Goal: Task Accomplishment & Management: Manage account settings

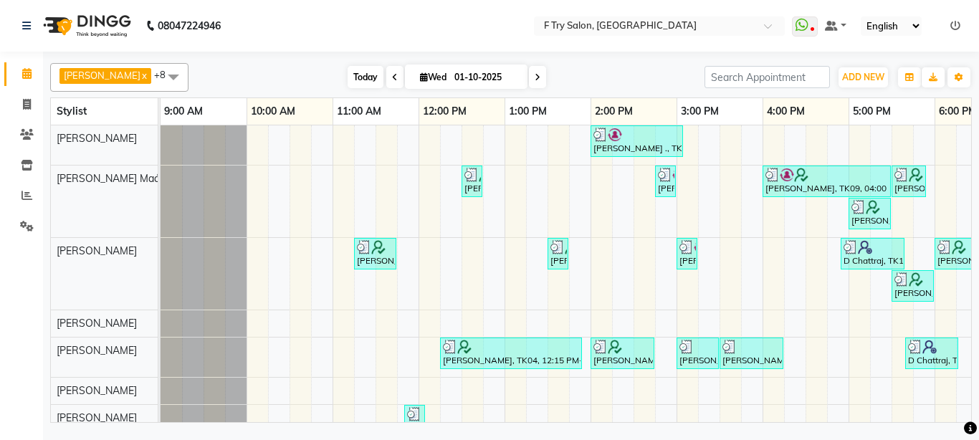
click at [361, 77] on span "Today" at bounding box center [366, 77] width 36 height 22
type input "02-10-2025"
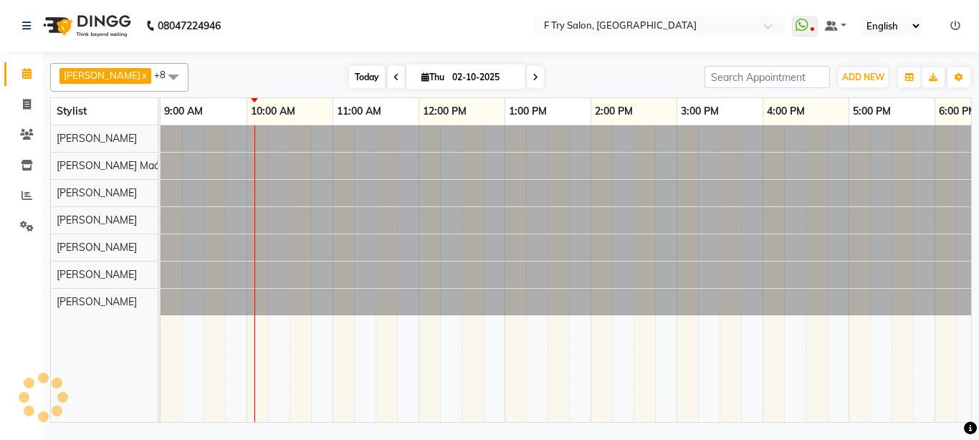
scroll to position [0, 87]
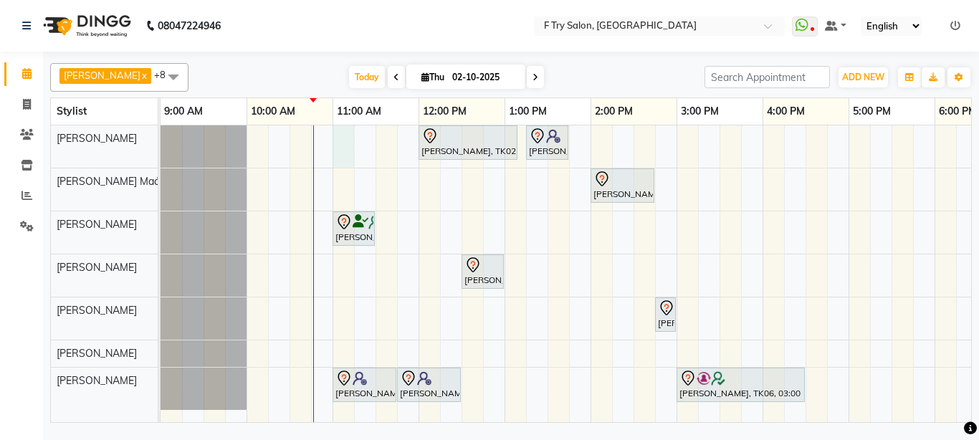
click at [342, 130] on div "Aalok, TK02, 12:00 PM-01:10 PM, Pedicure - Bombini (M) Aditi Gupta, TK01, 01:15…" at bounding box center [720, 273] width 1118 height 297
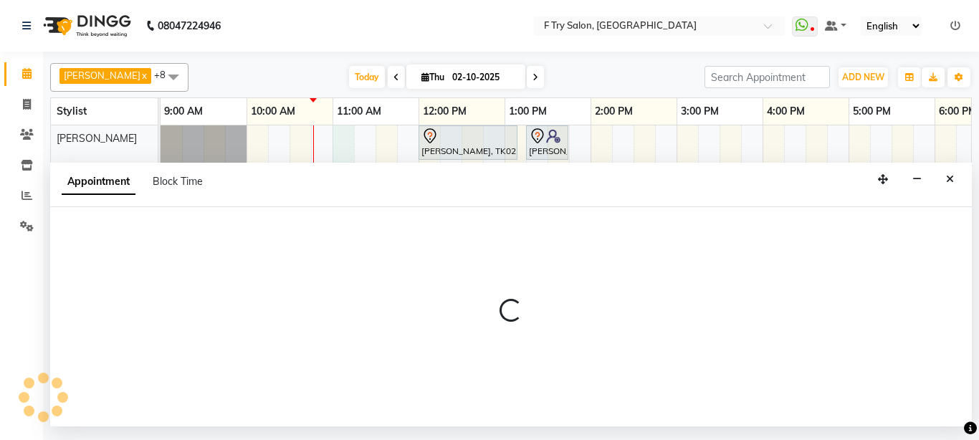
select select "13914"
select select "tentative"
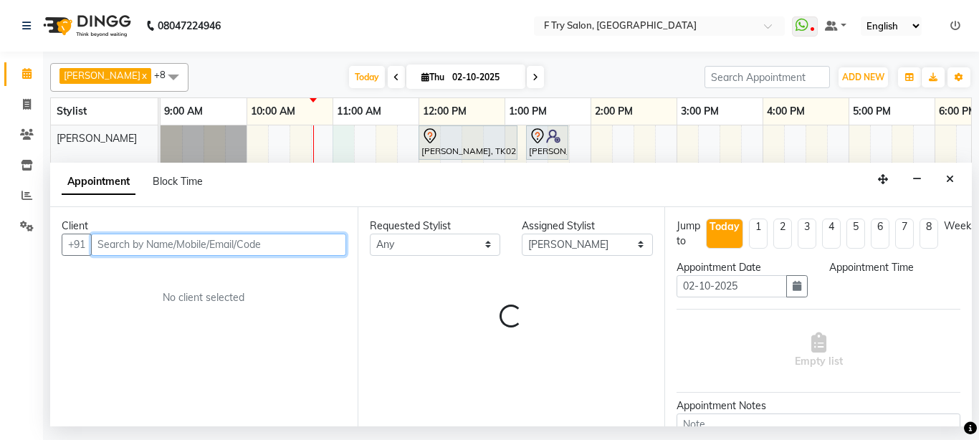
select select "660"
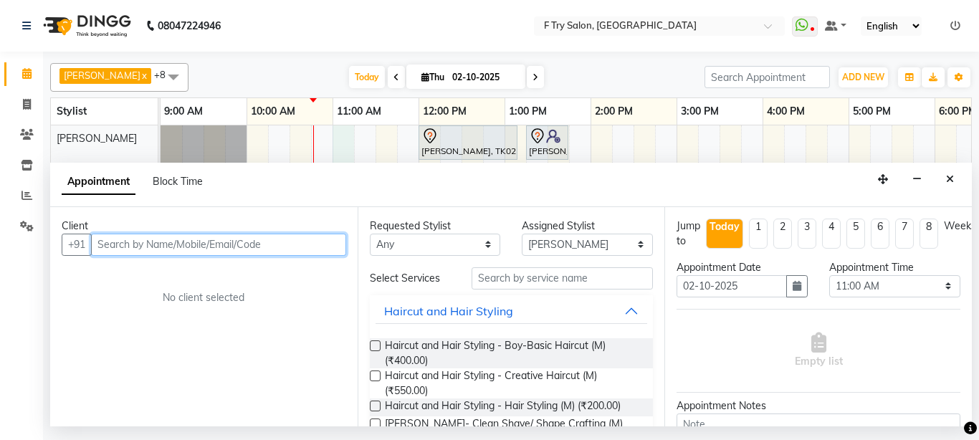
click at [231, 248] on input "text" at bounding box center [218, 245] width 255 height 22
click at [237, 247] on input "text" at bounding box center [218, 245] width 255 height 22
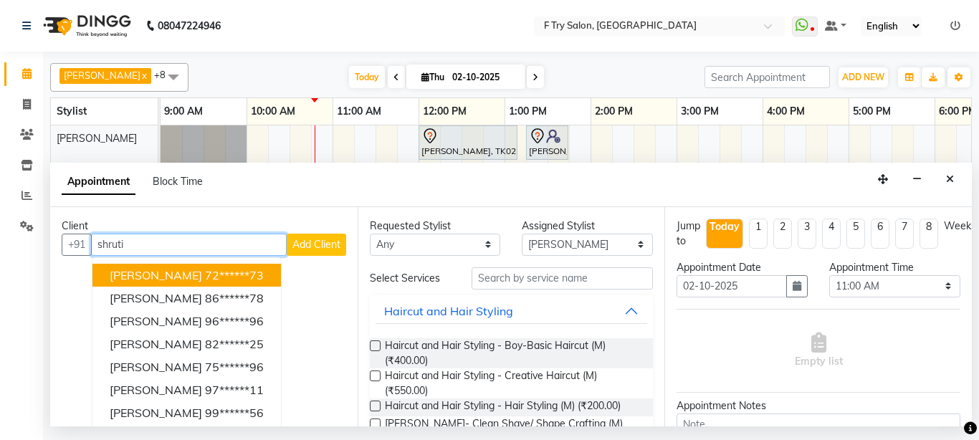
click at [163, 242] on input "shruti" at bounding box center [189, 245] width 196 height 22
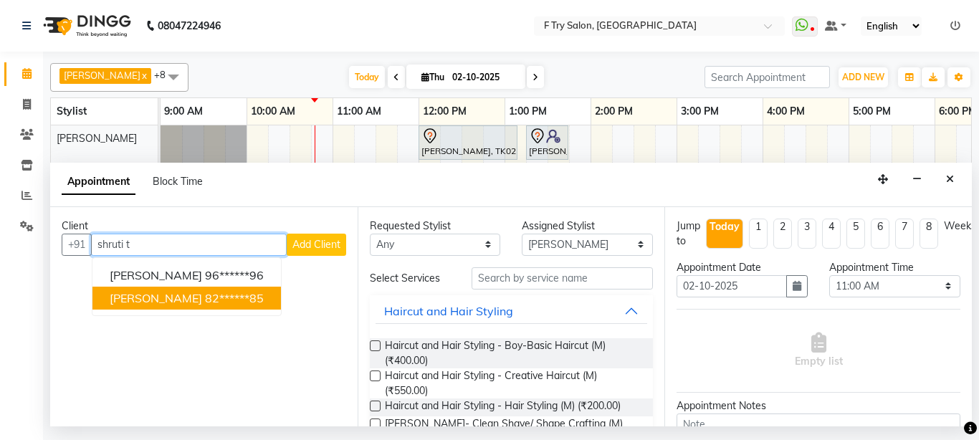
click at [158, 299] on span "Shruti Takkar" at bounding box center [156, 298] width 92 height 14
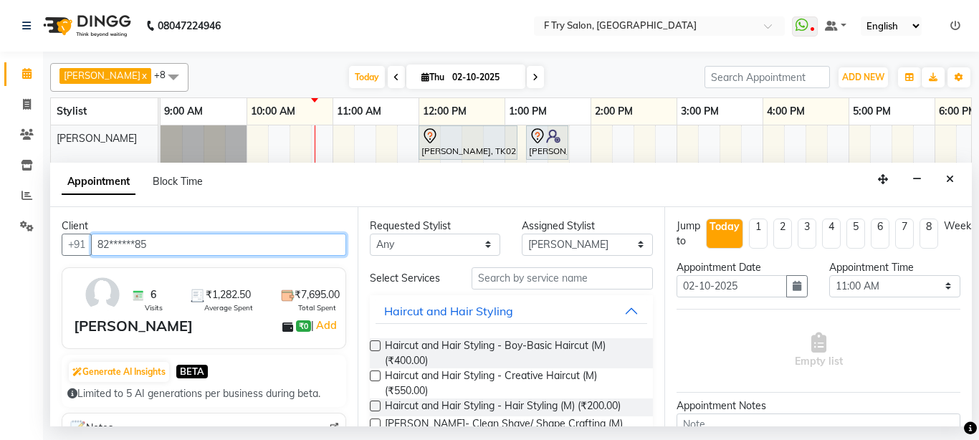
type input "82******85"
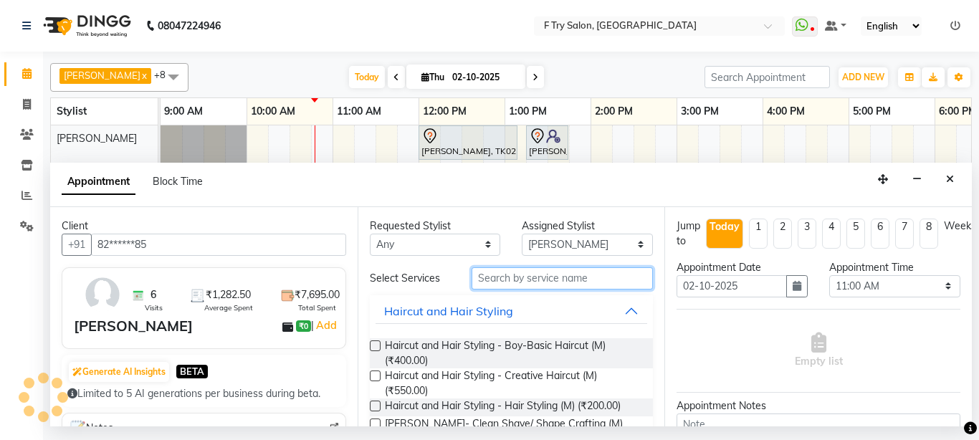
click at [536, 287] on input "text" at bounding box center [563, 278] width 182 height 22
type input "G"
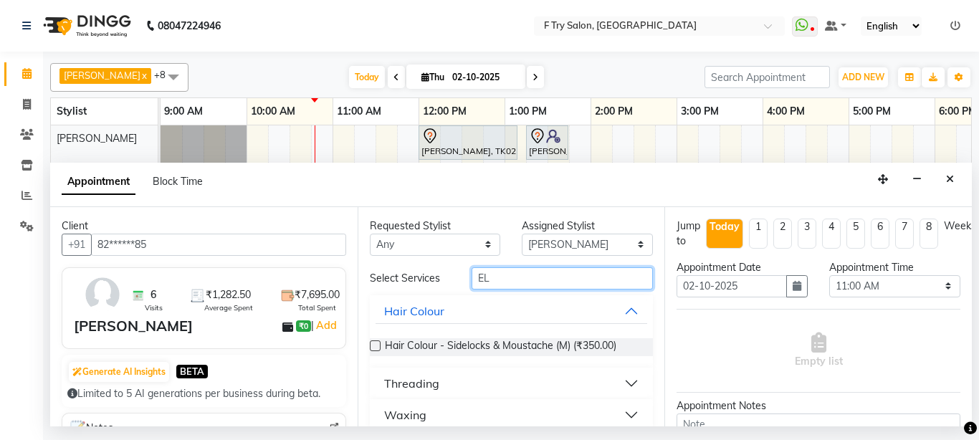
type input "E"
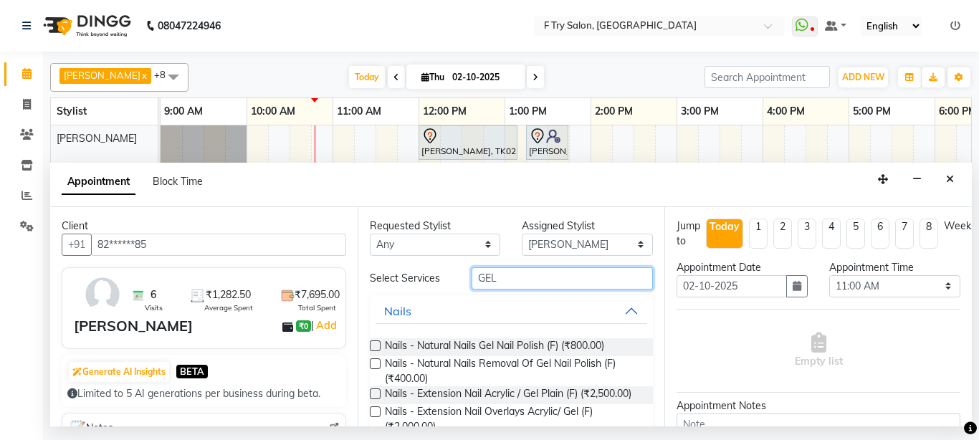
type input "GEL"
click at [377, 343] on label at bounding box center [375, 346] width 11 height 11
click at [377, 343] on input "checkbox" at bounding box center [374, 347] width 9 height 9
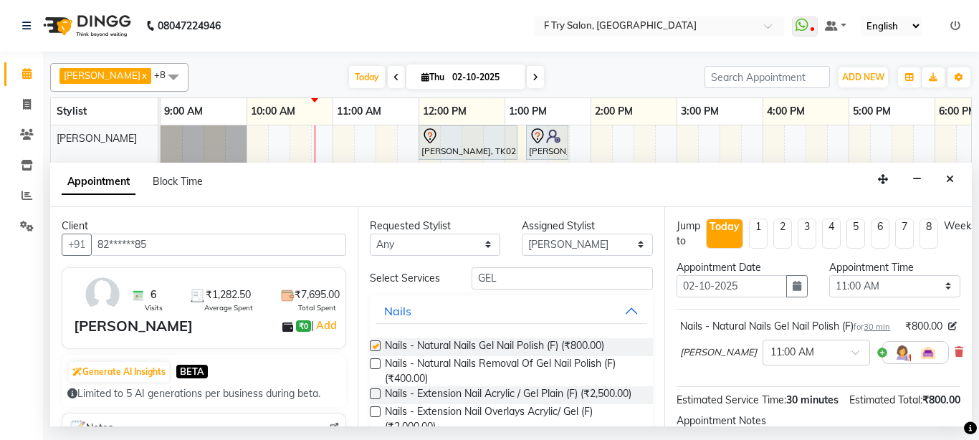
checkbox input "false"
click at [522, 234] on select "Select Aakash Warulkar Aditya Fulbhati Gunesh Warulkar Krishna Shinde Papiya Bi…" at bounding box center [587, 245] width 131 height 22
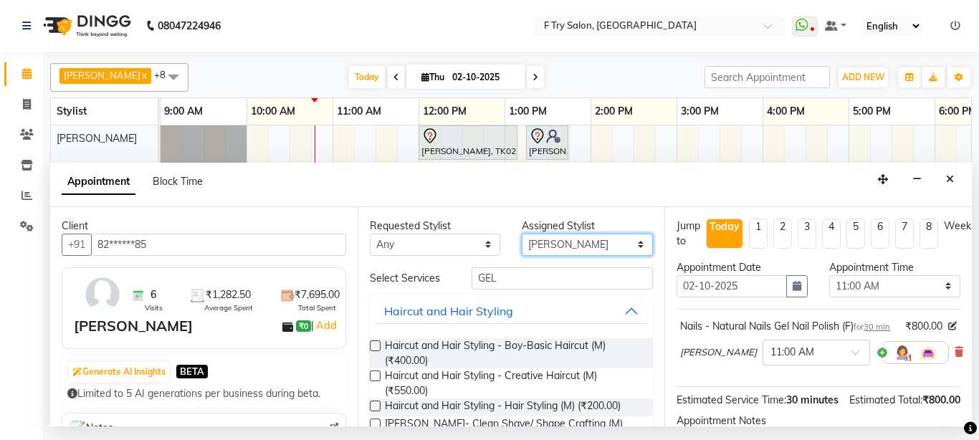
select select "54011"
click at [522, 234] on select "Select Aakash Warulkar Aditya Fulbhati Gunesh Warulkar Krishna Shinde Papiya Bi…" at bounding box center [587, 245] width 131 height 22
click at [585, 286] on input "GEL" at bounding box center [563, 278] width 182 height 22
type input "G"
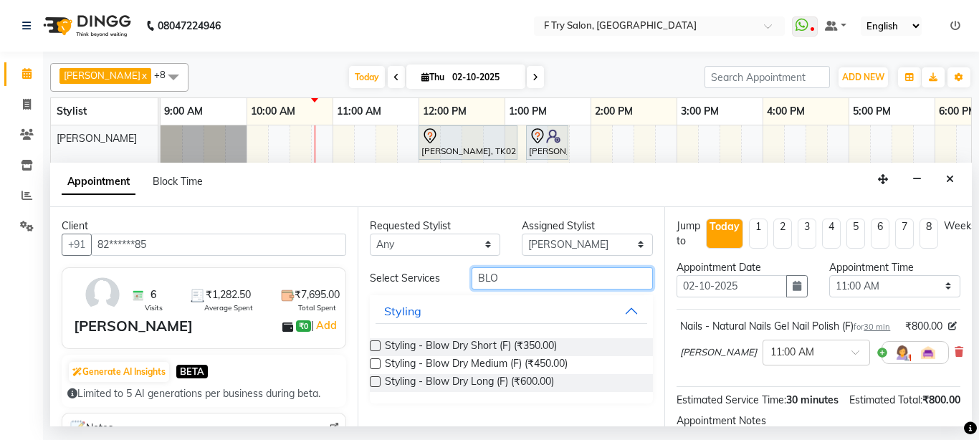
type input "BLO"
click at [374, 361] on label at bounding box center [375, 363] width 11 height 11
click at [374, 361] on input "checkbox" at bounding box center [374, 365] width 9 height 9
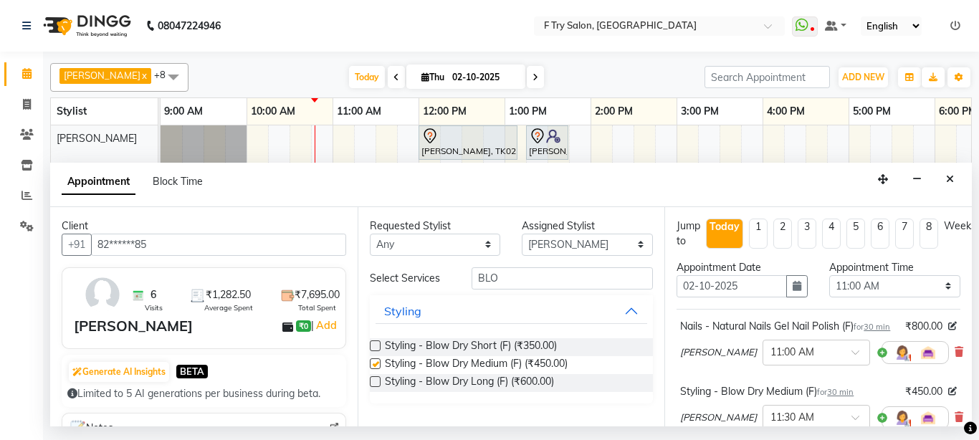
checkbox input "false"
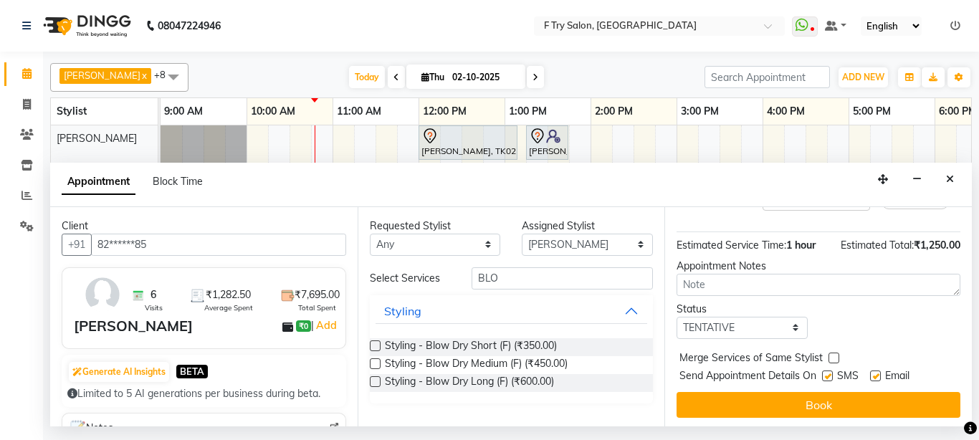
scroll to position [251, 0]
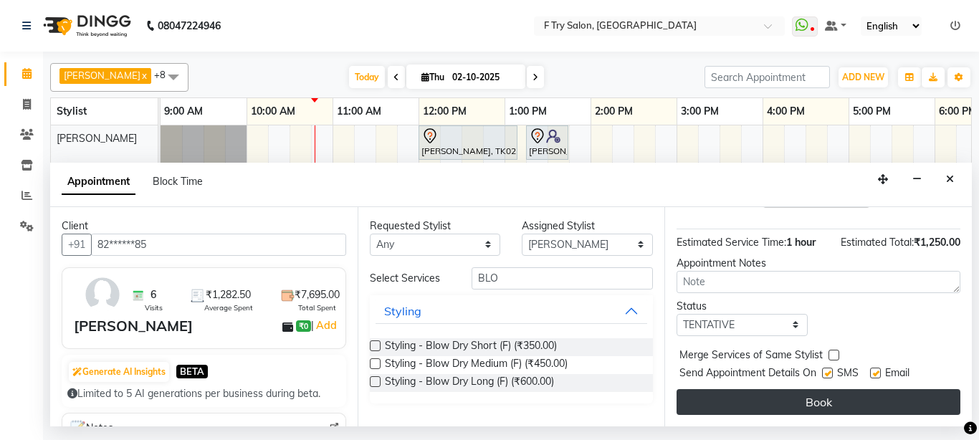
click at [874, 389] on button "Book" at bounding box center [819, 402] width 284 height 26
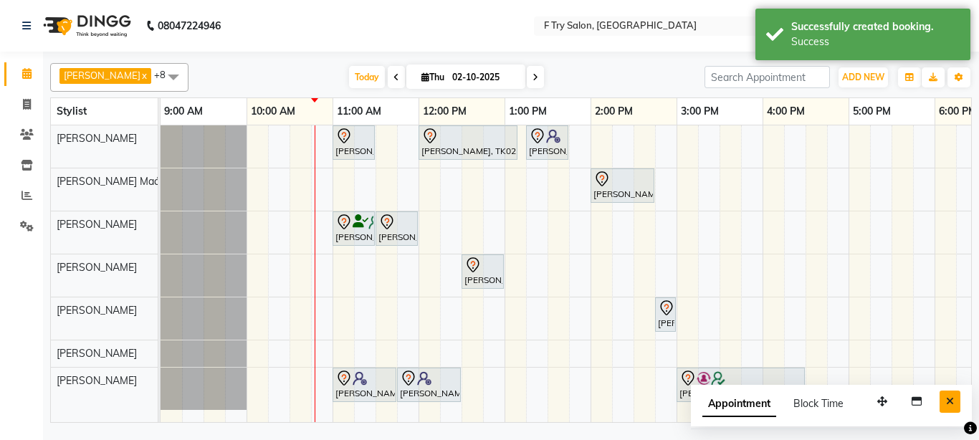
click at [944, 399] on button "Close" at bounding box center [950, 402] width 21 height 22
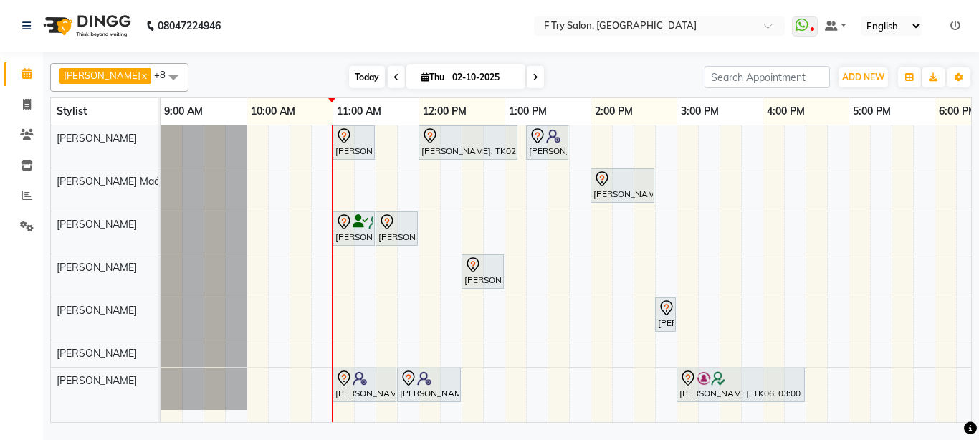
click at [351, 75] on span "Today" at bounding box center [367, 77] width 36 height 22
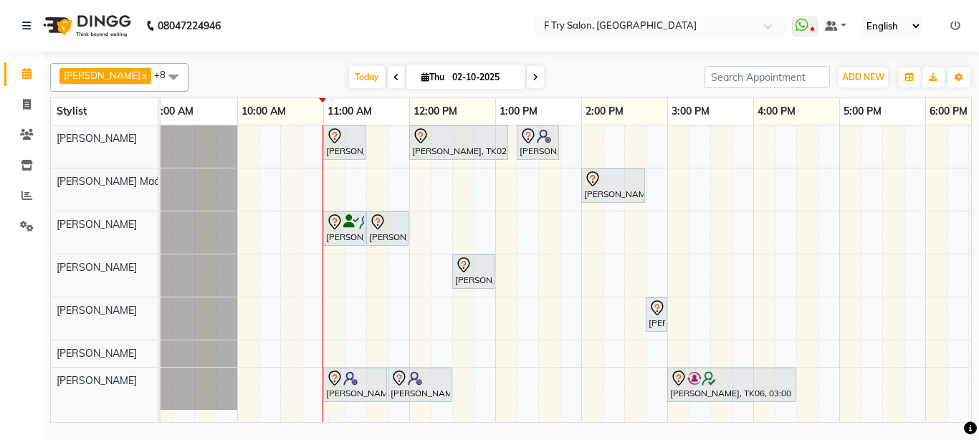
scroll to position [0, 0]
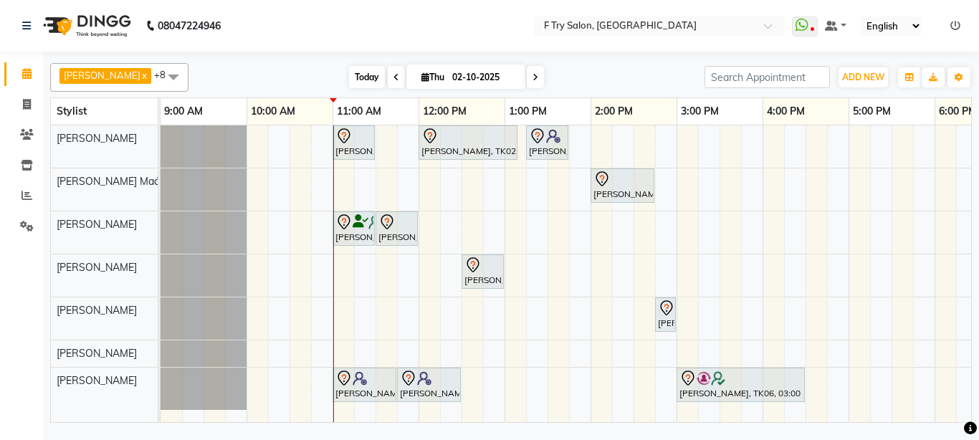
click at [351, 73] on span "Today" at bounding box center [367, 77] width 36 height 22
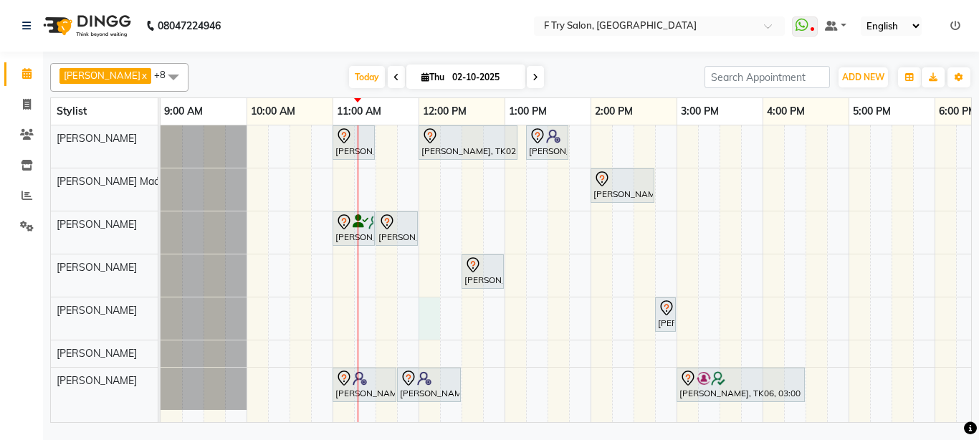
click at [431, 320] on div "Shruti Takkar, TK07, 11:00 AM-11:30 AM, Nails - Natural Nails Gel Nail Polish (…" at bounding box center [720, 273] width 1118 height 297
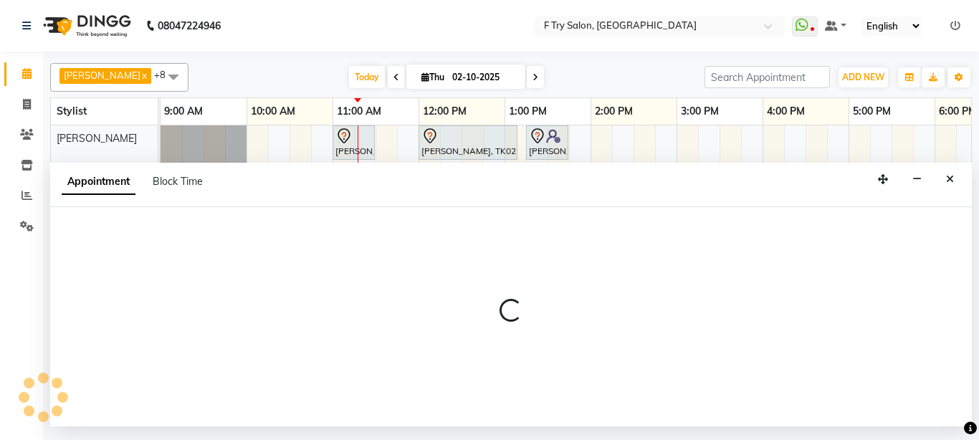
select select "70065"
select select "tentative"
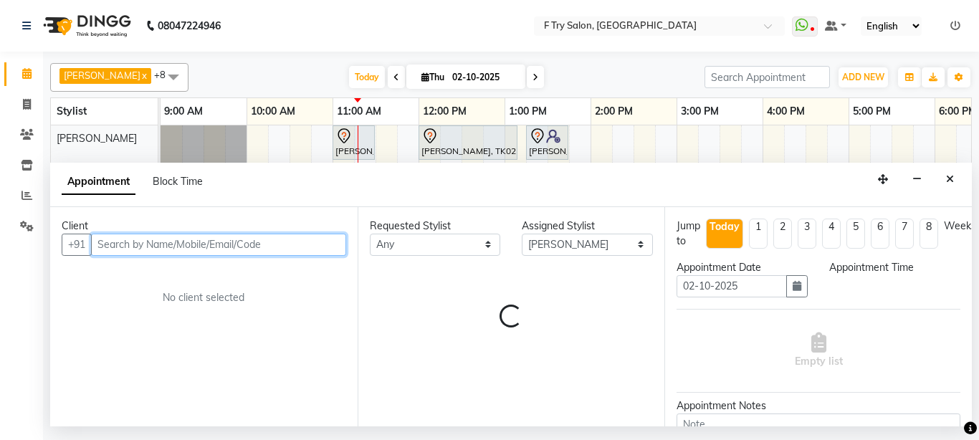
select select "720"
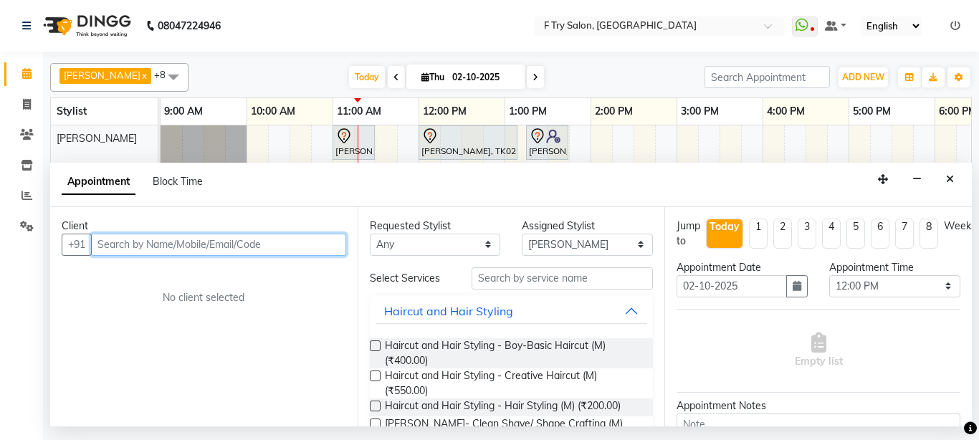
click at [224, 247] on input "text" at bounding box center [218, 245] width 255 height 22
type input "9003324126"
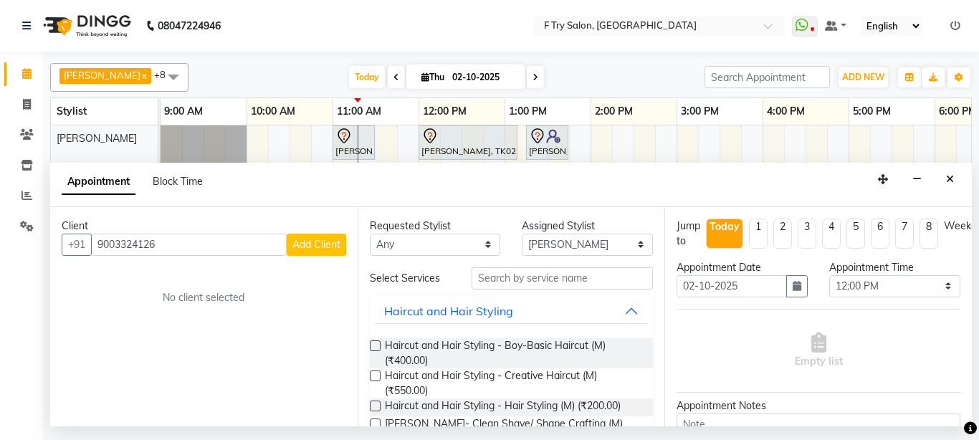
click at [308, 236] on button "Add Client" at bounding box center [317, 245] width 60 height 22
select select "22"
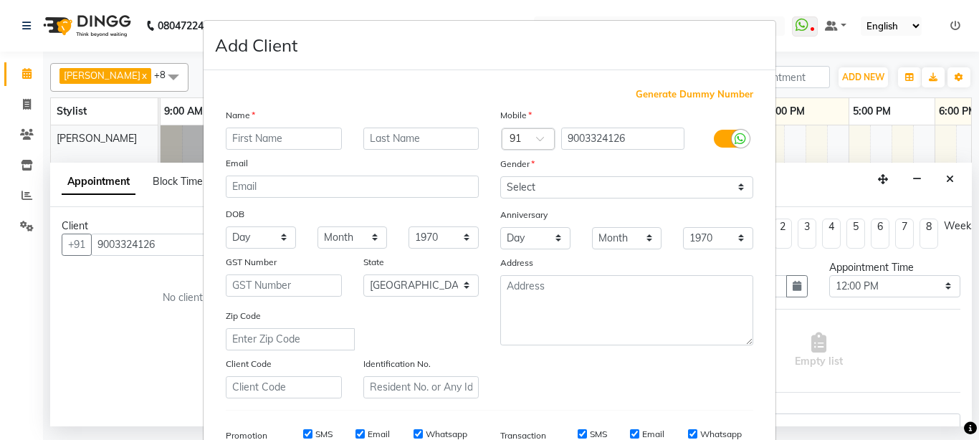
click at [280, 135] on input "text" at bounding box center [284, 139] width 116 height 22
click at [299, 133] on input "M" at bounding box center [284, 139] width 116 height 22
type input "M"
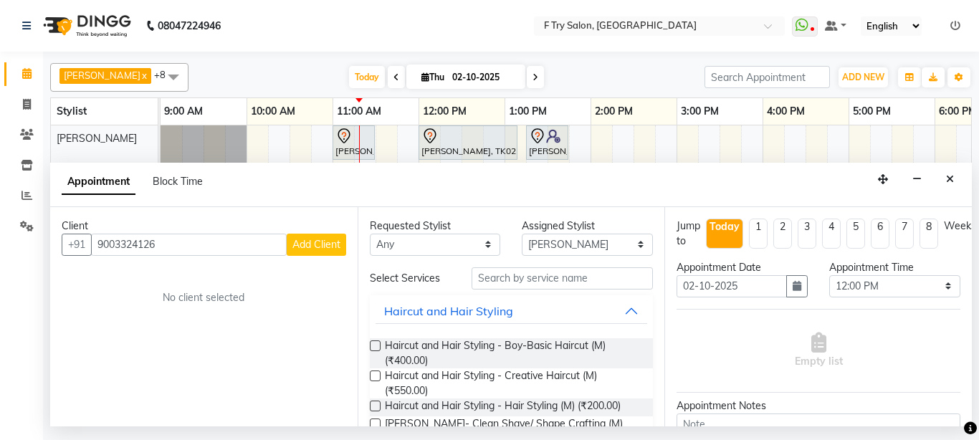
click at [324, 242] on span "Add Client" at bounding box center [316, 244] width 48 height 13
select select "22"
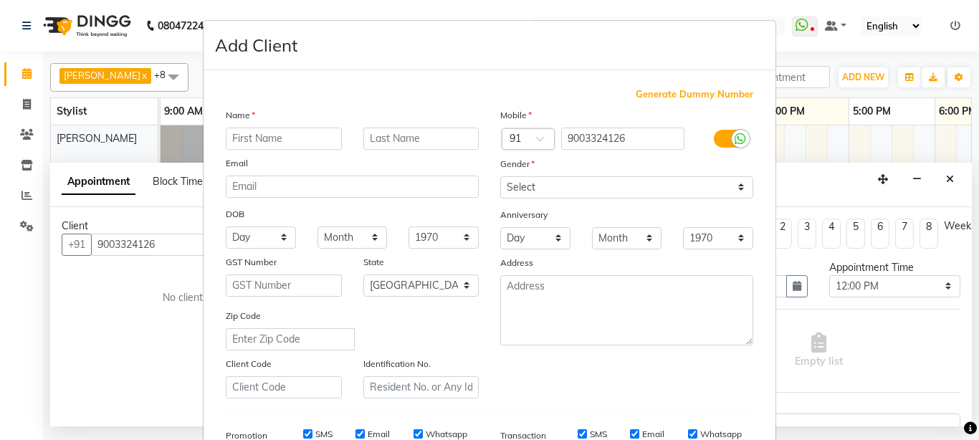
click at [260, 131] on input "text" at bounding box center [284, 139] width 116 height 22
type input "MANISHA"
drag, startPoint x: 404, startPoint y: 139, endPoint x: 412, endPoint y: 137, distance: 8.2
click at [409, 137] on input "text" at bounding box center [421, 139] width 116 height 22
type input "DUTTA"
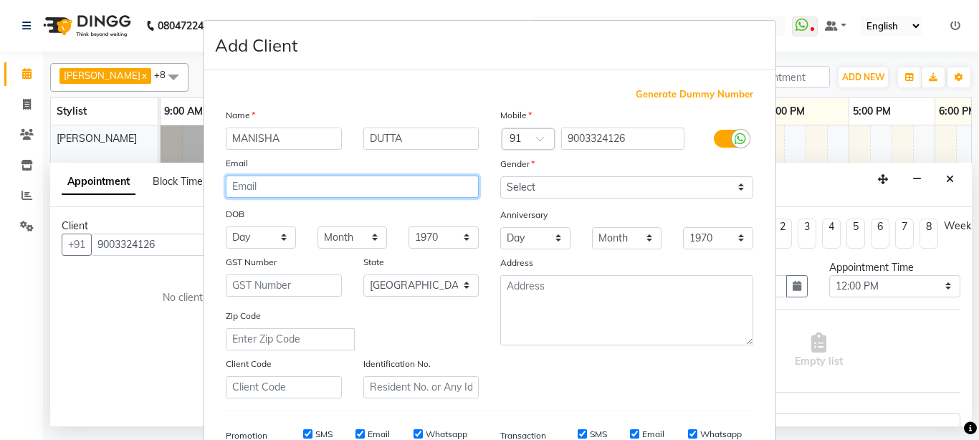
drag, startPoint x: 290, startPoint y: 183, endPoint x: 650, endPoint y: 148, distance: 362.3
click at [293, 183] on input "email" at bounding box center [352, 187] width 253 height 22
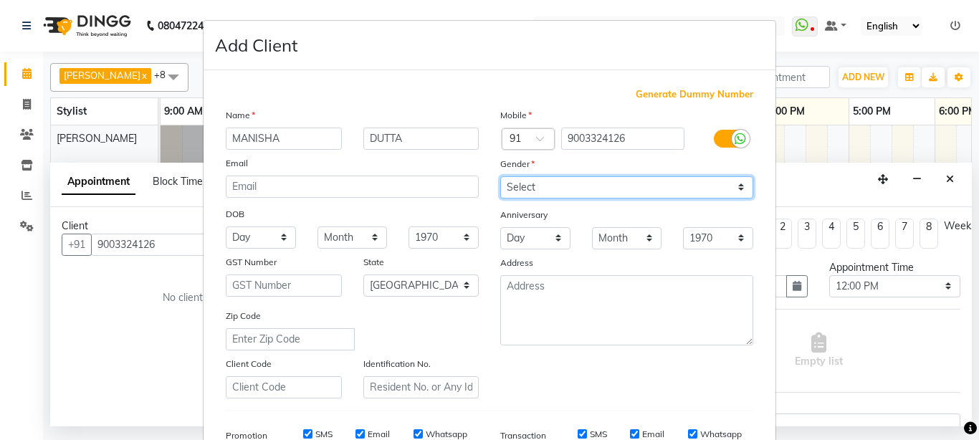
select select "female"
click at [500, 176] on select "Select Male Female Other Prefer Not To Say" at bounding box center [626, 187] width 253 height 22
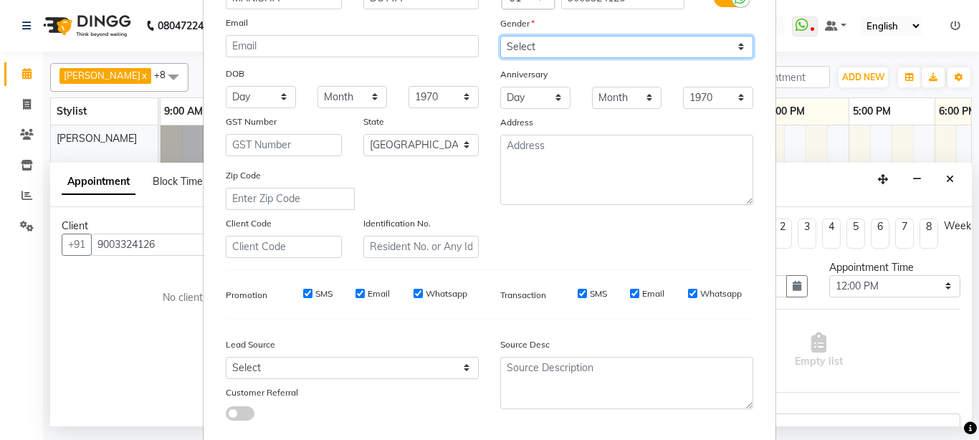
scroll to position [222, 0]
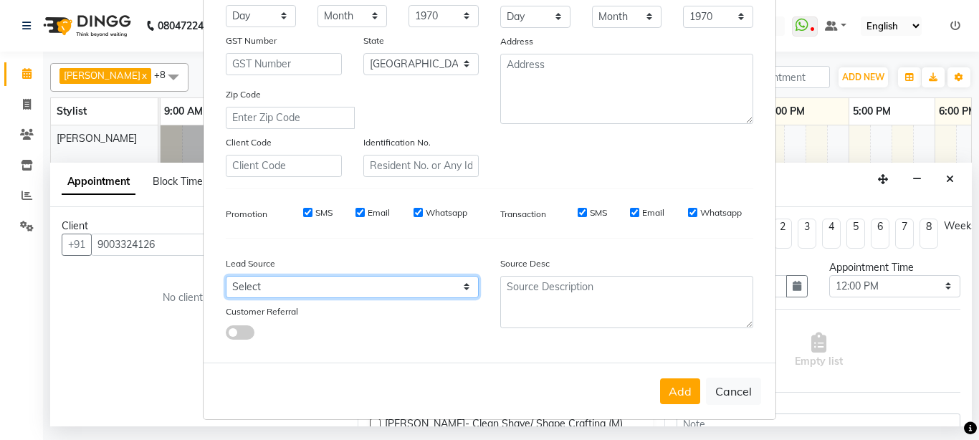
select select "24288"
click at [226, 276] on select "Select Walk-in Referral Internet Friend Word of Mouth Advertisement Facebook Ju…" at bounding box center [352, 287] width 253 height 22
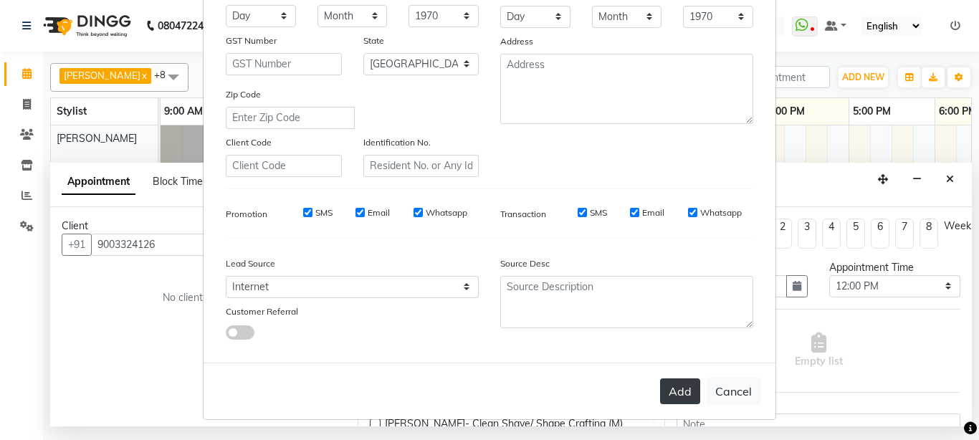
click at [672, 384] on button "Add" at bounding box center [680, 392] width 40 height 26
type input "90******26"
select select
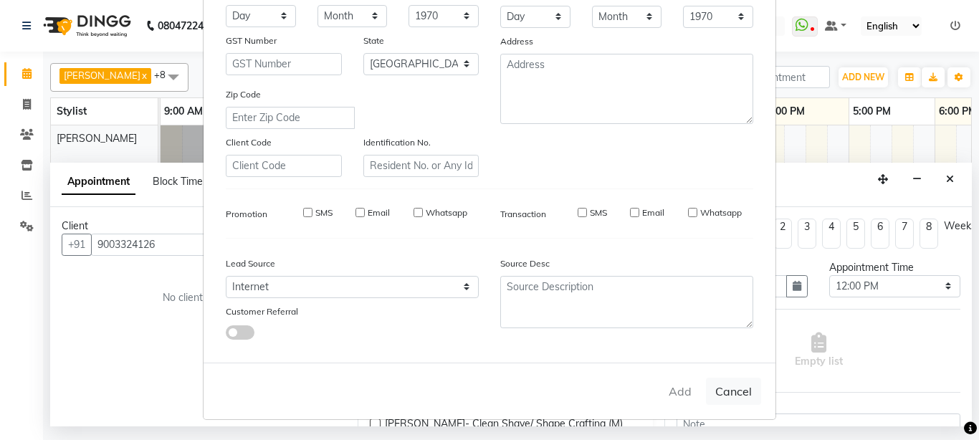
select select "null"
select select
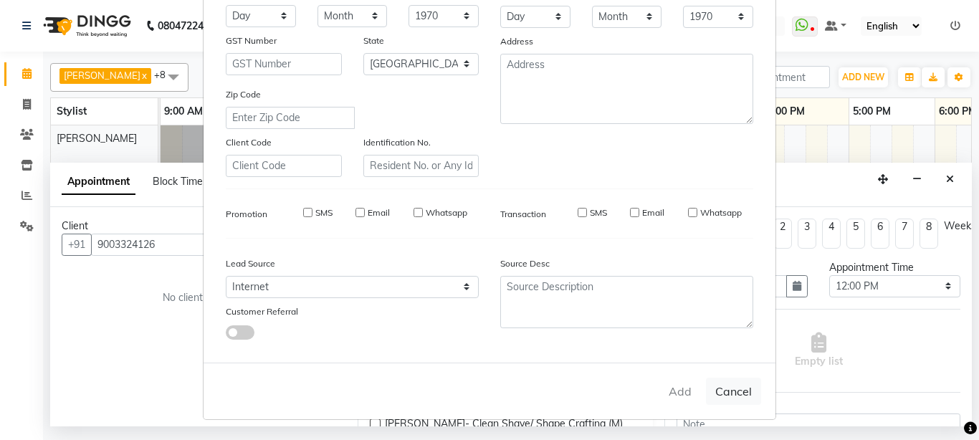
checkbox input "false"
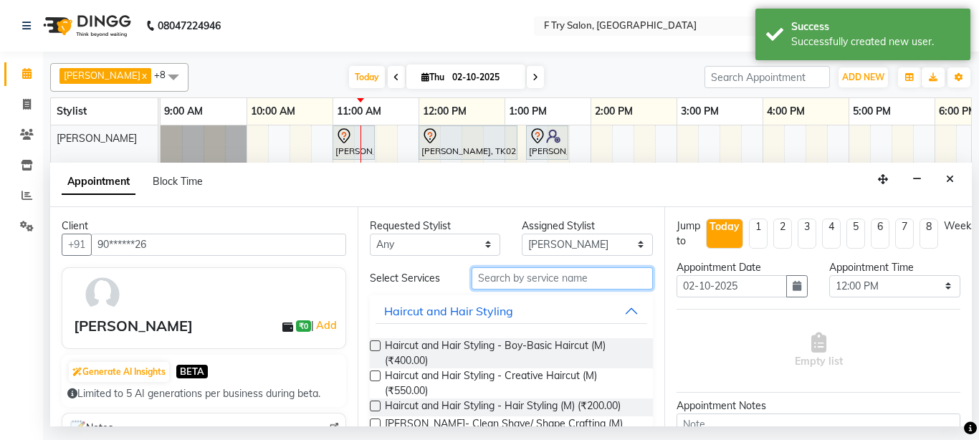
click at [594, 281] on input "text" at bounding box center [563, 278] width 182 height 22
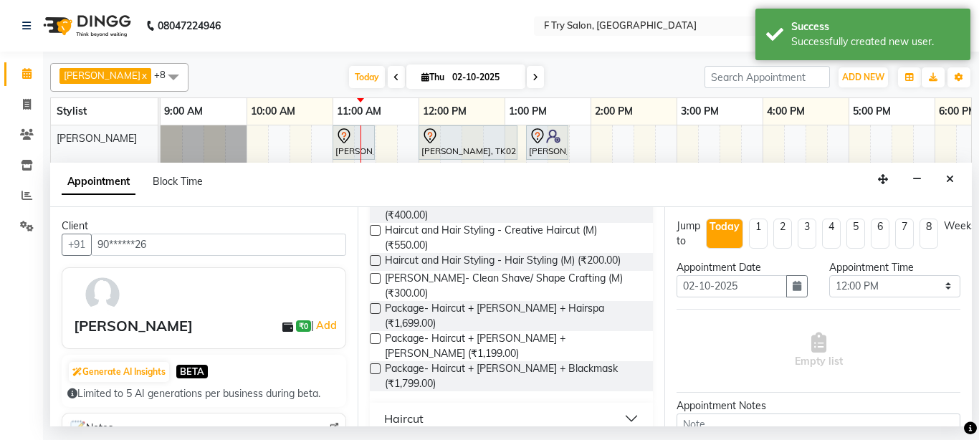
scroll to position [258, 0]
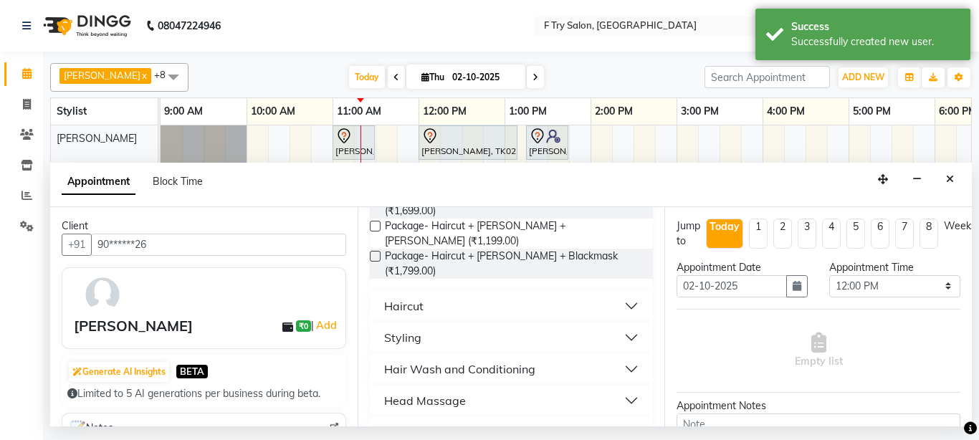
click at [490, 293] on button "Haircut" at bounding box center [512, 306] width 272 height 26
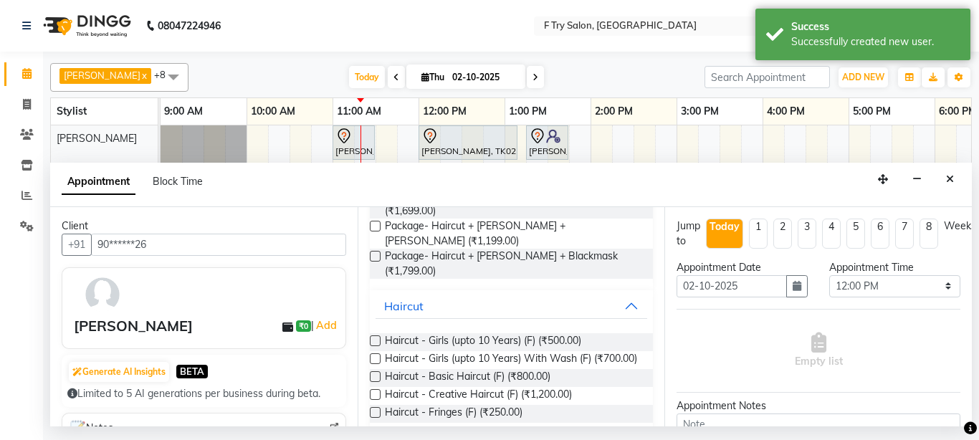
click at [375, 389] on label at bounding box center [375, 394] width 11 height 11
click at [375, 391] on input "checkbox" at bounding box center [374, 395] width 9 height 9
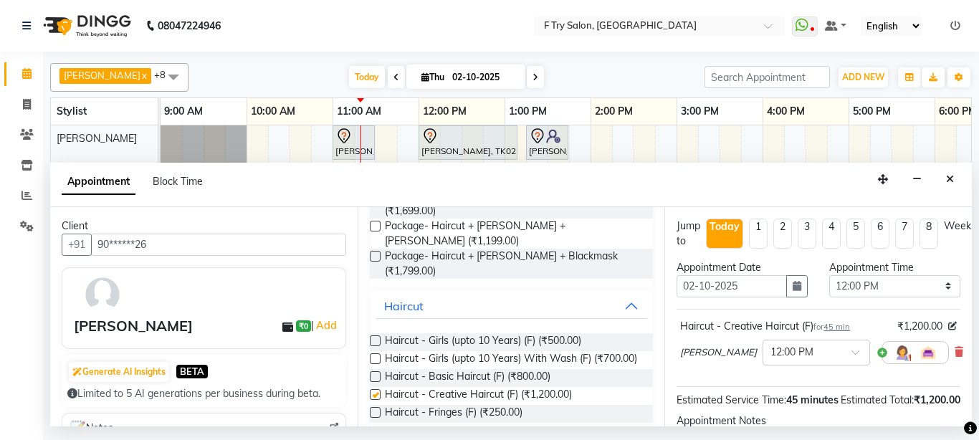
checkbox input "false"
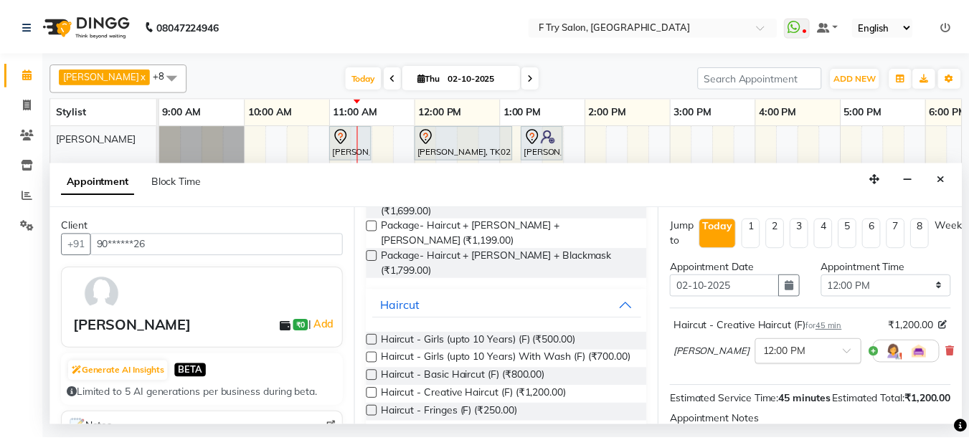
scroll to position [186, 0]
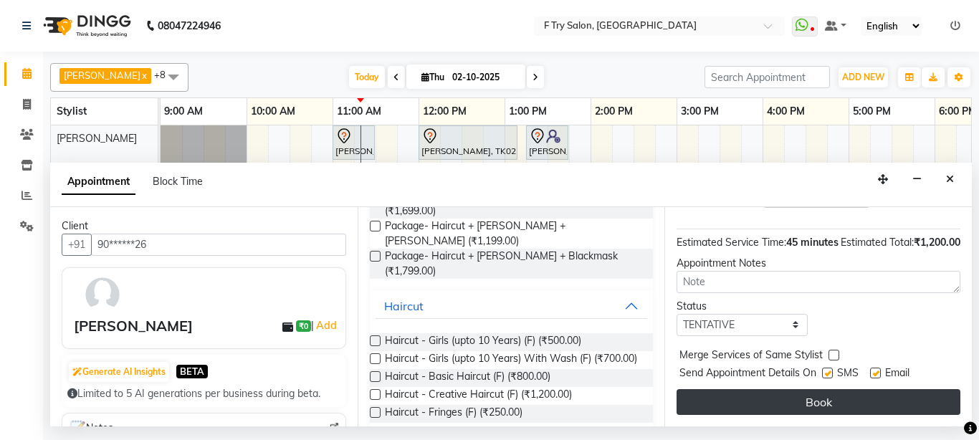
click at [790, 396] on button "Book" at bounding box center [819, 402] width 284 height 26
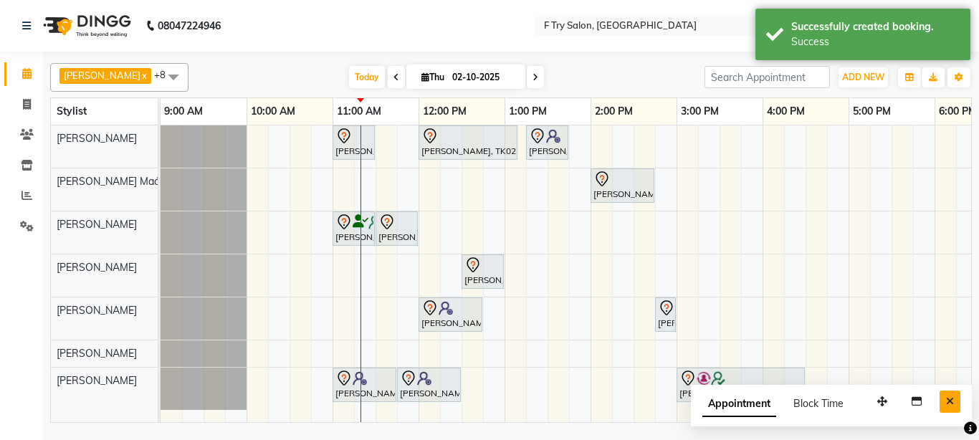
click at [948, 402] on icon "Close" at bounding box center [950, 401] width 8 height 10
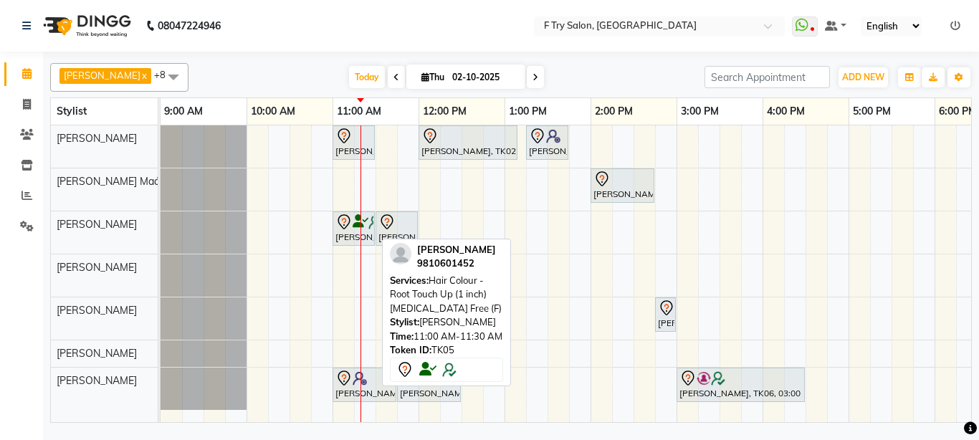
click at [346, 238] on div "Priyanka Jain, TK05, 11:00 AM-11:30 AM, Hair Colour - Root Touch Up (1 inch) Am…" at bounding box center [353, 229] width 39 height 30
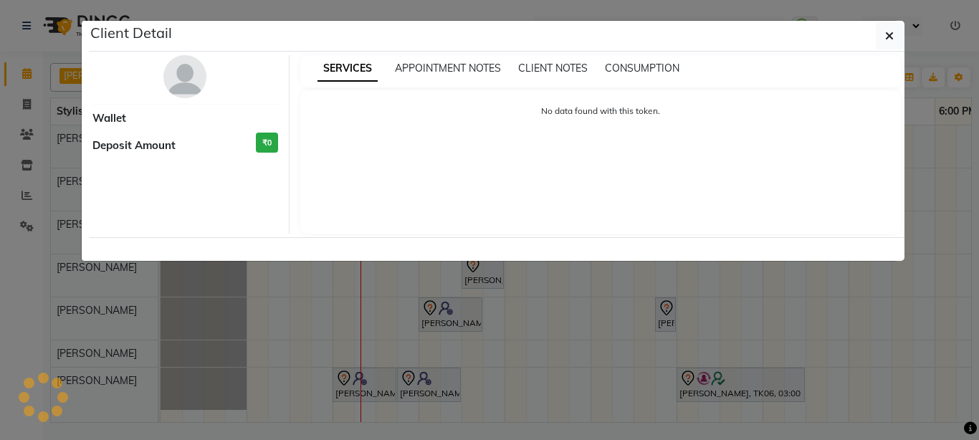
select select "7"
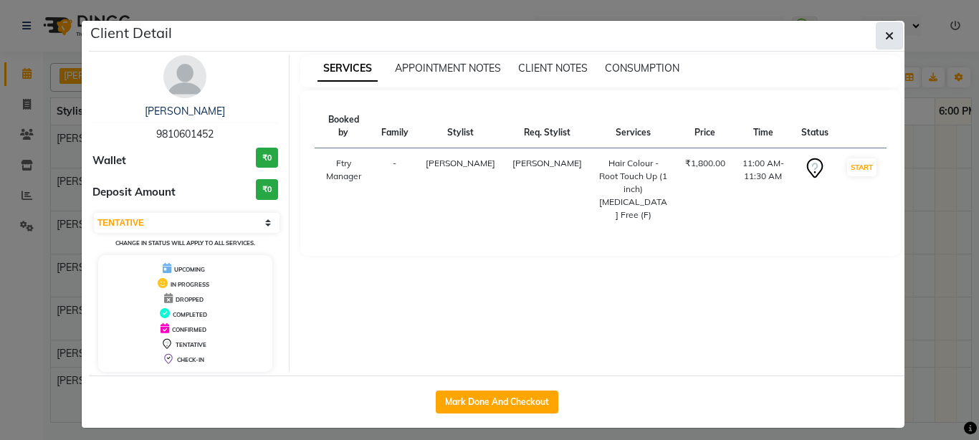
click at [890, 36] on button "button" at bounding box center [889, 35] width 27 height 27
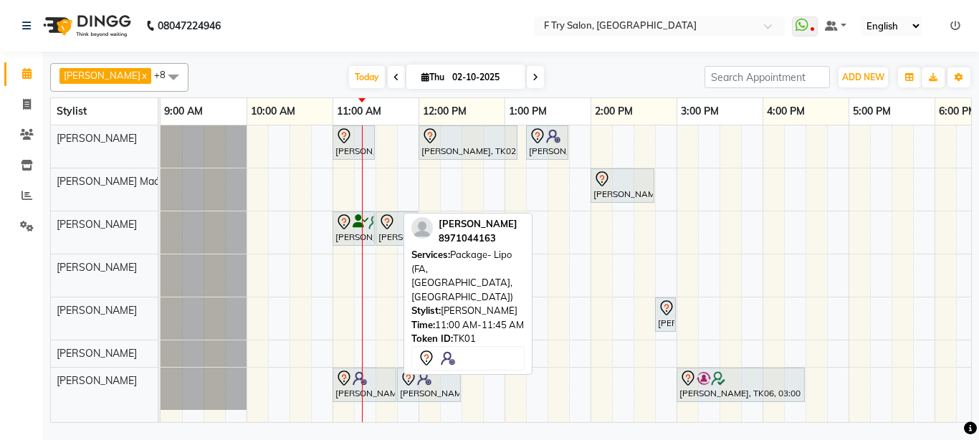
click at [353, 384] on img at bounding box center [360, 378] width 14 height 14
select select "7"
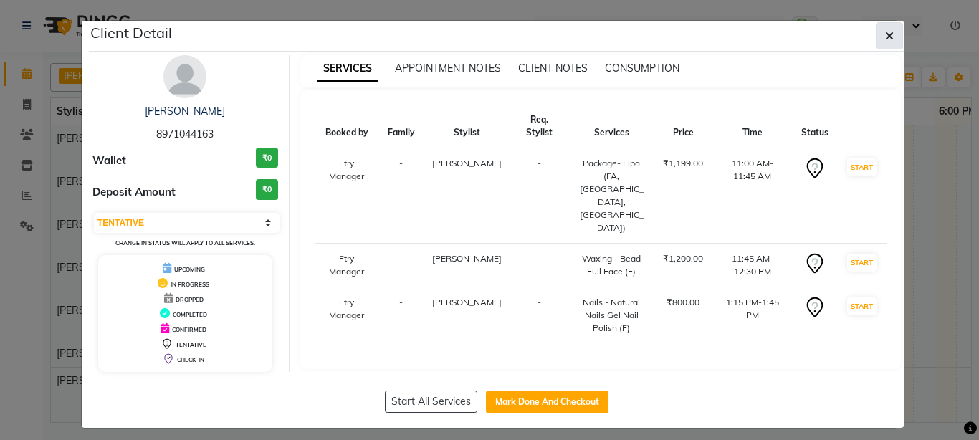
click at [886, 39] on icon "button" at bounding box center [889, 35] width 9 height 11
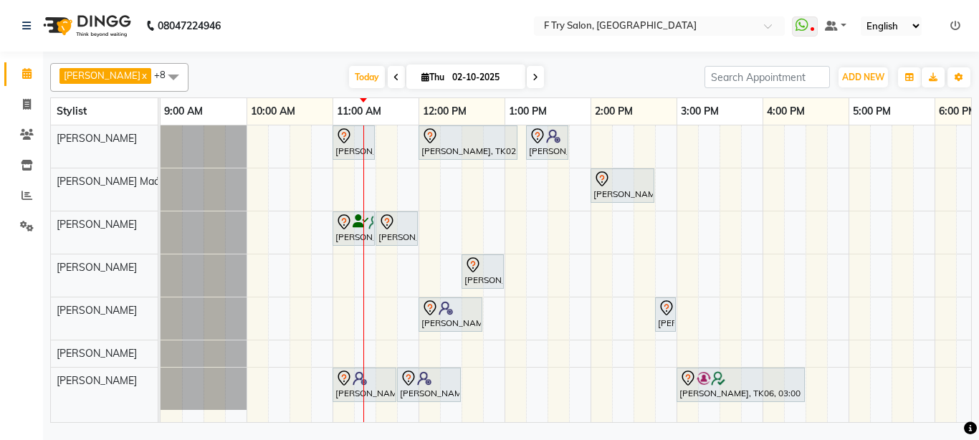
click at [577, 85] on div "Today Thu 02-10-2025" at bounding box center [447, 78] width 502 height 22
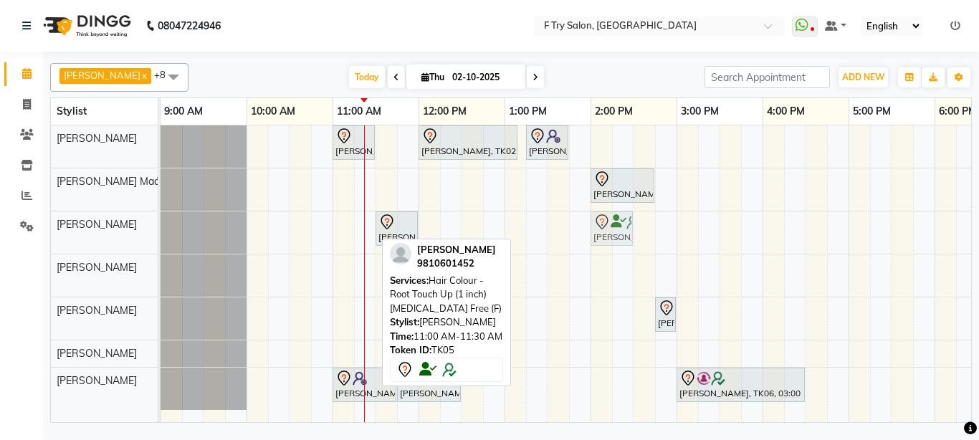
drag, startPoint x: 359, startPoint y: 232, endPoint x: 604, endPoint y: 229, distance: 244.5
click at [161, 226] on div "Priyanka Jain, TK05, 11:00 AM-11:30 AM, Hair Colour - Root Touch Up (1 inch) Am…" at bounding box center [161, 232] width 0 height 42
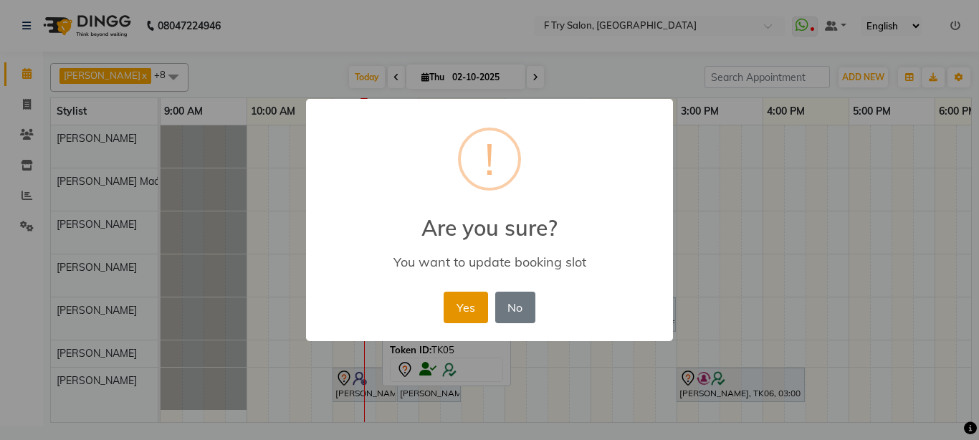
click at [462, 302] on button "Yes" at bounding box center [466, 308] width 44 height 32
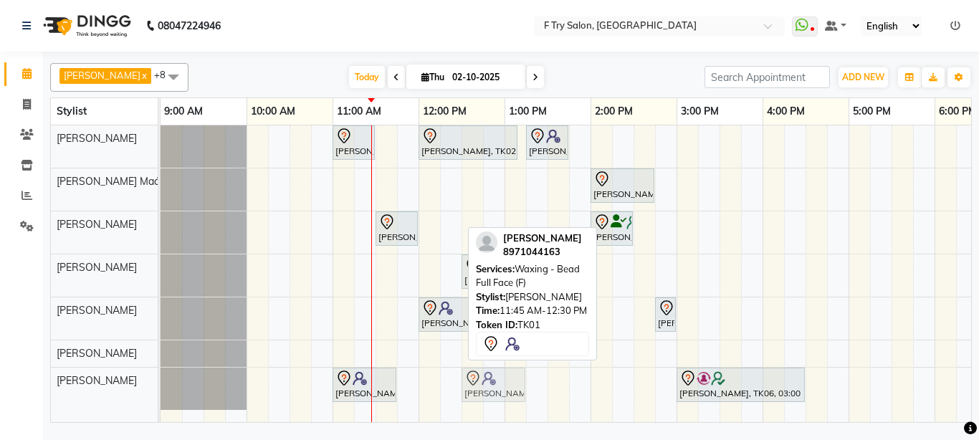
drag, startPoint x: 417, startPoint y: 381, endPoint x: 480, endPoint y: 392, distance: 63.4
click at [161, 392] on div "Aditi Gupta, TK01, 11:00 AM-11:45 AM, Package- Lipo (FA,FL,UA) Aditi Gupta, TK0…" at bounding box center [161, 389] width 0 height 42
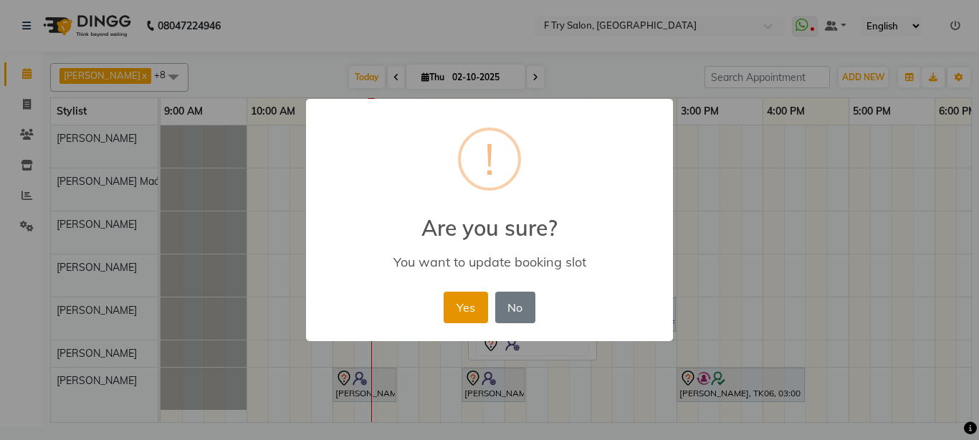
click at [467, 301] on button "Yes" at bounding box center [466, 308] width 44 height 32
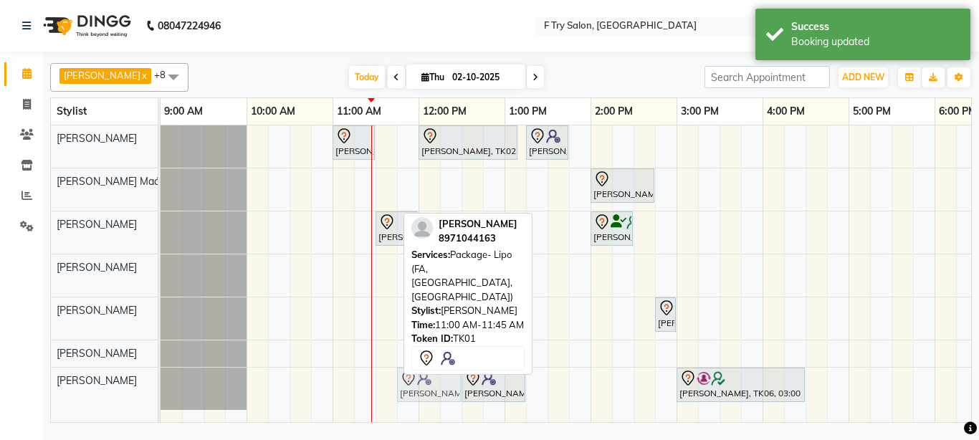
drag, startPoint x: 352, startPoint y: 387, endPoint x: 422, endPoint y: 396, distance: 70.1
click at [161, 396] on div "Aditi Gupta, TK01, 11:00 AM-11:45 AM, Package- Lipo (FA,FL,UA) Aditi Gupta, TK0…" at bounding box center [161, 389] width 0 height 42
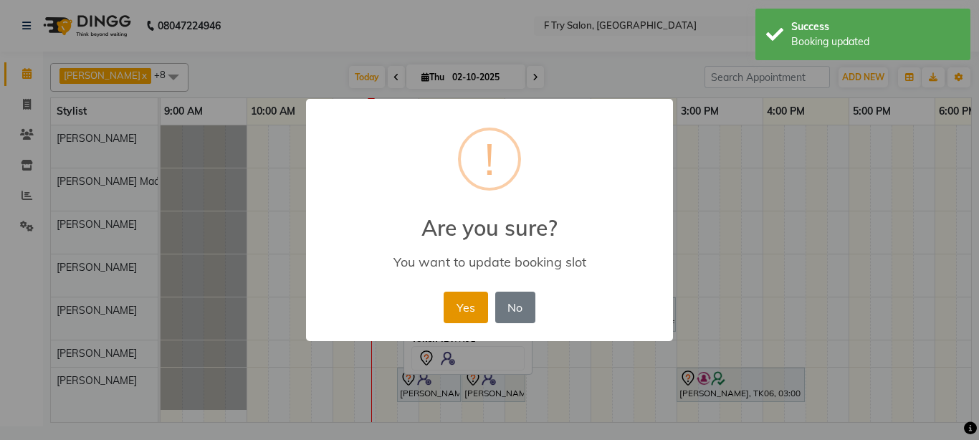
click at [468, 309] on button "Yes" at bounding box center [466, 308] width 44 height 32
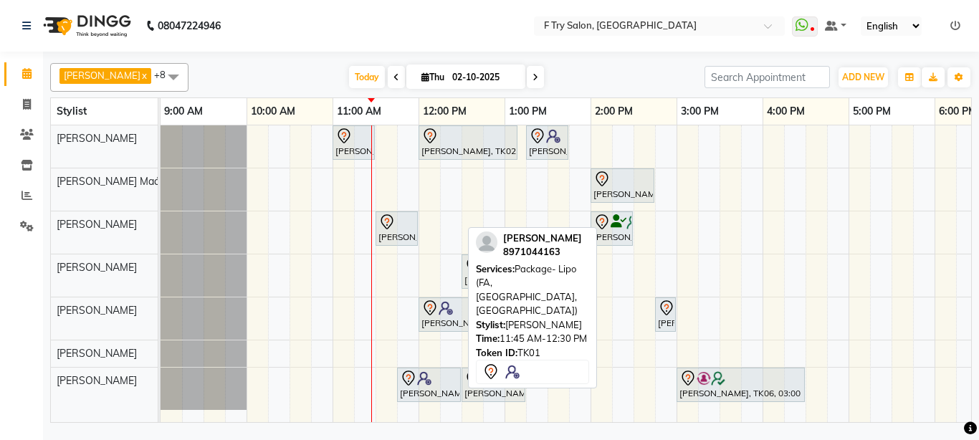
click at [421, 390] on div "Aditi Gupta, TK01, 11:45 AM-12:30 PM, Package- Lipo (FA,FL,UA)" at bounding box center [429, 385] width 61 height 30
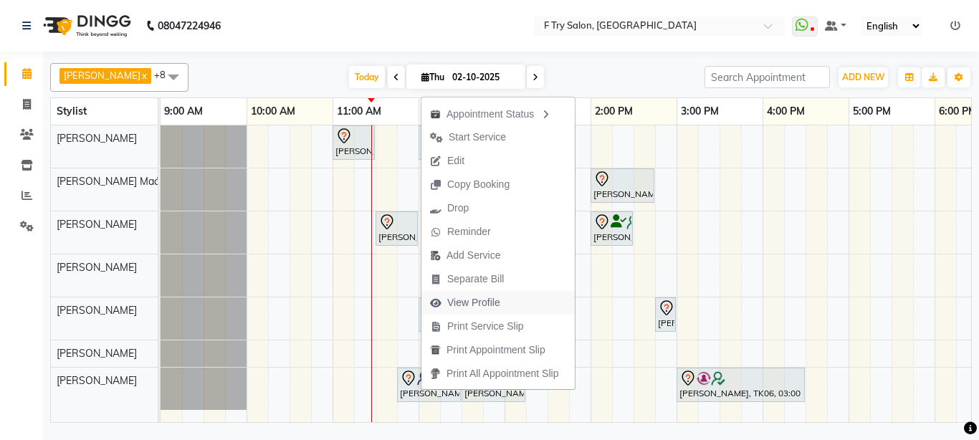
click at [500, 296] on span "View Profile" at bounding box center [473, 302] width 53 height 15
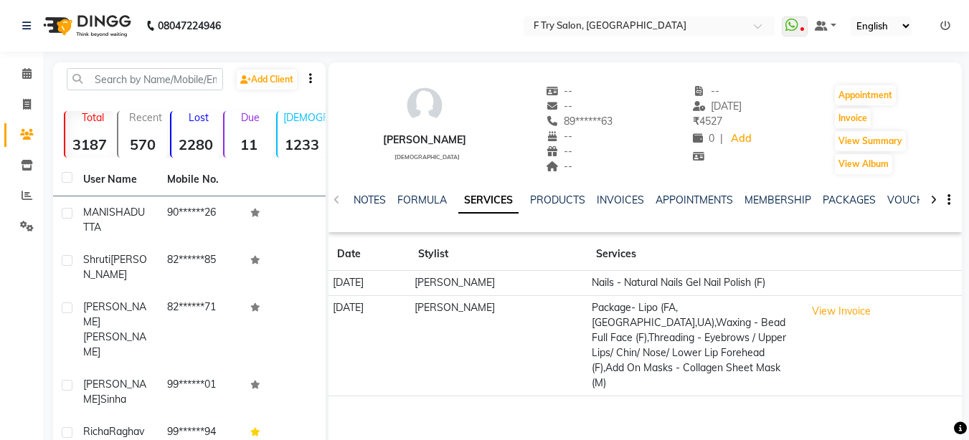
click at [789, 193] on div "MEMBERSHIP" at bounding box center [777, 200] width 67 height 15
click at [768, 196] on link "MEMBERSHIP" at bounding box center [777, 200] width 67 height 13
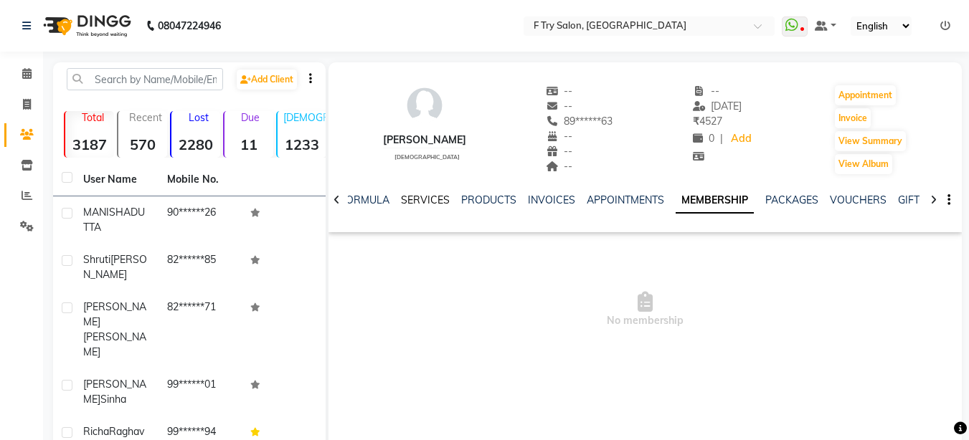
click at [427, 200] on link "SERVICES" at bounding box center [425, 200] width 49 height 13
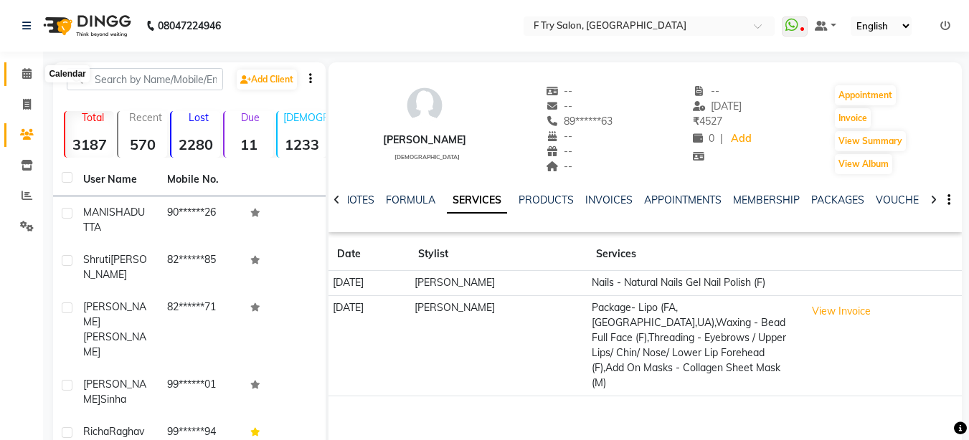
click at [22, 74] on icon at bounding box center [26, 73] width 9 height 11
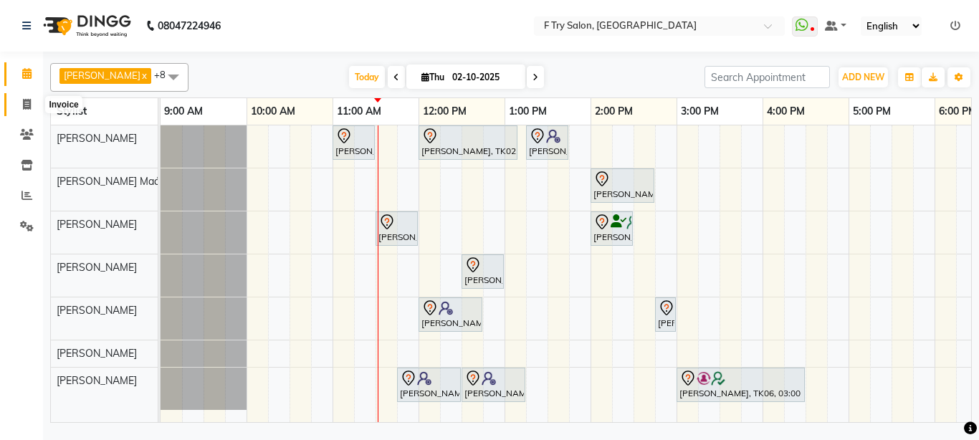
click at [31, 103] on icon at bounding box center [27, 104] width 8 height 11
select select "service"
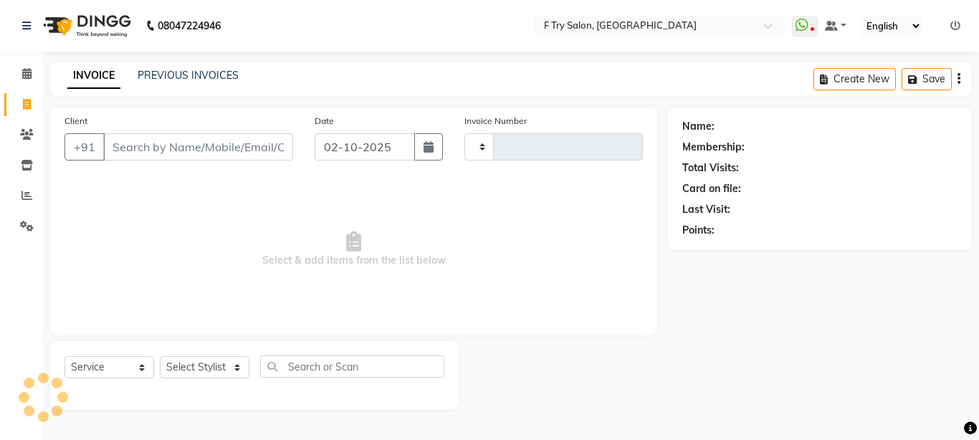
type input "2376"
select select "793"
click at [222, 72] on link "PREVIOUS INVOICES" at bounding box center [188, 75] width 101 height 13
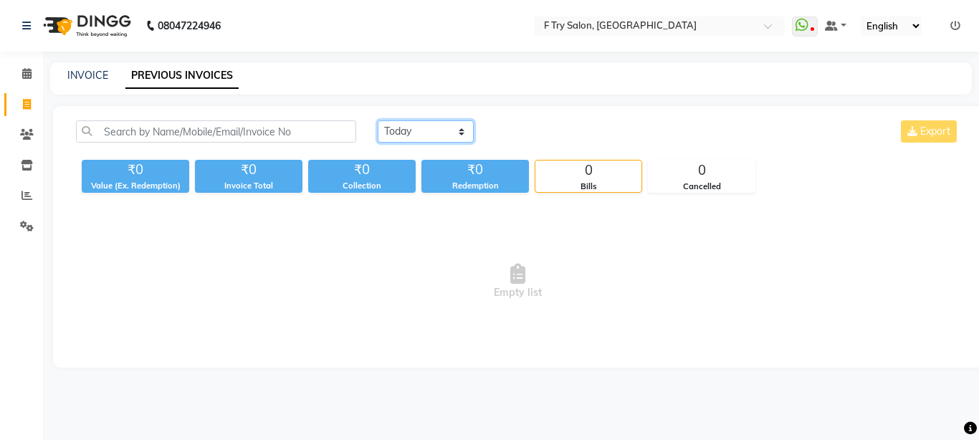
select select "yesterday"
click at [378, 120] on select "Today Yesterday Custom Range" at bounding box center [426, 131] width 96 height 22
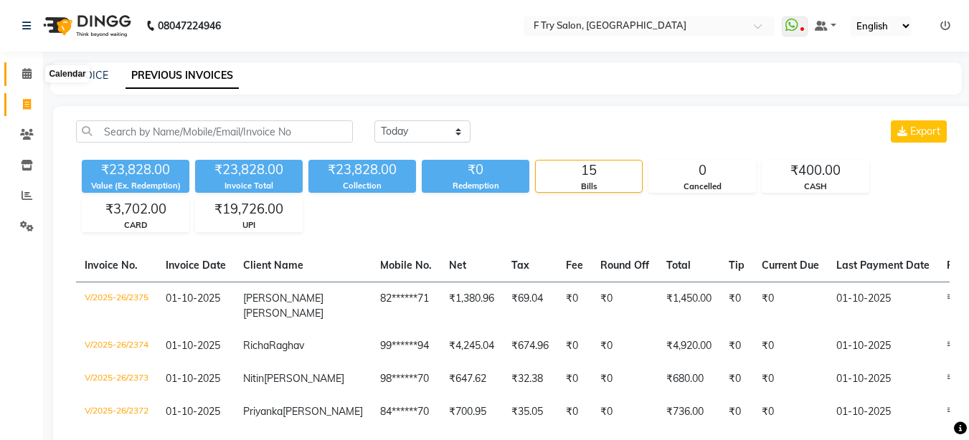
click at [24, 74] on icon at bounding box center [26, 73] width 9 height 11
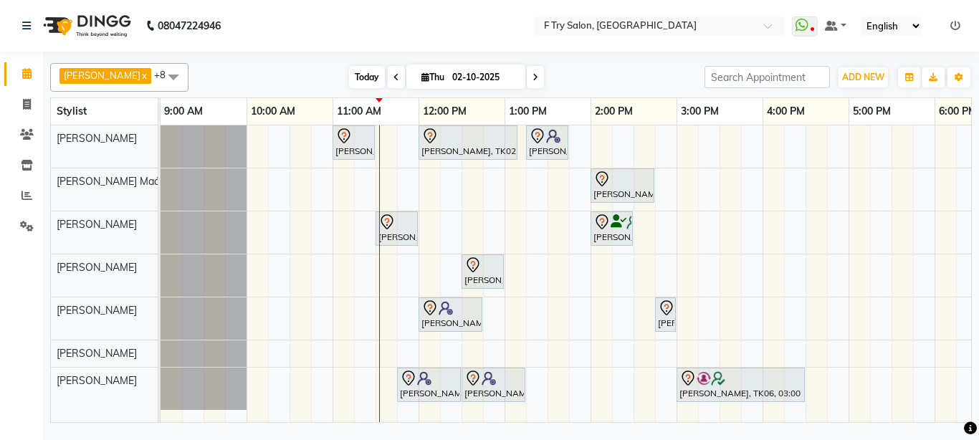
click at [358, 76] on span "Today" at bounding box center [367, 77] width 36 height 22
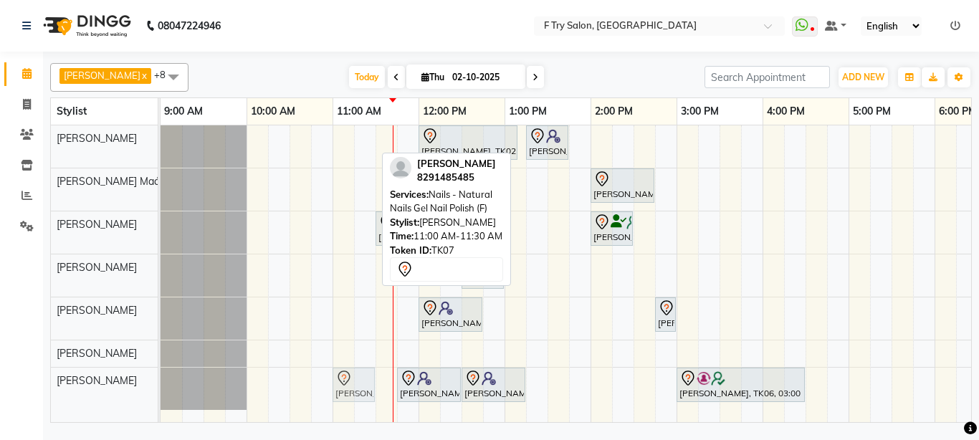
drag, startPoint x: 346, startPoint y: 133, endPoint x: 346, endPoint y: 385, distance: 252.3
click at [346, 385] on tbody "Shruti Takkar, TK07, 11:00 AM-11:30 AM, Nails - Natural Nails Gel Nail Polish (…" at bounding box center [720, 267] width 1118 height 285
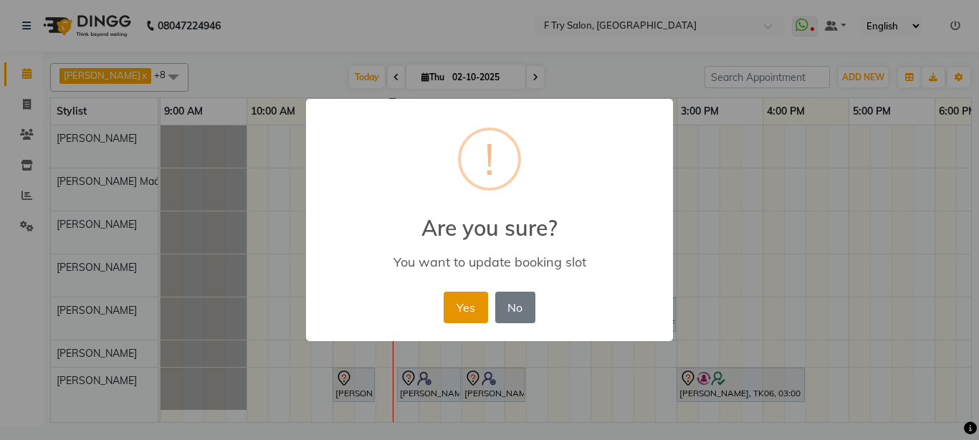
click at [467, 300] on button "Yes" at bounding box center [466, 308] width 44 height 32
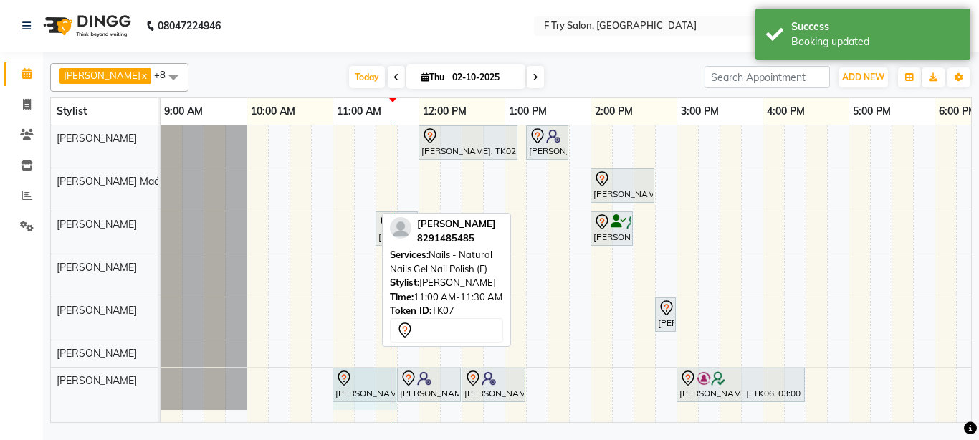
drag, startPoint x: 371, startPoint y: 384, endPoint x: 385, endPoint y: 385, distance: 13.6
click at [161, 385] on div "Shruti Takkar, TK07, 11:00 AM-11:30 AM, Nails - Natural Nails Gel Nail Polish (…" at bounding box center [161, 389] width 0 height 42
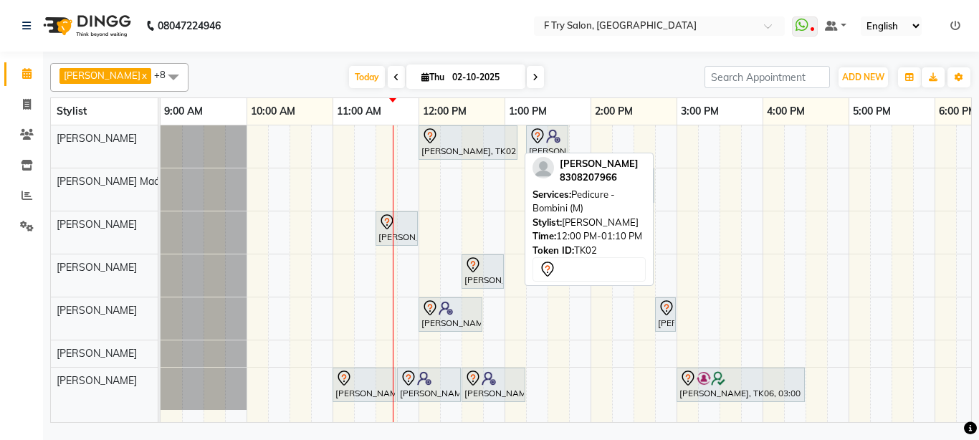
click at [462, 139] on div at bounding box center [468, 136] width 93 height 17
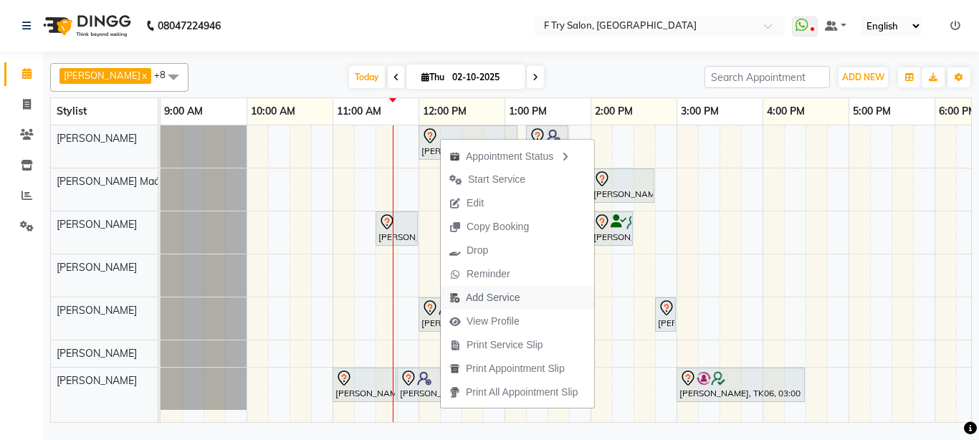
click at [515, 300] on span "Add Service" at bounding box center [493, 297] width 54 height 15
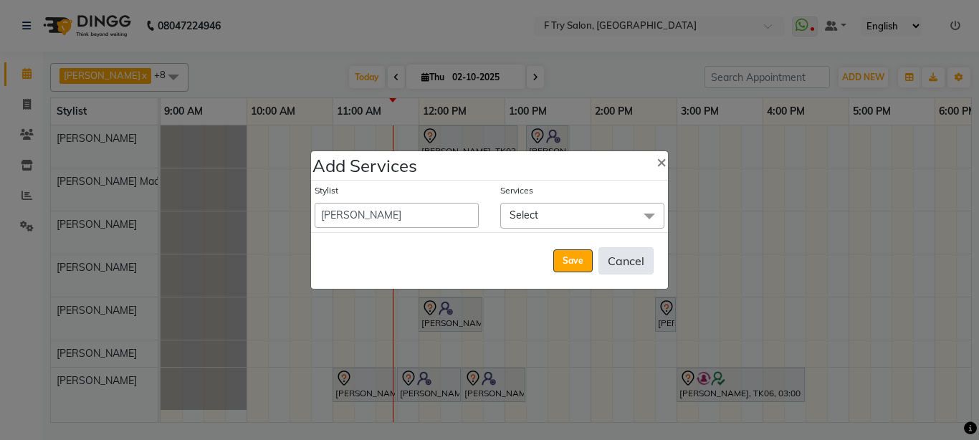
click at [617, 261] on button "Cancel" at bounding box center [626, 260] width 55 height 27
select select "54011"
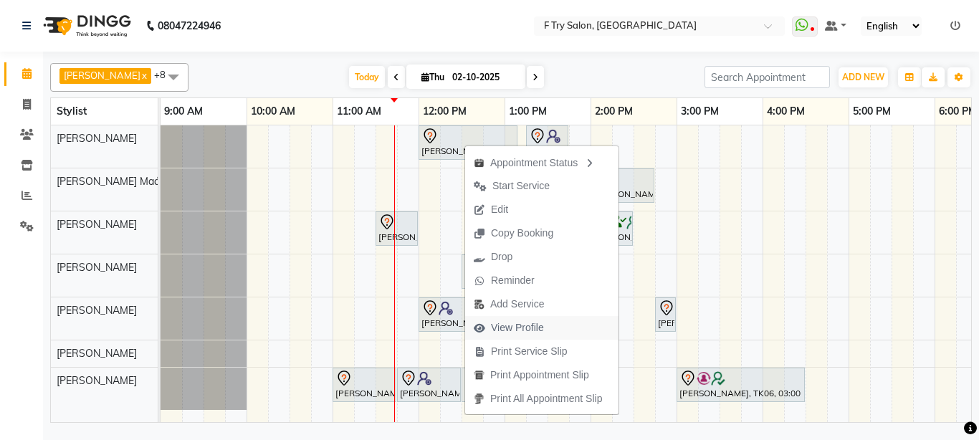
click at [512, 323] on span "View Profile" at bounding box center [517, 327] width 53 height 15
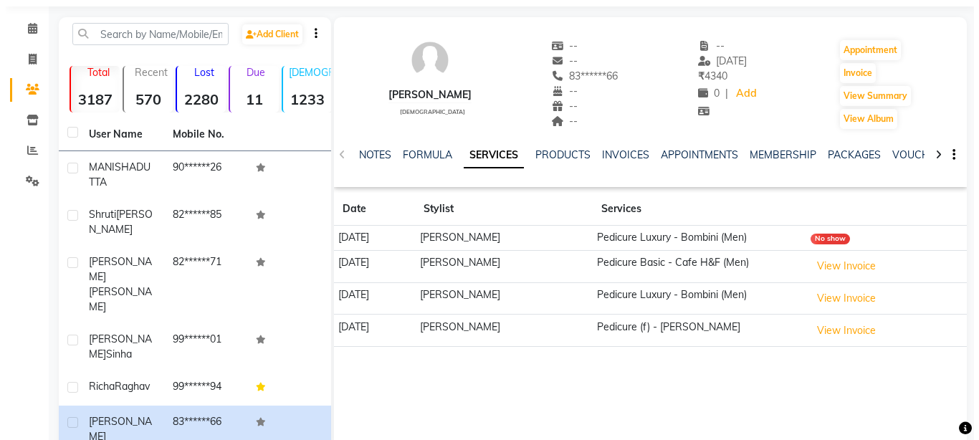
scroll to position [86, 0]
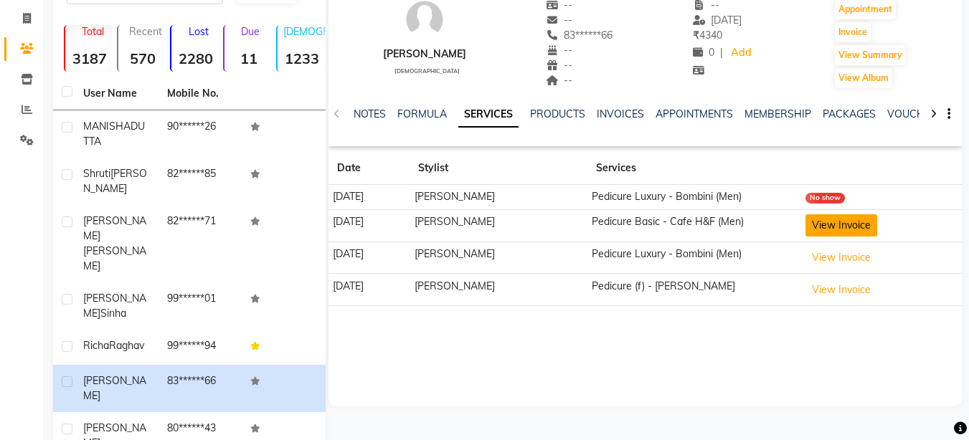
click at [836, 226] on button "View Invoice" at bounding box center [841, 225] width 72 height 22
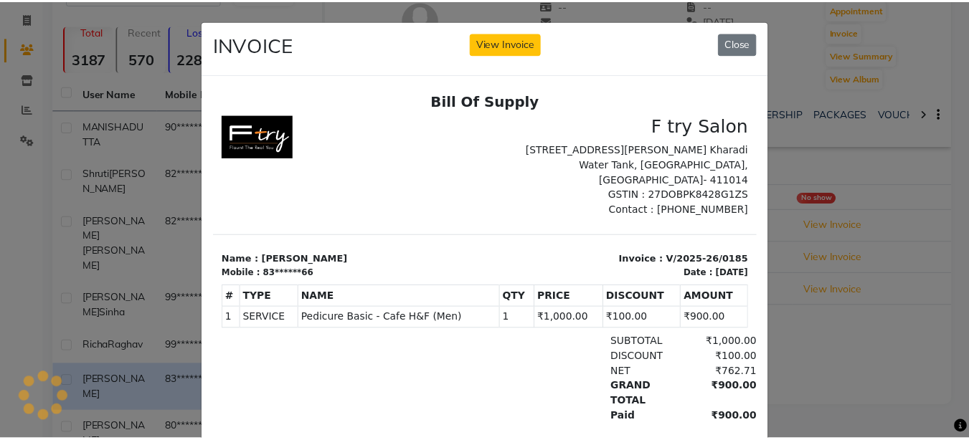
scroll to position [0, 0]
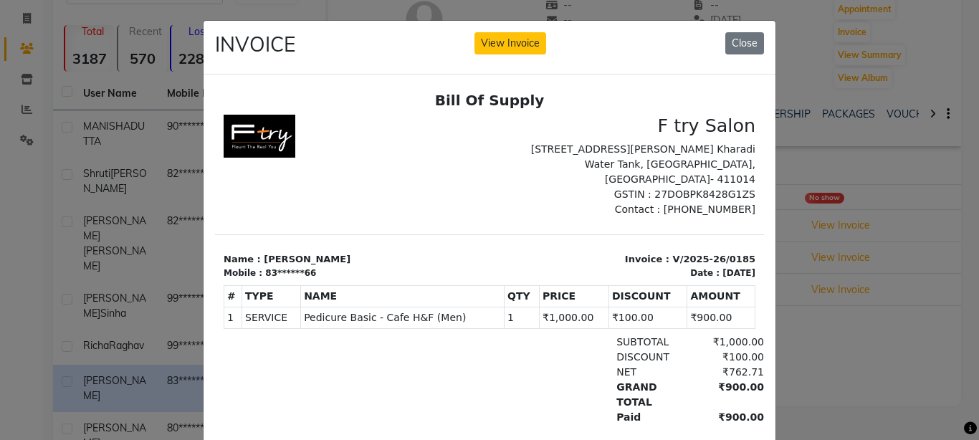
click at [814, 262] on ngb-modal-window "INVOICE View Invoice Close" at bounding box center [489, 220] width 979 height 440
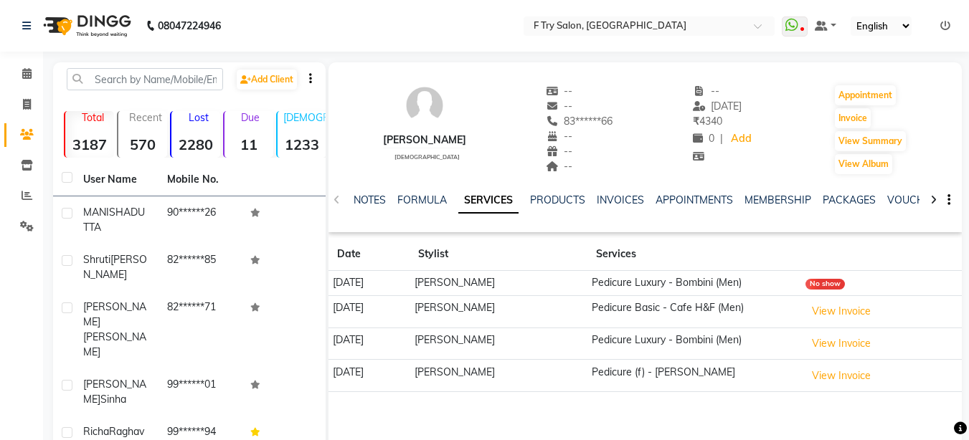
click at [777, 193] on div "MEMBERSHIP" at bounding box center [777, 200] width 67 height 15
click at [766, 201] on link "MEMBERSHIP" at bounding box center [777, 200] width 67 height 13
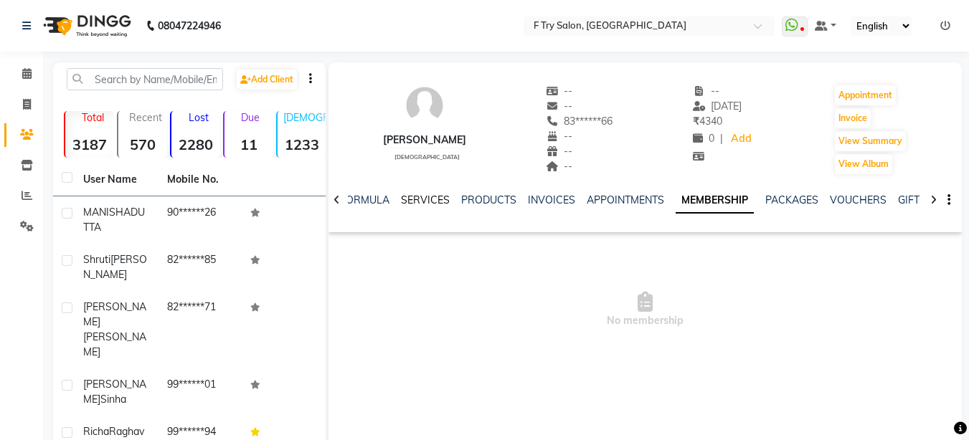
click at [421, 199] on link "SERVICES" at bounding box center [425, 200] width 49 height 13
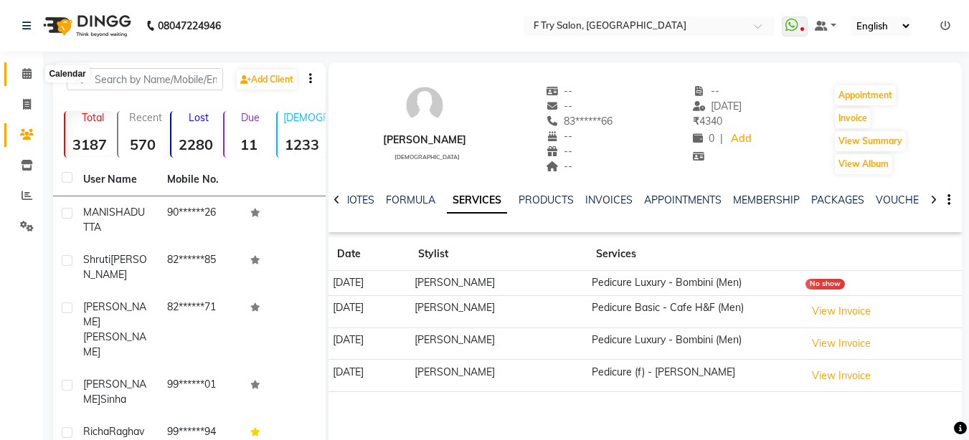
click at [27, 73] on icon at bounding box center [26, 73] width 9 height 11
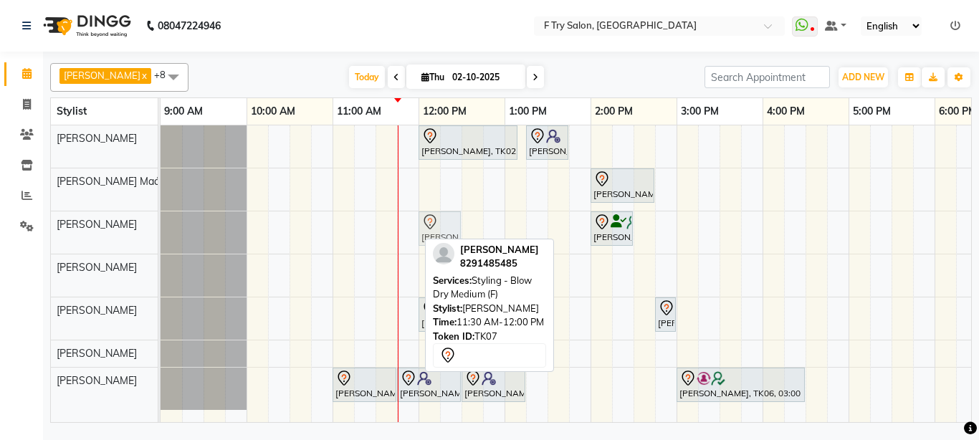
drag, startPoint x: 401, startPoint y: 230, endPoint x: 451, endPoint y: 235, distance: 50.4
click at [161, 235] on div "Shruti Takkar, TK07, 11:30 AM-12:00 PM, Styling - Blow Dry Medium (F) Priyanka …" at bounding box center [161, 232] width 0 height 42
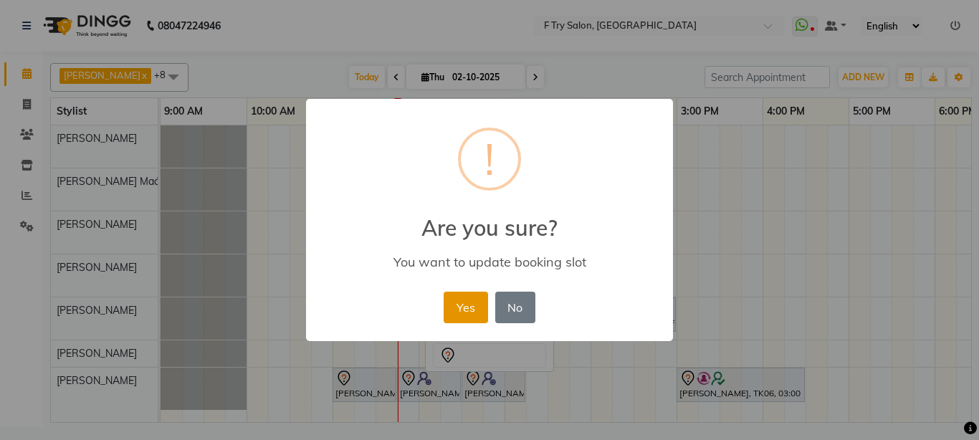
click at [469, 299] on button "Yes" at bounding box center [466, 308] width 44 height 32
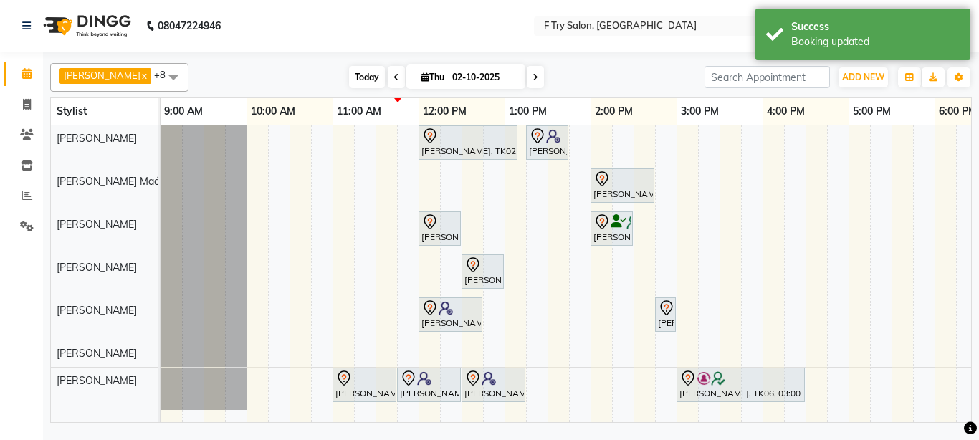
click at [349, 76] on span "Today" at bounding box center [367, 77] width 36 height 22
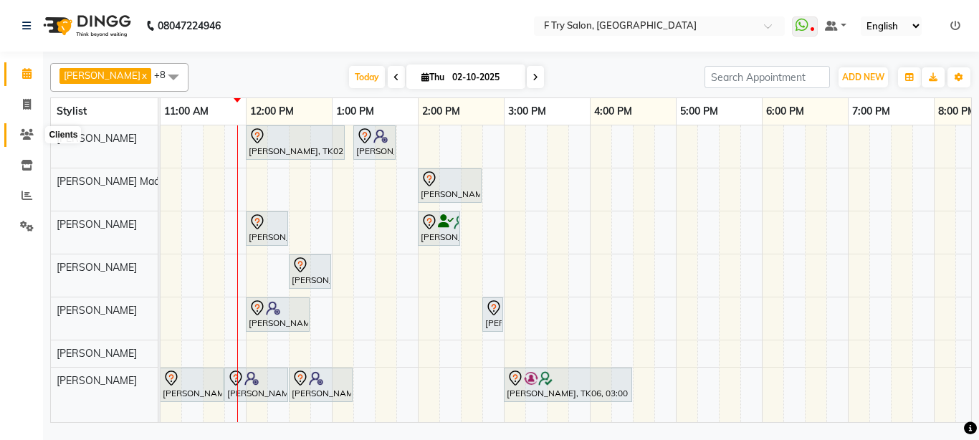
click at [32, 132] on icon at bounding box center [27, 134] width 14 height 11
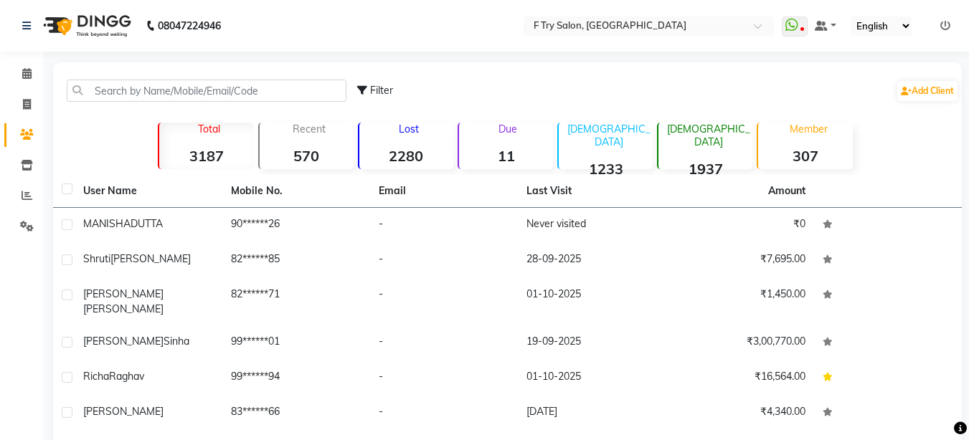
click at [341, 16] on nav "08047224946 Select Location × F Try Salon, Kharadi WhatsApp Status ✕ Status: Di…" at bounding box center [484, 26] width 969 height 52
click at [31, 75] on icon at bounding box center [26, 73] width 9 height 11
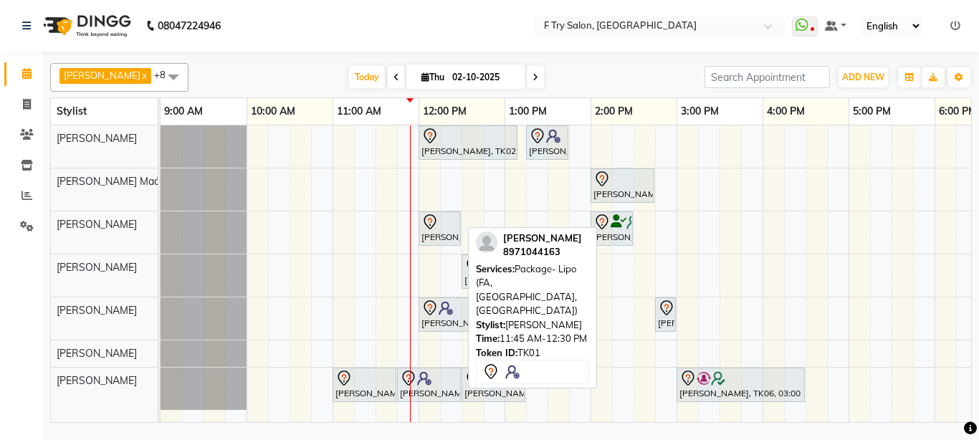
click at [425, 381] on img at bounding box center [424, 378] width 14 height 14
select select "7"
click at [442, 383] on div at bounding box center [429, 378] width 58 height 17
select select "7"
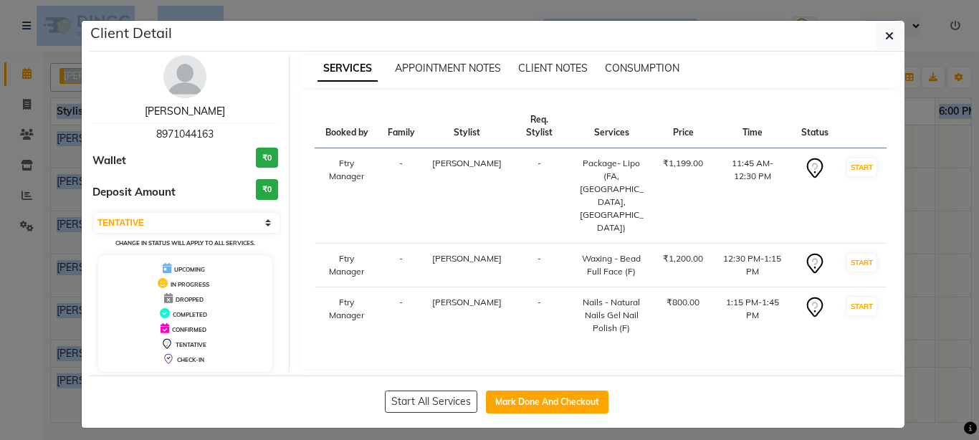
click at [198, 111] on link "[PERSON_NAME]" at bounding box center [185, 111] width 80 height 13
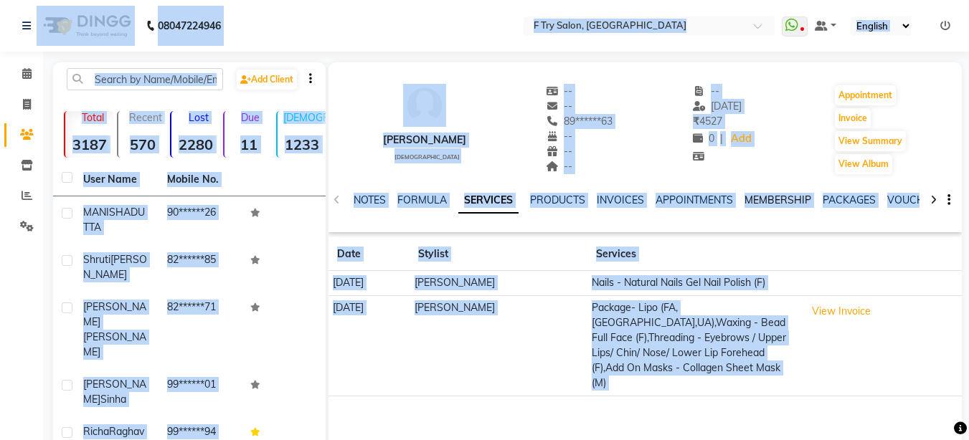
click at [762, 200] on link "MEMBERSHIP" at bounding box center [777, 200] width 67 height 13
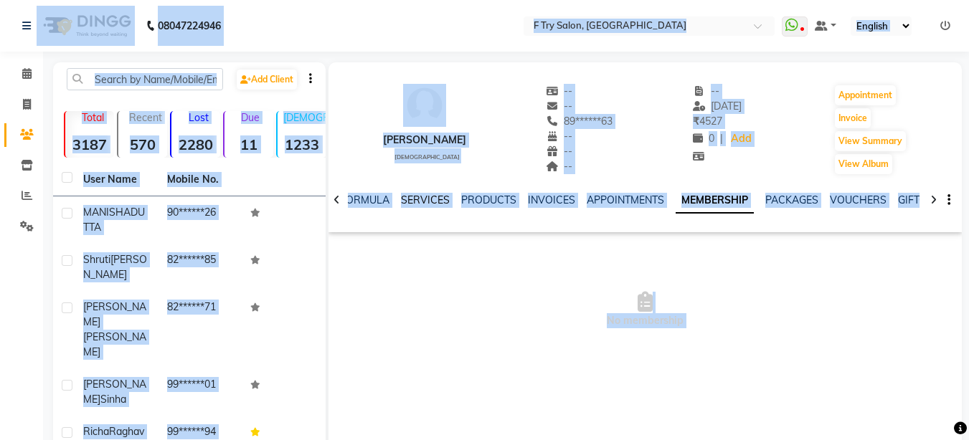
click at [432, 202] on link "SERVICES" at bounding box center [425, 200] width 49 height 13
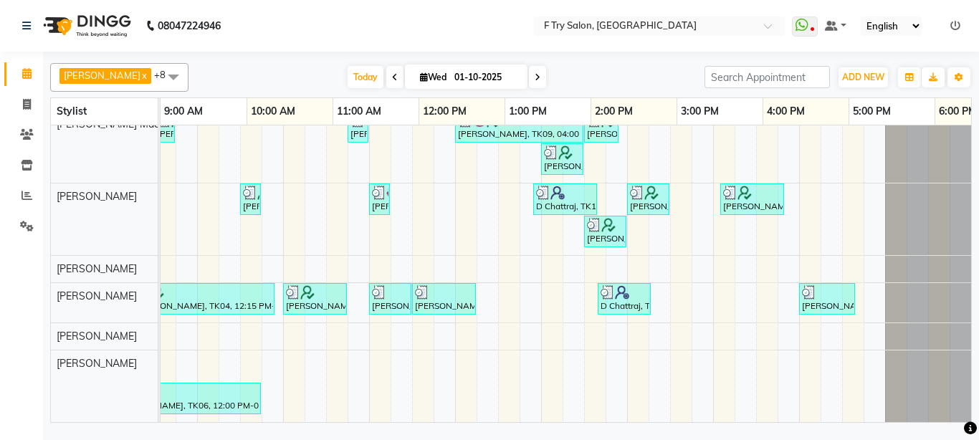
scroll to position [0, 308]
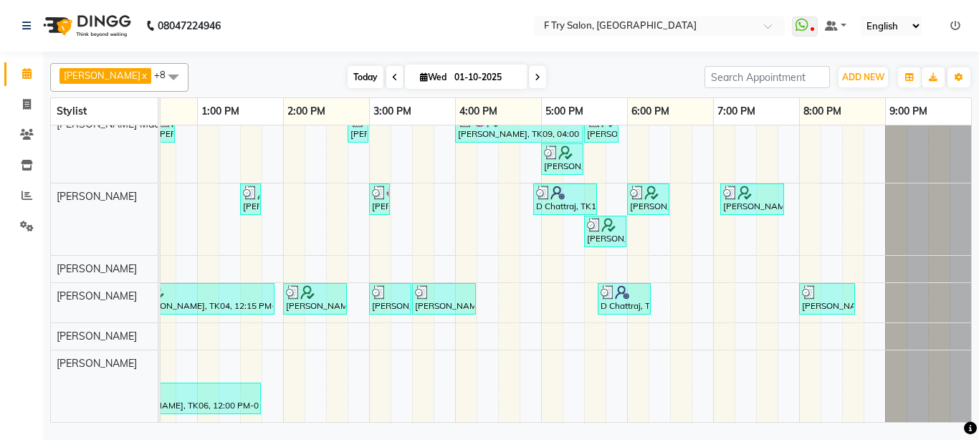
click at [350, 75] on span "Today" at bounding box center [366, 77] width 36 height 22
type input "02-10-2025"
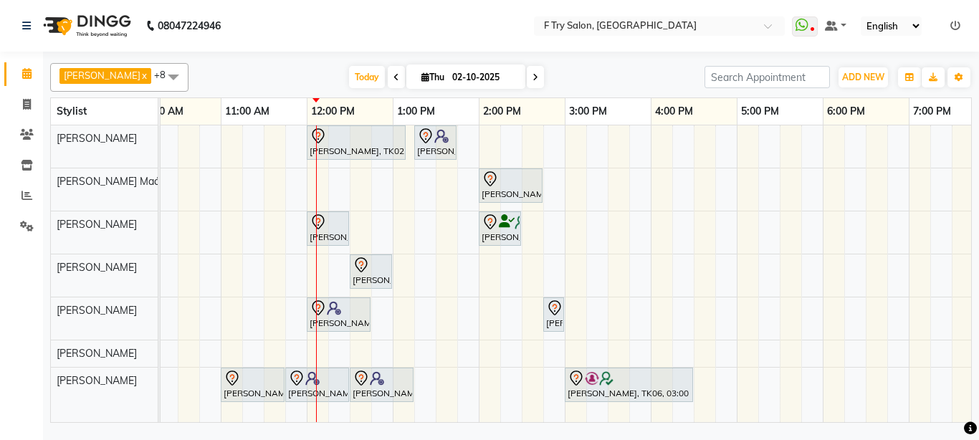
scroll to position [0, 0]
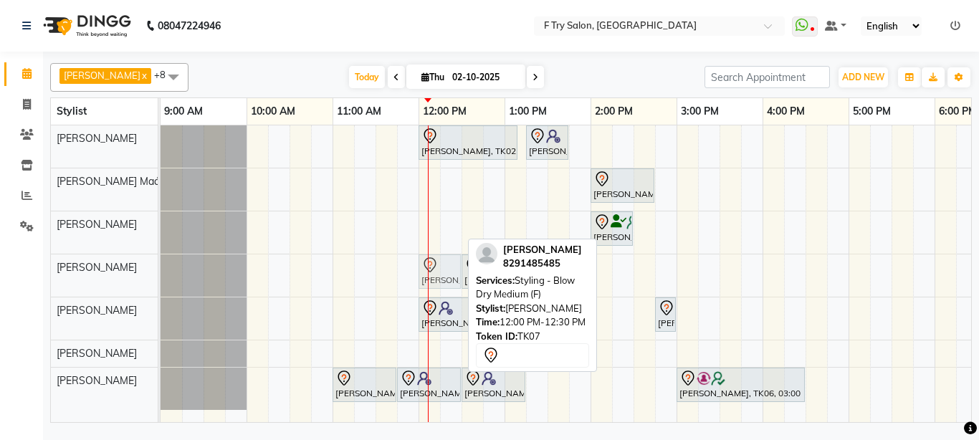
drag, startPoint x: 429, startPoint y: 227, endPoint x: 428, endPoint y: 278, distance: 50.9
click at [428, 278] on div "Aalok, TK02, 12:00 PM-01:10 PM, Pedicure - Bombini (M) Aditi Gupta, TK01, 01:15…" at bounding box center [720, 273] width 1118 height 297
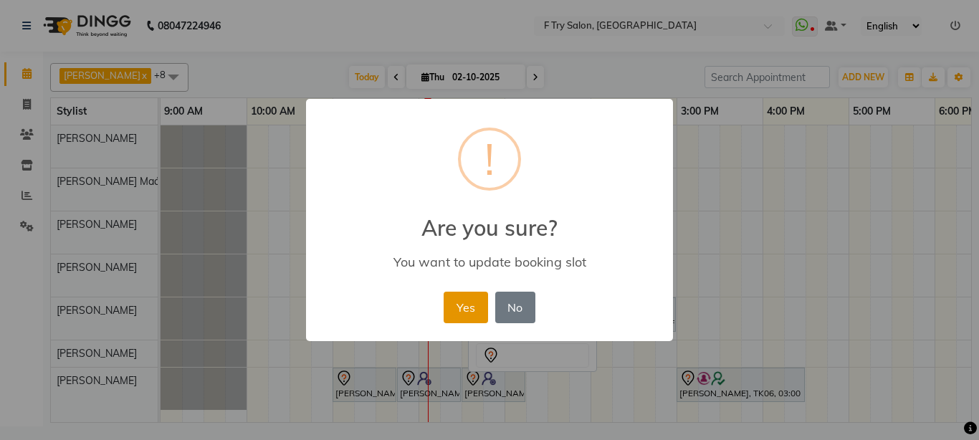
click at [460, 301] on button "Yes" at bounding box center [466, 308] width 44 height 32
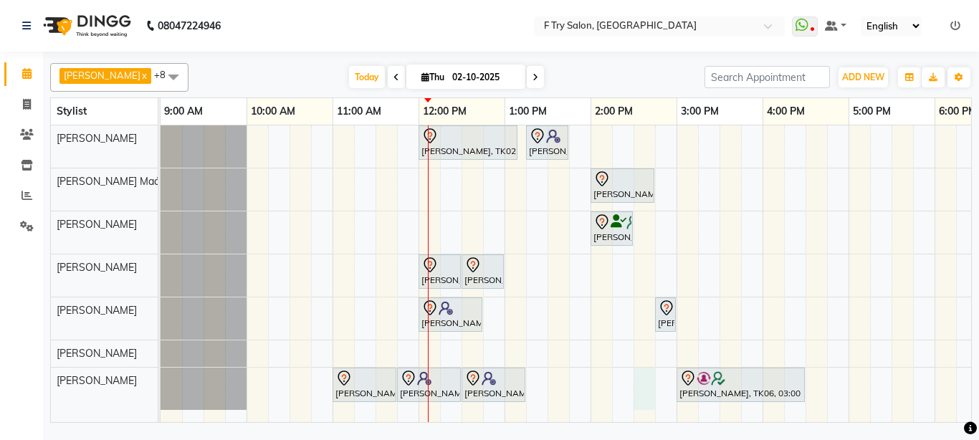
click at [655, 409] on div "Aalok, TK02, 12:00 PM-01:10 PM, Pedicure - Bombini (M) Aditi Gupta, TK01, 01:15…" at bounding box center [720, 273] width 1118 height 297
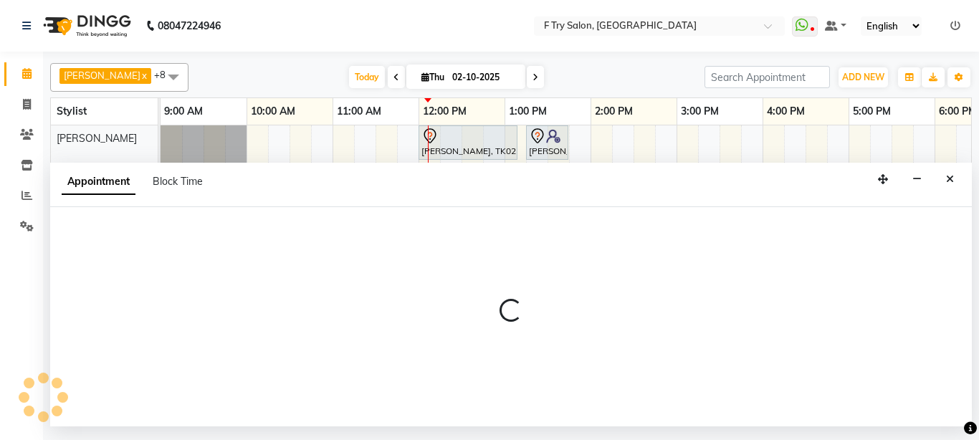
select select "79186"
select select "tentative"
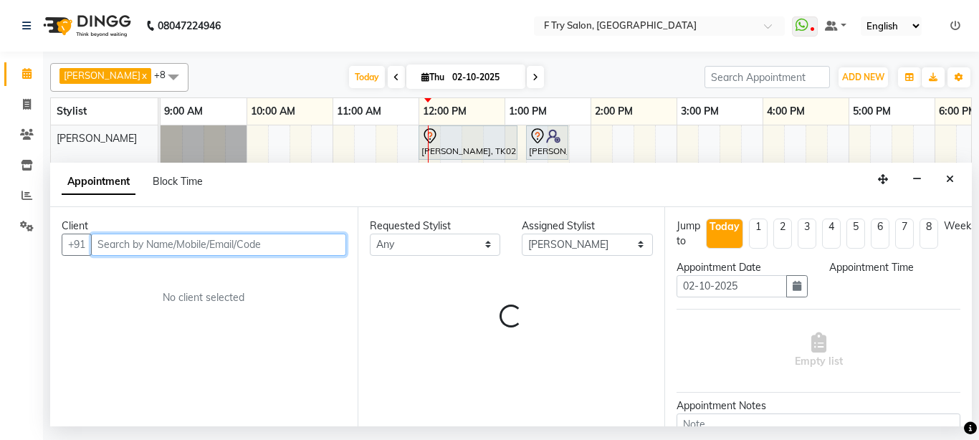
select select "870"
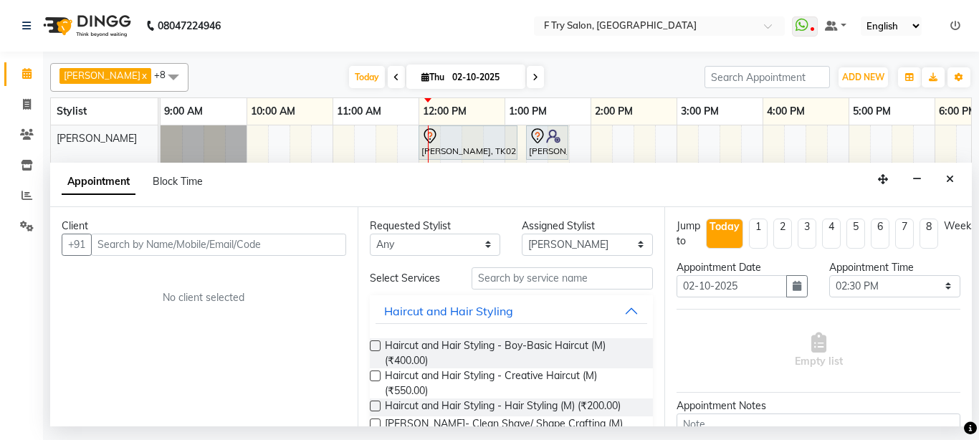
click at [953, 184] on button "Close" at bounding box center [950, 179] width 21 height 22
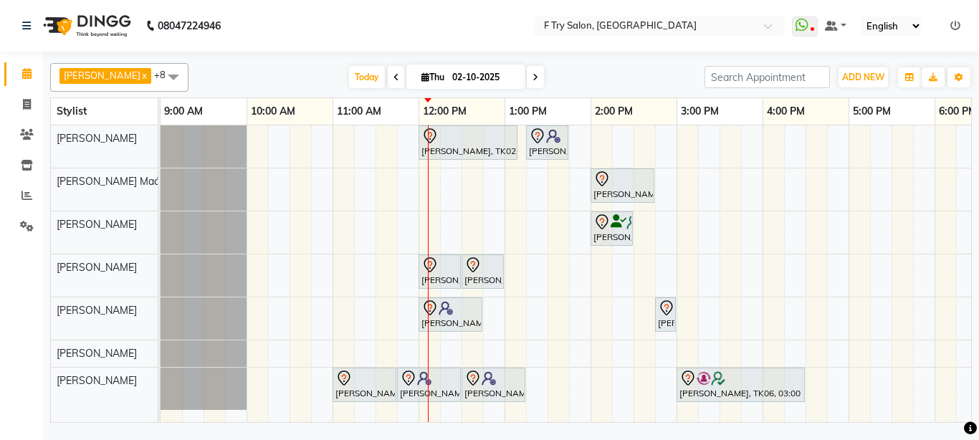
scroll to position [0, 308]
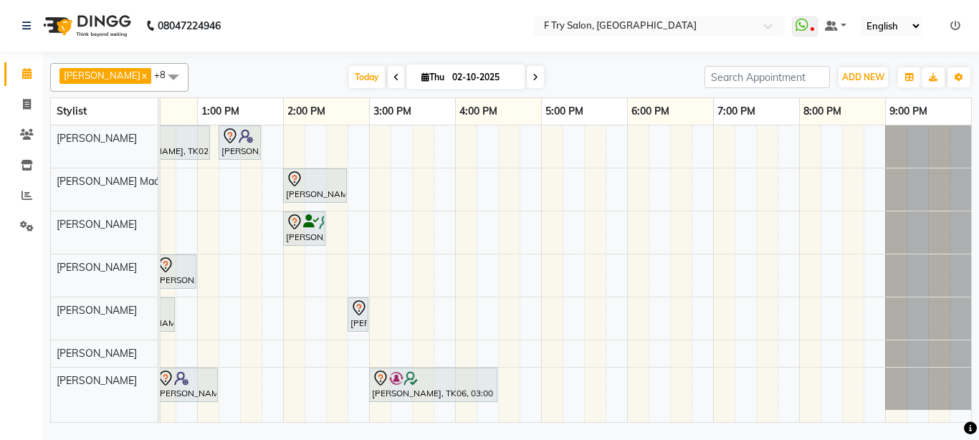
click at [978, 349] on div "Sachin Sutte x Snehal Maám x Aakash Warulkar x Gunesh Warulkar x Krishna Shinde…" at bounding box center [511, 239] width 936 height 375
drag, startPoint x: 737, startPoint y: 414, endPoint x: 978, endPoint y: 349, distance: 249.4
click at [976, 348] on div "Sachin Sutte x Snehal Maám x Aakash Warulkar x Gunesh Warulkar x Krishna Shinde…" at bounding box center [511, 239] width 936 height 375
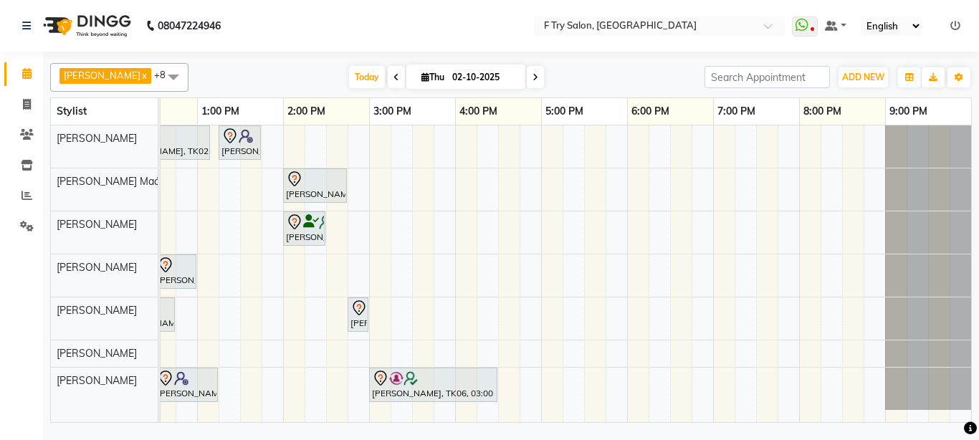
click at [976, 348] on div "Sachin Sutte x Snehal Maám x Aakash Warulkar x Gunesh Warulkar x Krishna Shinde…" at bounding box center [511, 239] width 936 height 375
click at [976, 349] on div "Sachin Sutte x Snehal Maám x Aakash Warulkar x Gunesh Warulkar x Krishna Shinde…" at bounding box center [511, 239] width 936 height 375
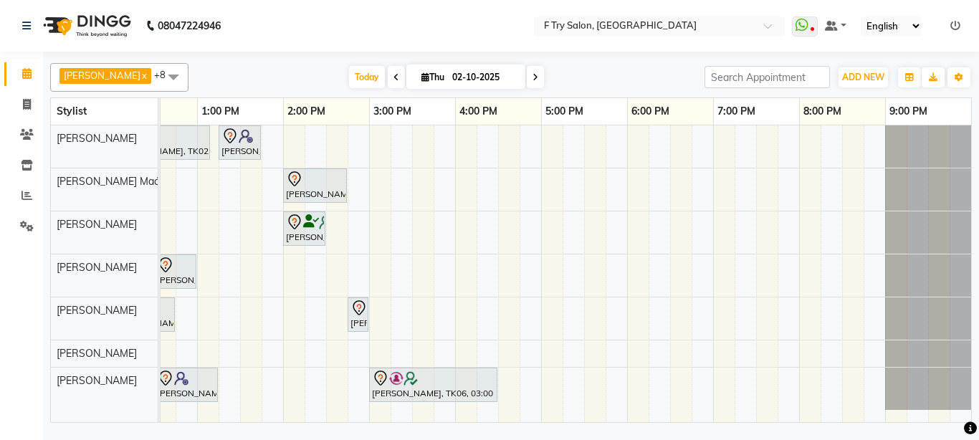
click at [976, 349] on div "Sachin Sutte x Snehal Maám x Aakash Warulkar x Gunesh Warulkar x Krishna Shinde…" at bounding box center [511, 239] width 936 height 375
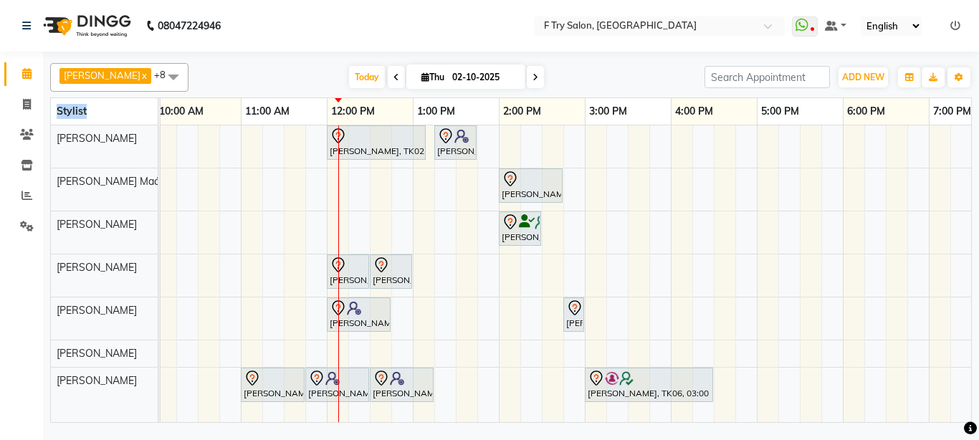
scroll to position [0, 21]
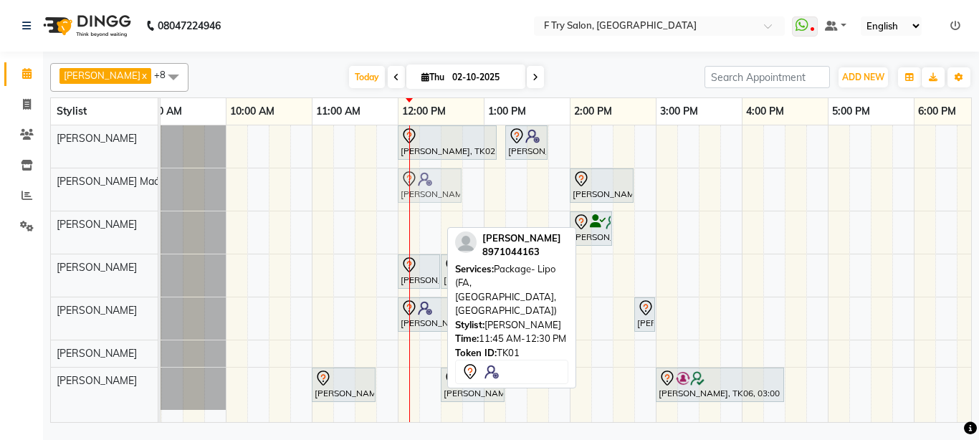
drag, startPoint x: 402, startPoint y: 380, endPoint x: 430, endPoint y: 197, distance: 184.9
click at [430, 197] on tbody "Aalok, TK02, 12:00 PM-01:10 PM, Pedicure - Bombini (M) Aditi Gupta, TK01, 01:15…" at bounding box center [699, 267] width 1118 height 285
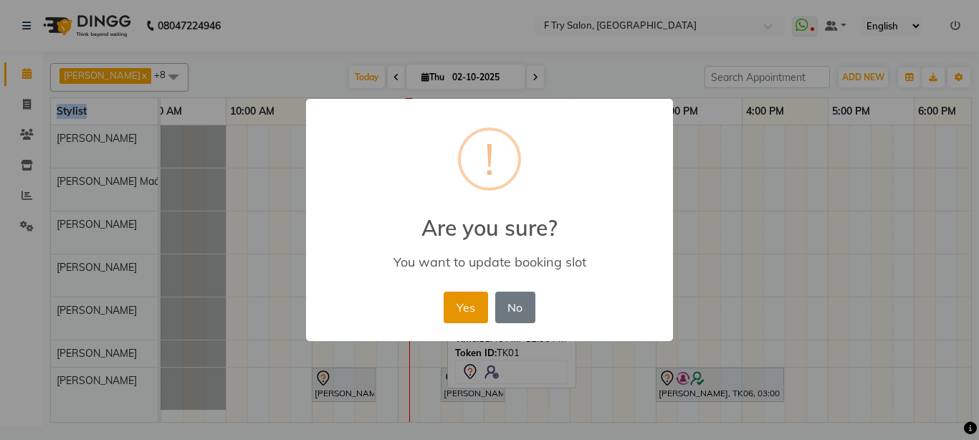
click at [476, 302] on button "Yes" at bounding box center [466, 308] width 44 height 32
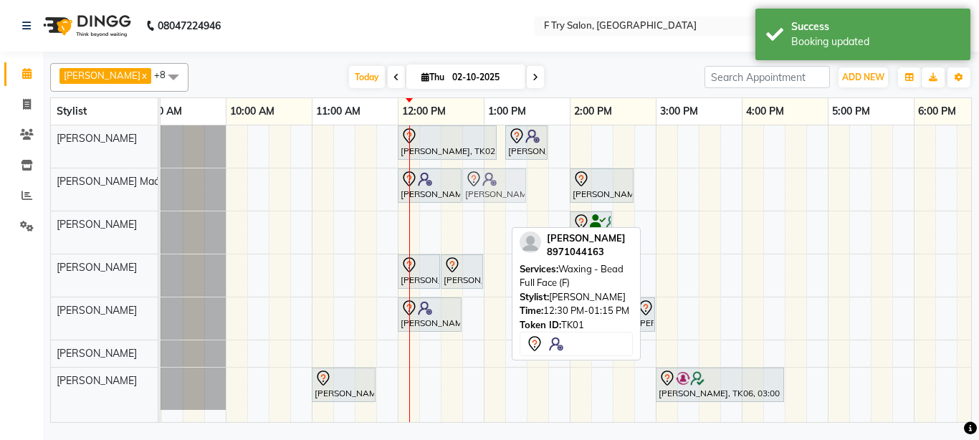
drag, startPoint x: 474, startPoint y: 386, endPoint x: 496, endPoint y: 194, distance: 192.7
click at [496, 194] on tbody "Aalok, TK02, 12:00 PM-01:10 PM, Pedicure - Bombini (M) Aditi Gupta, TK01, 01:15…" at bounding box center [699, 267] width 1118 height 285
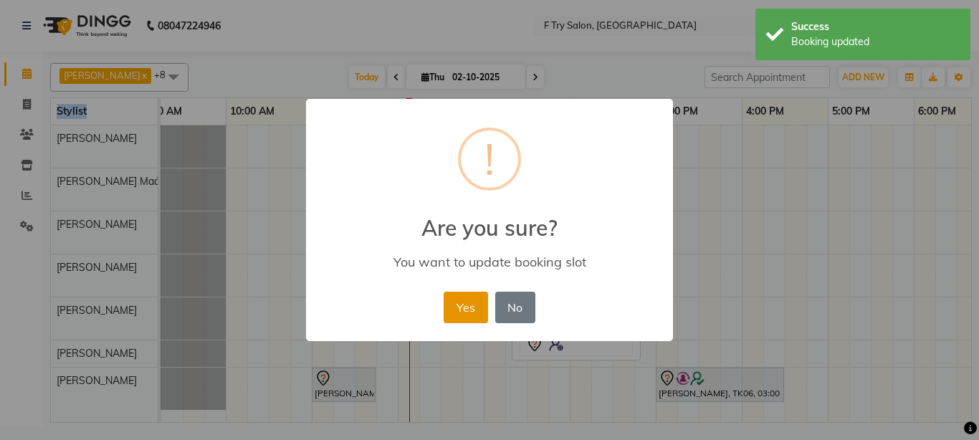
click at [472, 308] on button "Yes" at bounding box center [466, 308] width 44 height 32
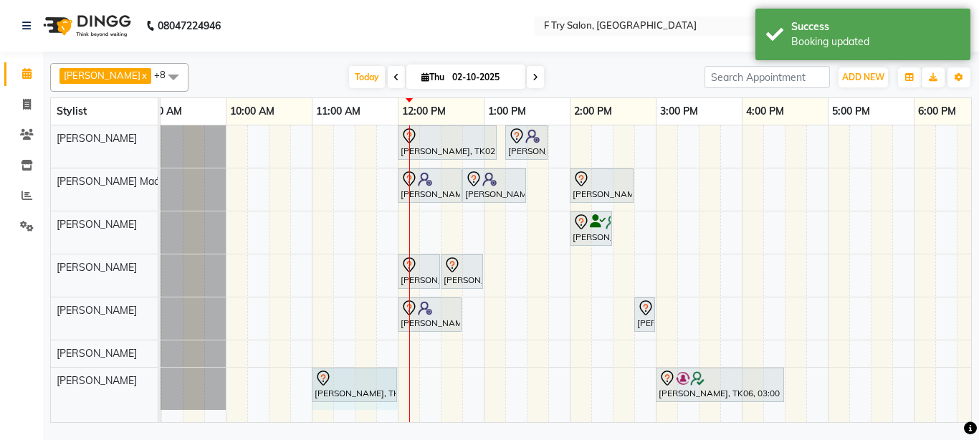
drag, startPoint x: 374, startPoint y: 382, endPoint x: 390, endPoint y: 385, distance: 16.0
click at [140, 385] on div "Shruti Takkar, TK07, 11:00 AM-11:45 AM, Nails - Natural Nails Gel Nail Polish (…" at bounding box center [140, 389] width 0 height 42
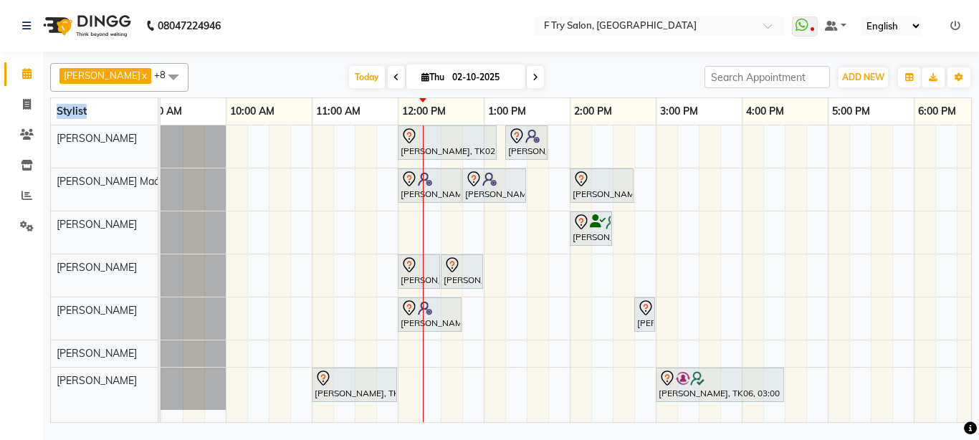
click at [140, 312] on div "MANISHA DUTTA, TK08, 12:00 PM-12:45 PM, Haircut - Creative Haircut (F) Rutesh R…" at bounding box center [140, 319] width 0 height 42
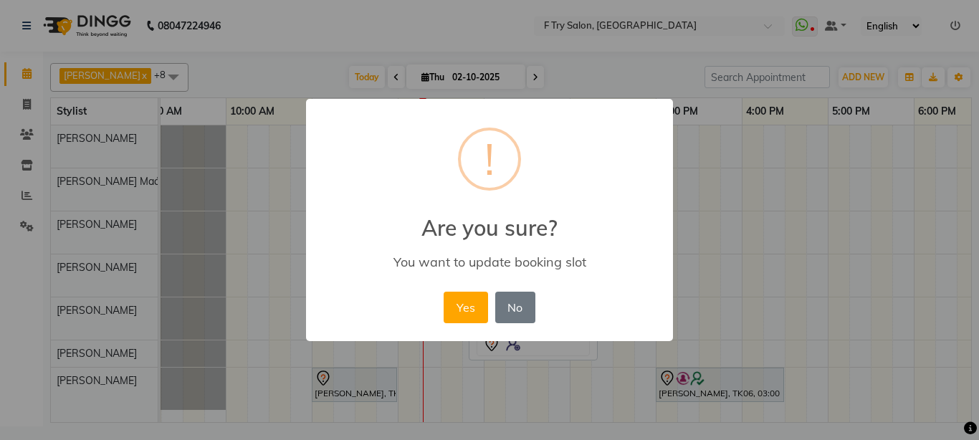
click at [885, 267] on div "× ! Are you sure? You want to update booking slot Yes No No" at bounding box center [489, 220] width 979 height 440
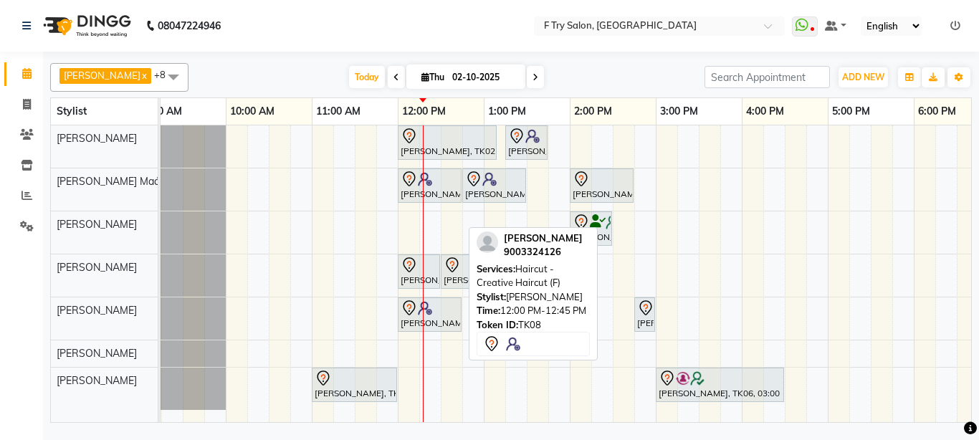
drag, startPoint x: 870, startPoint y: 266, endPoint x: 415, endPoint y: 318, distance: 458.2
click at [412, 320] on div "Aalok, TK02, 12:00 PM-01:10 PM, Pedicure - Bombini (M) Aditi Gupta, TK01, 01:15…" at bounding box center [699, 273] width 1118 height 297
click at [432, 313] on img at bounding box center [425, 308] width 14 height 14
click at [443, 312] on div at bounding box center [430, 308] width 58 height 17
select select "7"
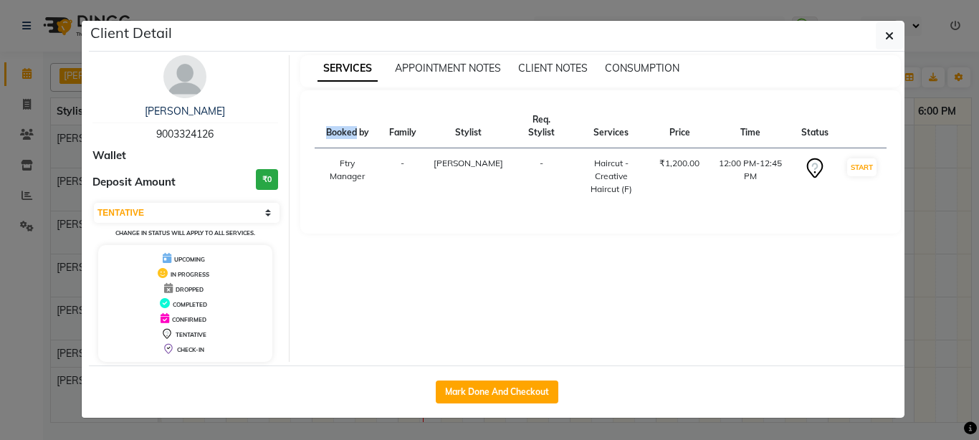
click at [443, 312] on div "SERVICES APPOINTMENT NOTES CLIENT NOTES CONSUMPTION Booked by Family Stylist Re…" at bounding box center [601, 208] width 623 height 307
click at [881, 32] on button "button" at bounding box center [889, 35] width 27 height 27
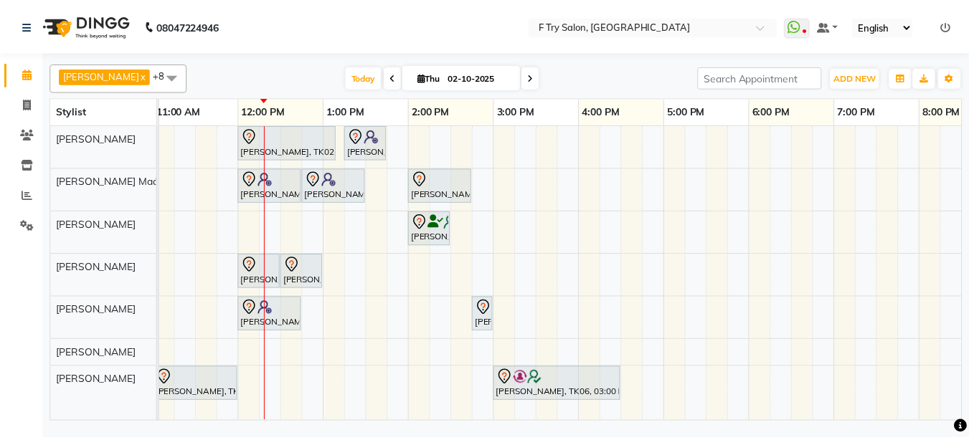
scroll to position [0, 0]
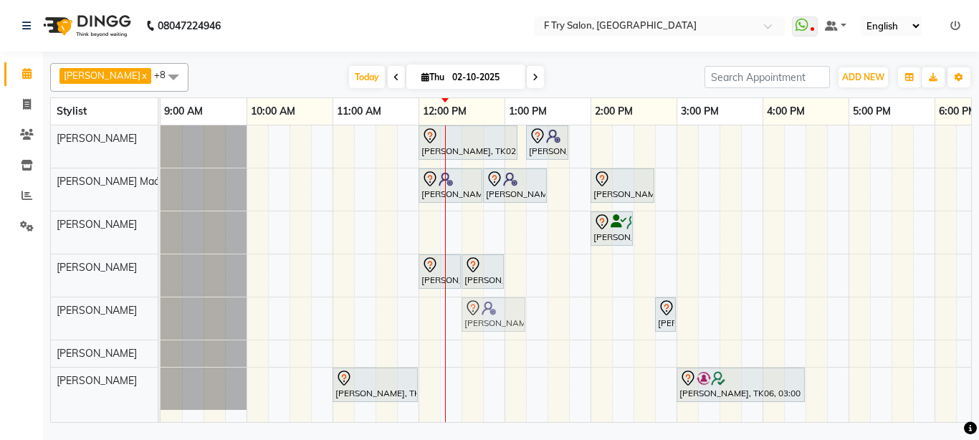
drag, startPoint x: 471, startPoint y: 316, endPoint x: 514, endPoint y: 305, distance: 44.5
click at [161, 305] on div "MANISHA DUTTA, TK08, 12:00 PM-12:45 PM, Haircut - Creative Haircut (F) Rutesh R…" at bounding box center [161, 319] width 0 height 42
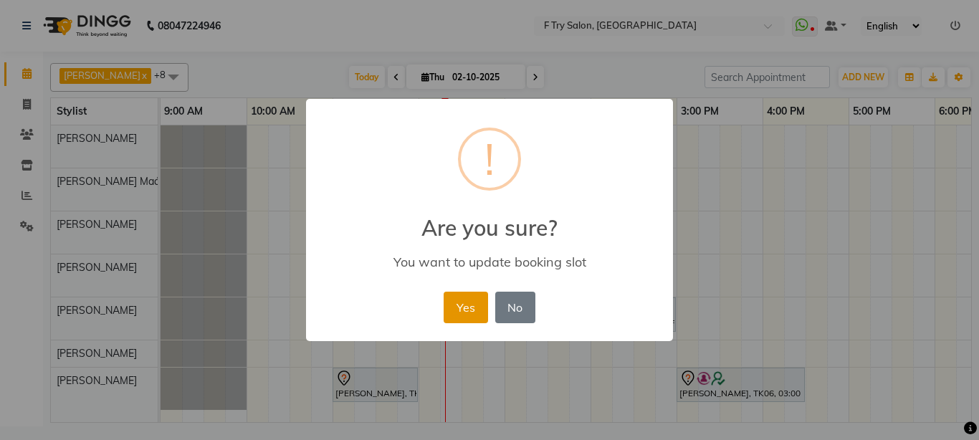
click at [479, 308] on button "Yes" at bounding box center [466, 308] width 44 height 32
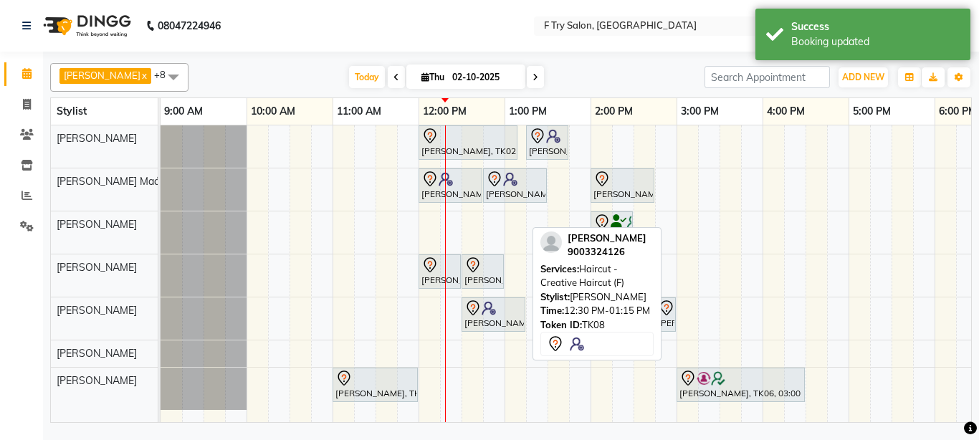
click at [489, 318] on div "[PERSON_NAME], TK08, 12:30 PM-01:15 PM, Haircut - Creative Haircut (F)" at bounding box center [493, 315] width 61 height 30
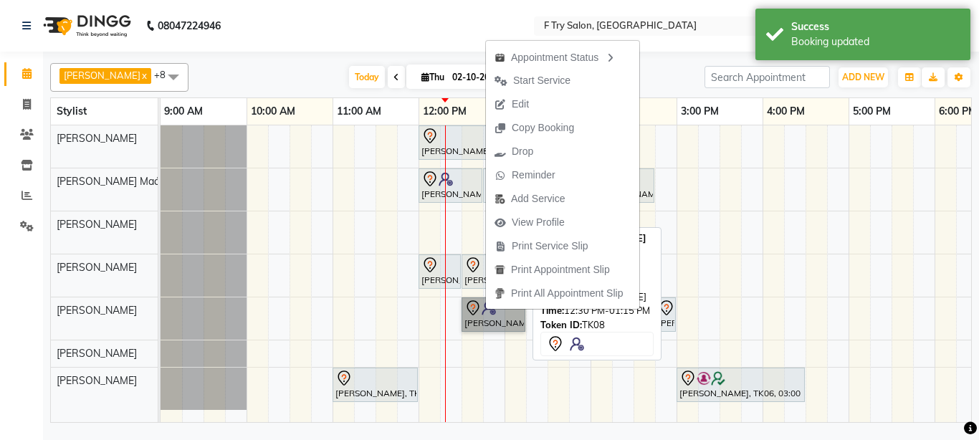
click at [482, 319] on link "[PERSON_NAME], TK08, 12:30 PM-01:15 PM, Haircut - Creative Haircut (F)" at bounding box center [494, 315] width 64 height 34
select select "7"
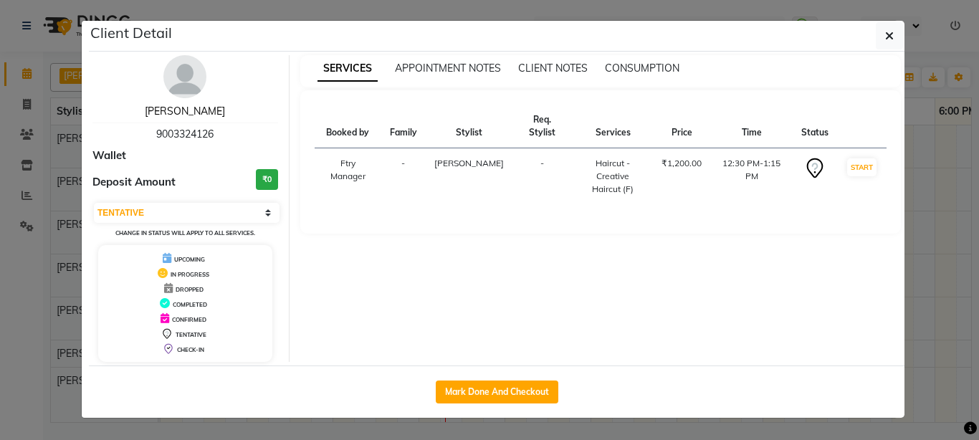
click at [194, 105] on link "MANISHA DUTTA" at bounding box center [185, 111] width 80 height 13
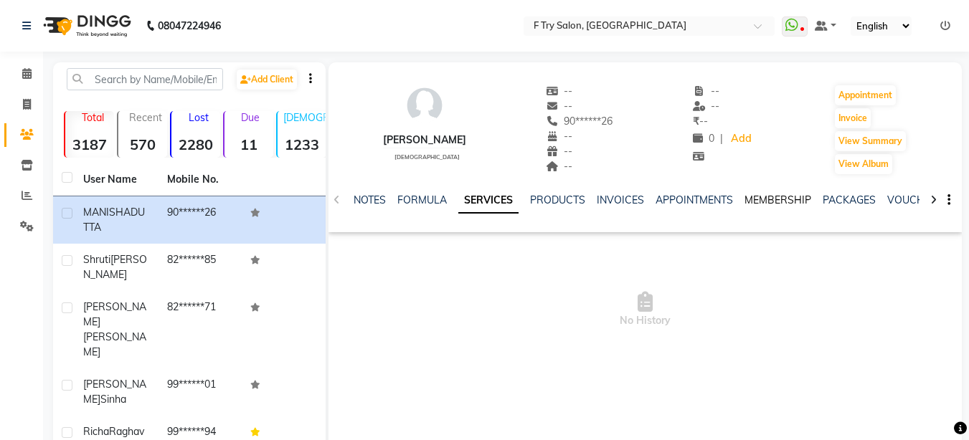
click at [767, 204] on link "MEMBERSHIP" at bounding box center [777, 200] width 67 height 13
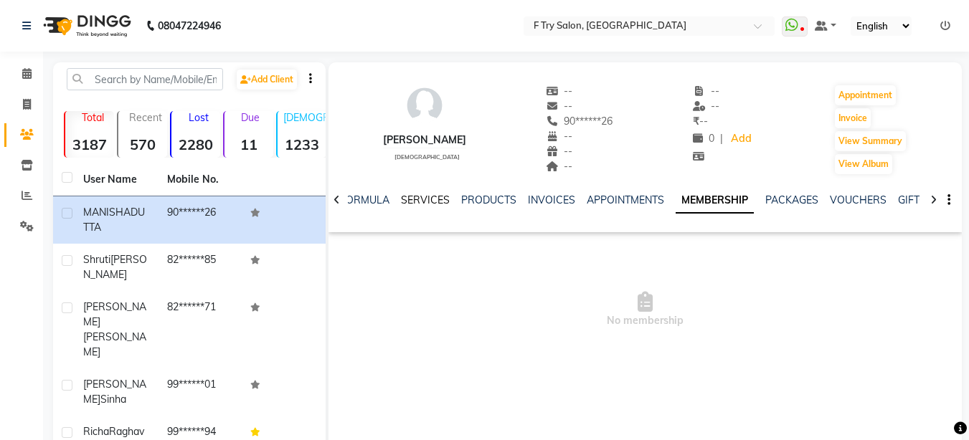
click at [422, 194] on link "SERVICES" at bounding box center [425, 200] width 49 height 13
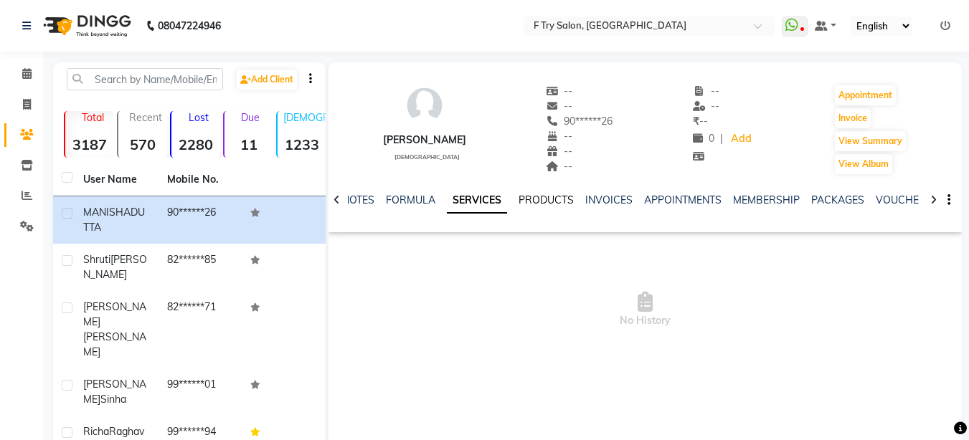
click at [545, 201] on link "PRODUCTS" at bounding box center [545, 200] width 55 height 13
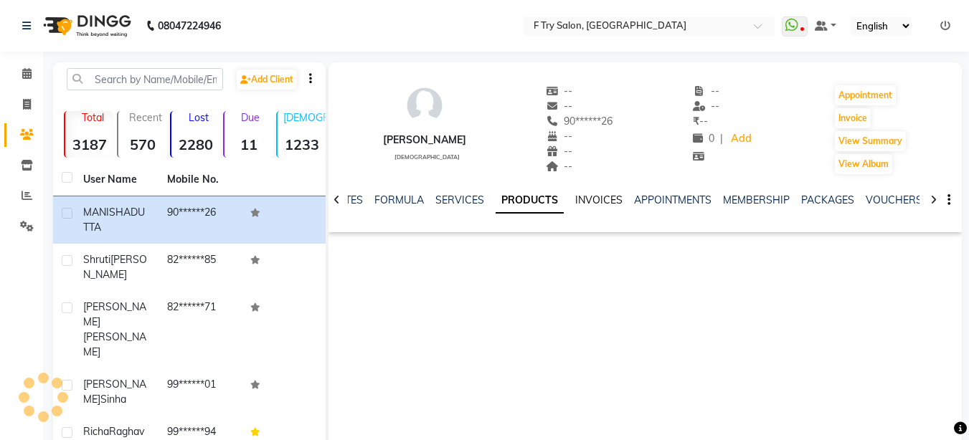
click at [586, 204] on link "INVOICES" at bounding box center [598, 200] width 47 height 13
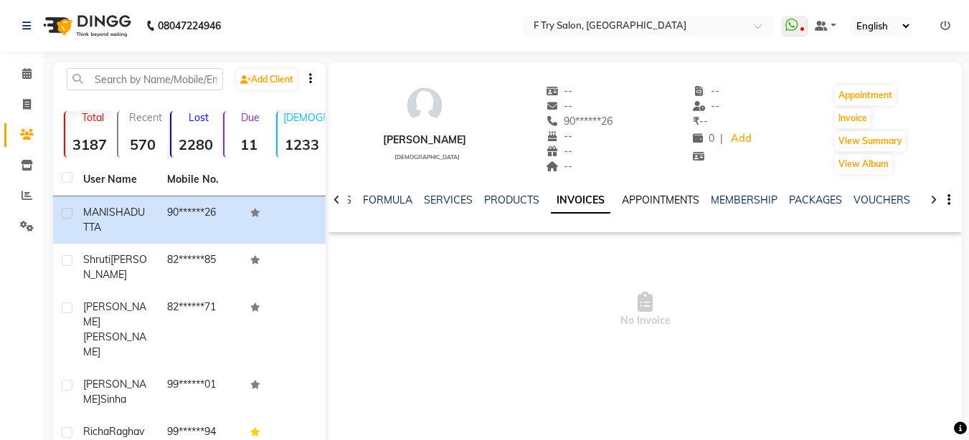
click at [622, 197] on link "APPOINTMENTS" at bounding box center [660, 200] width 77 height 13
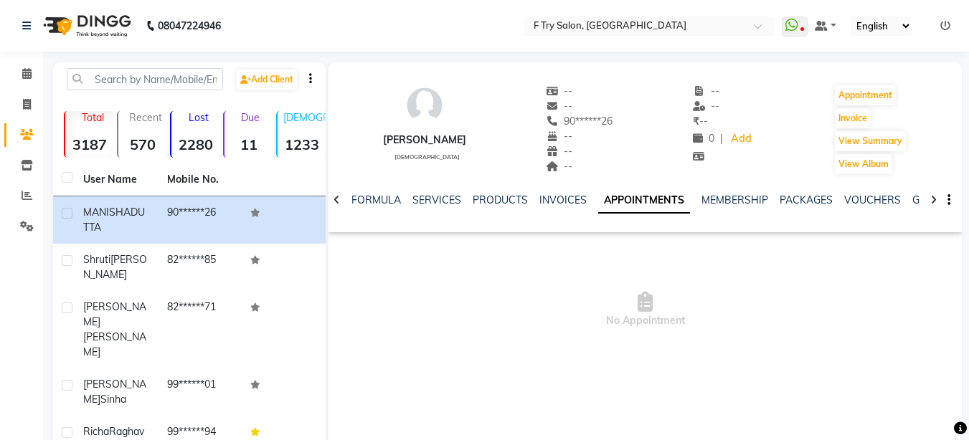
click at [695, 195] on ul "NOTES FORMULA SERVICES PRODUCTS INVOICES APPOINTMENTS MEMBERSHIP PACKAGES VOUCH…" at bounding box center [764, 200] width 912 height 15
click at [728, 195] on link "MEMBERSHIP" at bounding box center [734, 200] width 67 height 13
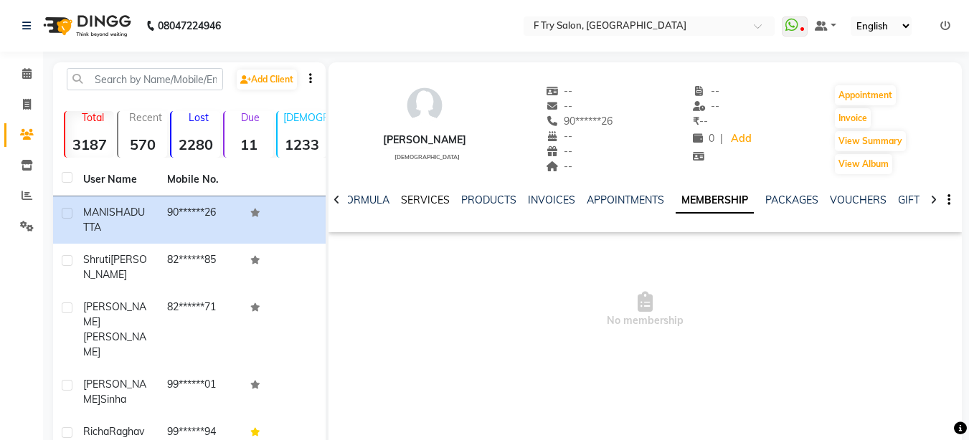
click at [419, 196] on link "SERVICES" at bounding box center [425, 200] width 49 height 13
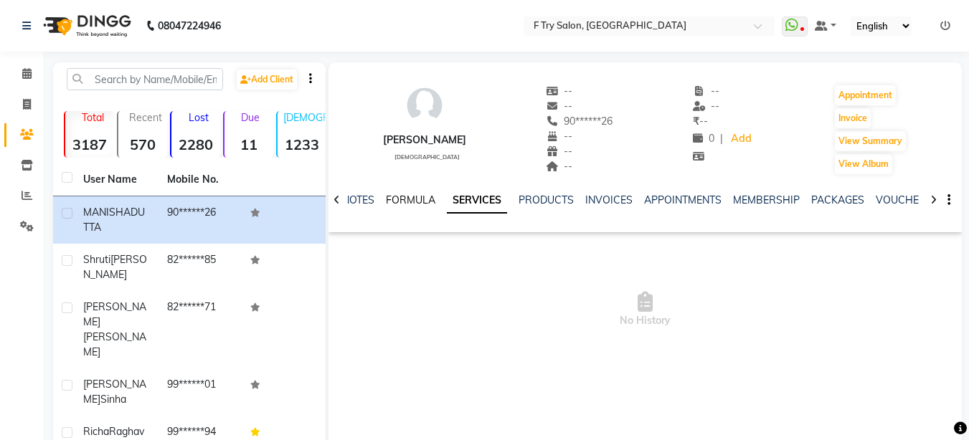
click at [413, 196] on link "FORMULA" at bounding box center [410, 200] width 49 height 13
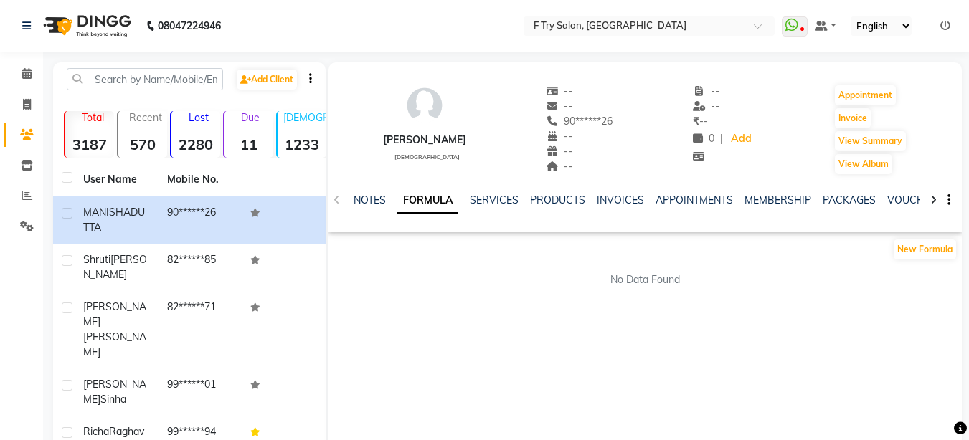
click at [379, 192] on div "NOTES FORMULA SERVICES PRODUCTS INVOICES APPOINTMENTS MEMBERSHIP PACKAGES VOUCH…" at bounding box center [644, 200] width 633 height 49
click at [490, 205] on link "SERVICES" at bounding box center [494, 200] width 49 height 13
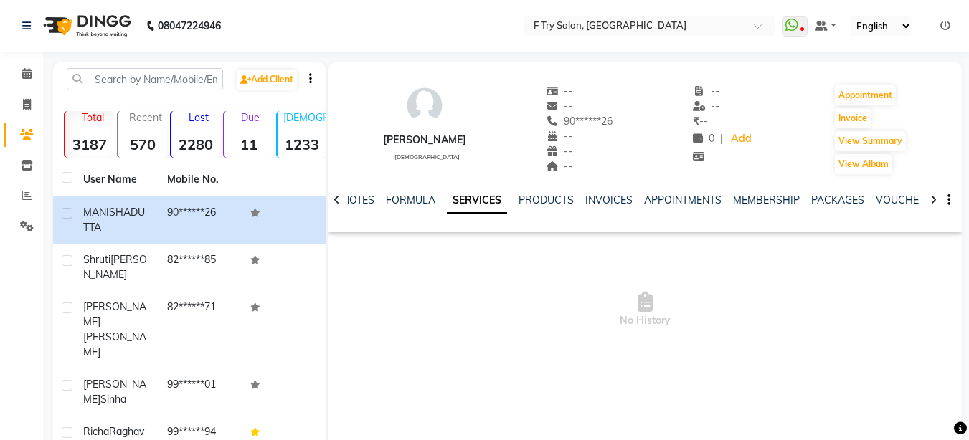
click at [22, 57] on div "Calendar Invoice Clients Inventory Reports Settings Completed InProgress Upcomi…" at bounding box center [97, 359] width 194 height 636
click at [21, 58] on div "Calendar Invoice Clients Inventory Reports Settings Completed InProgress Upcomi…" at bounding box center [97, 359] width 194 height 636
click at [22, 60] on li "Calendar" at bounding box center [21, 74] width 43 height 31
click at [22, 72] on icon at bounding box center [26, 73] width 9 height 11
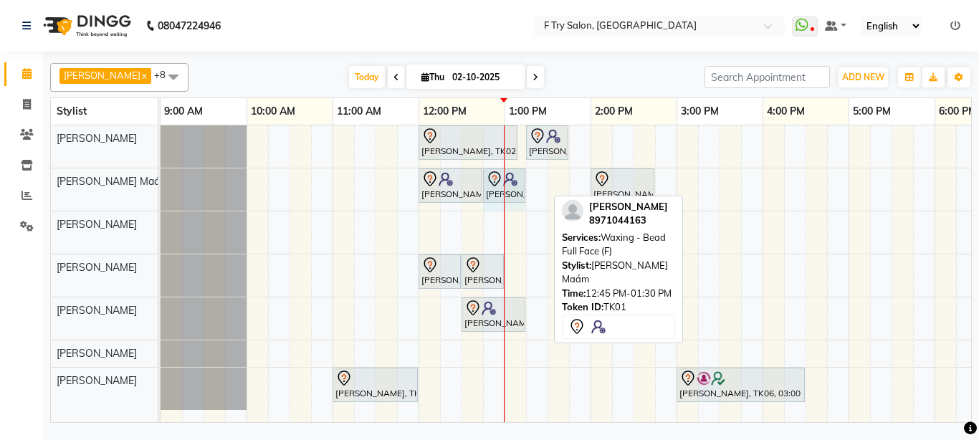
drag, startPoint x: 548, startPoint y: 186, endPoint x: 530, endPoint y: 190, distance: 18.3
click at [530, 190] on div "Aalok, TK02, 12:00 PM-01:10 PM, Pedicure - Bombini (M) Aditi Gupta, TK01, 01:15…" at bounding box center [720, 273] width 1118 height 297
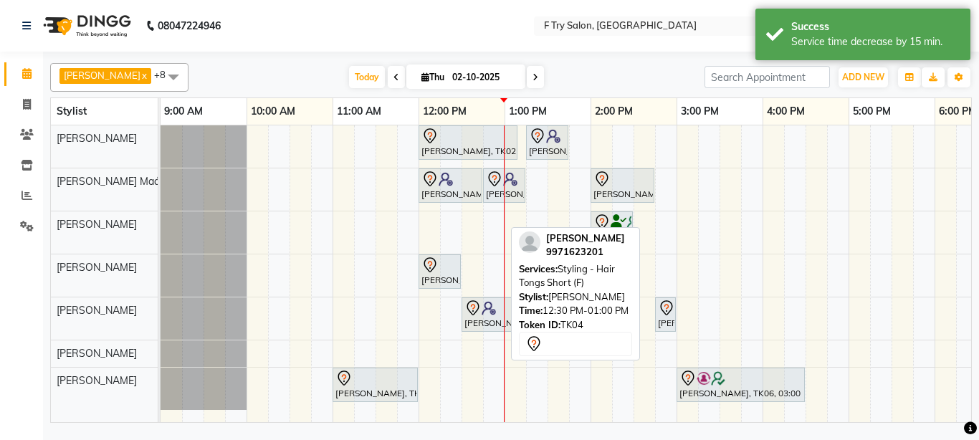
drag, startPoint x: 482, startPoint y: 274, endPoint x: 544, endPoint y: 274, distance: 61.7
click at [544, 274] on div "[PERSON_NAME] x [PERSON_NAME] Maám x [PERSON_NAME] x [PERSON_NAME] x [PERSON_NA…" at bounding box center [511, 240] width 922 height 366
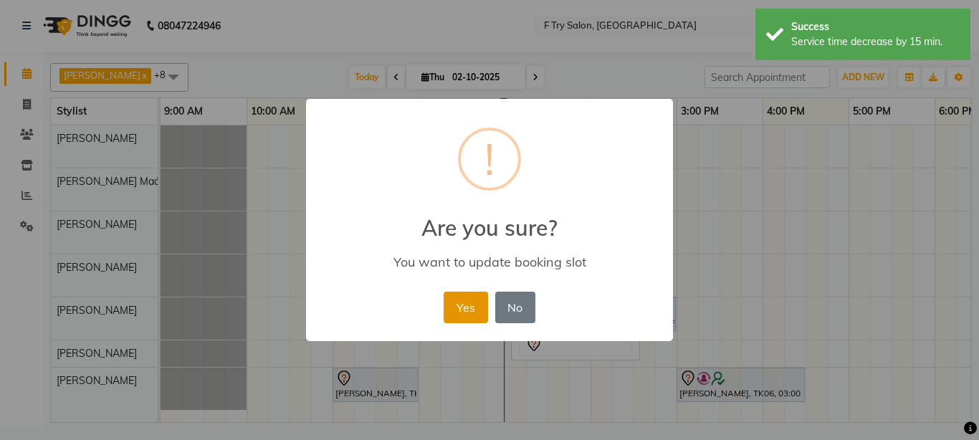
click at [474, 300] on button "Yes" at bounding box center [466, 308] width 44 height 32
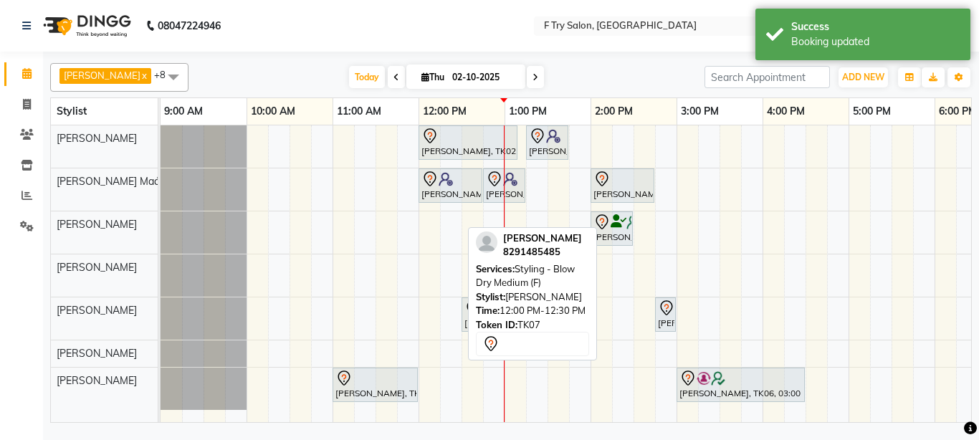
drag, startPoint x: 438, startPoint y: 270, endPoint x: 493, endPoint y: 270, distance: 55.2
click at [493, 270] on div "[PERSON_NAME] x [PERSON_NAME] Maám x [PERSON_NAME] x [PERSON_NAME] x [PERSON_NA…" at bounding box center [511, 240] width 922 height 366
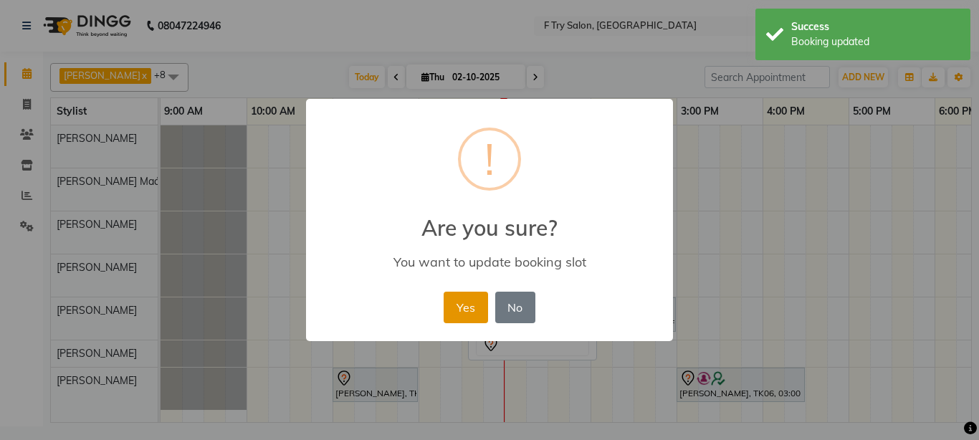
click at [462, 301] on button "Yes" at bounding box center [466, 308] width 44 height 32
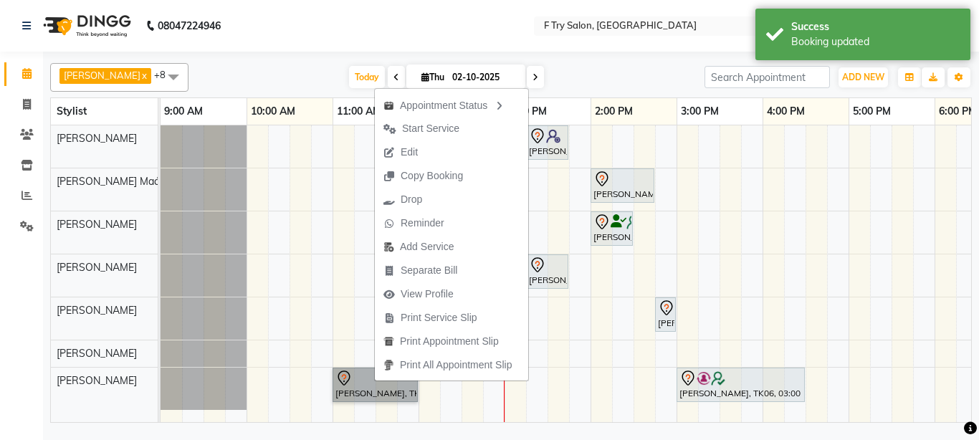
click at [206, 222] on div at bounding box center [204, 232] width 86 height 42
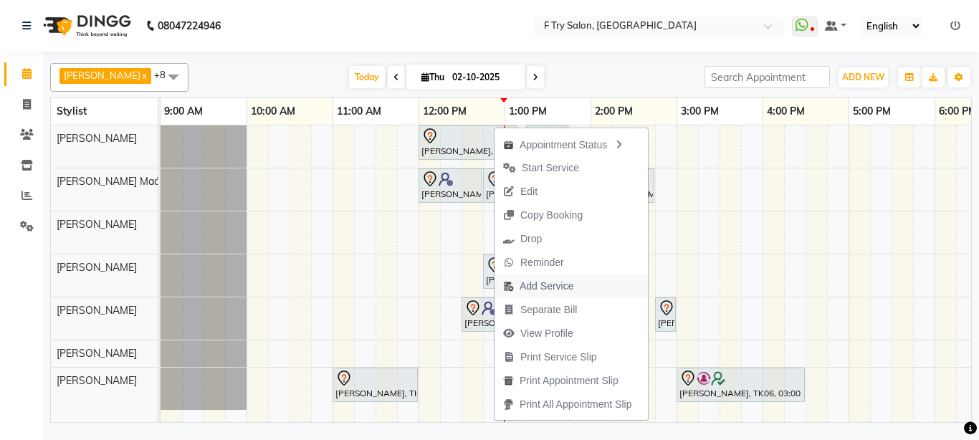
click at [539, 288] on span "Add Service" at bounding box center [547, 286] width 54 height 15
select select "51809"
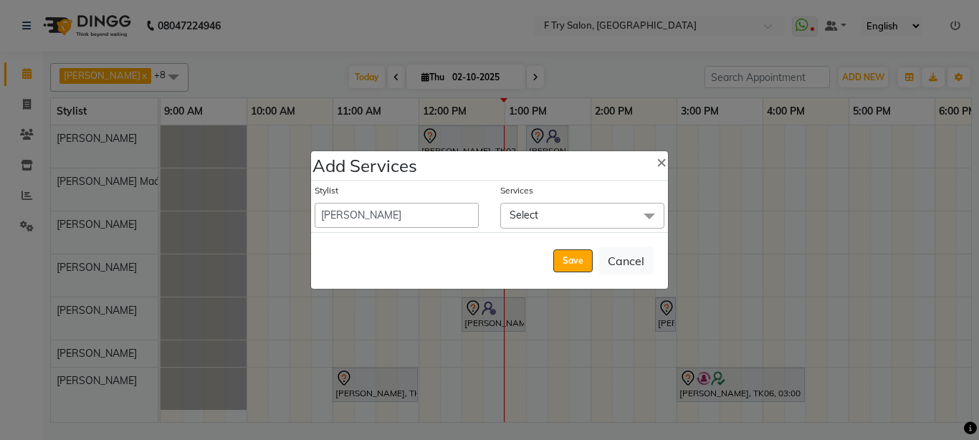
click at [567, 218] on span "Select" at bounding box center [582, 215] width 164 height 25
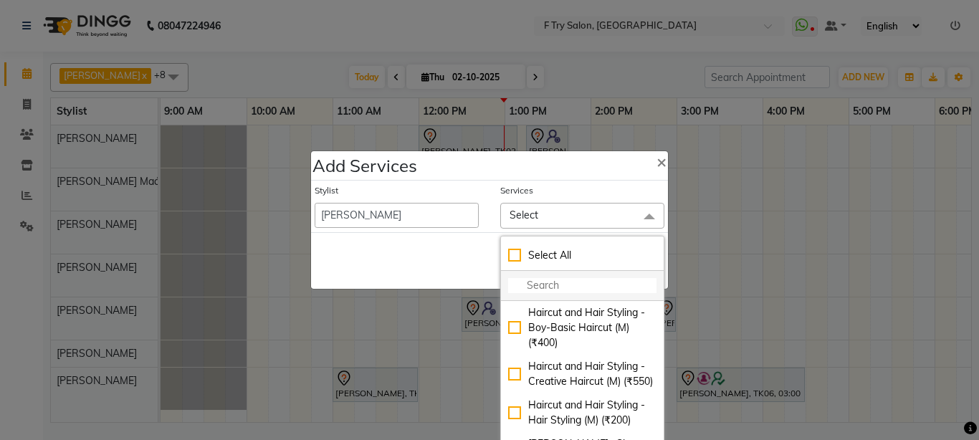
click at [543, 281] on input "multiselect-search" at bounding box center [582, 285] width 148 height 15
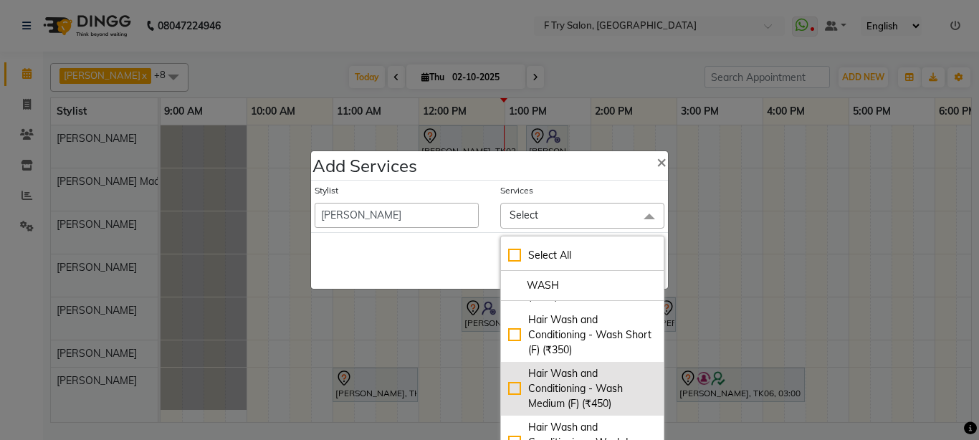
scroll to position [86, 0]
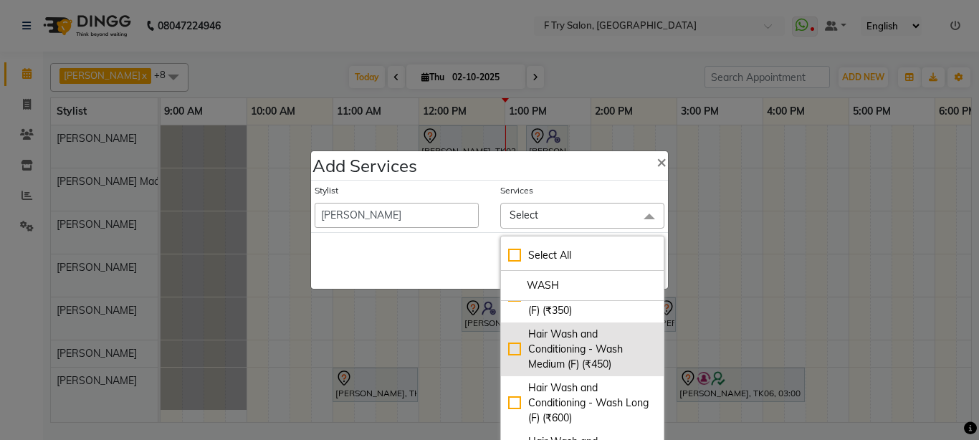
type input "WASH"
click at [512, 347] on div "Hair Wash and Conditioning - Wash Medium (F) (₹450)" at bounding box center [582, 349] width 148 height 45
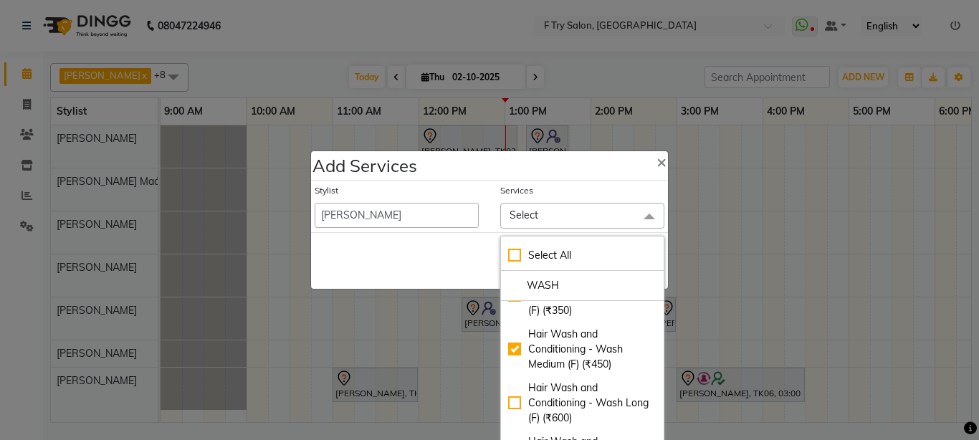
checkbox input "true"
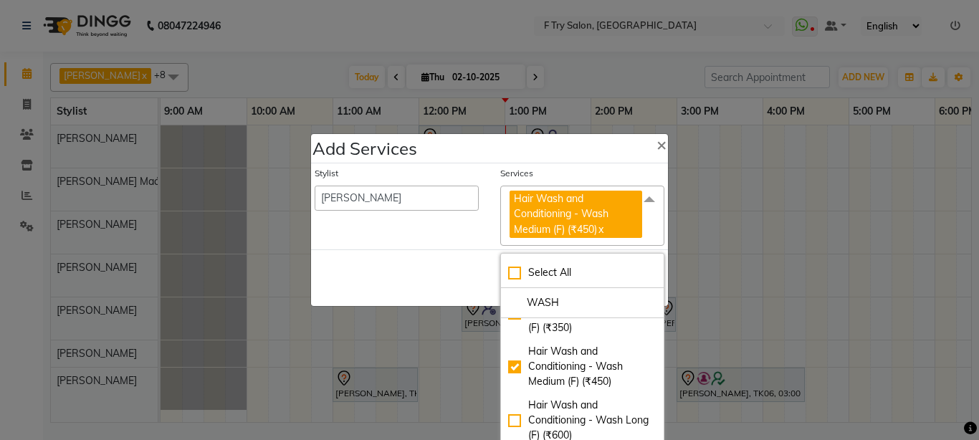
click at [449, 234] on div "Stylist Aakash Warulkar Aditya Fulbhati Anshul Bisen Ftry Agent Ftry Manager Gu…" at bounding box center [397, 206] width 186 height 79
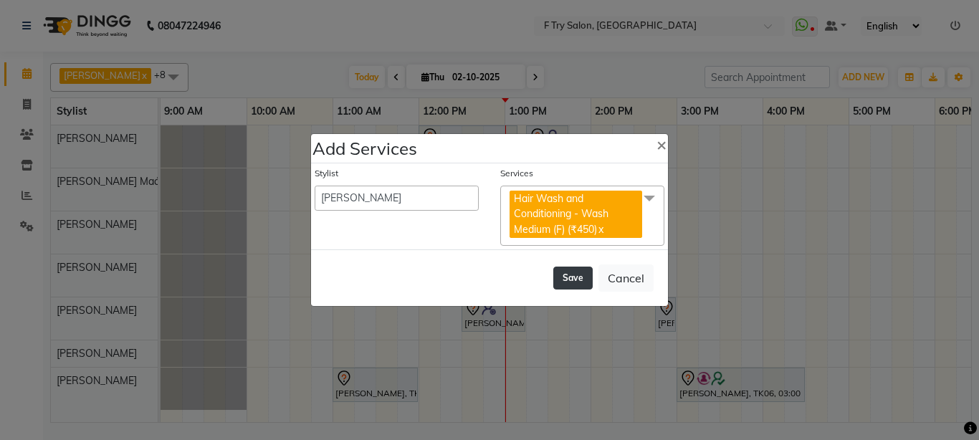
click at [575, 279] on button "Save" at bounding box center [572, 278] width 39 height 23
select select "54011"
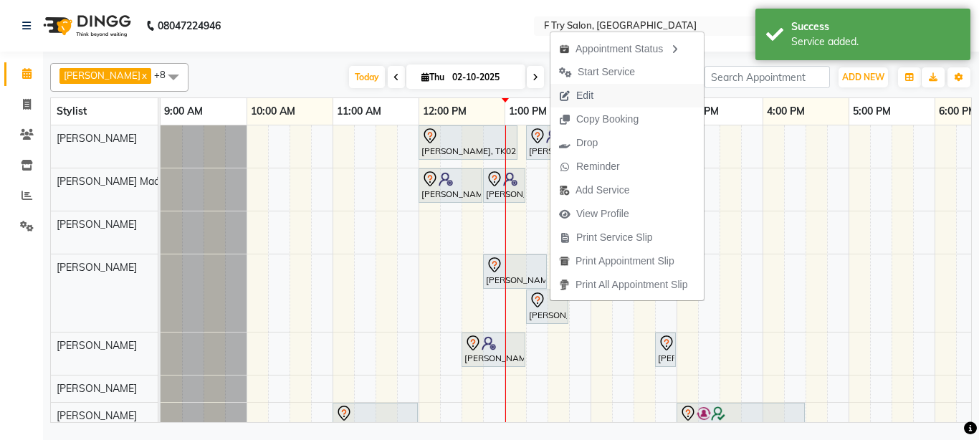
click at [593, 91] on span "Edit" at bounding box center [584, 95] width 17 height 15
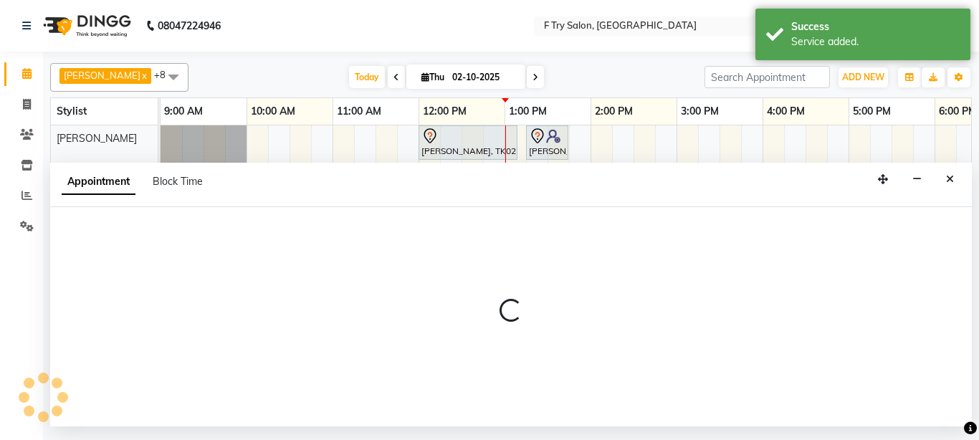
select select "tentative"
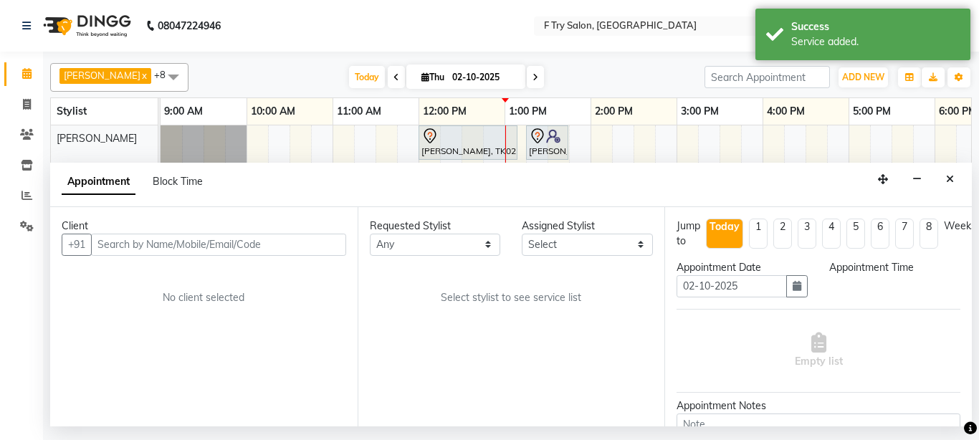
select select "795"
select select "51809"
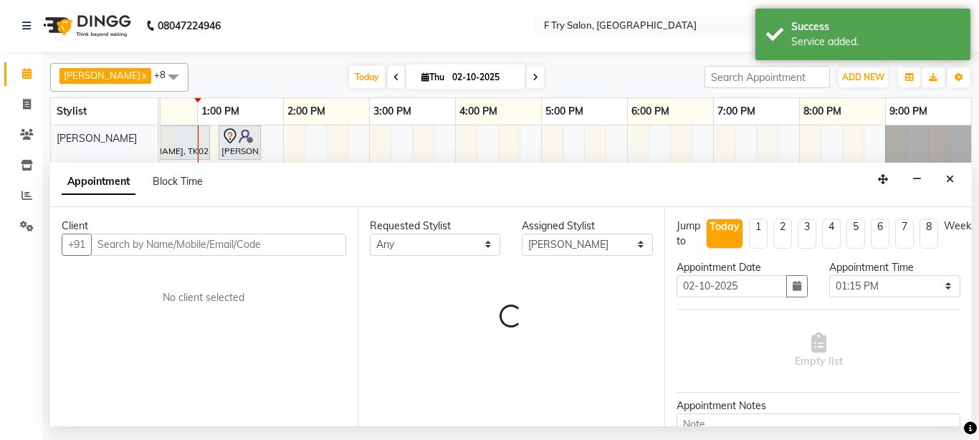
select select "1252"
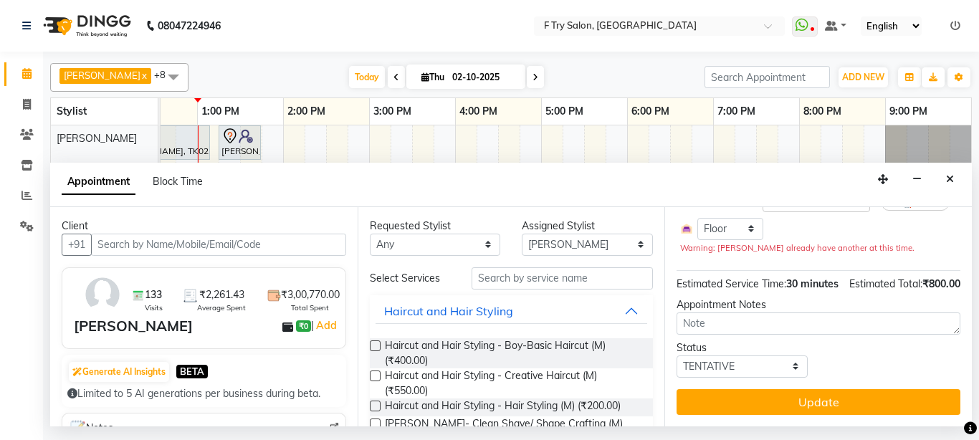
scroll to position [86, 0]
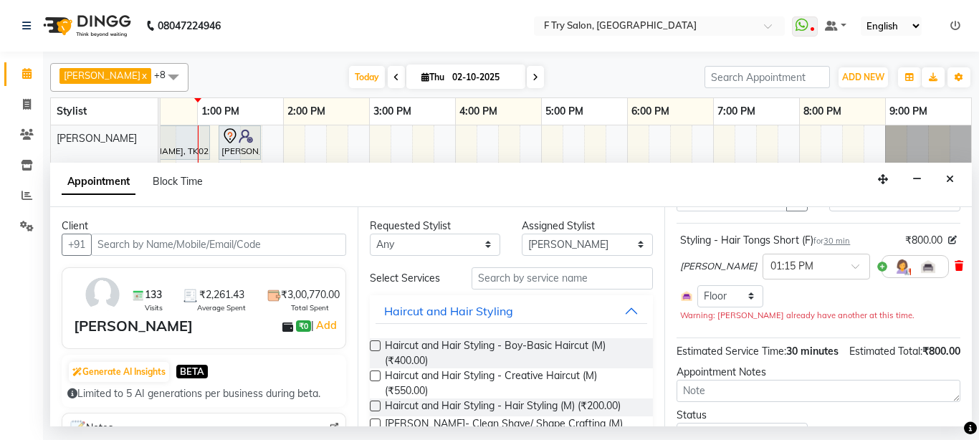
click at [955, 265] on icon at bounding box center [959, 266] width 9 height 10
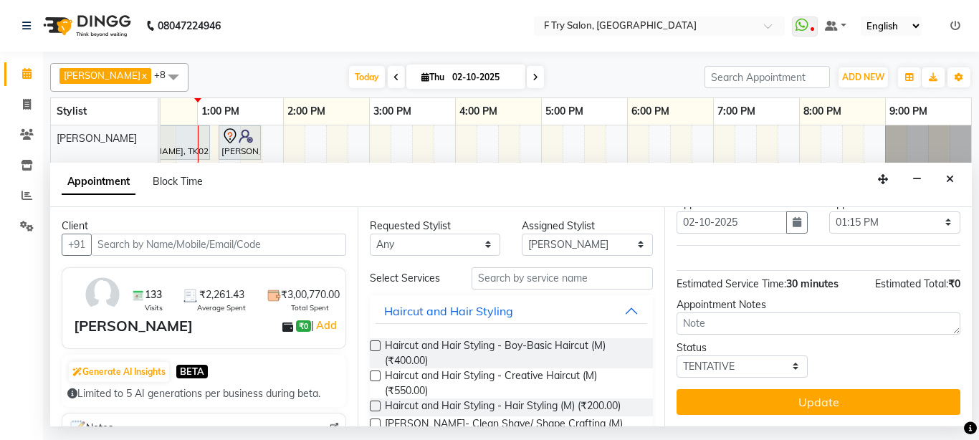
scroll to position [75, 0]
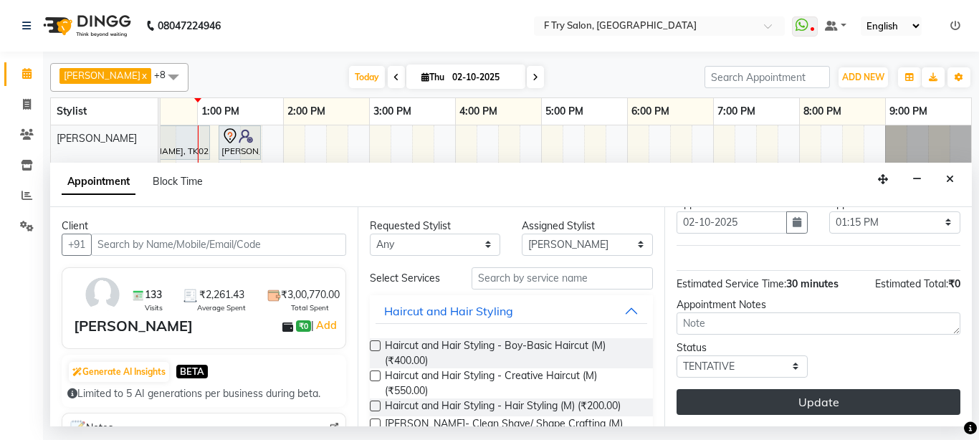
click at [849, 389] on button "Update" at bounding box center [819, 402] width 284 height 26
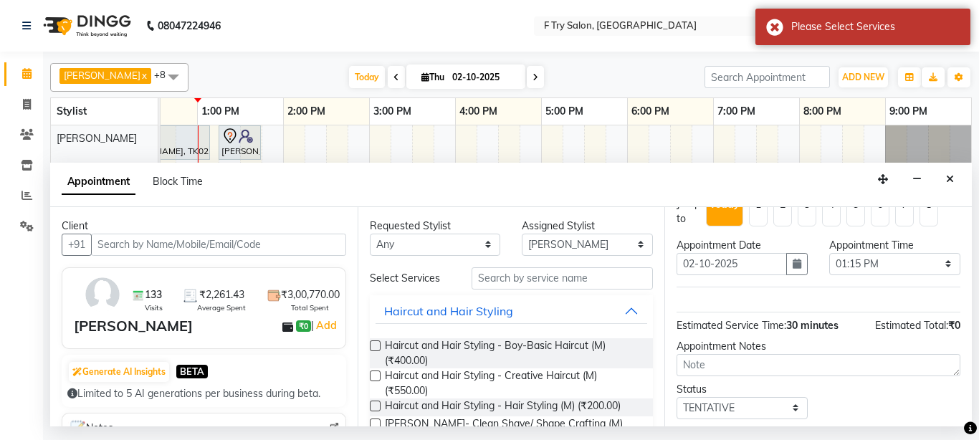
scroll to position [0, 0]
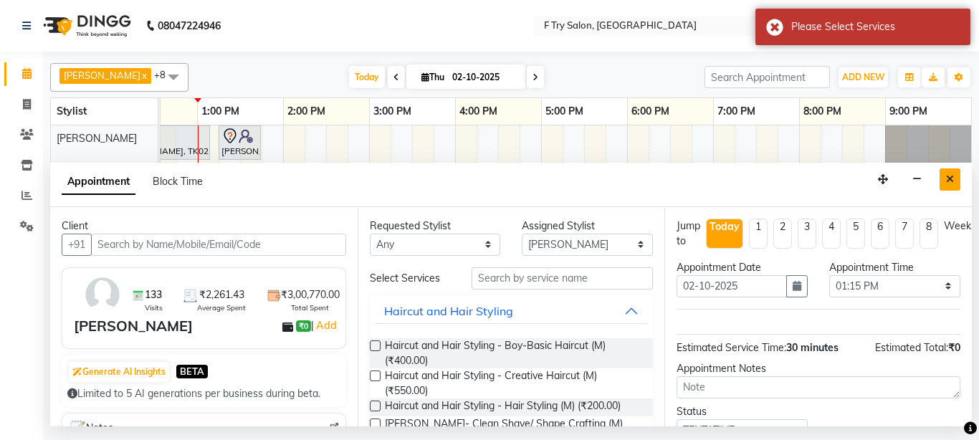
click at [947, 179] on icon "Close" at bounding box center [950, 179] width 8 height 10
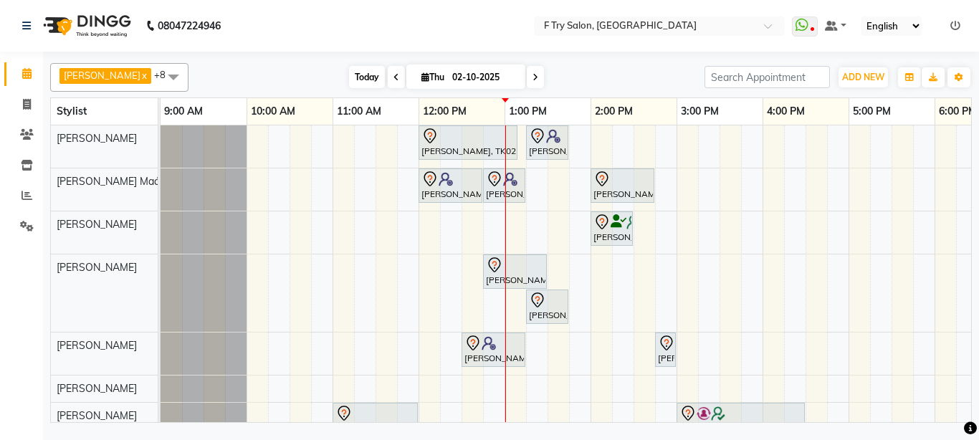
click at [349, 68] on span "Today" at bounding box center [367, 77] width 36 height 22
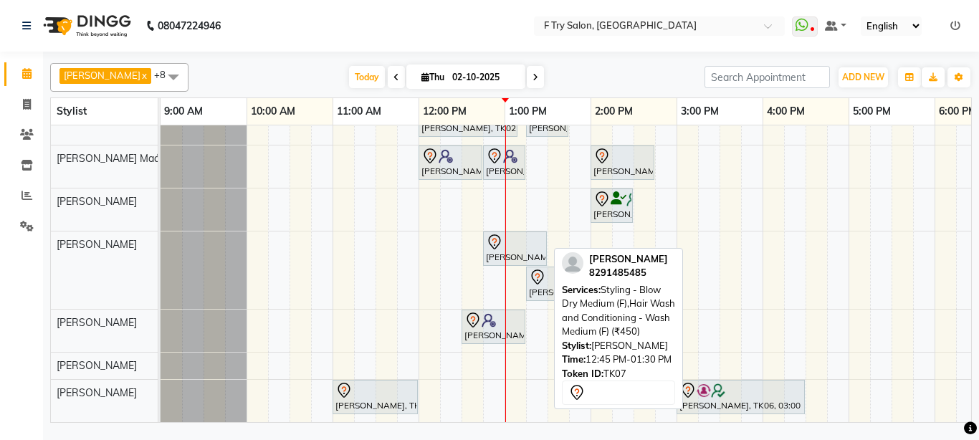
click at [499, 234] on icon at bounding box center [494, 242] width 17 height 17
select select "7"
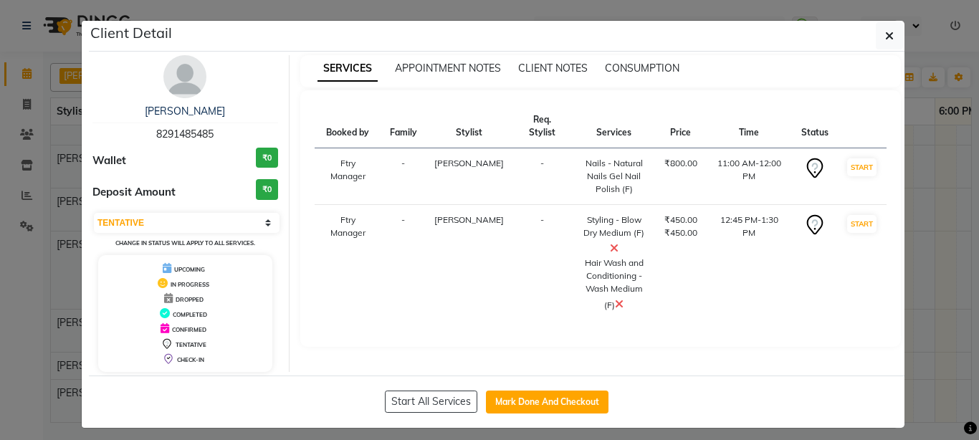
click at [904, 240] on div "SERVICES APPOINTMENT NOTES CLIENT NOTES CONSUMPTION Booked by Family Stylist Re…" at bounding box center [601, 213] width 623 height 317
click at [946, 281] on ngb-modal-window "Client Detail Shruti Takkar 8291485485 Wallet ₹0 Deposit Amount ₹0 Select IN SE…" at bounding box center [489, 220] width 979 height 440
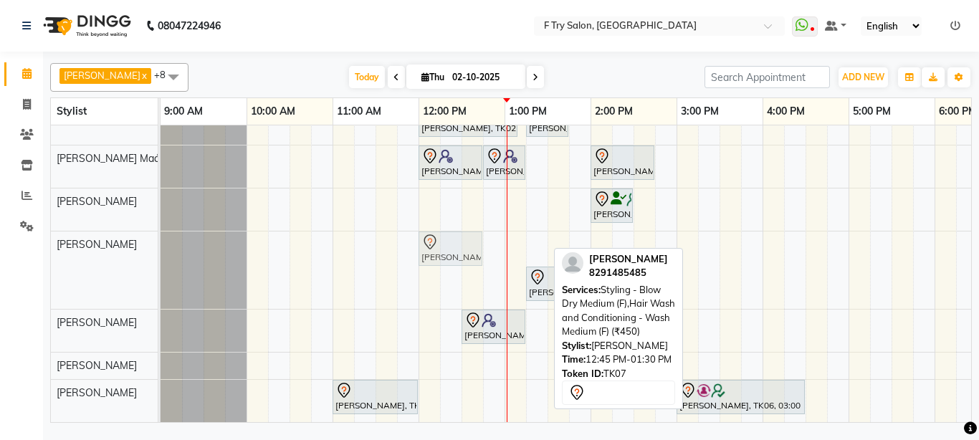
drag, startPoint x: 515, startPoint y: 234, endPoint x: 459, endPoint y: 234, distance: 56.6
click at [161, 234] on div "Shruti Takkar, TK07, 12:45 PM-01:30 PM, Styling - Blow Dry Medium (F),Hair Wash…" at bounding box center [161, 270] width 0 height 77
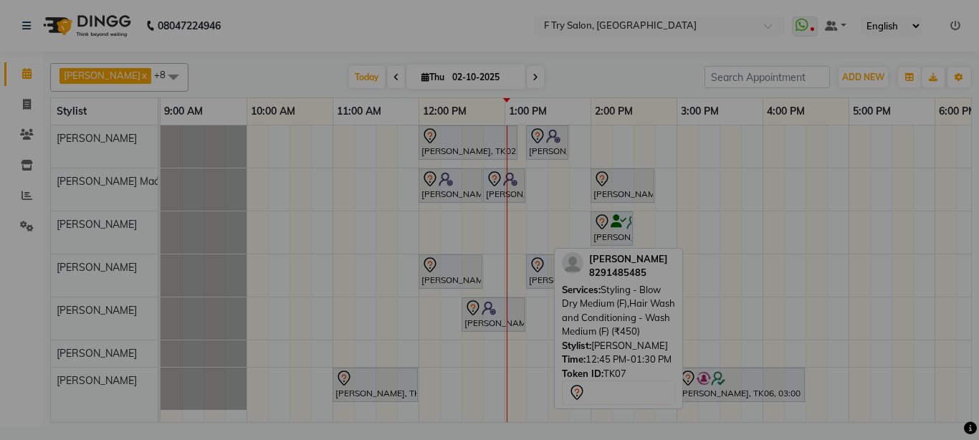
scroll to position [0, 0]
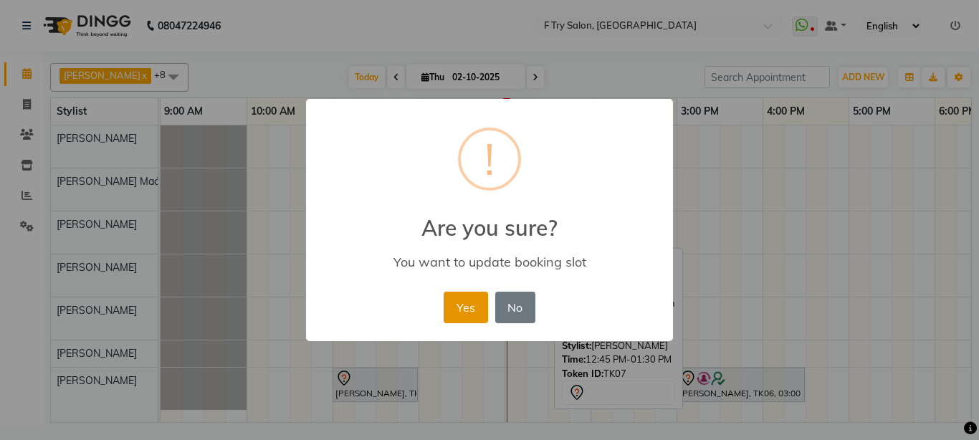
click at [465, 306] on button "Yes" at bounding box center [466, 308] width 44 height 32
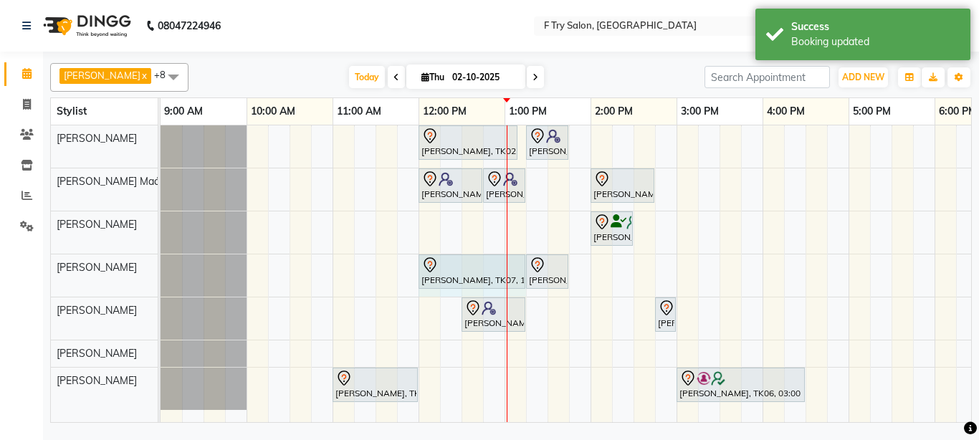
drag, startPoint x: 480, startPoint y: 270, endPoint x: 510, endPoint y: 274, distance: 30.3
click at [161, 274] on div "Shruti Takkar, TK07, 12:00 PM-12:45 PM, Styling - Blow Dry Medium (F),Hair Wash…" at bounding box center [161, 276] width 0 height 42
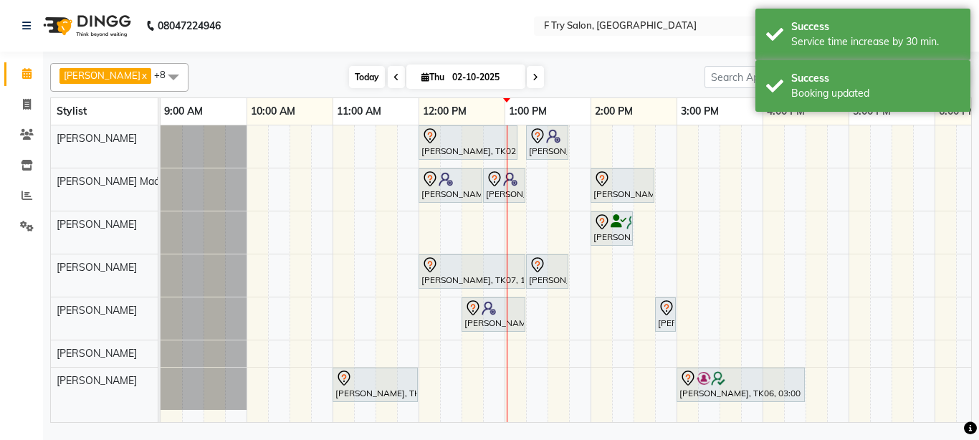
click at [349, 71] on span "Today" at bounding box center [367, 77] width 36 height 22
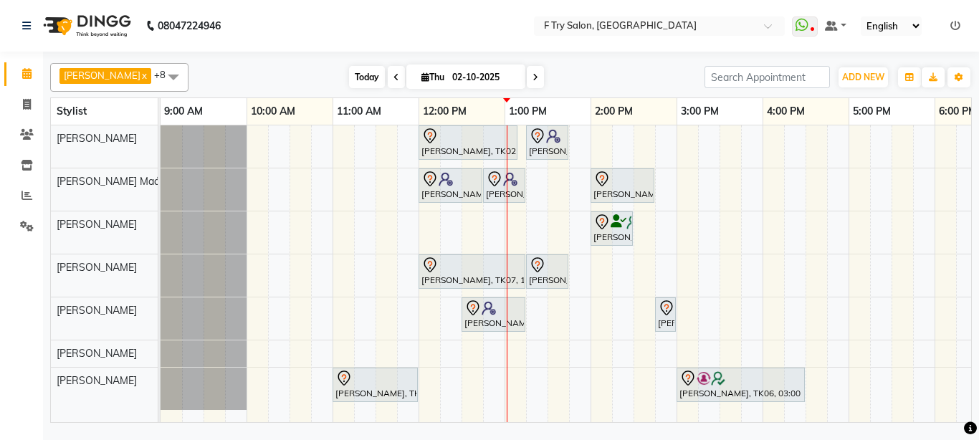
click at [349, 79] on span "Today" at bounding box center [367, 77] width 36 height 22
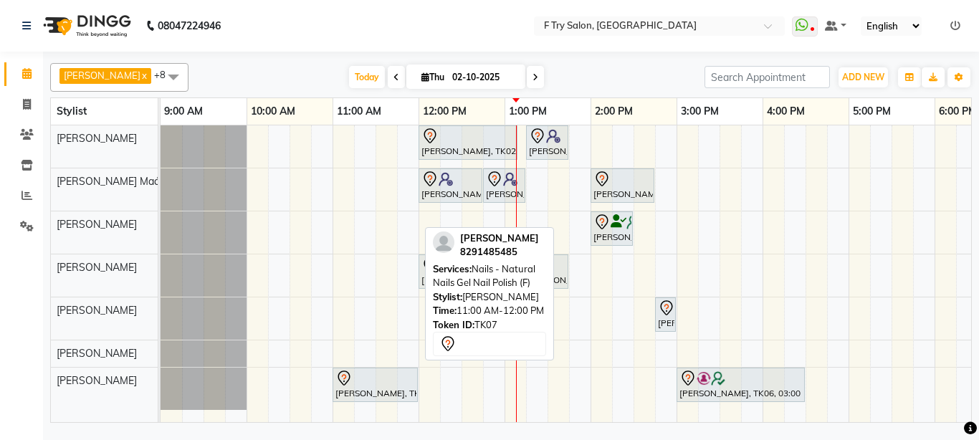
click at [377, 386] on div at bounding box center [376, 378] width 80 height 17
select select "7"
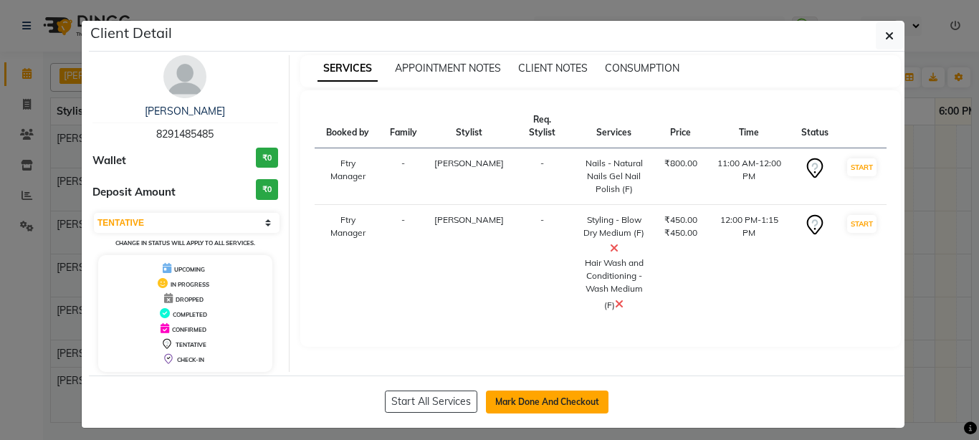
click at [503, 403] on button "Mark Done And Checkout" at bounding box center [547, 402] width 123 height 23
select select "service"
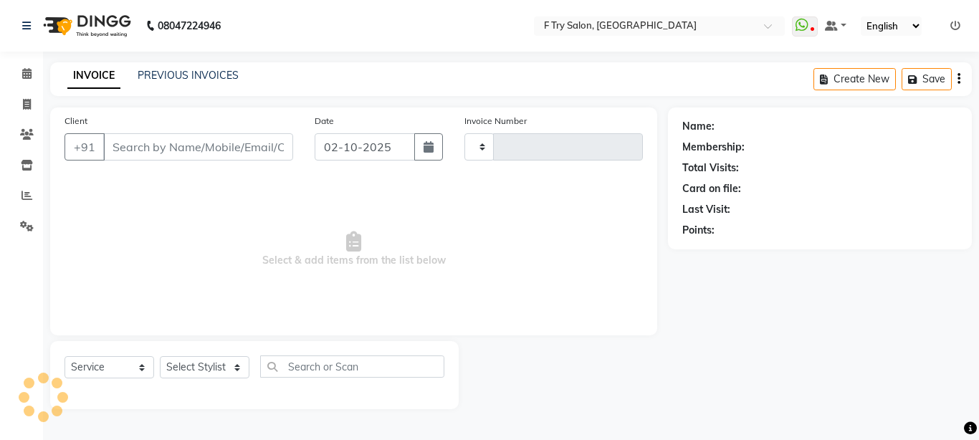
type input "2376"
select select "793"
type input "82******85"
select select "51809"
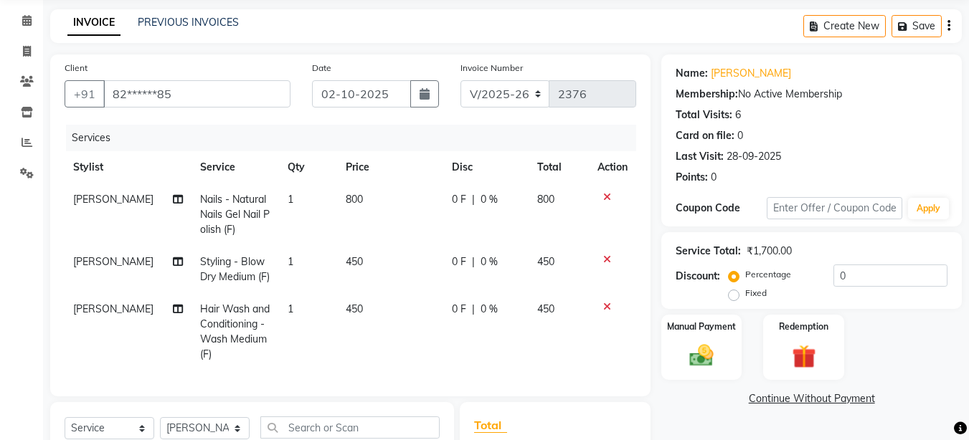
scroll to position [86, 0]
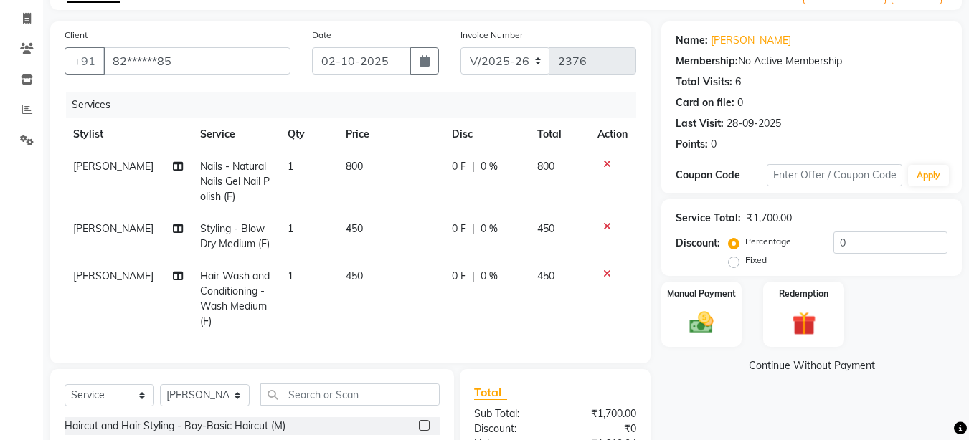
click at [486, 167] on span "0 %" at bounding box center [488, 166] width 17 height 15
select select "79186"
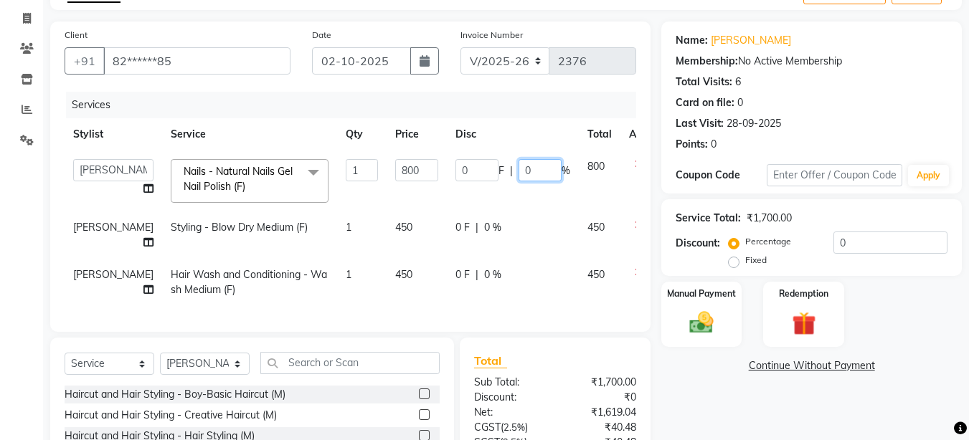
click at [518, 173] on input "0" at bounding box center [539, 170] width 43 height 22
type input "30"
click at [524, 201] on td "0 F | 30 %" at bounding box center [513, 181] width 132 height 61
select select "79186"
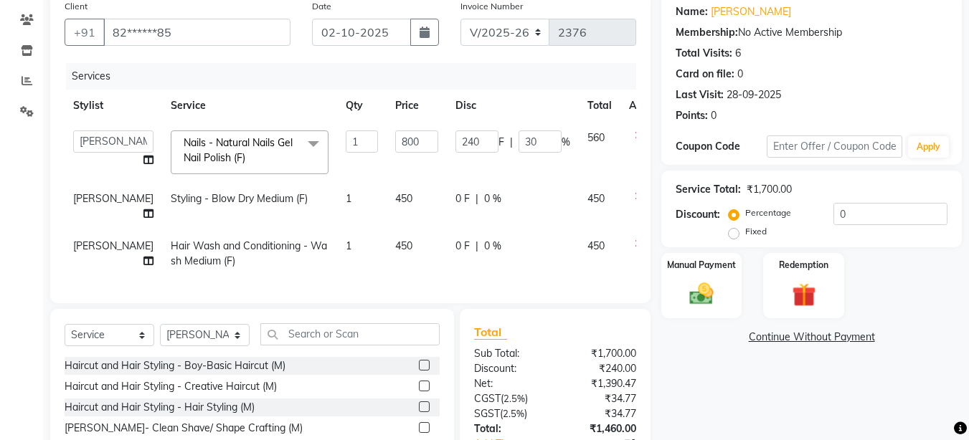
scroll to position [85, 0]
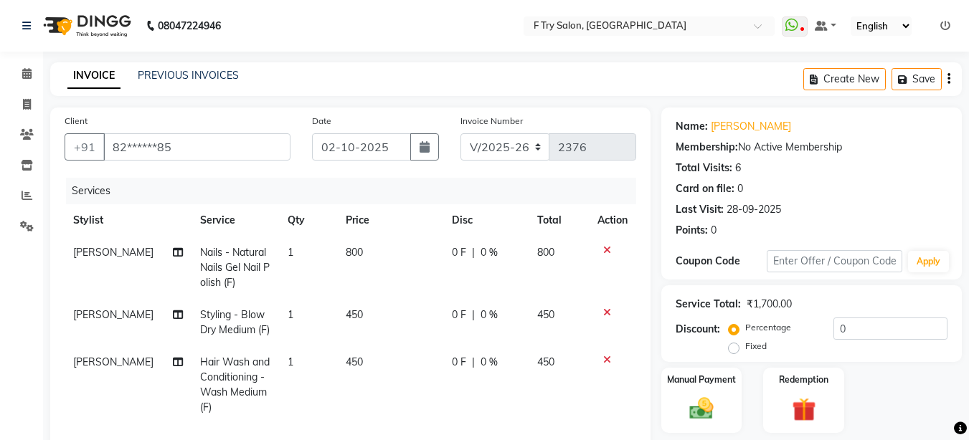
select select "793"
select select "service"
select select "51809"
click at [484, 252] on span "0 %" at bounding box center [488, 252] width 17 height 15
select select "79186"
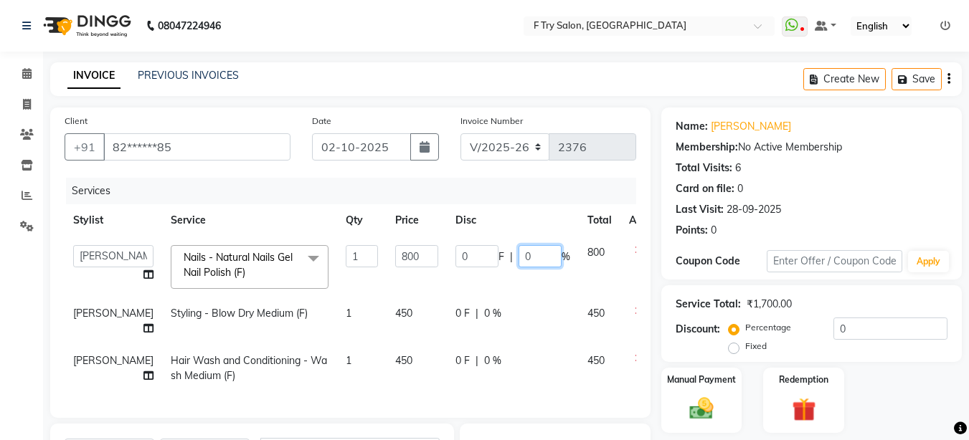
click at [518, 260] on input "0" at bounding box center [539, 256] width 43 height 22
type input "30"
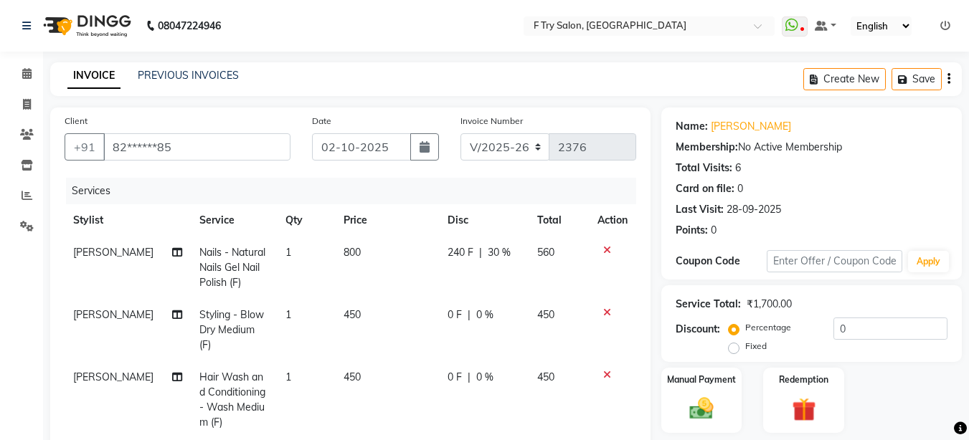
click at [538, 290] on tr "Papiya Biswas Nails - Natural Nails Gel Nail Polish (F) 1 800 240 F | 30 % 560" at bounding box center [350, 268] width 571 height 62
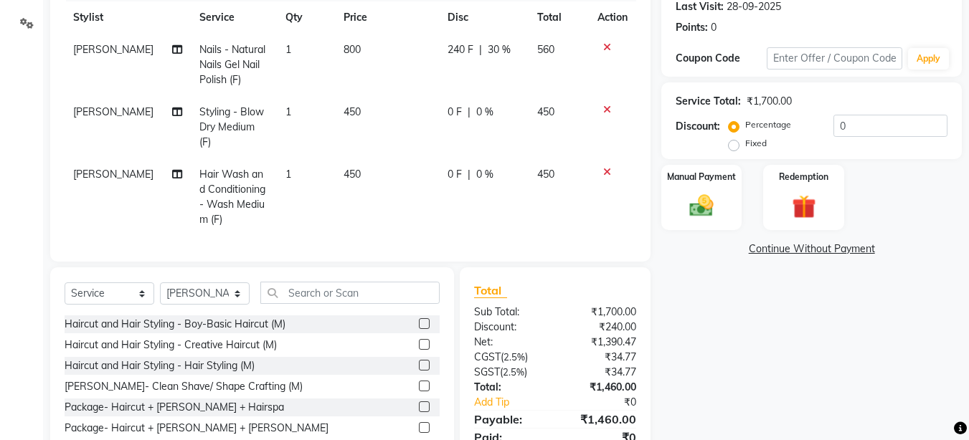
scroll to position [172, 0]
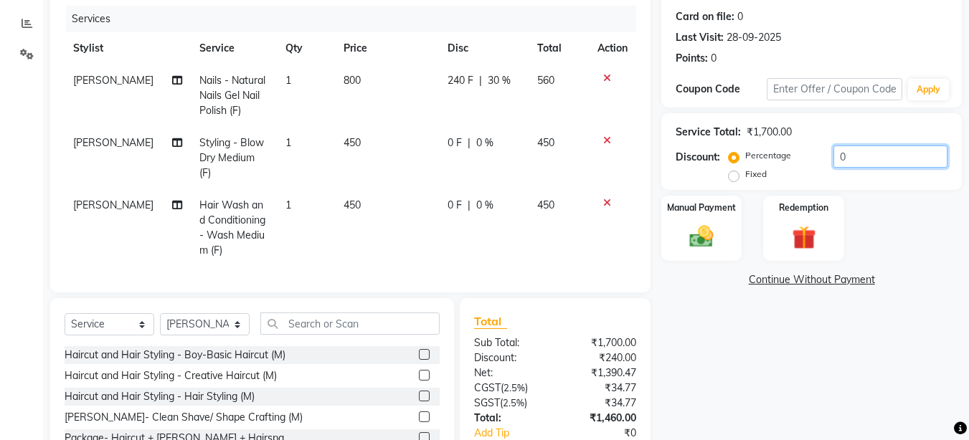
click at [862, 158] on input "0" at bounding box center [890, 157] width 114 height 22
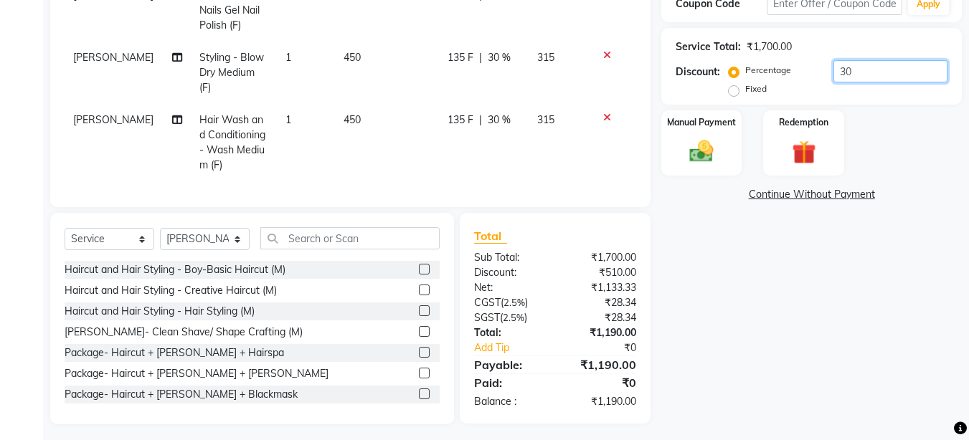
scroll to position [259, 0]
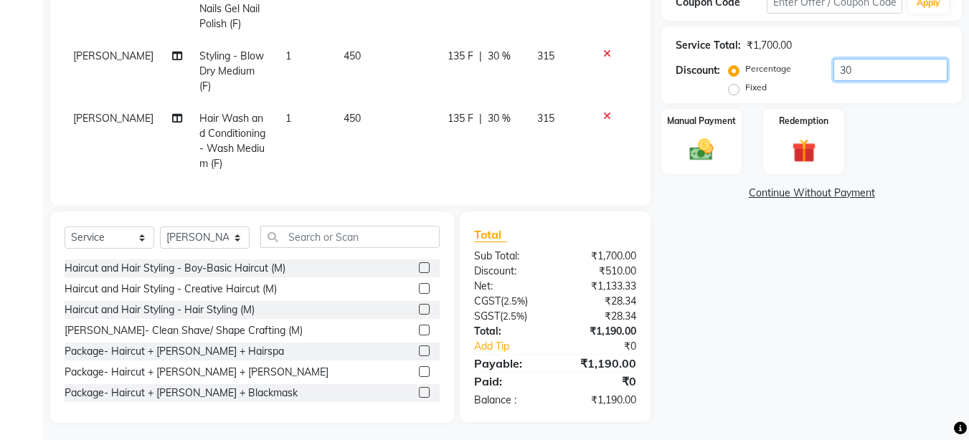
type input "30"
select select "membership"
click at [65, 227] on select "Select Service Product Membership Package Voucher Prepaid Gift Card" at bounding box center [110, 238] width 90 height 22
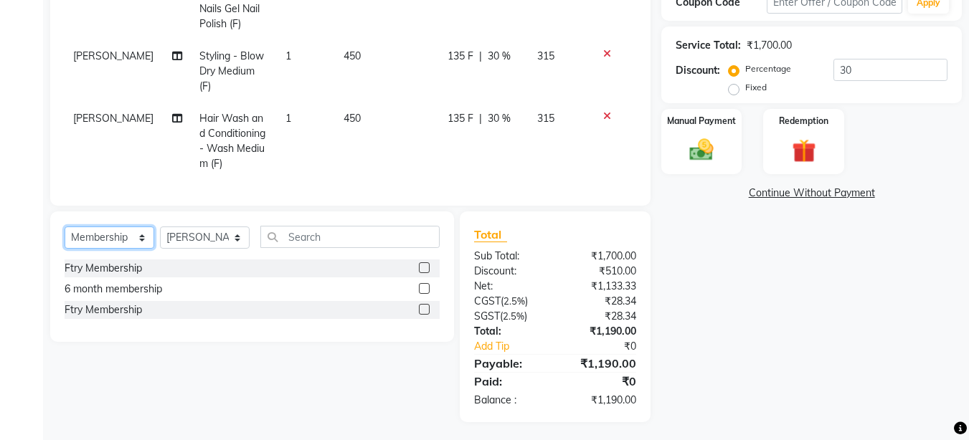
scroll to position [258, 0]
select select "13914"
click at [160, 227] on select "Select Stylist Aakash Warulkar Aditya Fulbhati Anshul Bisen Ftry Agent Ftry Man…" at bounding box center [205, 238] width 90 height 22
click at [422, 305] on label at bounding box center [424, 310] width 11 height 11
click at [422, 306] on input "checkbox" at bounding box center [423, 310] width 9 height 9
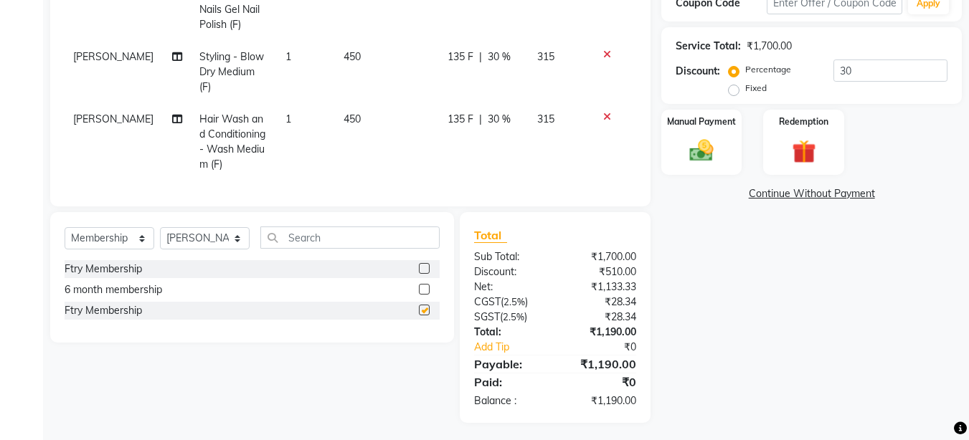
select select "select"
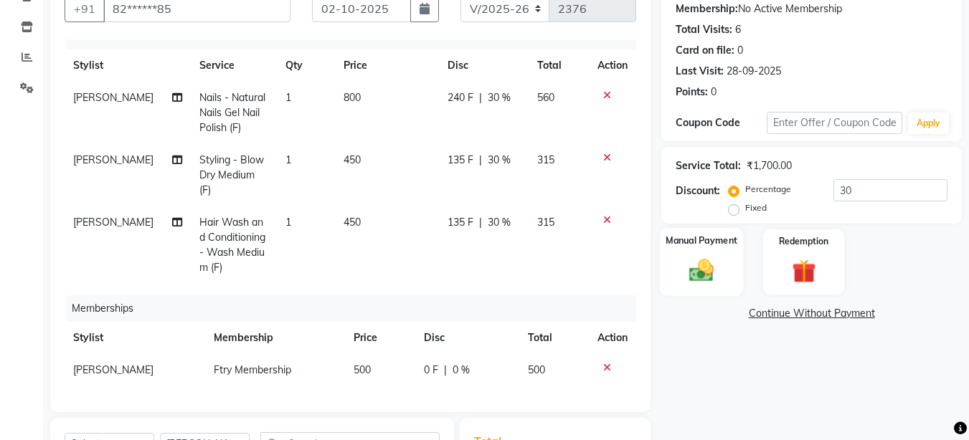
scroll to position [176, 0]
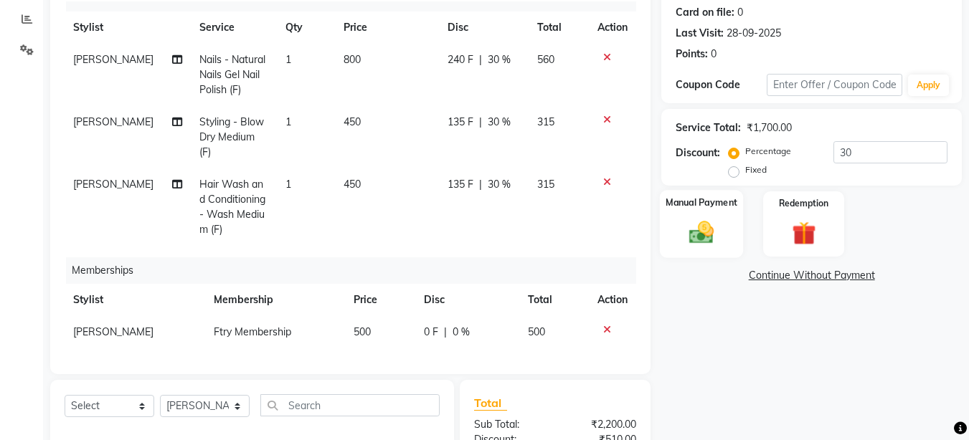
click at [714, 221] on img at bounding box center [701, 232] width 40 height 29
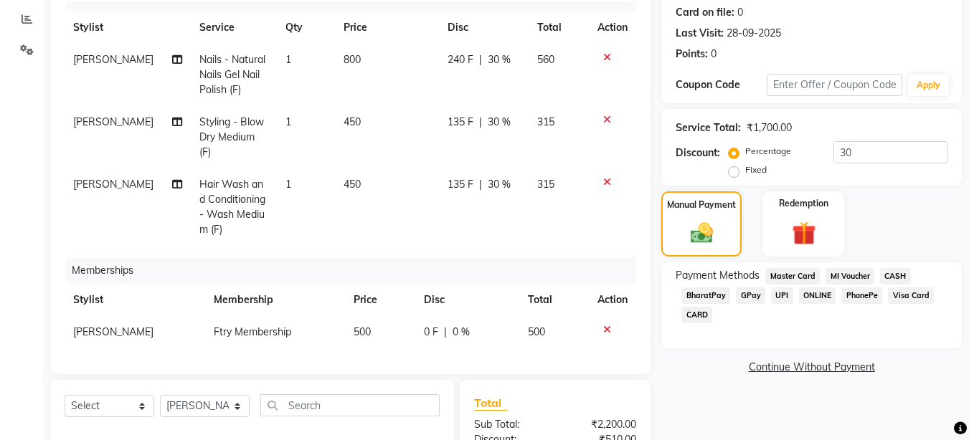
click at [781, 292] on span "UPI" at bounding box center [782, 295] width 22 height 16
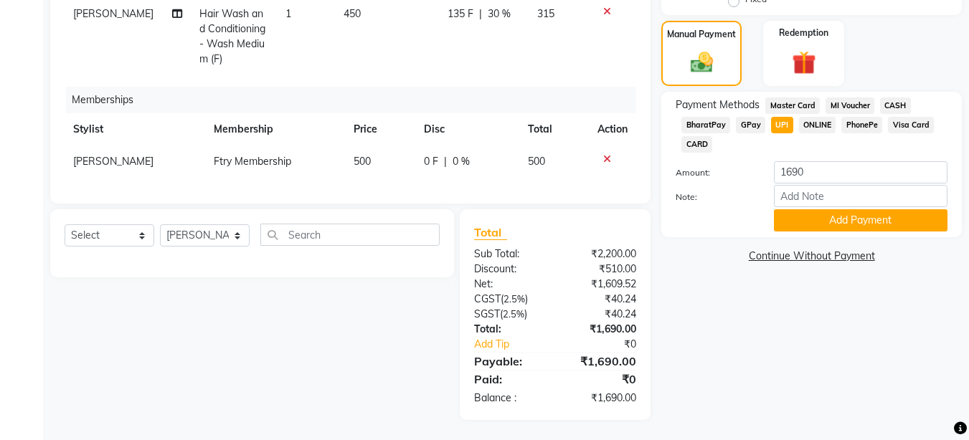
scroll to position [348, 0]
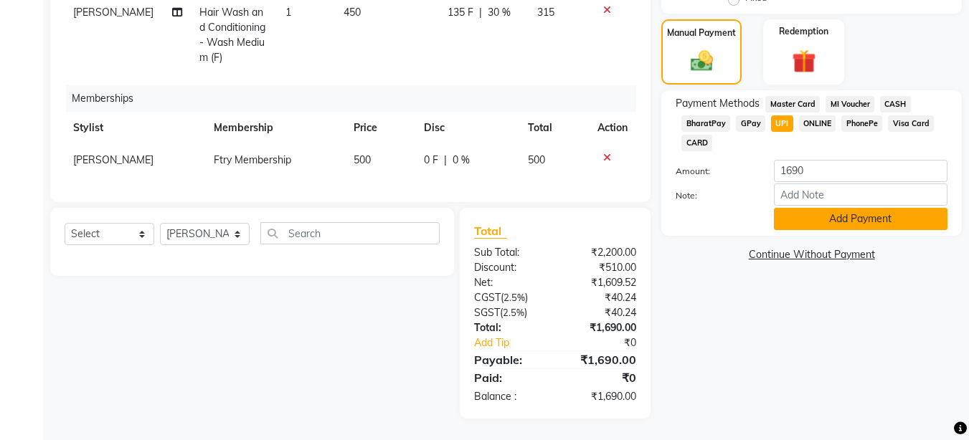
click at [850, 219] on button "Add Payment" at bounding box center [860, 219] width 173 height 22
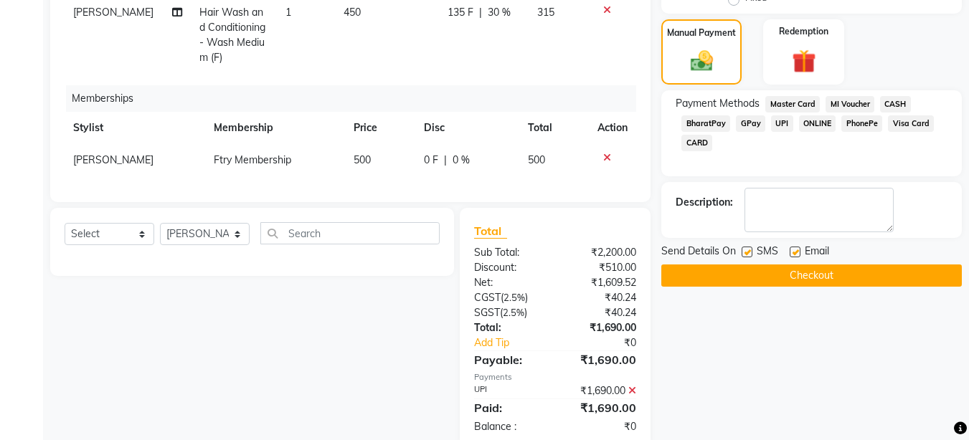
click at [764, 285] on button "Checkout" at bounding box center [811, 276] width 300 height 22
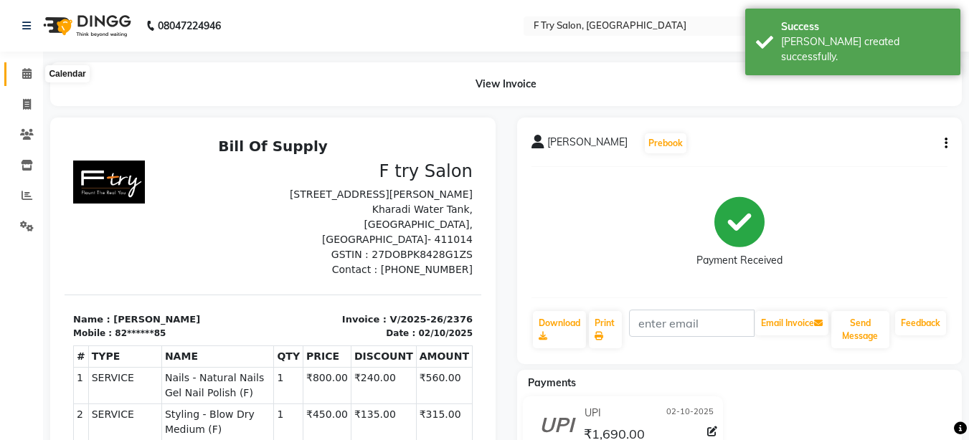
click at [31, 74] on icon at bounding box center [26, 73] width 9 height 11
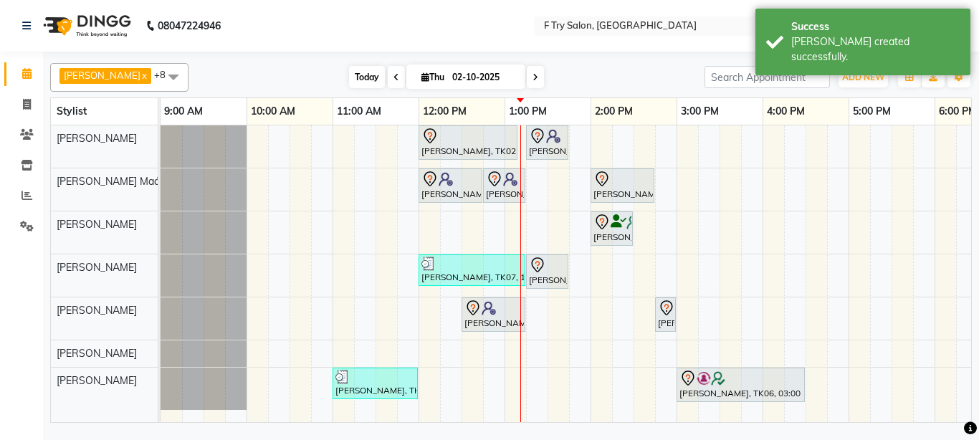
click at [349, 79] on span "Today" at bounding box center [367, 77] width 36 height 22
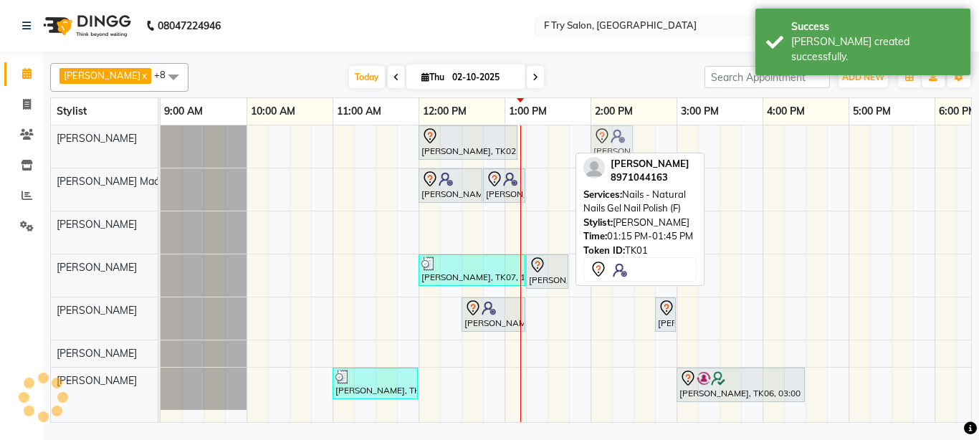
drag, startPoint x: 536, startPoint y: 143, endPoint x: 597, endPoint y: 142, distance: 61.7
click at [161, 142] on div "Aalok, TK02, 12:00 PM-01:10 PM, Pedicure - Bombini (M) Aditi Gupta, TK01, 01:15…" at bounding box center [161, 146] width 0 height 42
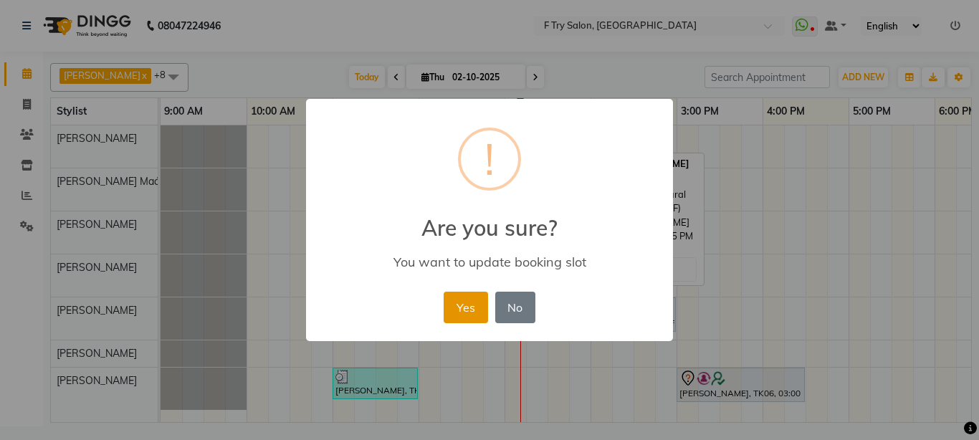
click at [461, 303] on button "Yes" at bounding box center [466, 308] width 44 height 32
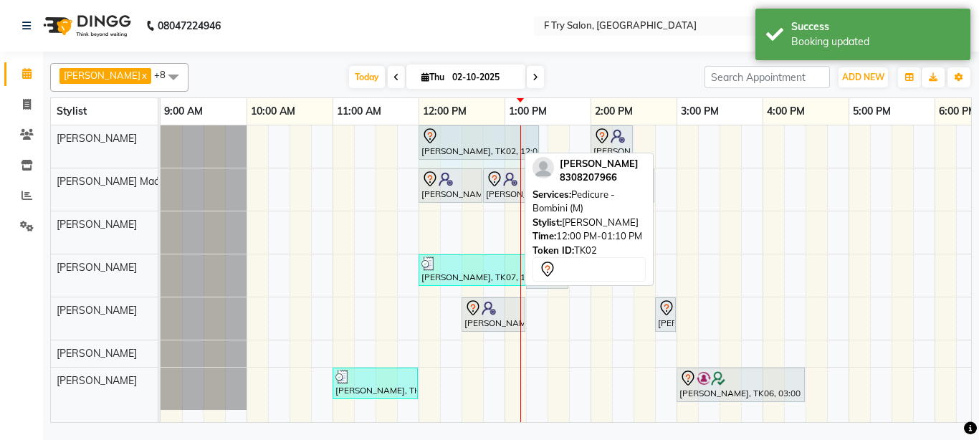
drag, startPoint x: 514, startPoint y: 143, endPoint x: 537, endPoint y: 143, distance: 23.0
click at [161, 143] on div "Aalok, TK02, 12:00 PM-01:10 PM, Pedicure - Bombini (M) Aditi Gupta, TK01, 02:00…" at bounding box center [161, 146] width 0 height 42
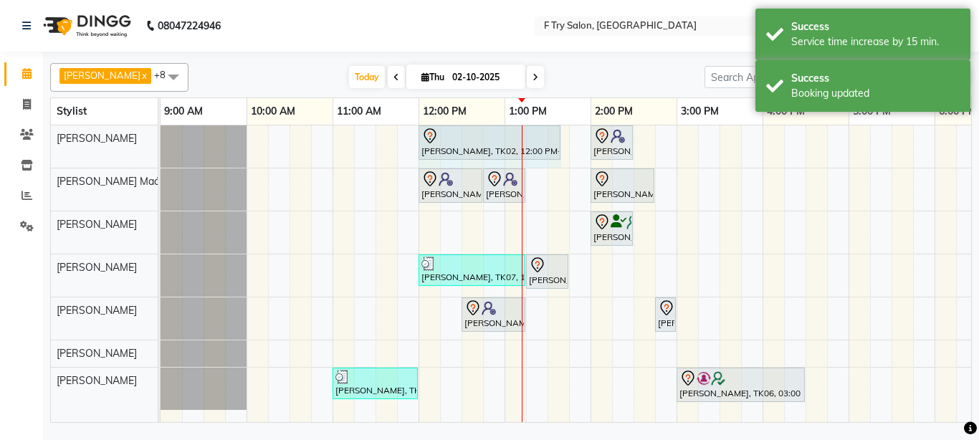
drag, startPoint x: 537, startPoint y: 134, endPoint x: 548, endPoint y: 135, distance: 10.8
click at [161, 135] on div "Aalok, TK02, 12:00 PM-01:25 PM, Pedicure - Bombini (M) Aditi Gupta, TK01, 02:00…" at bounding box center [161, 146] width 0 height 42
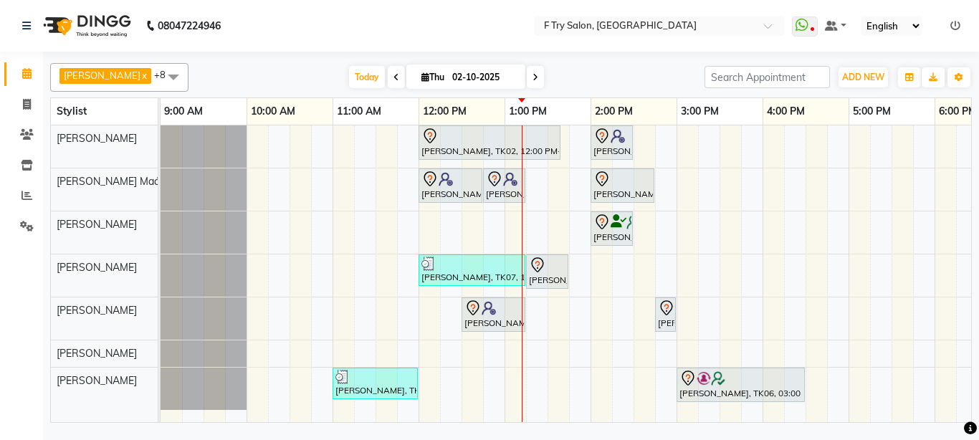
click at [553, 292] on div "Aalok, TK02, 12:00 PM-01:40 PM, Pedicure - Bombini (M) Aditi Gupta, TK01, 02:00…" at bounding box center [720, 273] width 1118 height 297
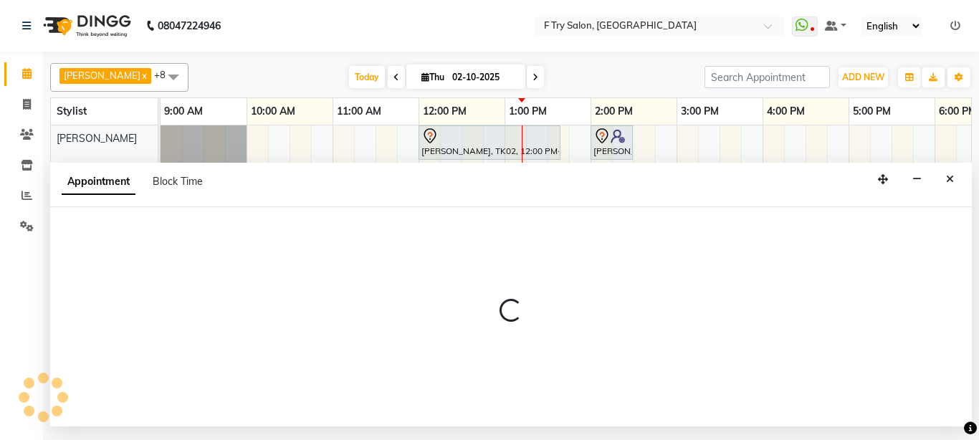
select select "51809"
select select "810"
select select "tentative"
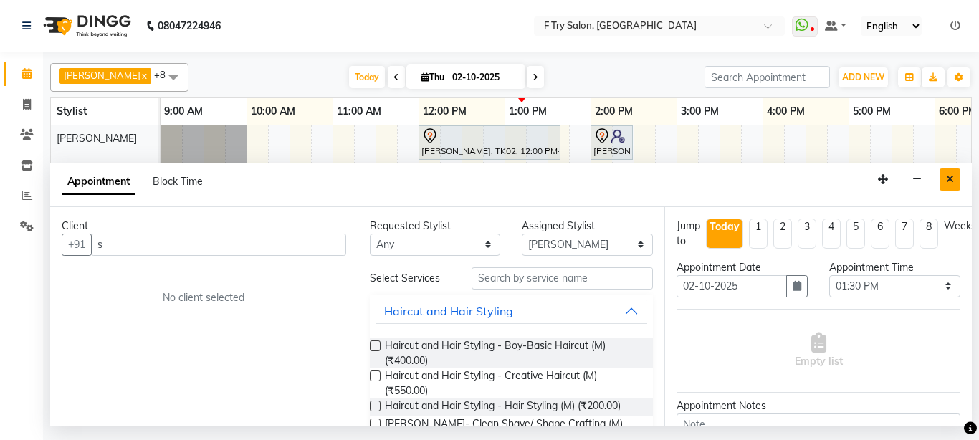
type input "s"
click at [950, 180] on icon "Close" at bounding box center [950, 179] width 8 height 10
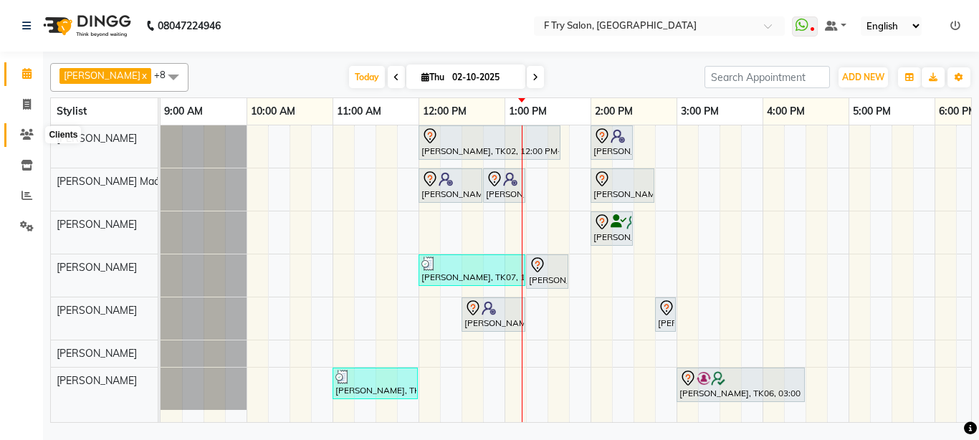
click at [21, 135] on icon at bounding box center [27, 134] width 14 height 11
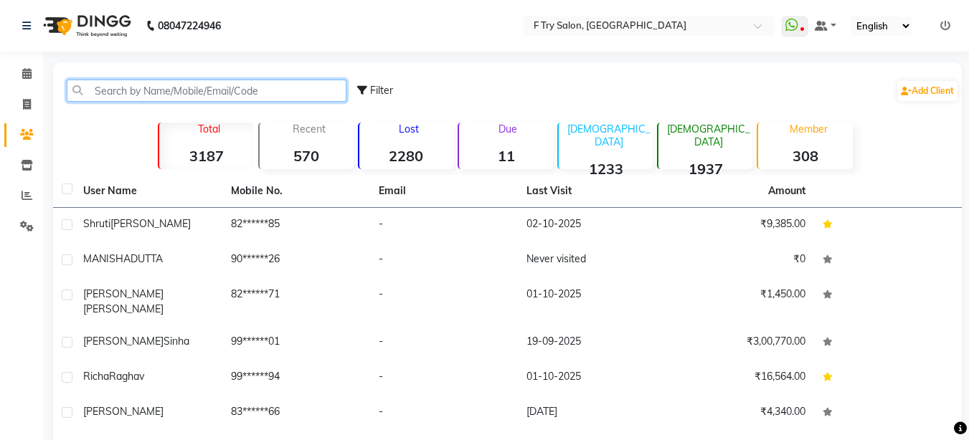
click at [146, 88] on input "text" at bounding box center [207, 91] width 280 height 22
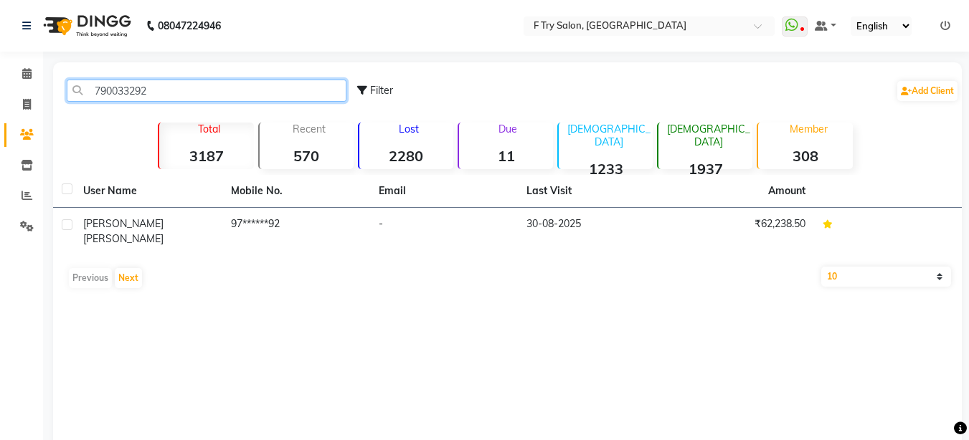
drag, startPoint x: 152, startPoint y: 87, endPoint x: 80, endPoint y: 93, distance: 72.6
click at [80, 93] on input "790033292" at bounding box center [207, 91] width 280 height 22
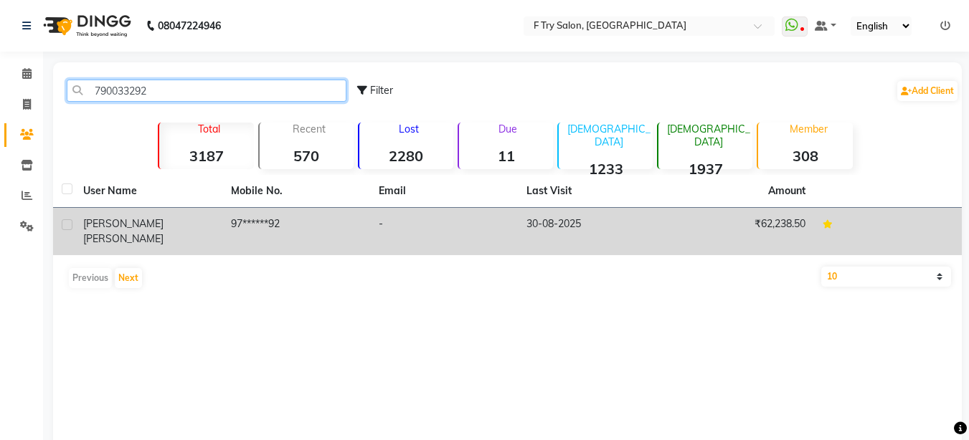
type input "790033292"
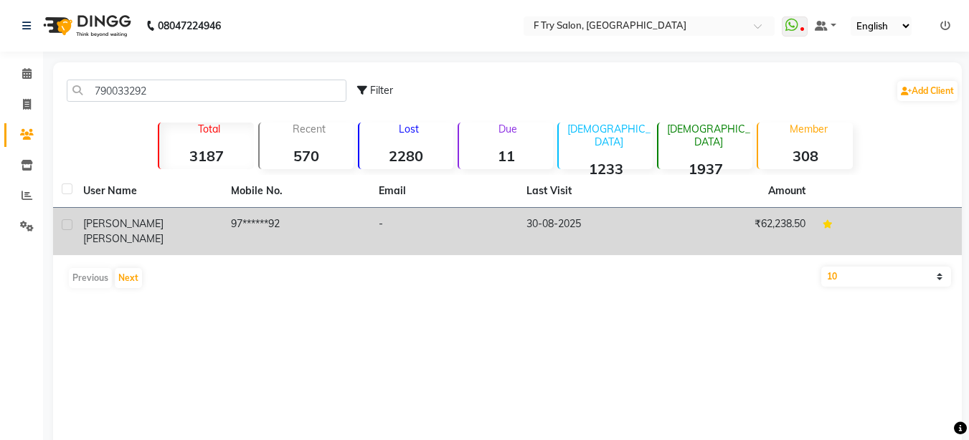
click at [189, 220] on div "Sharon Paul" at bounding box center [148, 232] width 130 height 30
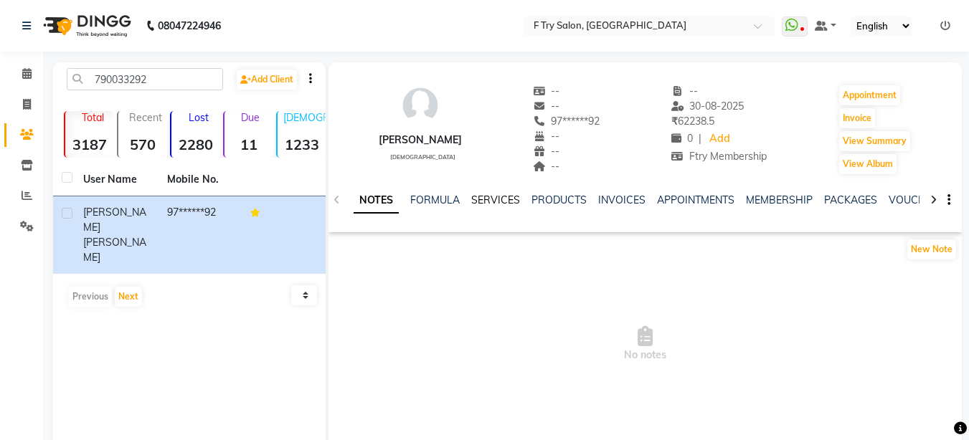
click at [485, 201] on link "SERVICES" at bounding box center [495, 200] width 49 height 13
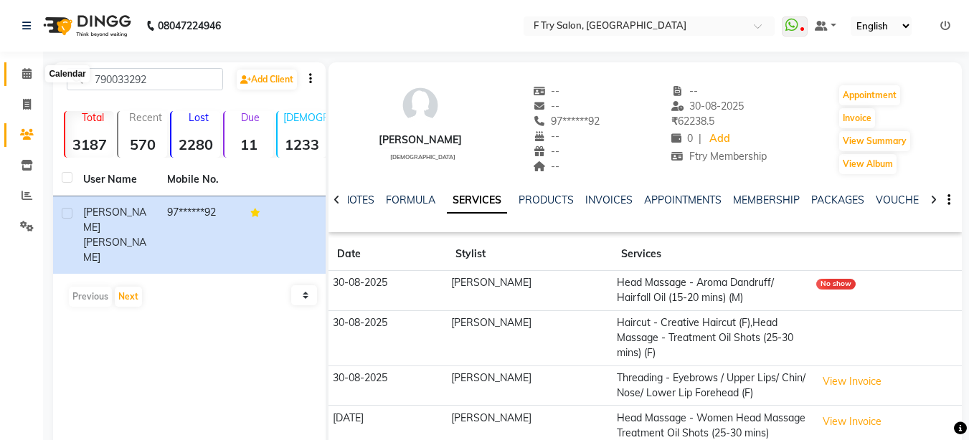
click at [25, 75] on icon at bounding box center [26, 73] width 9 height 11
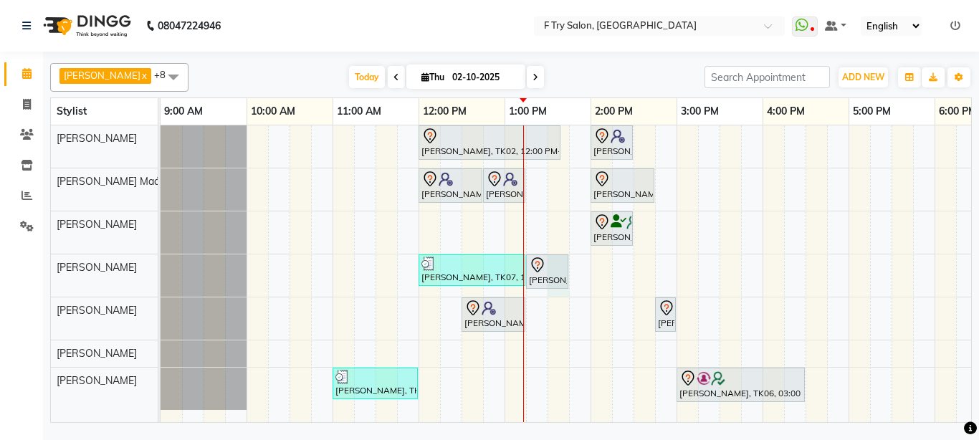
click at [558, 292] on div "Aalok, TK02, 12:00 PM-01:40 PM, Pedicure - Bombini (M) Aditi Gupta, TK01, 02:00…" at bounding box center [720, 273] width 1118 height 297
select select "51809"
select select "810"
select select "tentative"
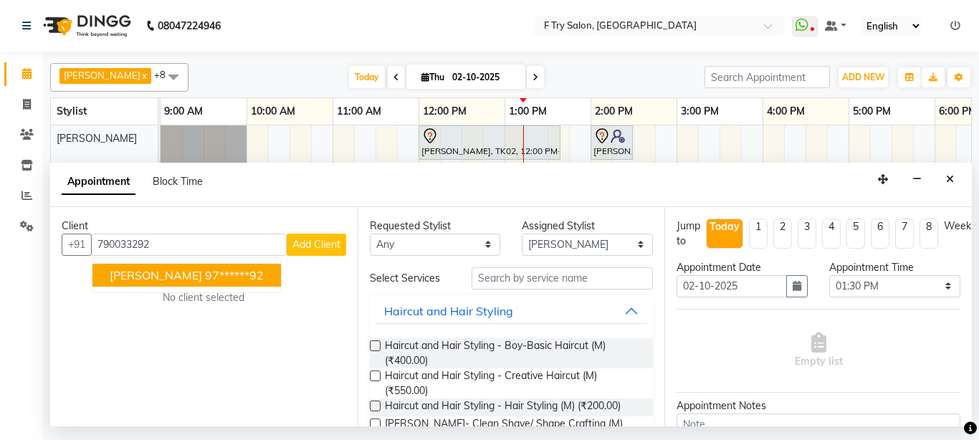
click at [205, 274] on ngb-highlight "97******92" at bounding box center [234, 275] width 59 height 14
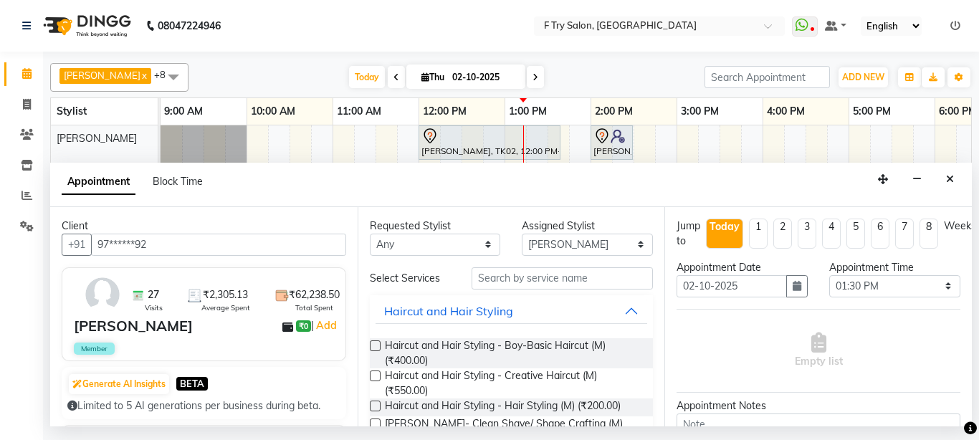
type input "97******92"
click at [516, 276] on input "text" at bounding box center [563, 278] width 182 height 22
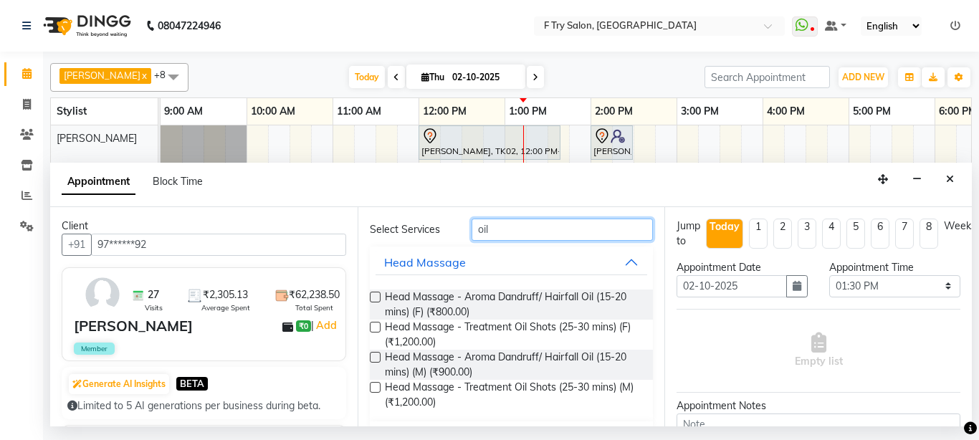
scroll to position [86, 0]
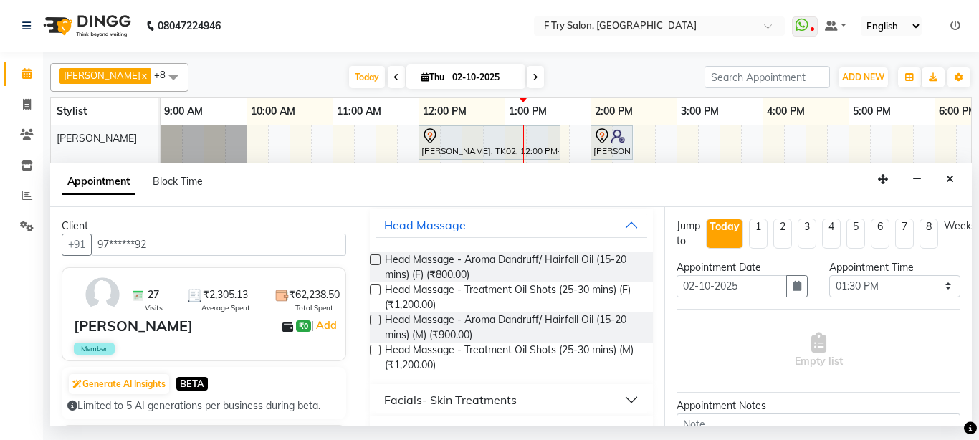
type input "oil"
click at [371, 290] on label at bounding box center [375, 290] width 11 height 11
click at [371, 290] on input "checkbox" at bounding box center [374, 291] width 9 height 9
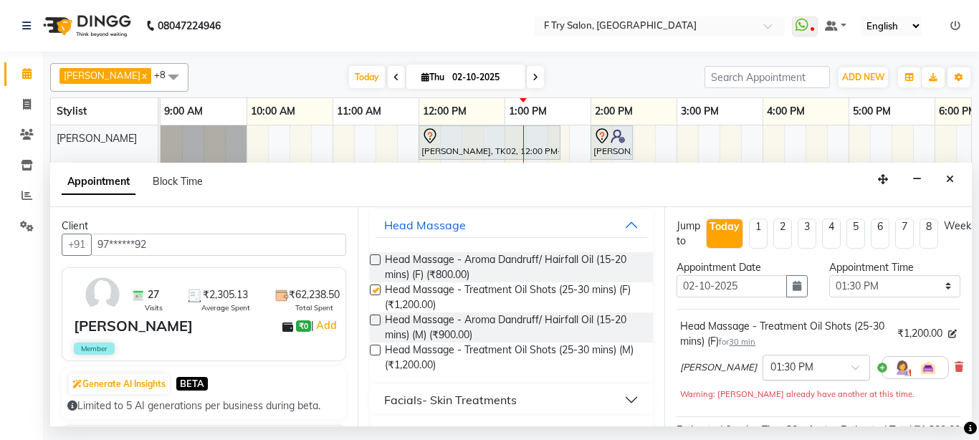
checkbox input "false"
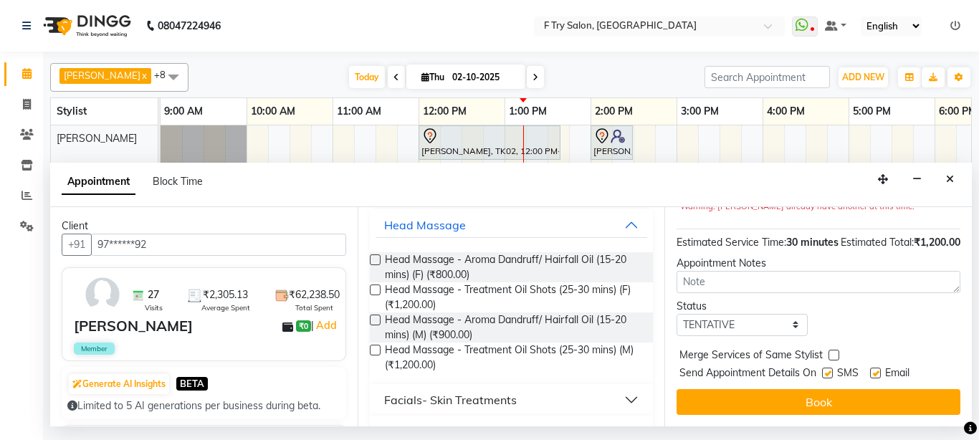
scroll to position [216, 0]
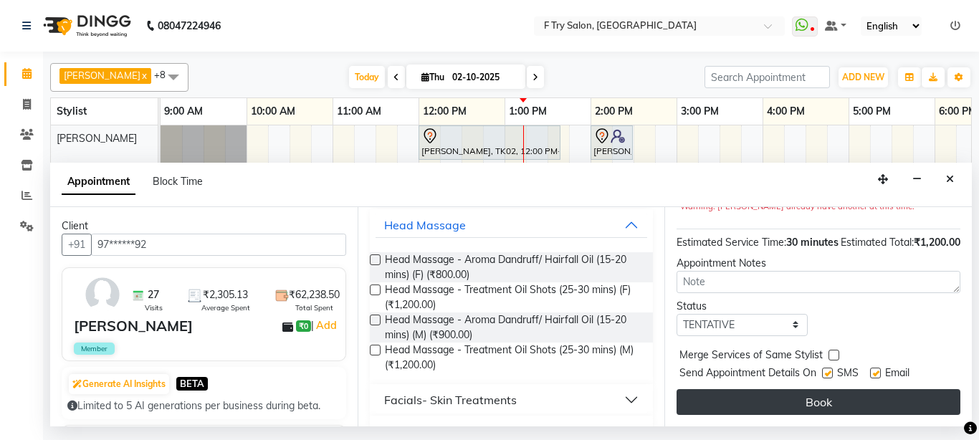
click at [813, 389] on button "Book" at bounding box center [819, 402] width 284 height 26
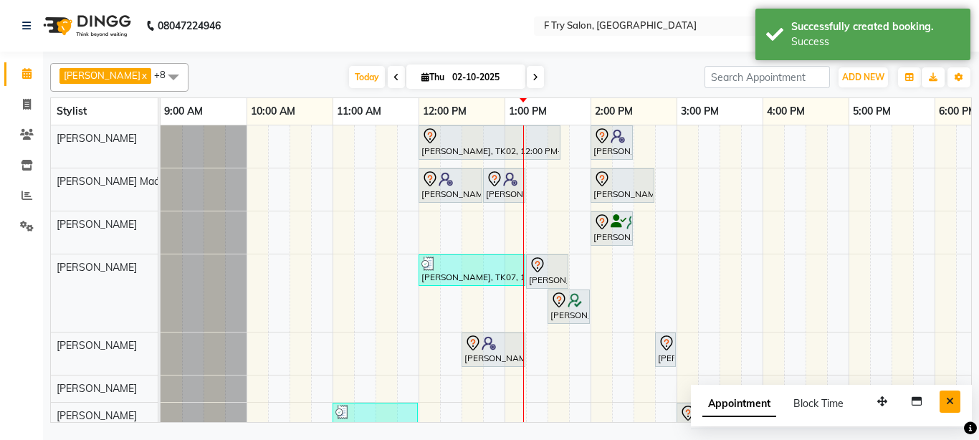
click at [946, 398] on button "Close" at bounding box center [950, 402] width 21 height 22
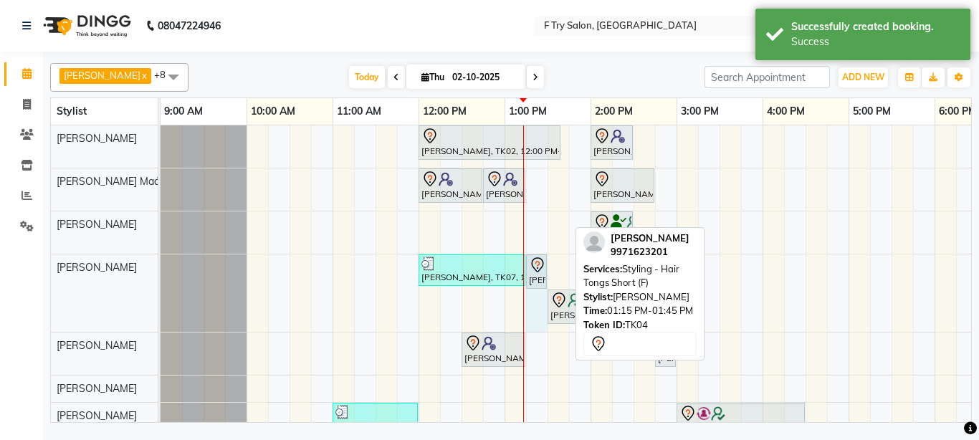
drag, startPoint x: 569, startPoint y: 275, endPoint x: 541, endPoint y: 277, distance: 27.3
click at [161, 277] on div "Shruti Takkar, TK07, 12:00 PM-01:15 PM, Styling - Blow Dry Medium (F),Hair Wash…" at bounding box center [161, 293] width 0 height 77
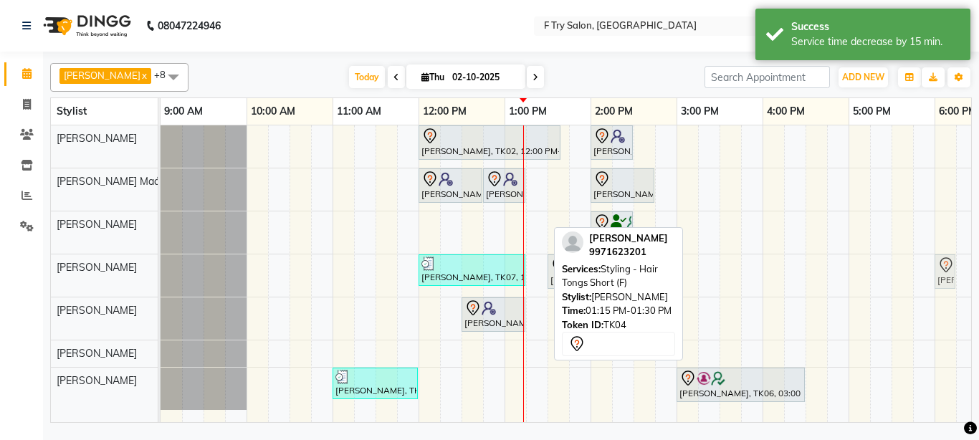
drag, startPoint x: 534, startPoint y: 272, endPoint x: 933, endPoint y: 295, distance: 400.0
click at [933, 295] on div "Aalok, TK02, 12:00 PM-01:40 PM, Pedicure - Bombini (M) Aditi Gupta, TK01, 02:00…" at bounding box center [720, 273] width 1118 height 297
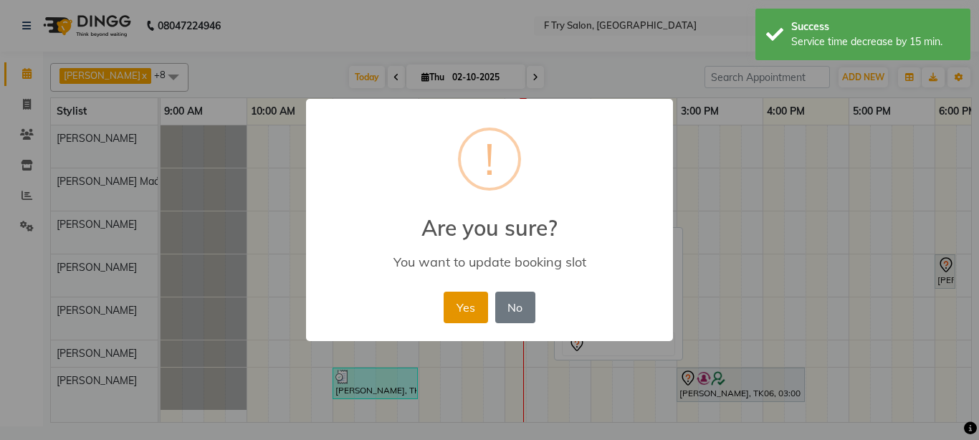
click at [462, 300] on button "Yes" at bounding box center [466, 308] width 44 height 32
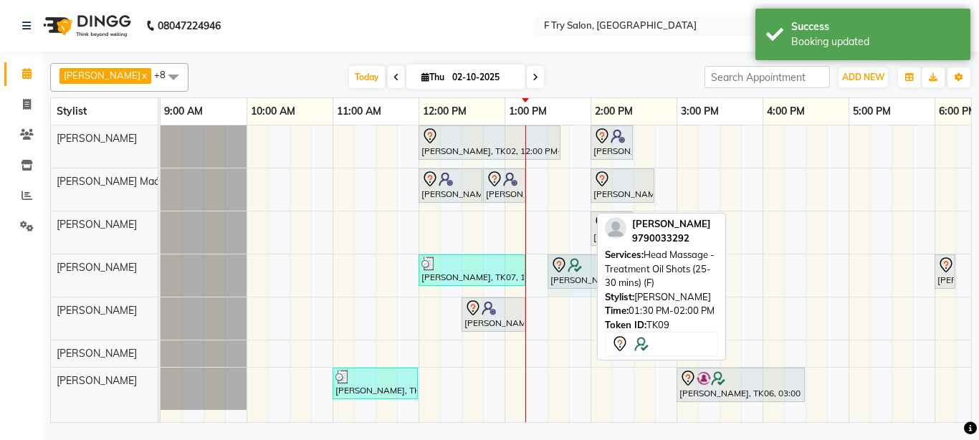
drag, startPoint x: 588, startPoint y: 271, endPoint x: 598, endPoint y: 271, distance: 10.0
click at [598, 271] on div "[PERSON_NAME] x [PERSON_NAME] Maám x [PERSON_NAME] x [PERSON_NAME] x [PERSON_NA…" at bounding box center [511, 240] width 922 height 366
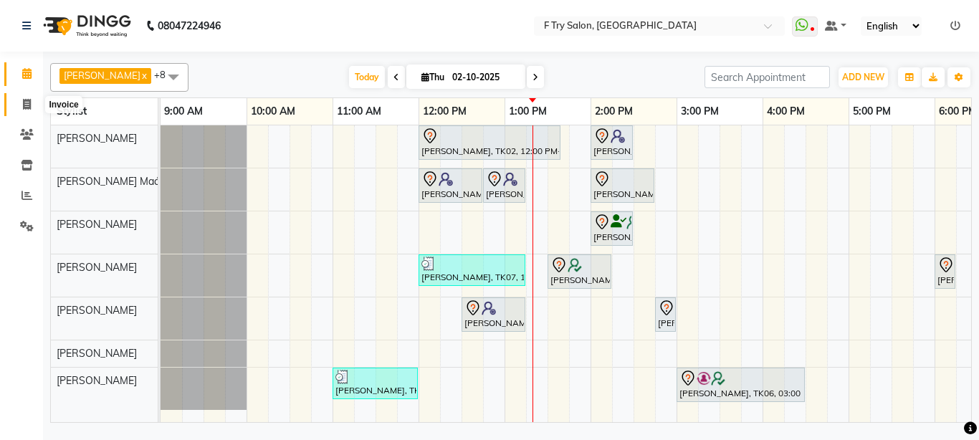
click at [29, 104] on icon at bounding box center [27, 104] width 8 height 11
select select "793"
select select "service"
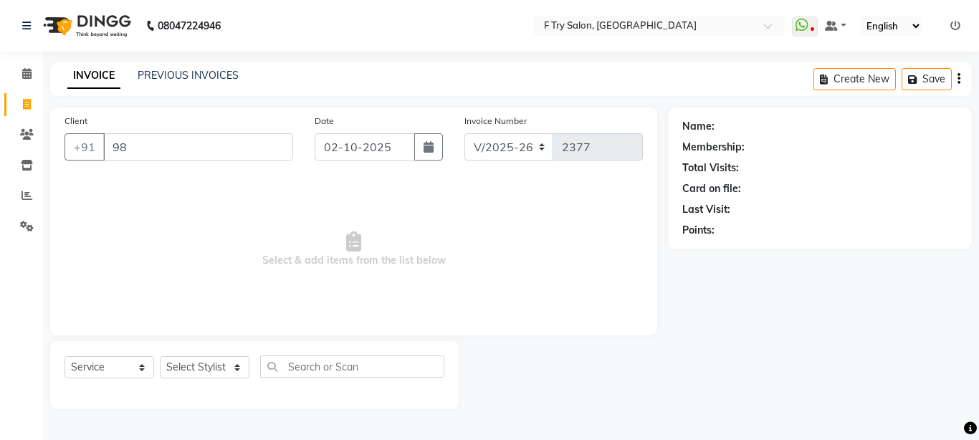
type input "9"
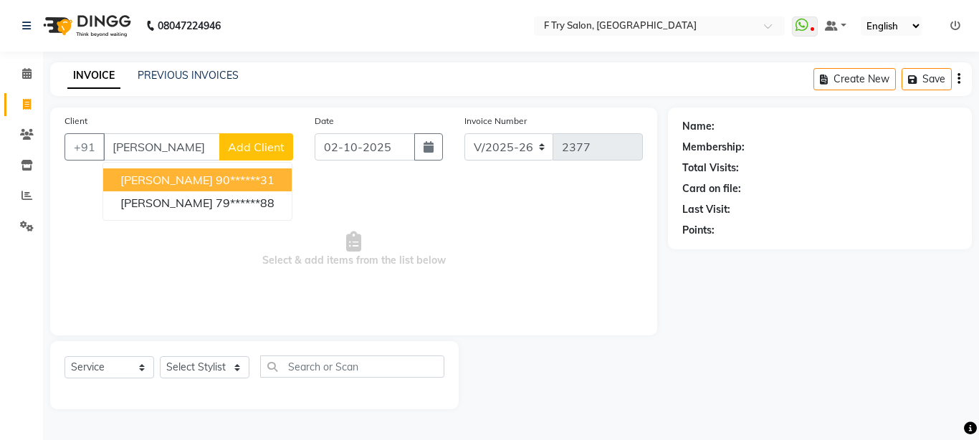
click at [147, 175] on span "Kirti Bagwe" at bounding box center [166, 180] width 92 height 14
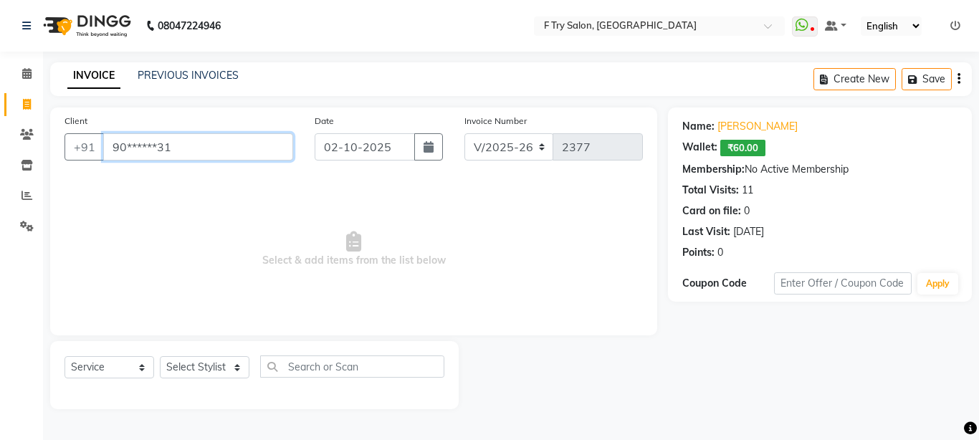
click at [201, 148] on input "90******31" at bounding box center [198, 146] width 190 height 27
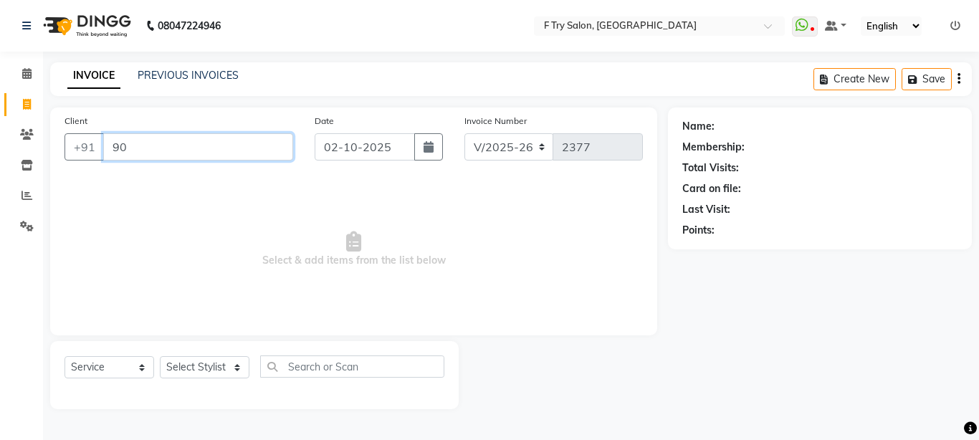
type input "9"
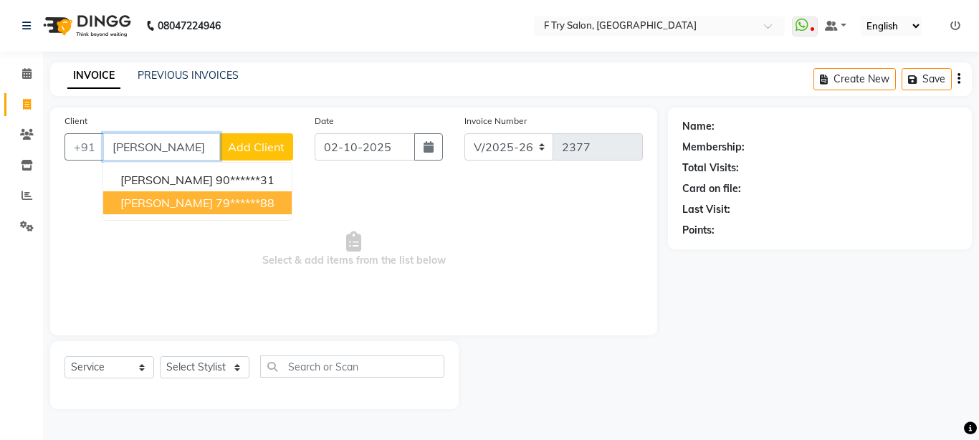
click at [163, 206] on span "[PERSON_NAME]" at bounding box center [166, 203] width 92 height 14
type input "79******88"
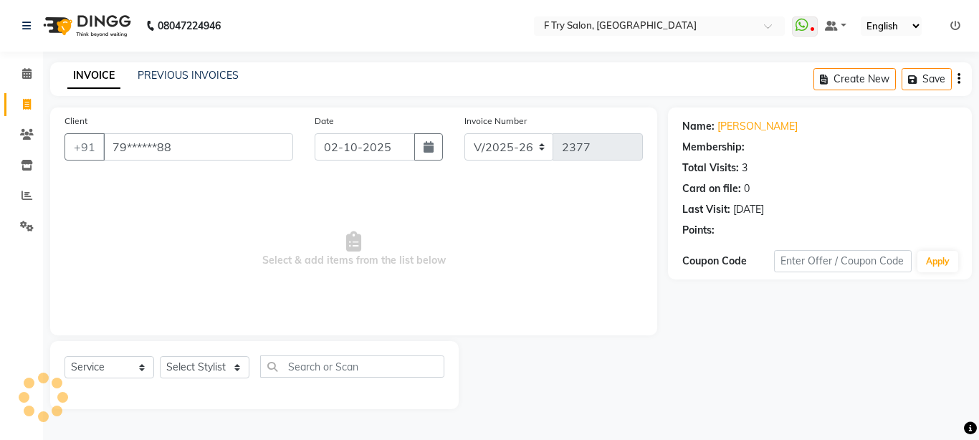
select select "1: Object"
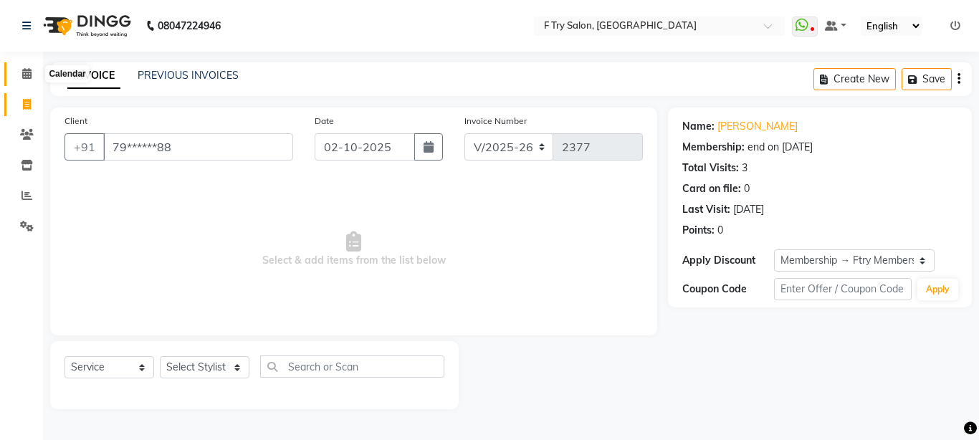
click at [32, 77] on icon at bounding box center [26, 73] width 9 height 11
click at [25, 70] on icon at bounding box center [26, 73] width 9 height 11
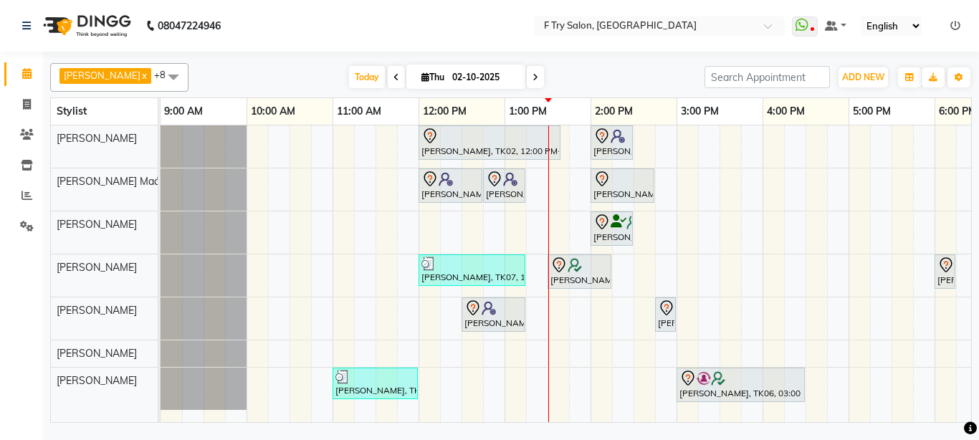
click at [603, 320] on div "Aalok, TK02, 12:00 PM-01:40 PM, Pedicure - Bombini (M) Aditi Gupta, TK01, 02:00…" at bounding box center [720, 273] width 1118 height 297
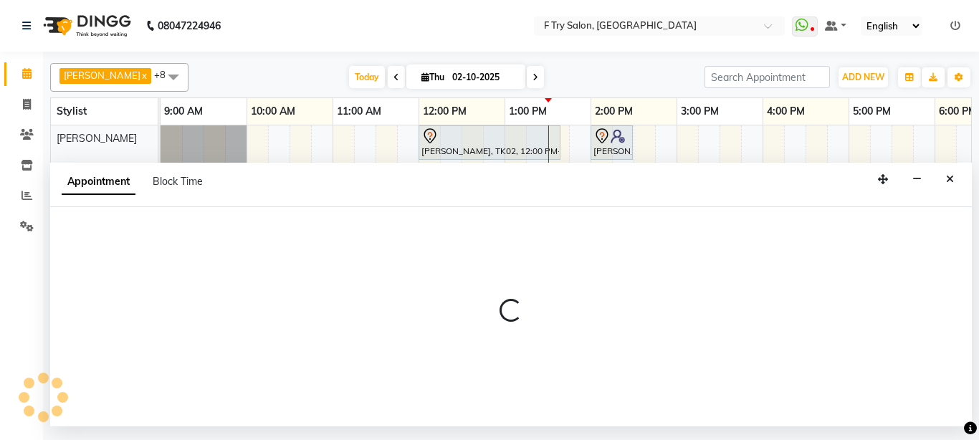
select select "70065"
select select "tentative"
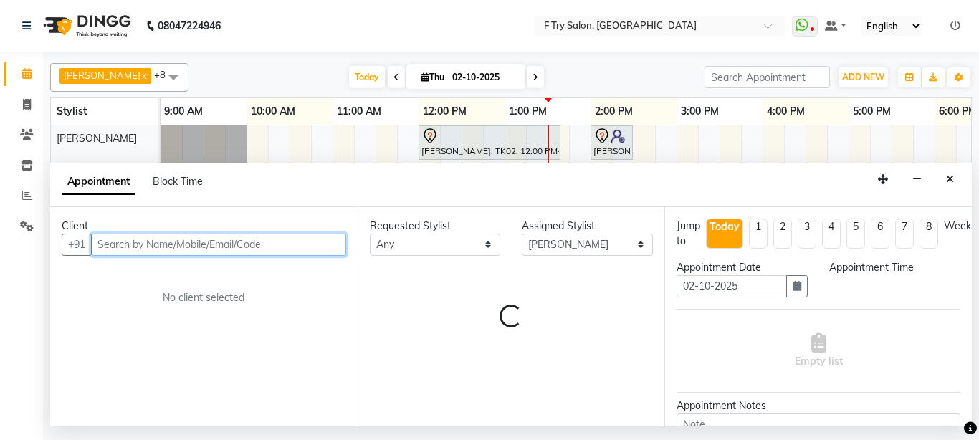
select select "840"
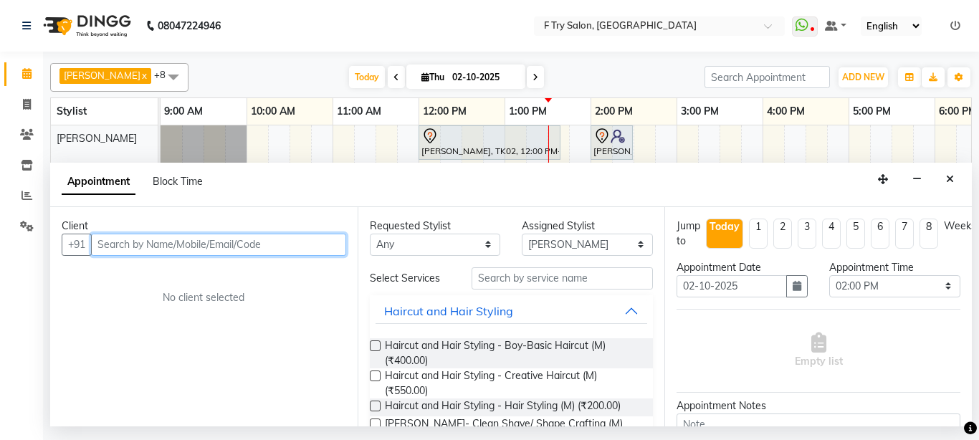
click at [261, 244] on input "text" at bounding box center [218, 245] width 255 height 22
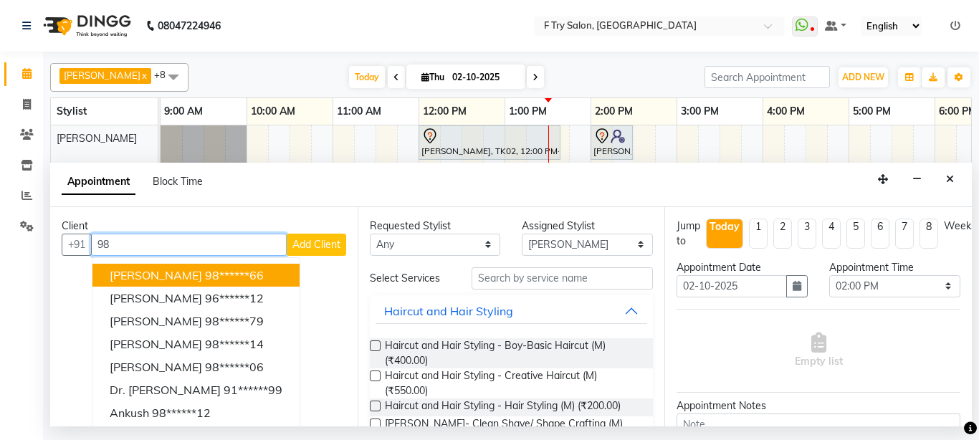
type input "9"
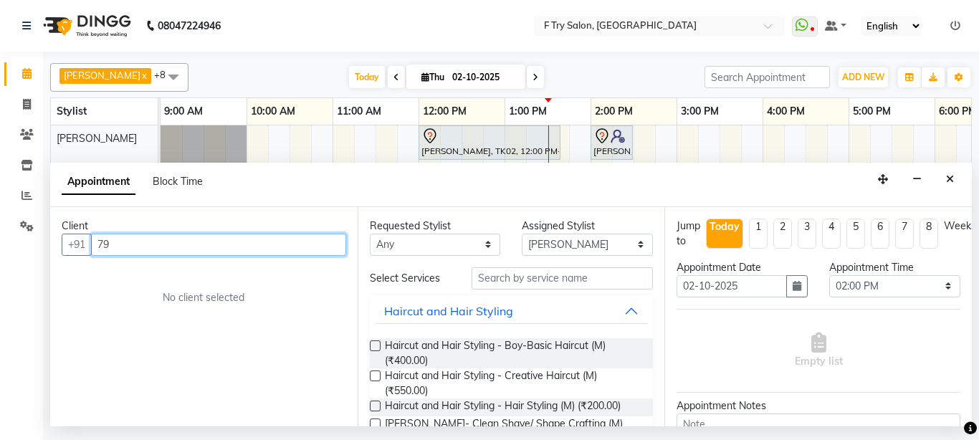
type input "7"
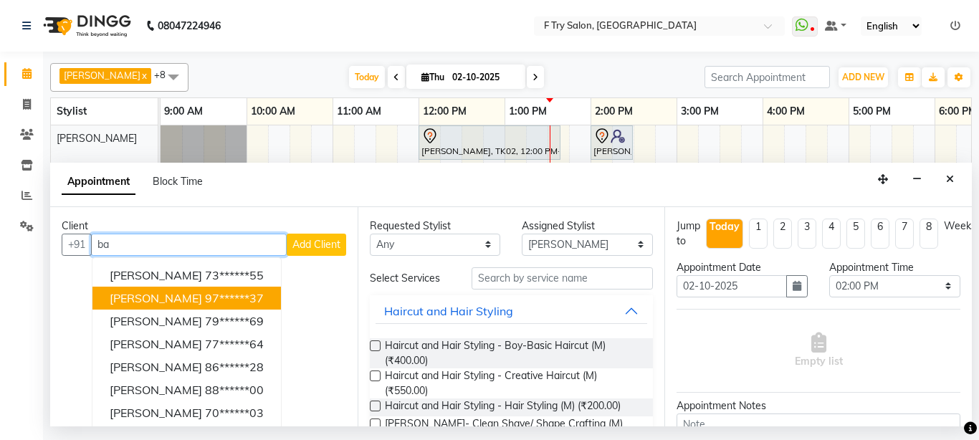
type input "b"
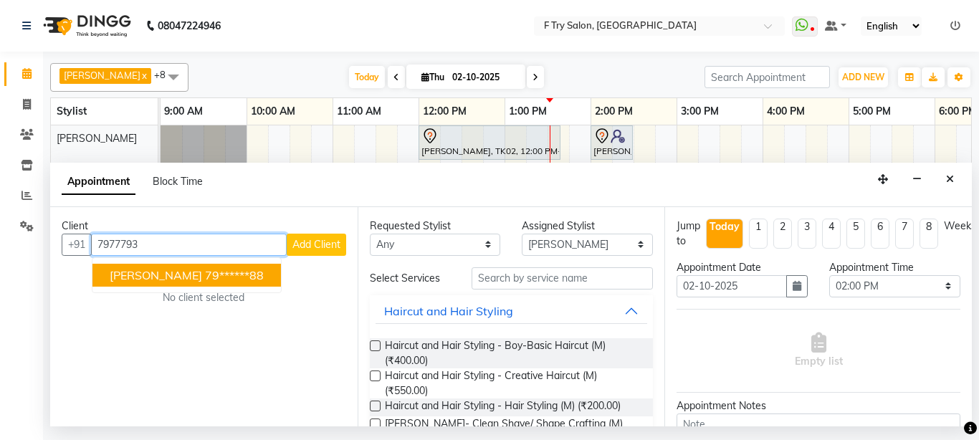
click at [177, 269] on span "[PERSON_NAME]" at bounding box center [156, 275] width 92 height 14
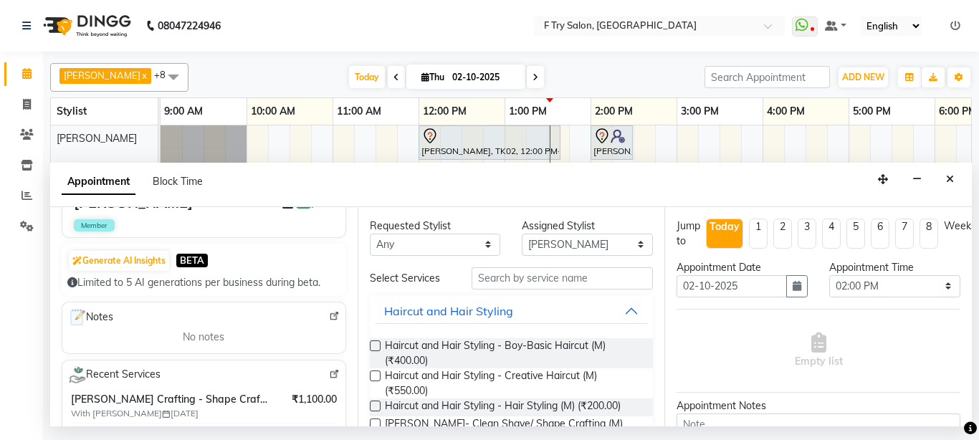
scroll to position [86, 0]
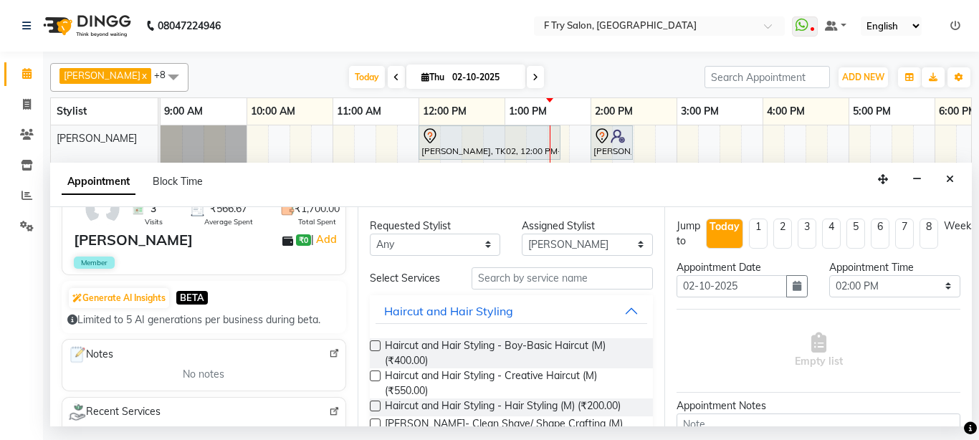
type input "79******88"
click at [377, 374] on label at bounding box center [375, 376] width 11 height 11
click at [377, 374] on input "checkbox" at bounding box center [374, 377] width 9 height 9
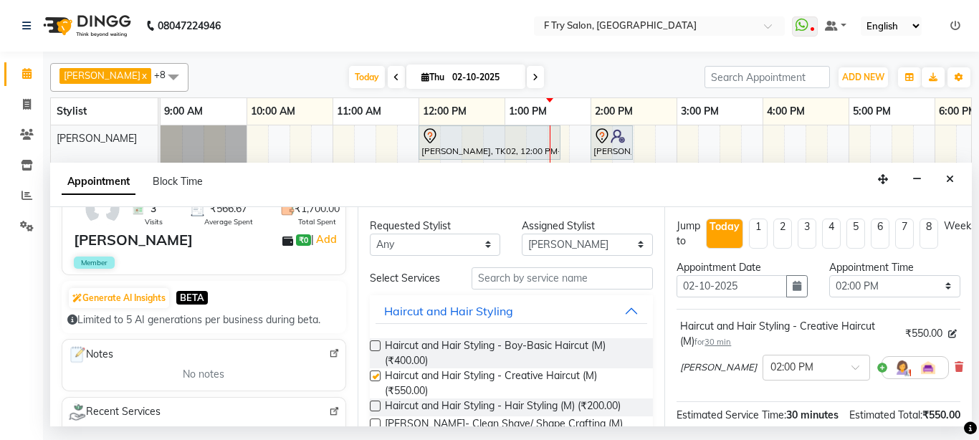
checkbox input "false"
click at [576, 279] on input "text" at bounding box center [563, 278] width 182 height 22
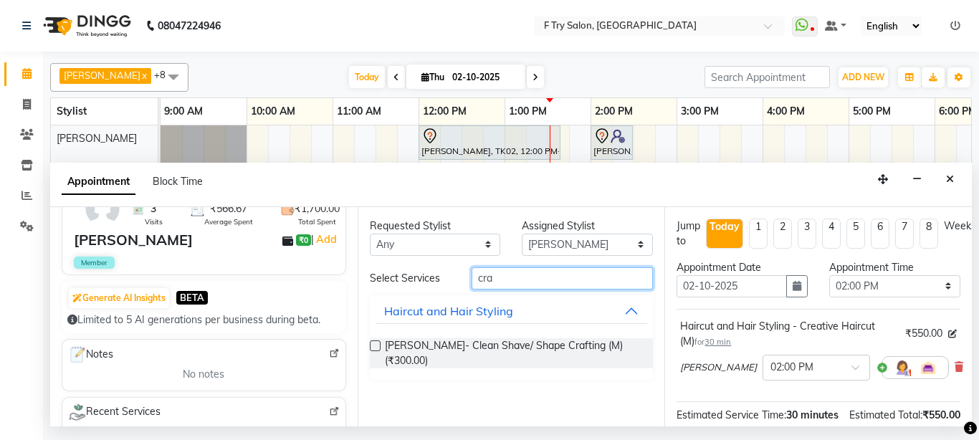
type input "cra"
click at [374, 341] on label at bounding box center [375, 346] width 11 height 11
click at [374, 343] on input "checkbox" at bounding box center [374, 347] width 9 height 9
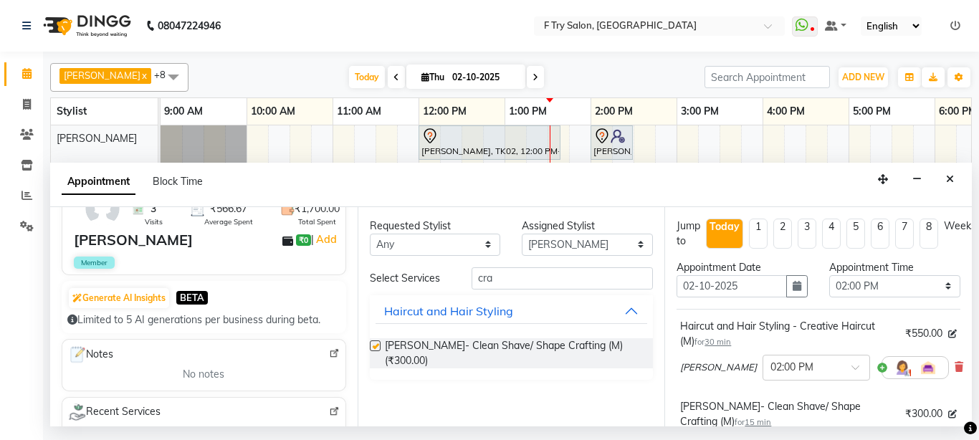
checkbox input "false"
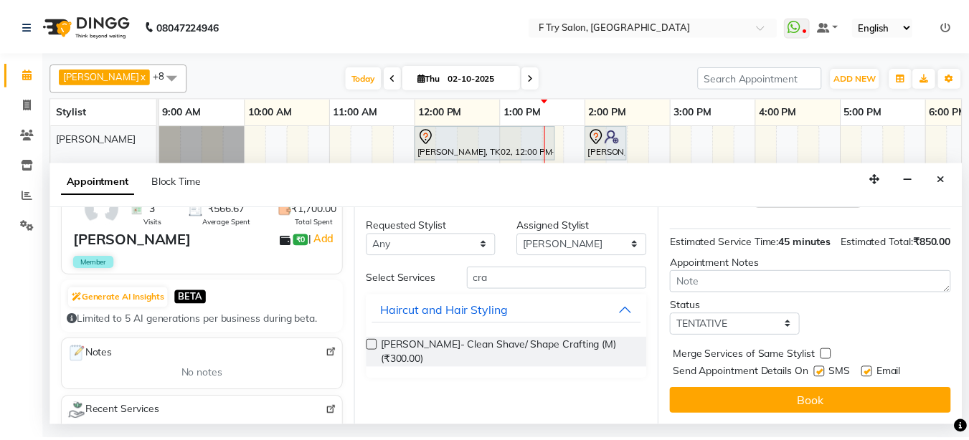
scroll to position [283, 0]
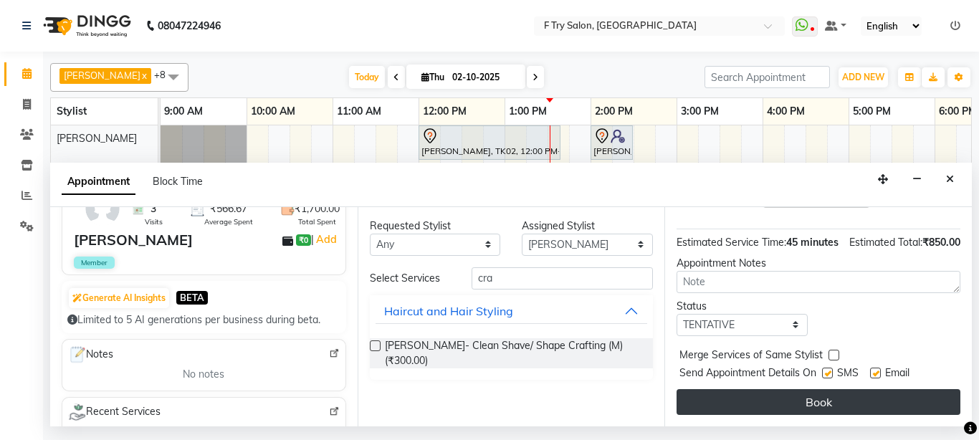
click at [857, 389] on button "Book" at bounding box center [819, 402] width 284 height 26
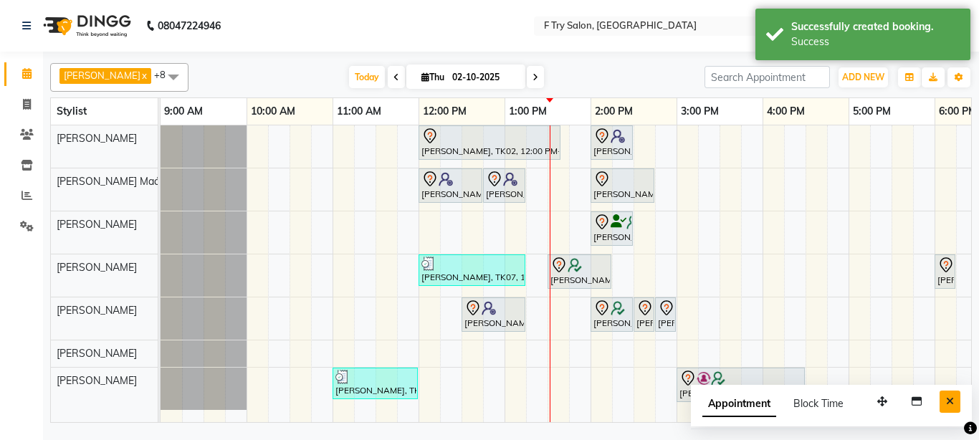
click at [953, 399] on icon "Close" at bounding box center [950, 401] width 8 height 10
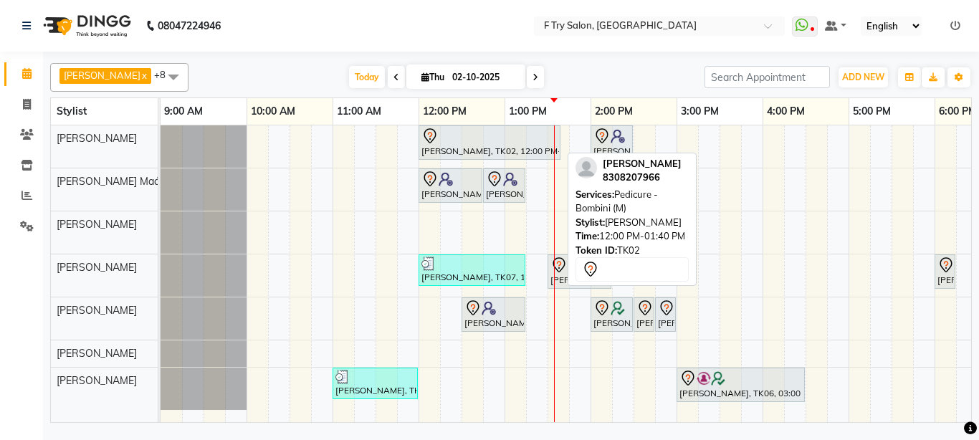
click at [533, 153] on div "[PERSON_NAME], TK02, 12:00 PM-01:40 PM, Pedicure - Bombini (M)" at bounding box center [489, 143] width 139 height 30
select select "7"
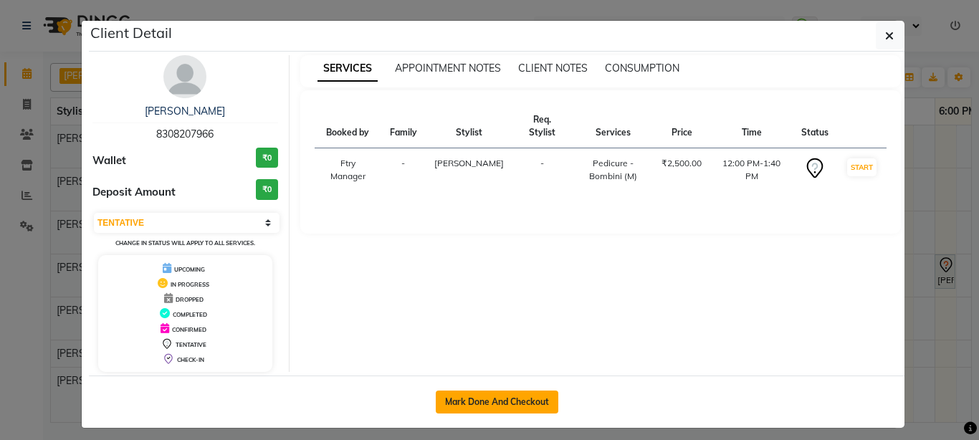
click at [535, 396] on button "Mark Done And Checkout" at bounding box center [497, 402] width 123 height 23
select select "service"
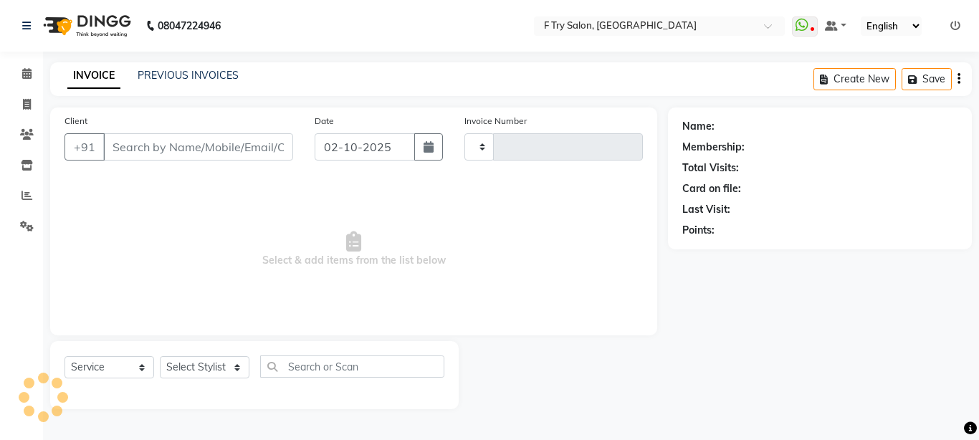
select select "3"
type input "2377"
select select "793"
type input "83******66"
select select "13914"
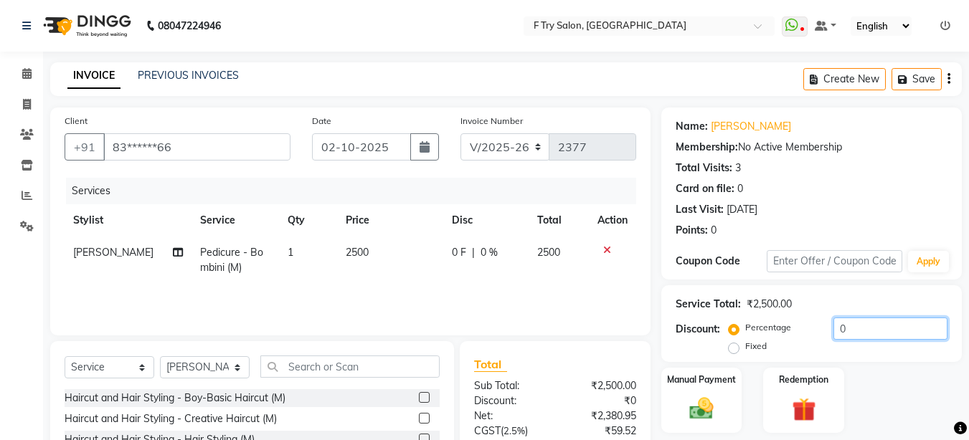
click at [876, 333] on input "0" at bounding box center [890, 329] width 114 height 22
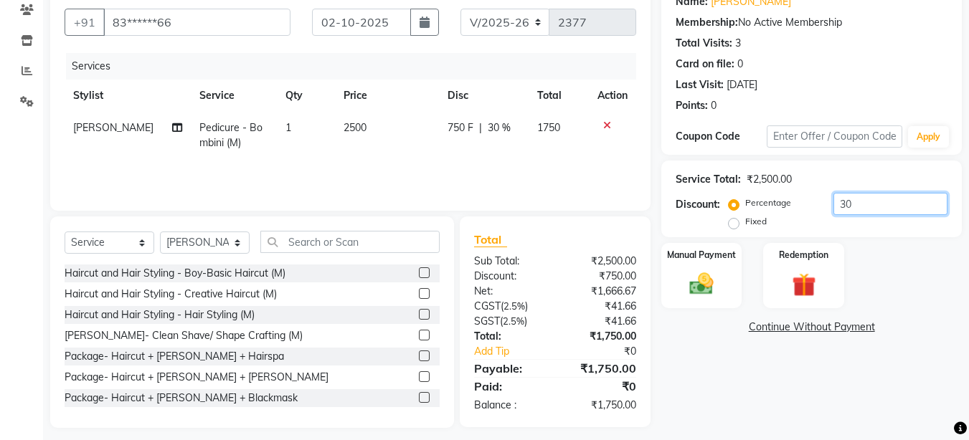
scroll to position [134, 0]
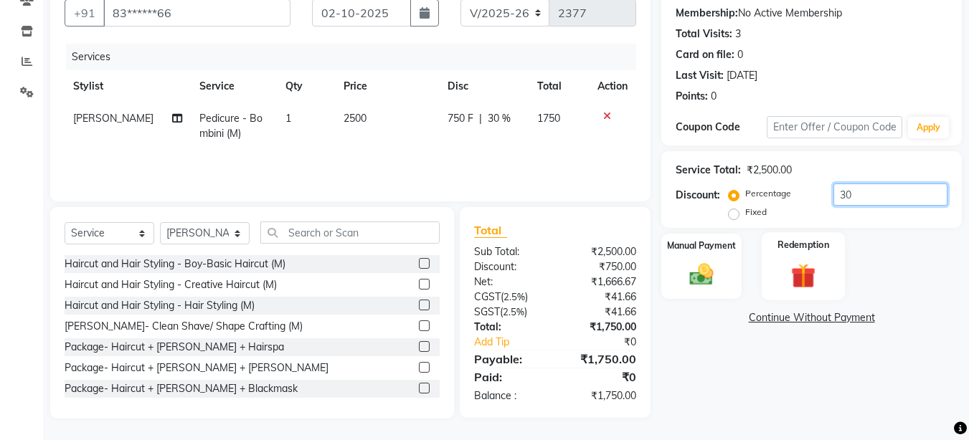
type input "3"
type input "20"
click at [690, 257] on div "Manual Payment" at bounding box center [702, 266] width 84 height 68
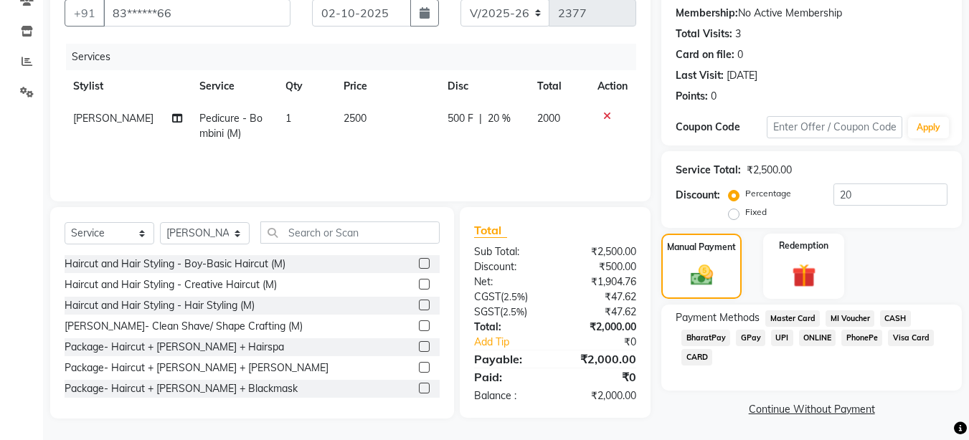
click at [688, 358] on span "CARD" at bounding box center [696, 357] width 31 height 16
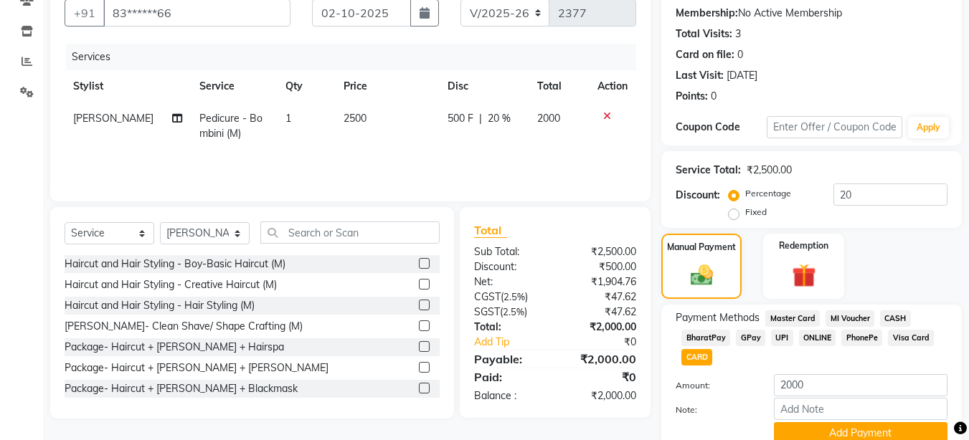
scroll to position [195, 0]
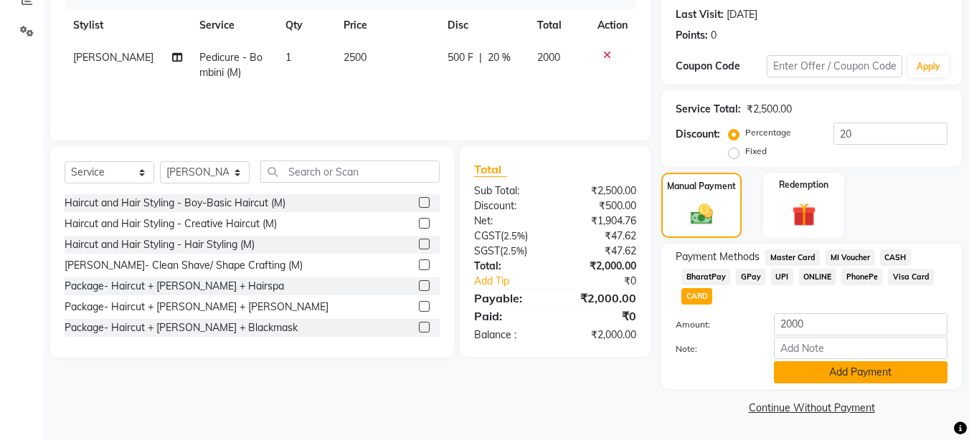
click at [829, 368] on button "Add Payment" at bounding box center [860, 372] width 173 height 22
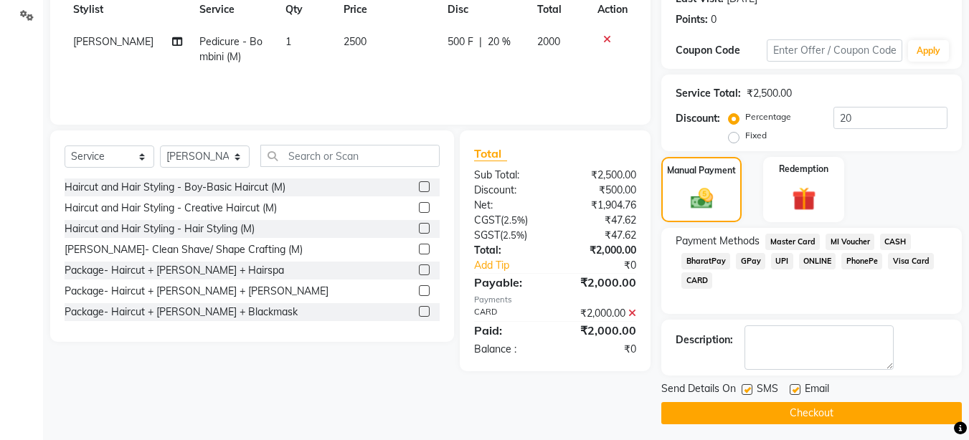
scroll to position [217, 0]
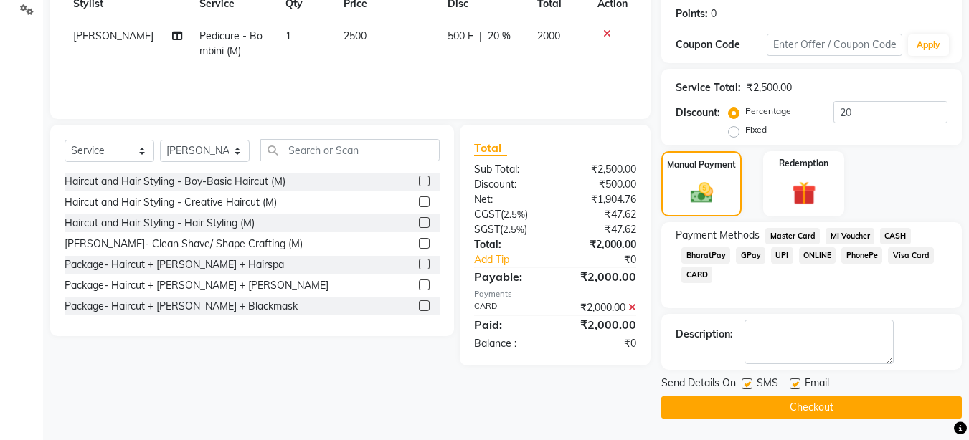
click at [808, 404] on button "Checkout" at bounding box center [811, 407] width 300 height 22
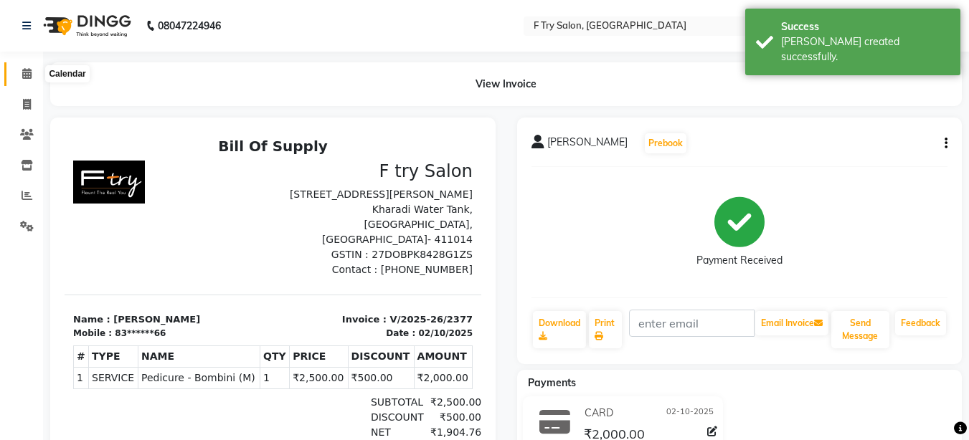
click at [25, 73] on icon at bounding box center [26, 73] width 9 height 11
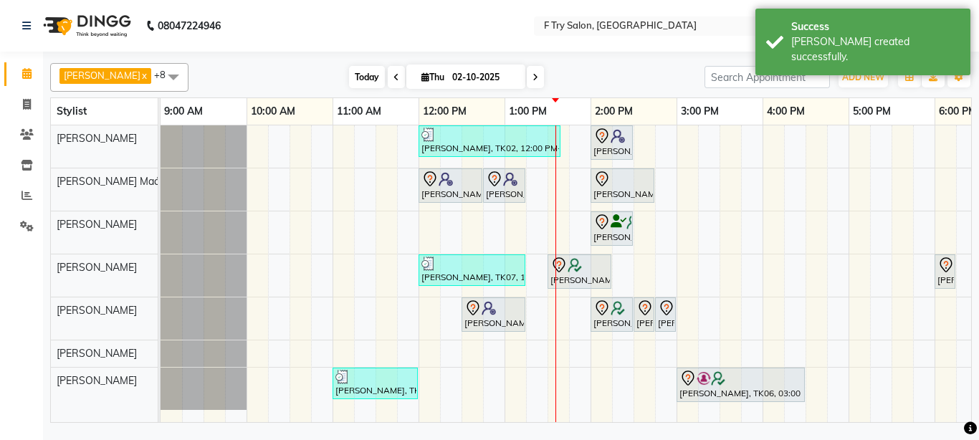
click at [349, 77] on span "Today" at bounding box center [367, 77] width 36 height 22
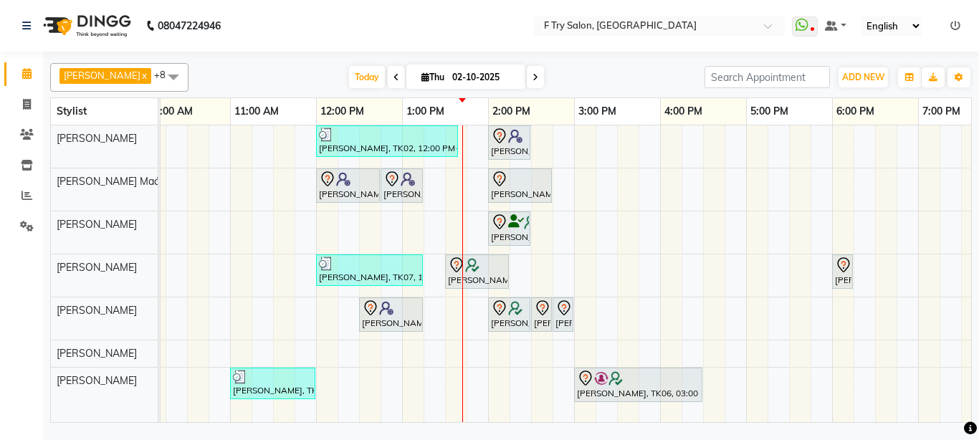
scroll to position [0, 97]
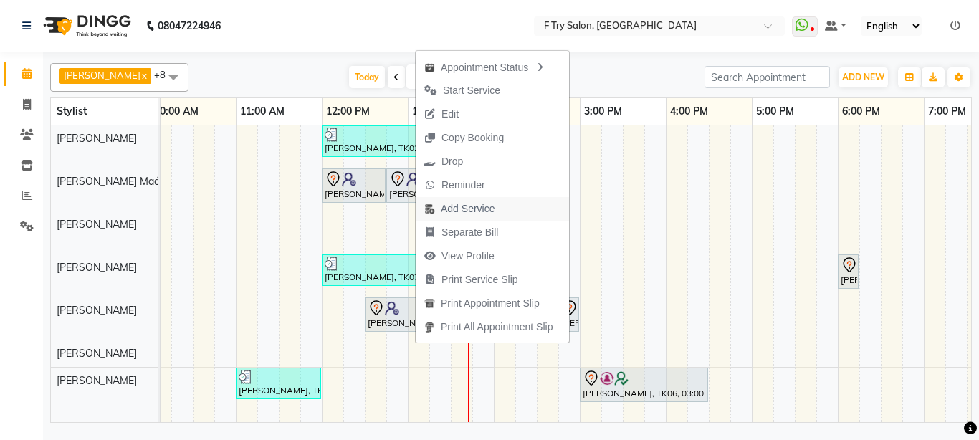
click at [473, 211] on span "Add Service" at bounding box center [468, 208] width 54 height 15
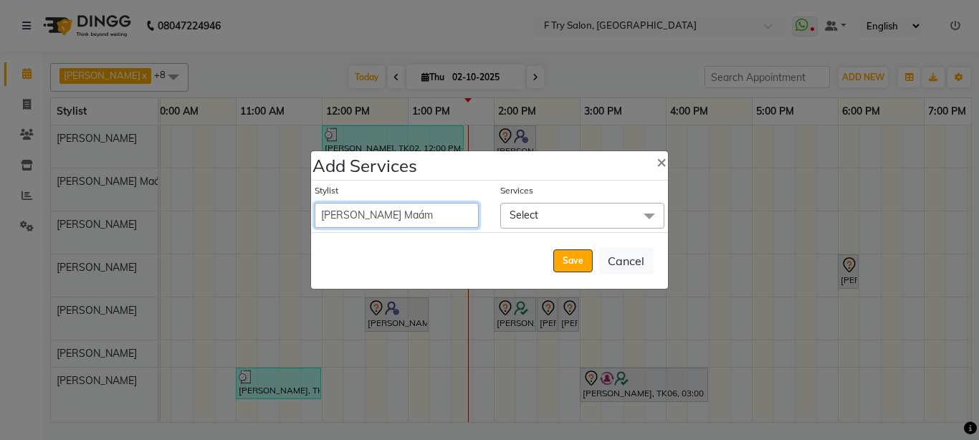
select select "54011"
click at [315, 203] on select "Aakash Warulkar Aditya Fulbhati Anshul Bisen Ftry Agent Ftry Manager Gunesh War…" at bounding box center [397, 215] width 164 height 25
select select "795"
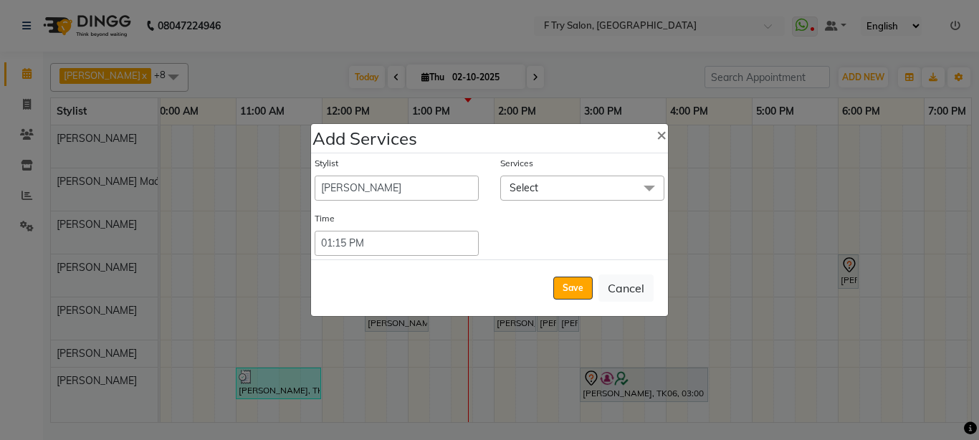
click at [553, 180] on span "Select" at bounding box center [582, 188] width 164 height 25
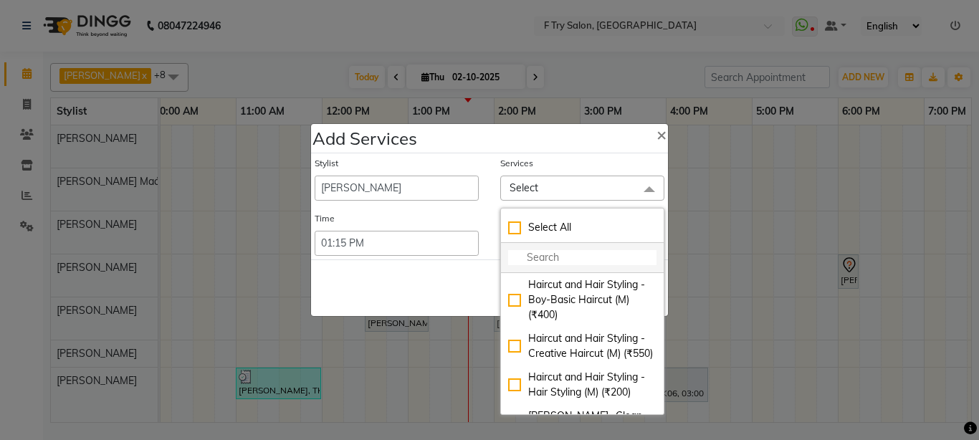
click at [556, 260] on input "multiselect-search" at bounding box center [582, 257] width 148 height 15
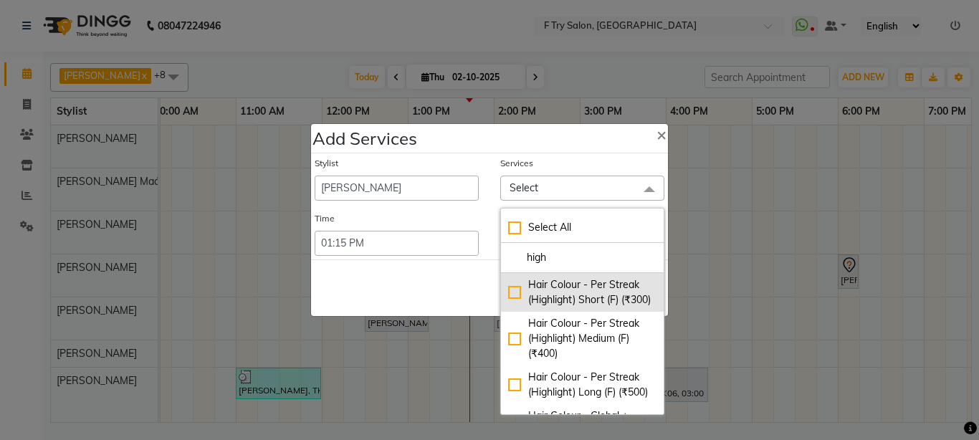
scroll to position [86, 0]
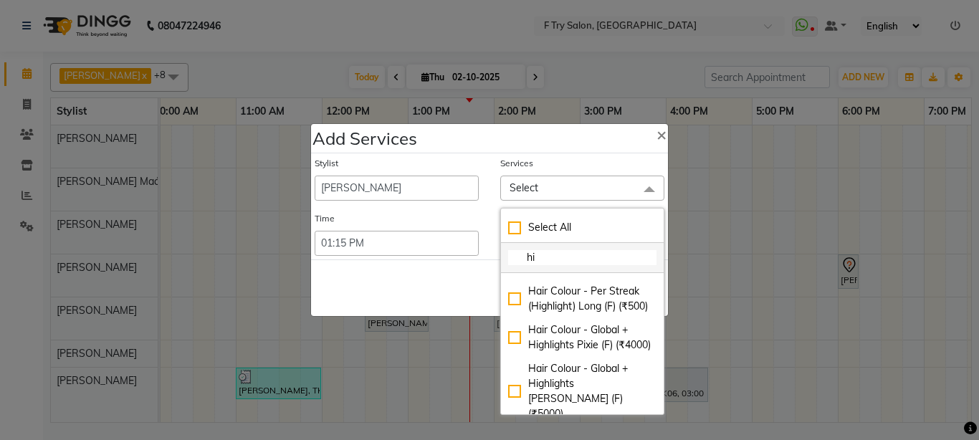
type input "h"
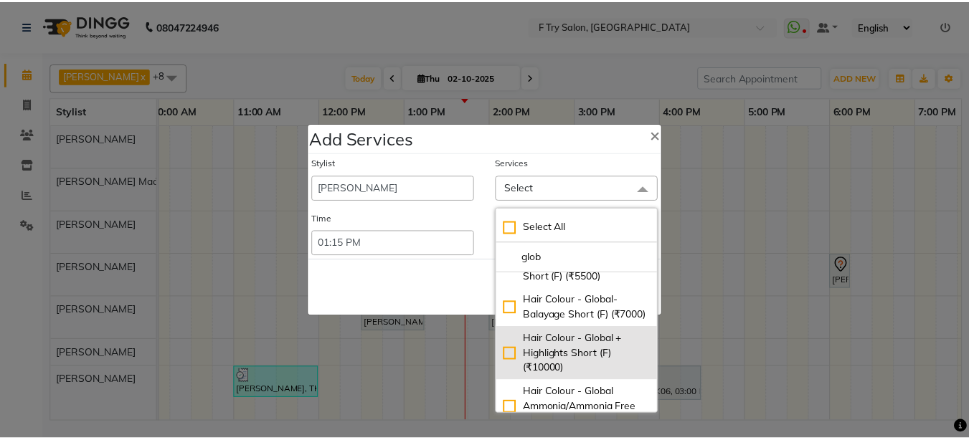
scroll to position [321, 0]
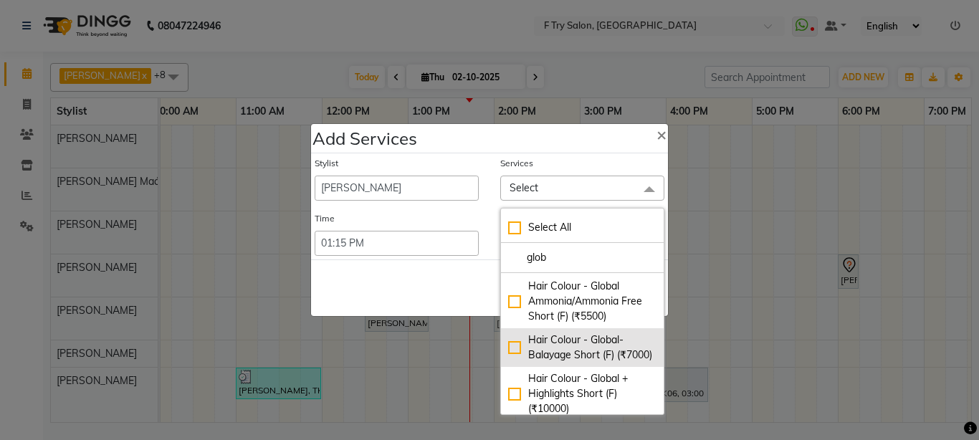
type input "glob"
click at [509, 354] on div "Hair Colour - Global-Balayage Short (F) (₹7000)" at bounding box center [582, 348] width 148 height 30
checkbox input "true"
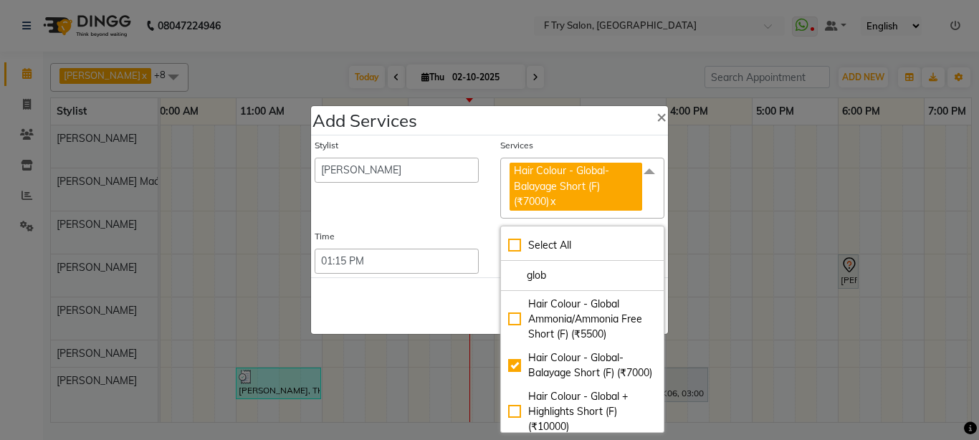
click at [434, 237] on div "Time" at bounding box center [397, 239] width 164 height 19
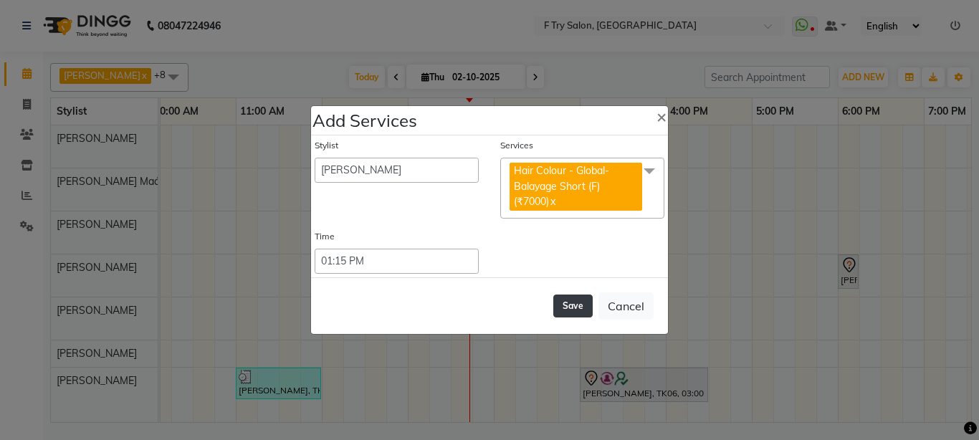
click at [580, 307] on button "Save" at bounding box center [572, 306] width 39 height 23
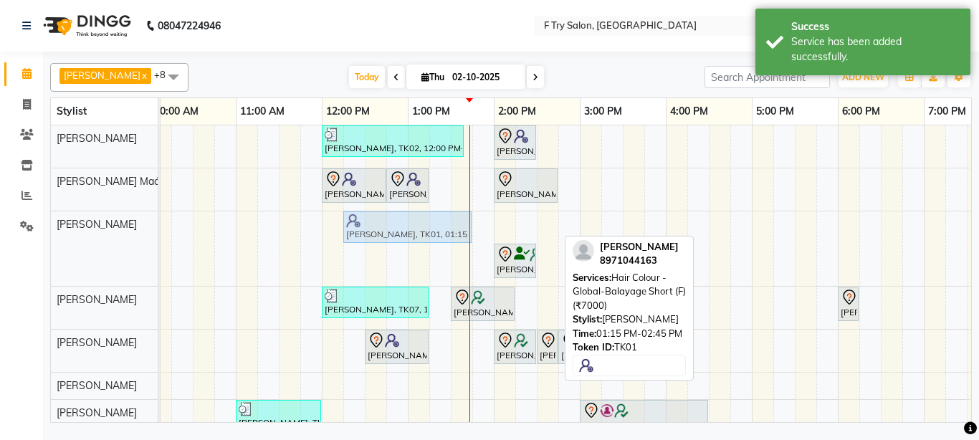
drag, startPoint x: 487, startPoint y: 222, endPoint x: 406, endPoint y: 233, distance: 81.1
click at [64, 233] on div "Aditi Gupta, TK01, 01:15 PM-02:45 PM, Hair Colour - Global-Balayage Short (F) (…" at bounding box center [64, 248] width 0 height 75
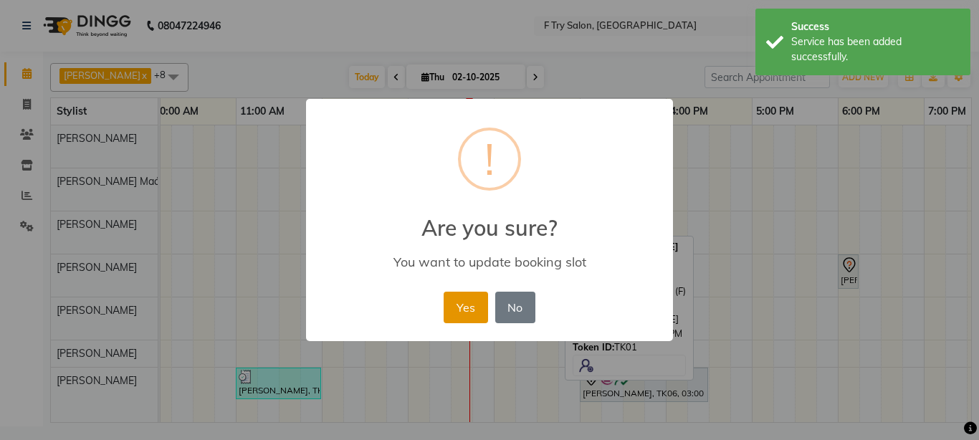
click at [472, 300] on button "Yes" at bounding box center [466, 308] width 44 height 32
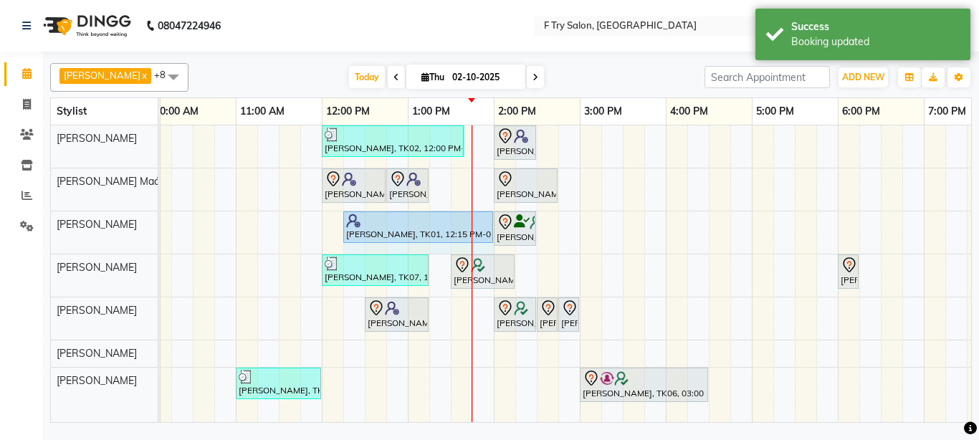
click at [64, 231] on div "Aditi Gupta, TK01, 12:15 PM-01:45 PM, Hair Colour - Global-Balayage Short (F) (…" at bounding box center [64, 232] width 0 height 42
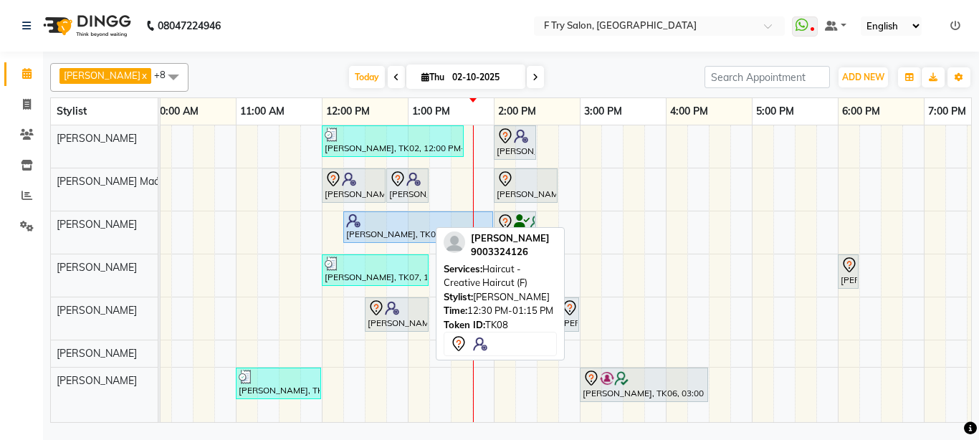
click at [394, 319] on div "[PERSON_NAME], TK08, 12:30 PM-01:15 PM, Haircut - Creative Haircut (F)" at bounding box center [396, 315] width 61 height 30
select select "7"
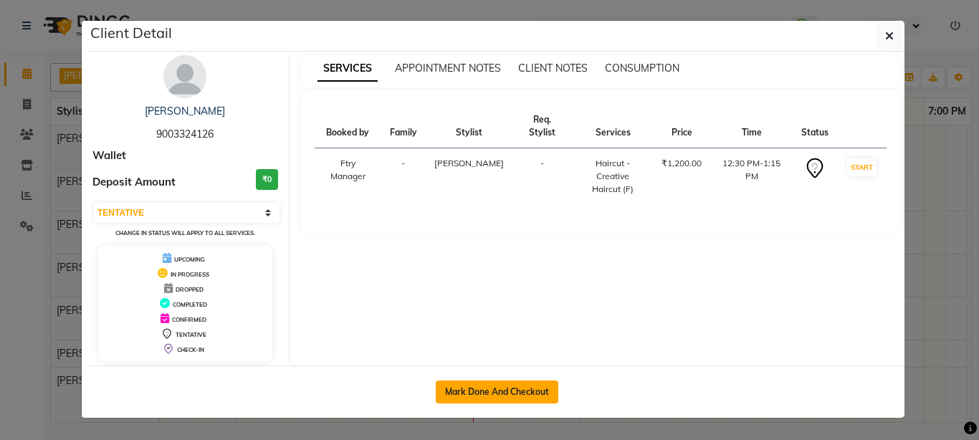
click at [492, 391] on button "Mark Done And Checkout" at bounding box center [497, 392] width 123 height 23
select select "service"
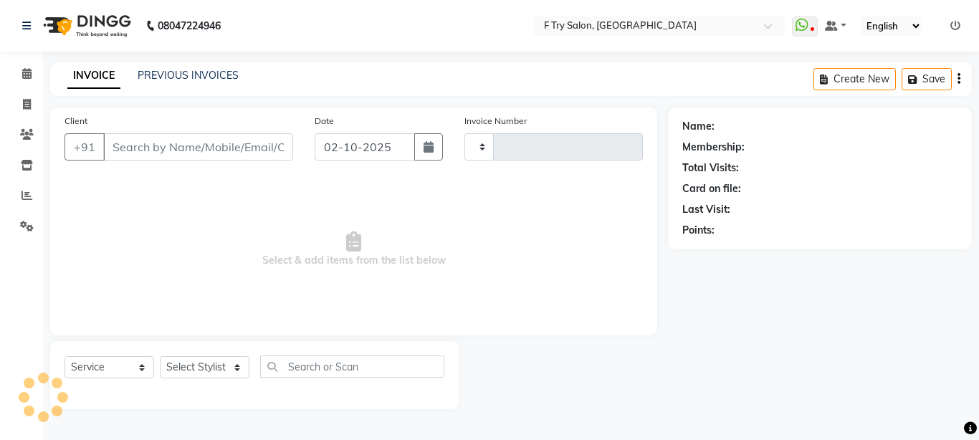
type input "2378"
select select "793"
type input "90******26"
select select "70065"
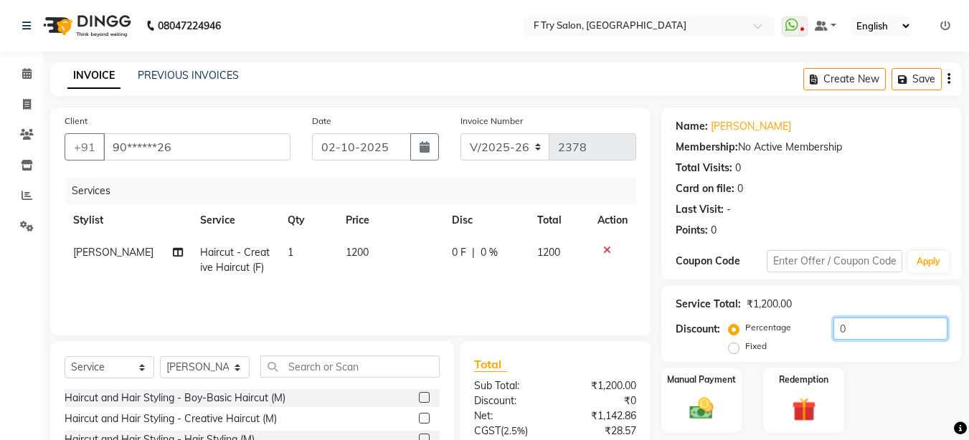
click at [867, 331] on input "0" at bounding box center [890, 329] width 114 height 22
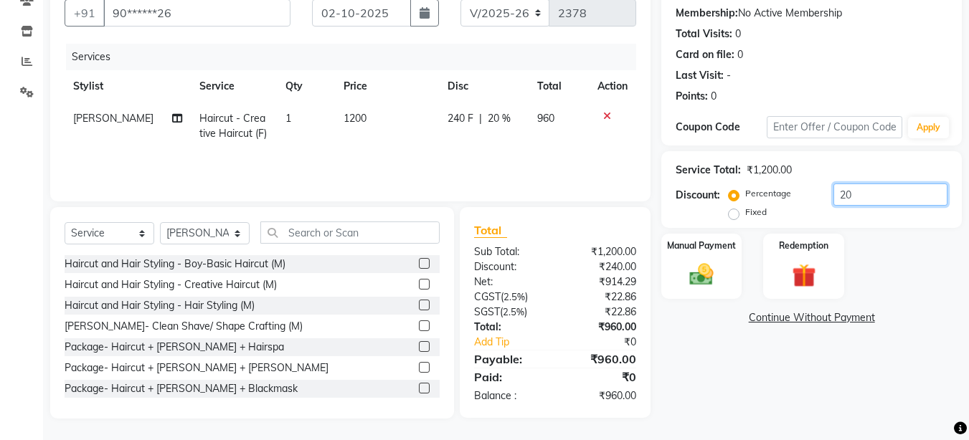
scroll to position [48, 0]
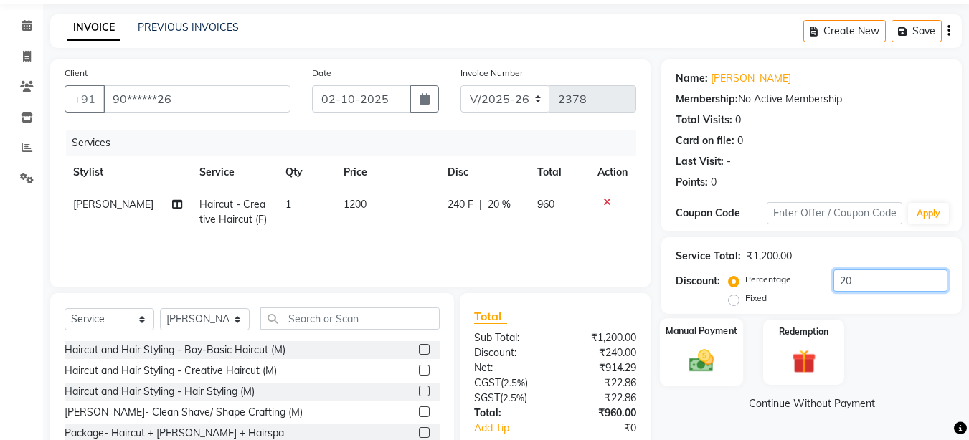
type input "20"
click at [727, 346] on div "Manual Payment" at bounding box center [702, 352] width 84 height 68
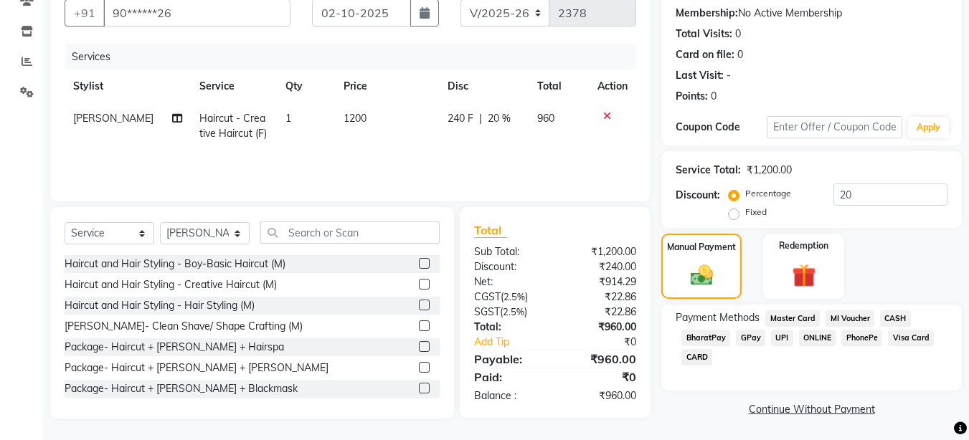
scroll to position [135, 0]
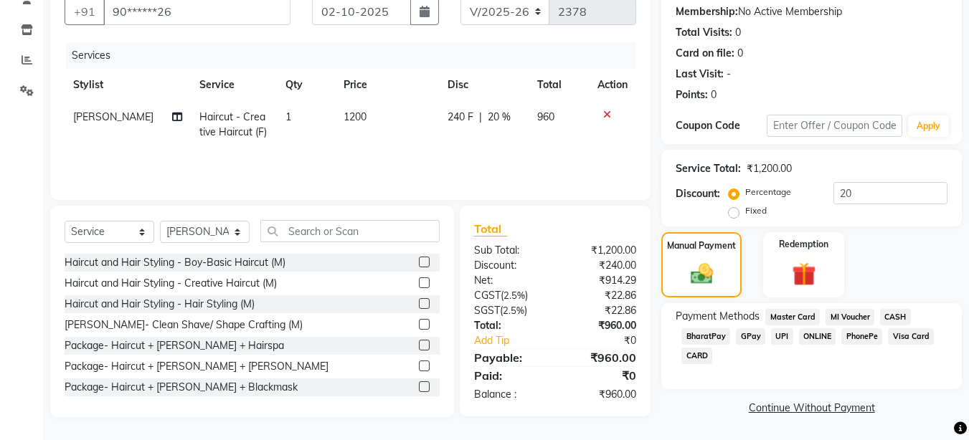
click at [779, 335] on span "UPI" at bounding box center [782, 336] width 22 height 16
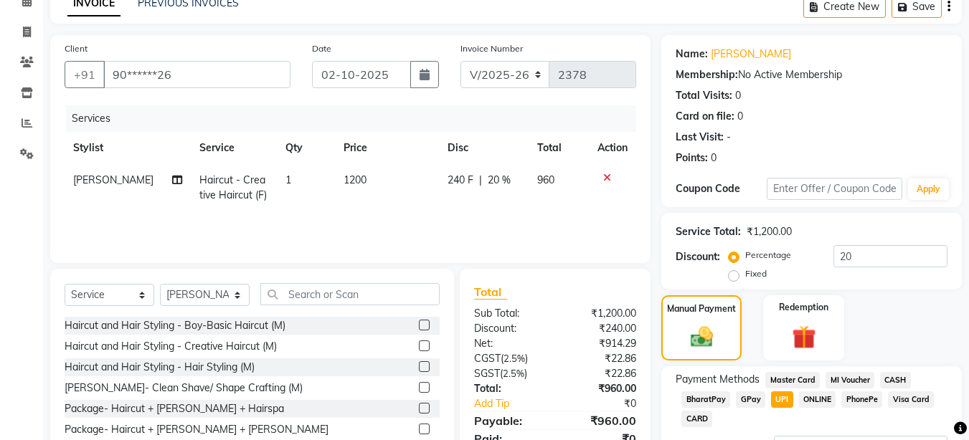
scroll to position [195, 0]
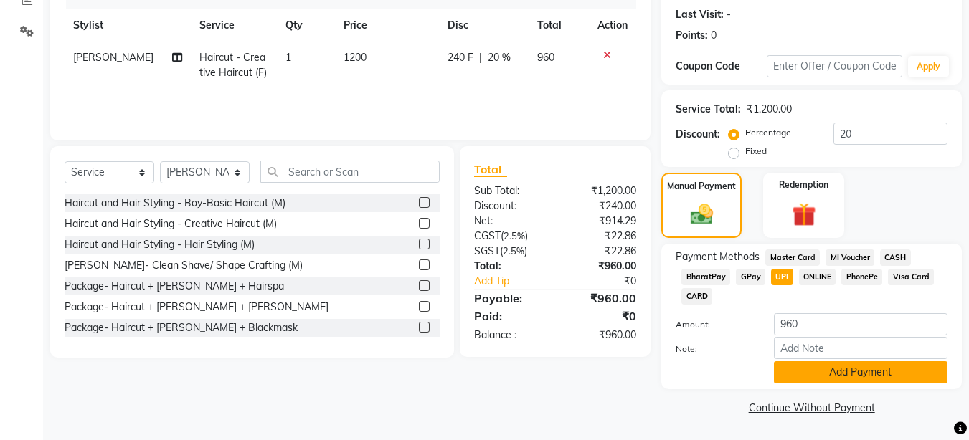
click at [816, 381] on button "Add Payment" at bounding box center [860, 372] width 173 height 22
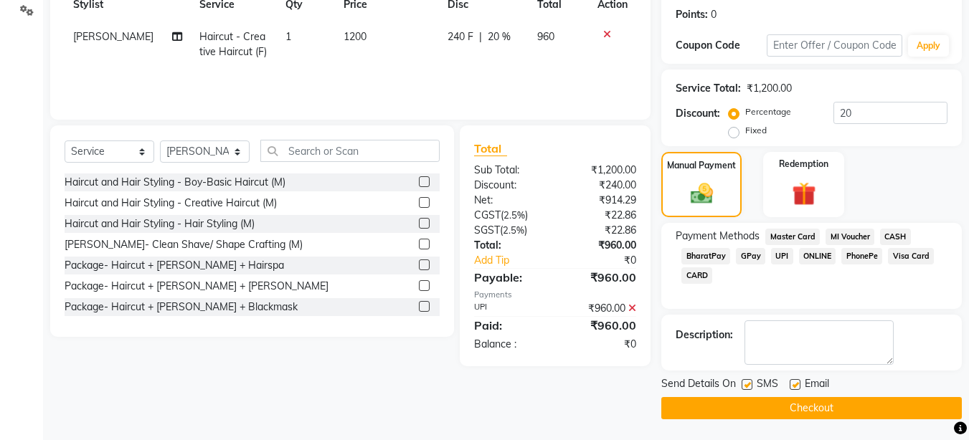
scroll to position [217, 0]
click at [841, 406] on button "Checkout" at bounding box center [811, 407] width 300 height 22
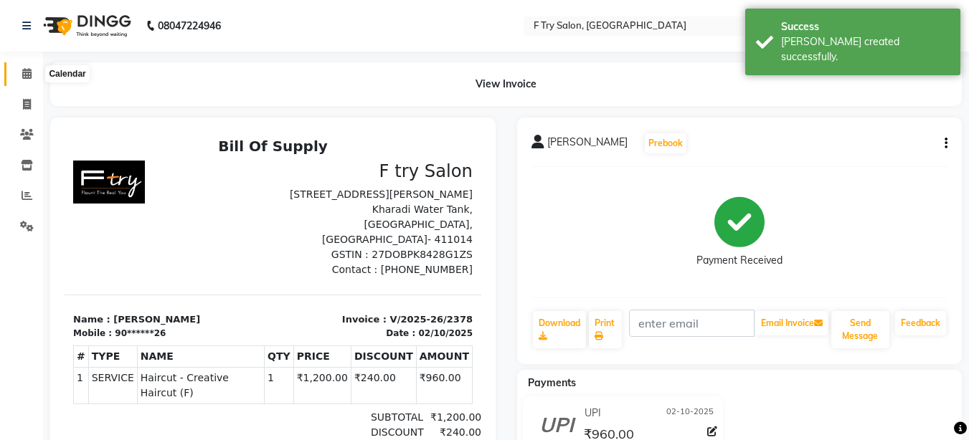
click at [25, 69] on icon at bounding box center [26, 73] width 9 height 11
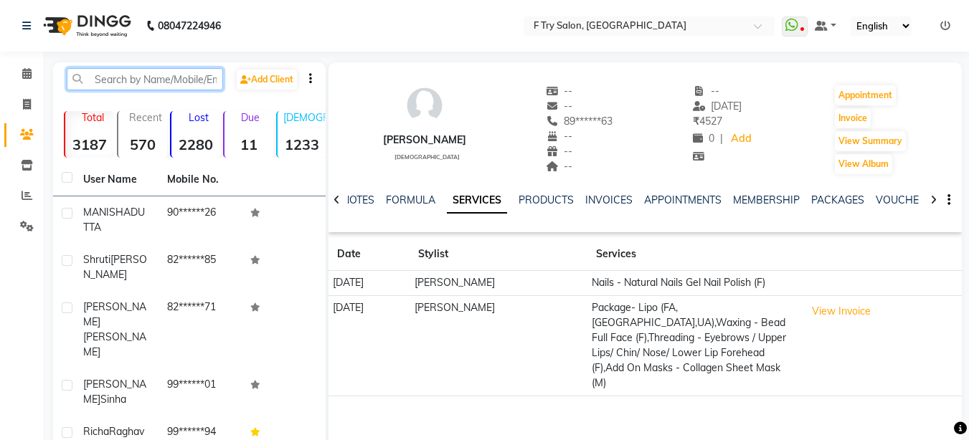
click at [131, 80] on input "text" at bounding box center [145, 79] width 156 height 22
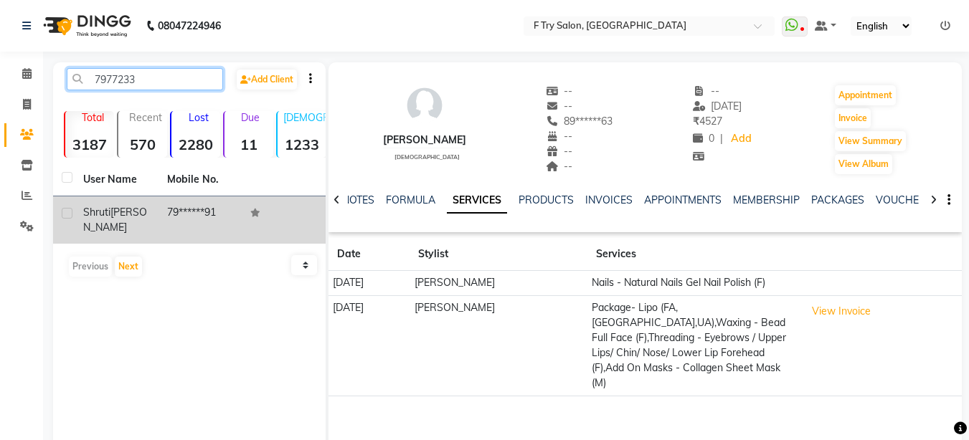
type input "7977233"
click at [118, 206] on span "[PERSON_NAME]" at bounding box center [115, 220] width 64 height 28
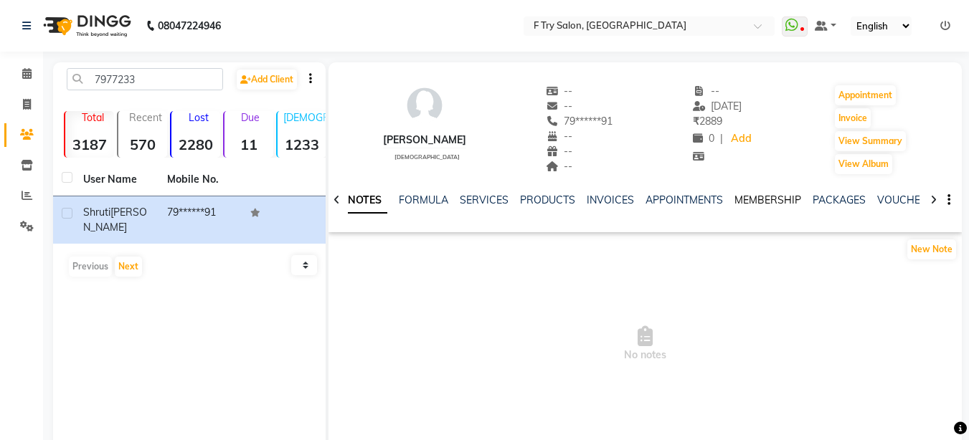
click at [761, 204] on link "MEMBERSHIP" at bounding box center [767, 200] width 67 height 13
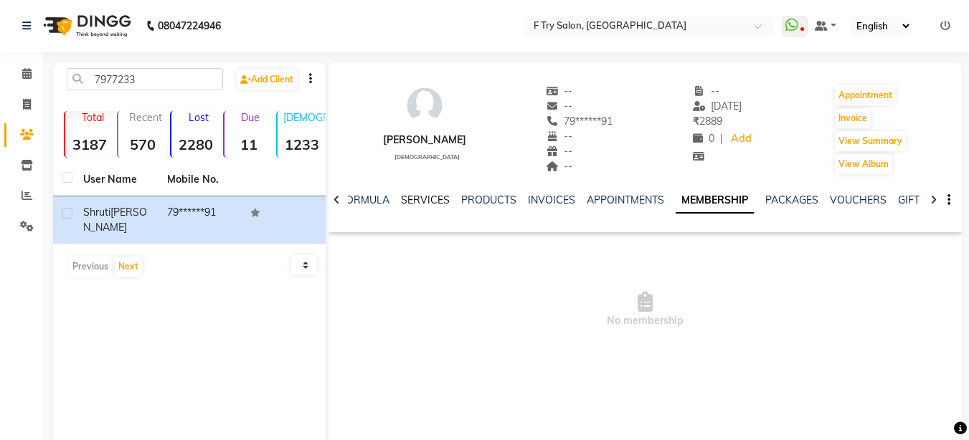
click at [436, 198] on link "SERVICES" at bounding box center [425, 200] width 49 height 13
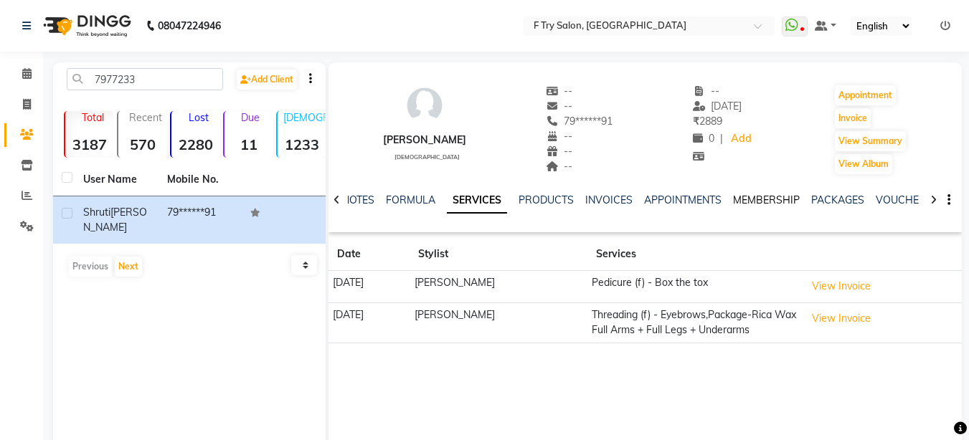
click at [763, 201] on link "MEMBERSHIP" at bounding box center [766, 200] width 67 height 13
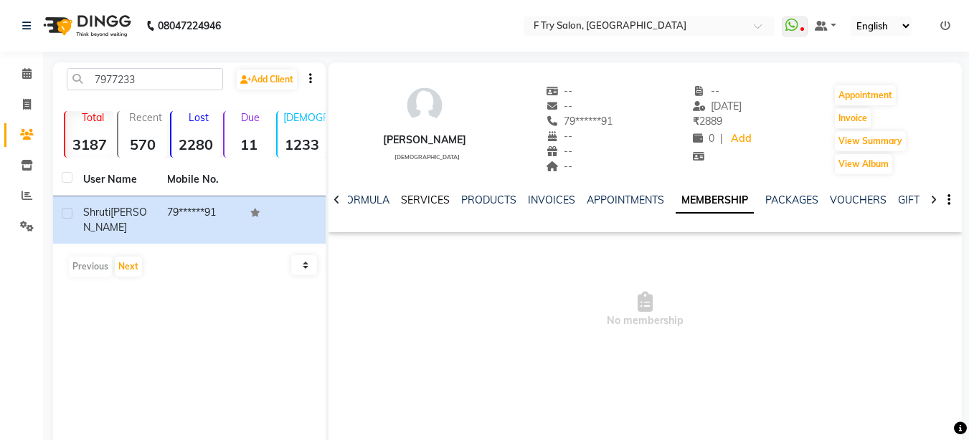
click at [427, 200] on link "SERVICES" at bounding box center [425, 200] width 49 height 13
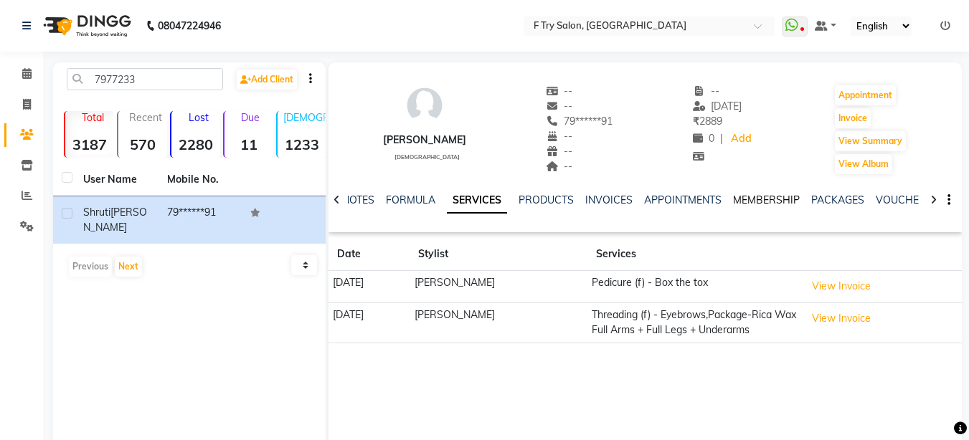
click at [746, 194] on link "MEMBERSHIP" at bounding box center [766, 200] width 67 height 13
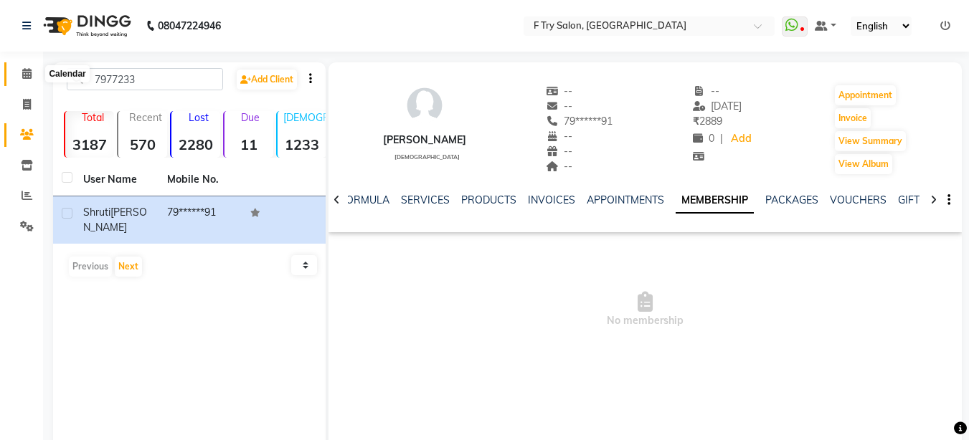
click at [27, 75] on icon at bounding box center [26, 73] width 9 height 11
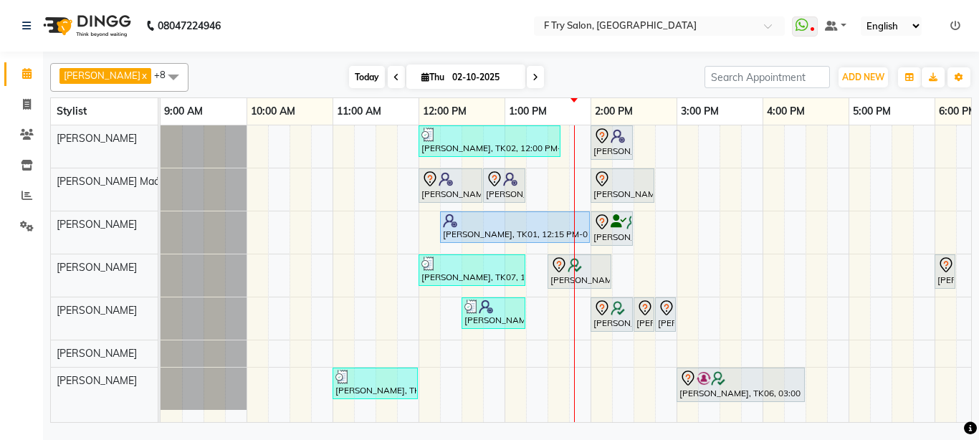
click at [349, 76] on span "Today" at bounding box center [367, 77] width 36 height 22
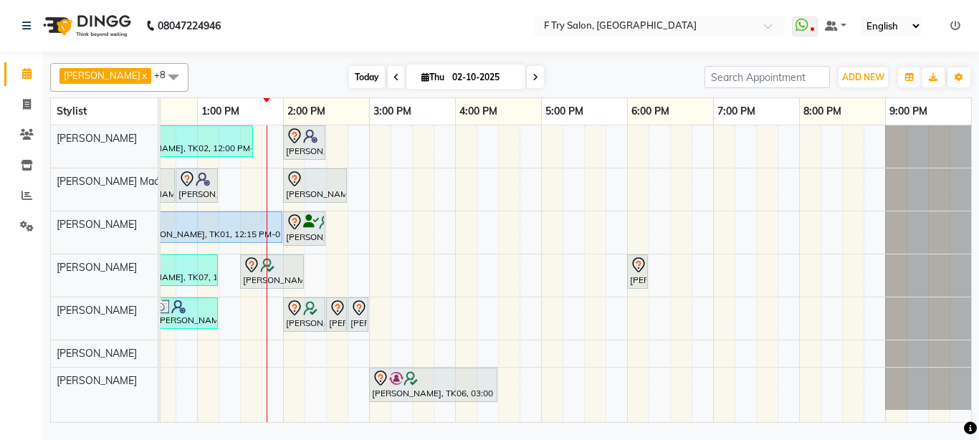
click at [349, 74] on span "Today" at bounding box center [367, 77] width 36 height 22
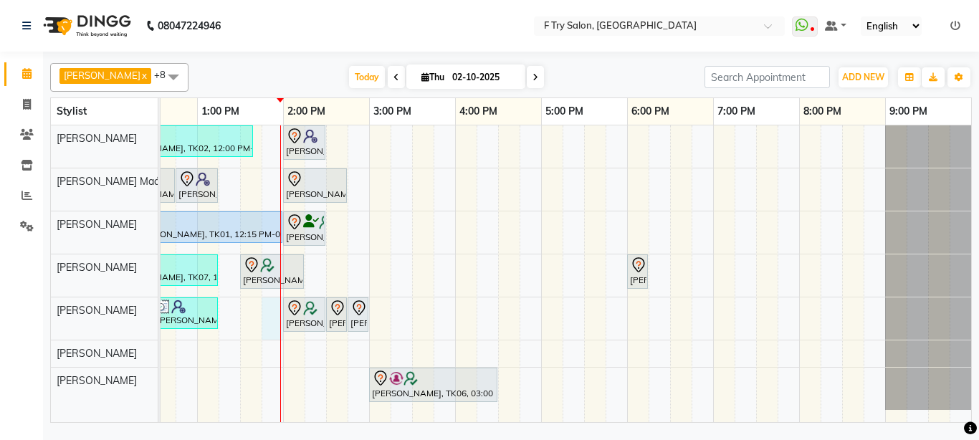
click at [267, 323] on div "[PERSON_NAME], TK02, 12:00 PM-01:40 PM, Pedicure - Bombini (M) [PERSON_NAME], T…" at bounding box center [412, 273] width 1118 height 297
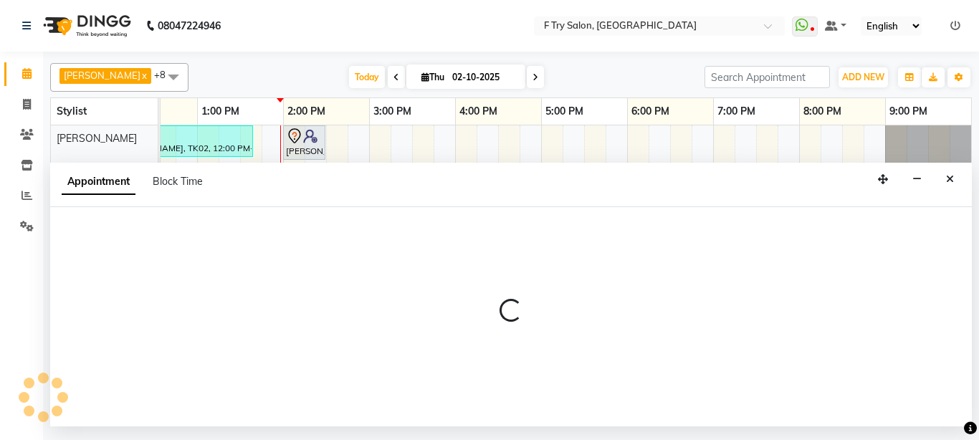
select select "70065"
select select "tentative"
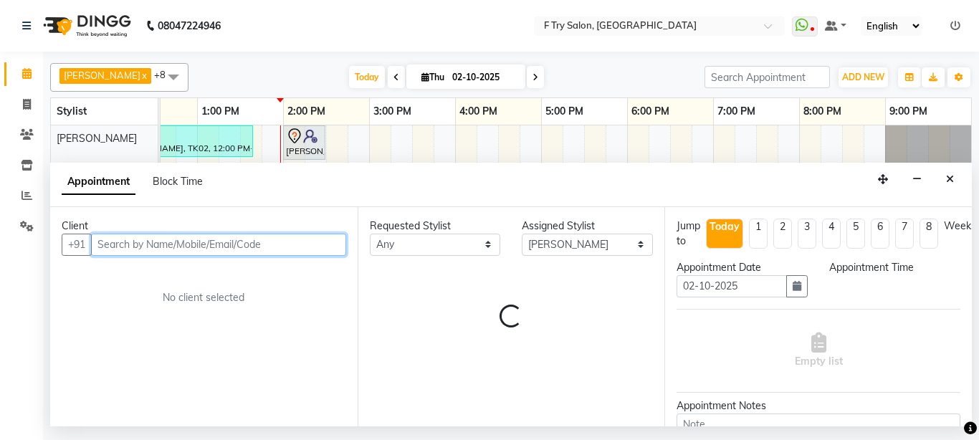
select select "825"
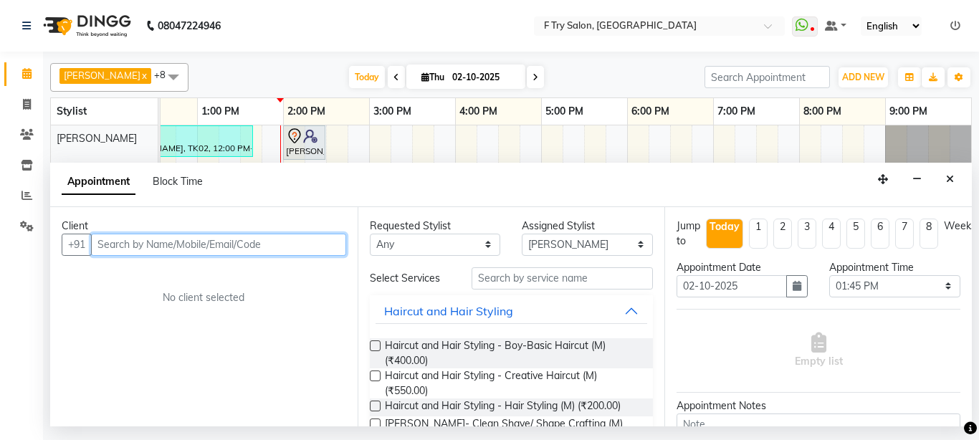
click at [143, 245] on input "text" at bounding box center [218, 245] width 255 height 22
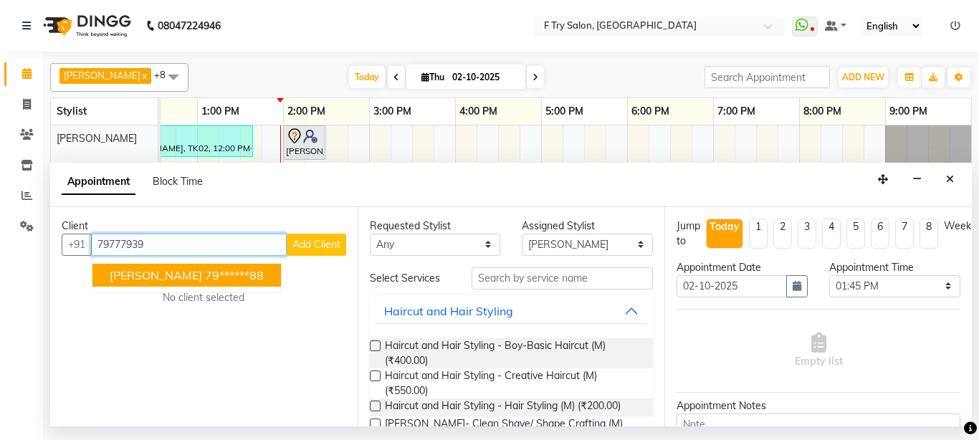
click at [156, 271] on span "[PERSON_NAME]" at bounding box center [156, 275] width 92 height 14
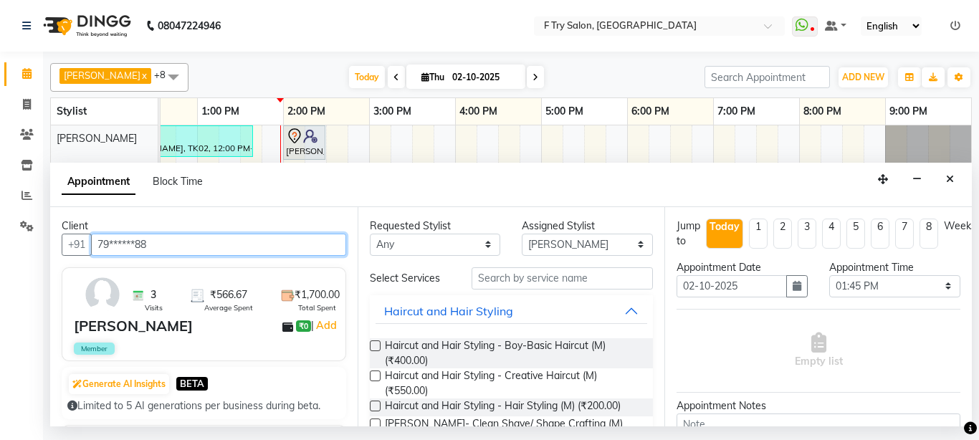
type input "79******88"
click at [374, 376] on label at bounding box center [375, 376] width 11 height 11
click at [374, 376] on input "checkbox" at bounding box center [374, 377] width 9 height 9
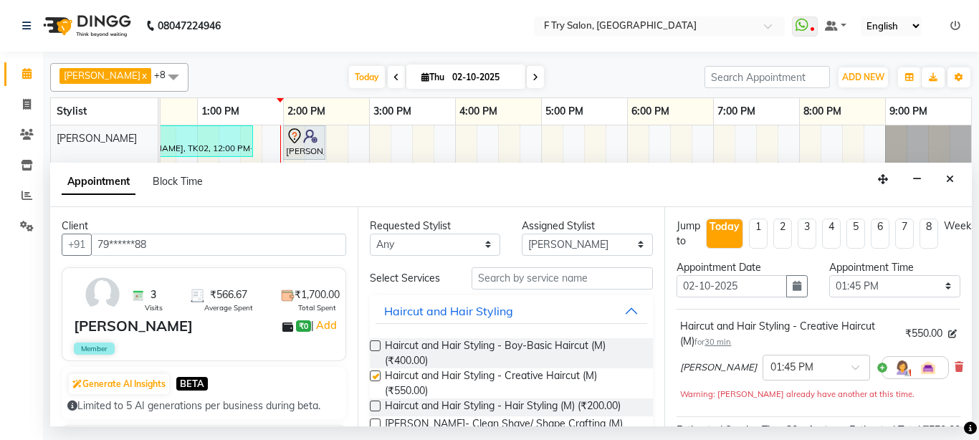
checkbox input "false"
click at [525, 280] on input "text" at bounding box center [563, 278] width 182 height 22
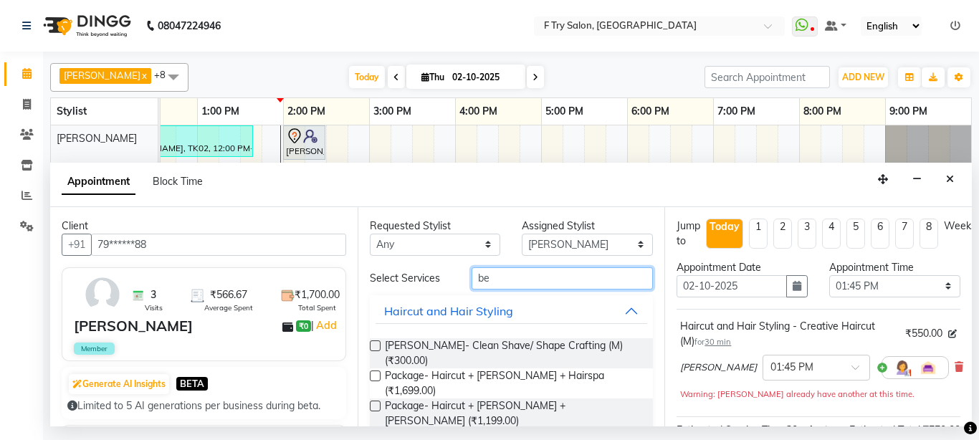
type input "be"
click at [376, 345] on label at bounding box center [375, 346] width 11 height 11
click at [376, 345] on input "checkbox" at bounding box center [374, 347] width 9 height 9
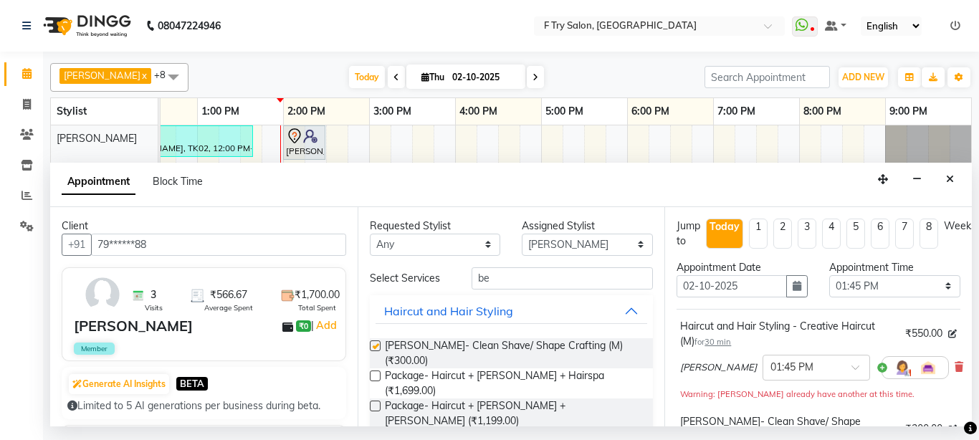
checkbox input "false"
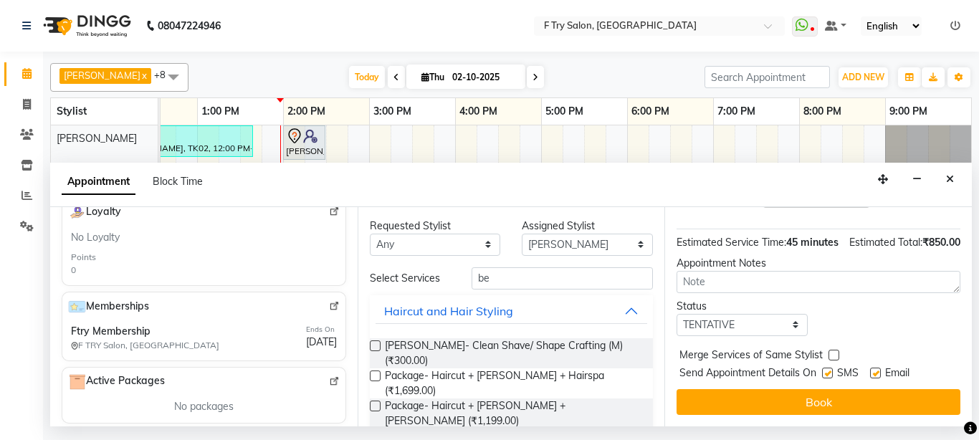
scroll to position [298, 0]
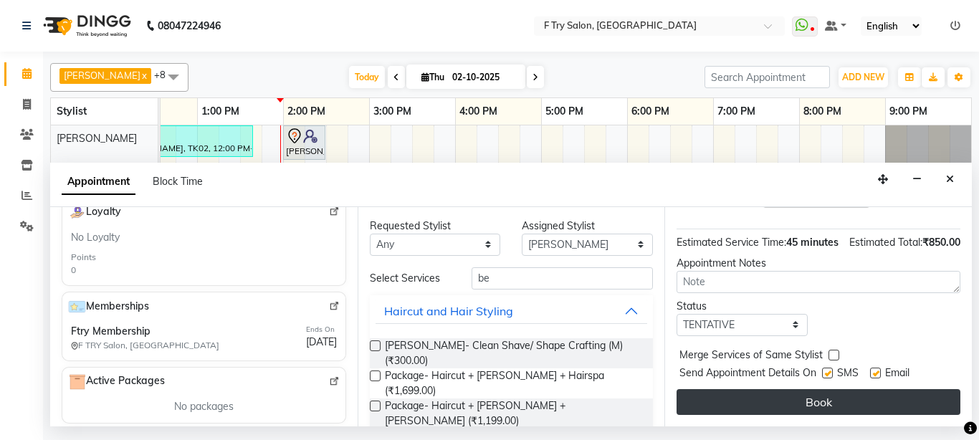
click at [806, 390] on button "Book" at bounding box center [819, 402] width 284 height 26
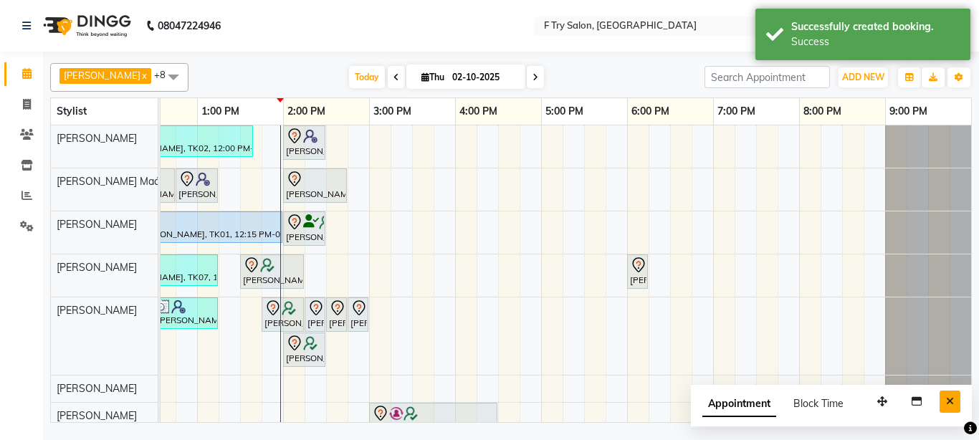
click at [954, 396] on button "Close" at bounding box center [950, 402] width 21 height 22
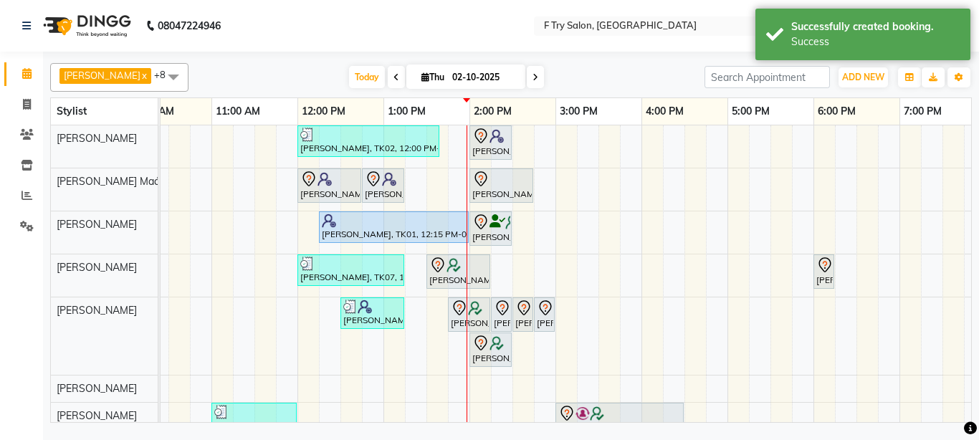
scroll to position [0, 0]
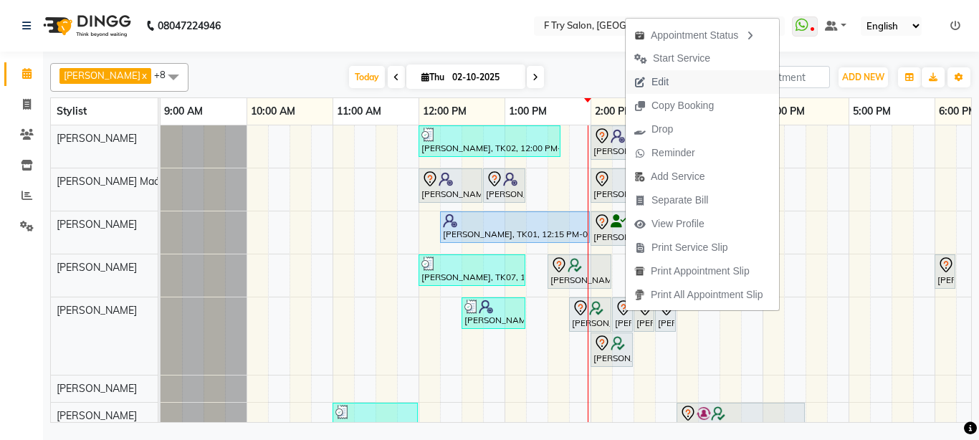
click at [670, 82] on span "Edit" at bounding box center [652, 82] width 52 height 24
select select "tentative"
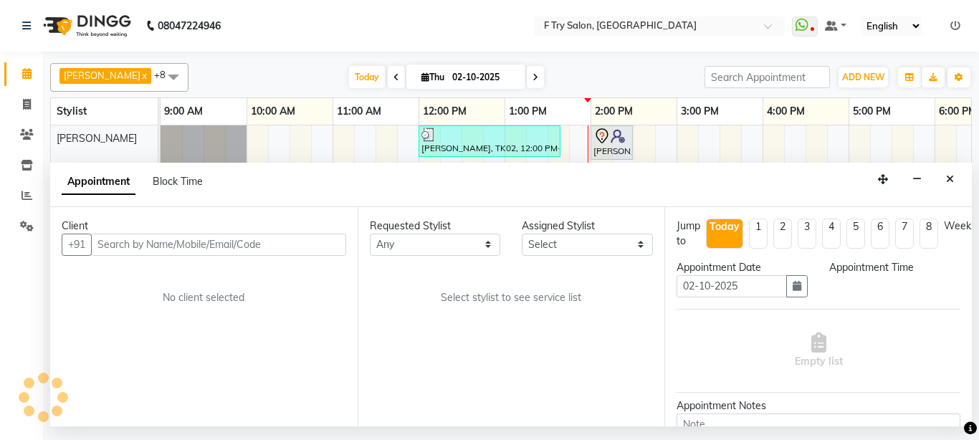
select select "70065"
select select "825"
select select "1252"
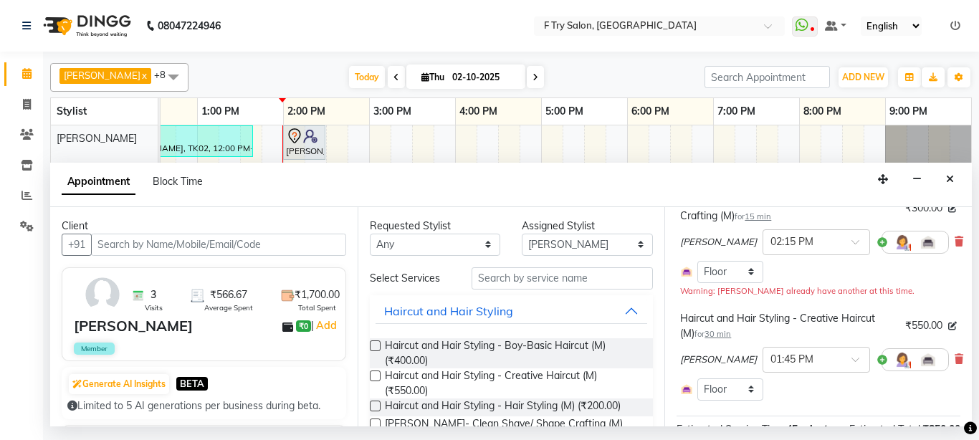
scroll to position [43, 0]
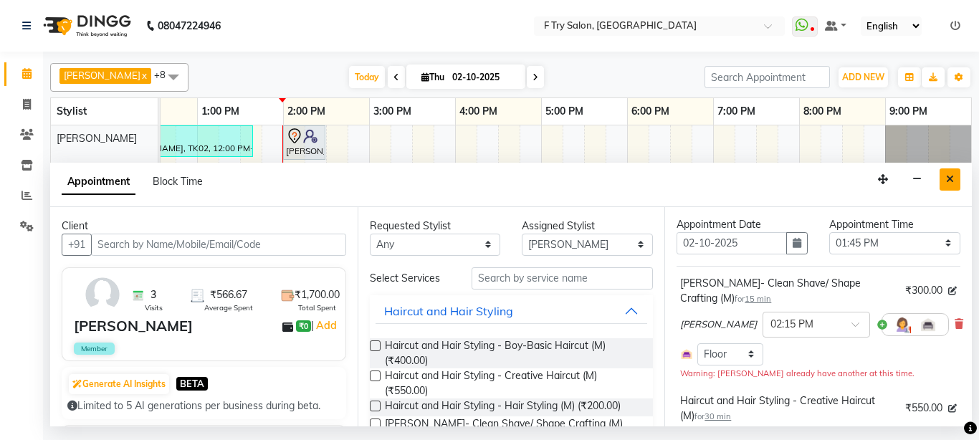
click at [947, 180] on icon "Close" at bounding box center [950, 179] width 8 height 10
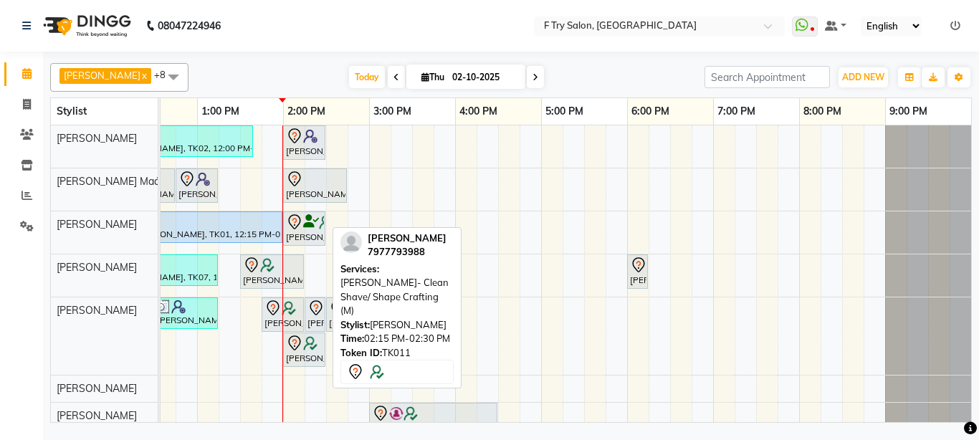
click at [315, 313] on icon at bounding box center [316, 308] width 17 height 17
select select "7"
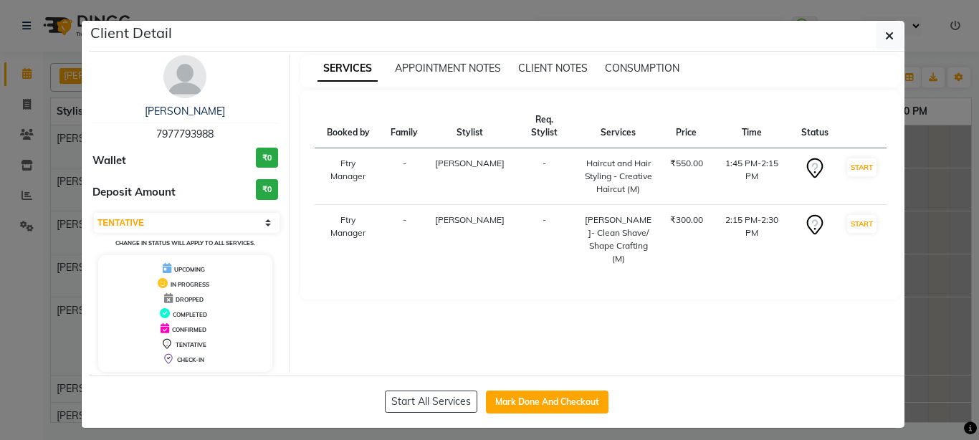
click at [937, 235] on ngb-modal-window "Client Detail [PERSON_NAME] 7977793988 Wallet ₹0 Deposit Amount ₹0 Select IN SE…" at bounding box center [489, 220] width 979 height 440
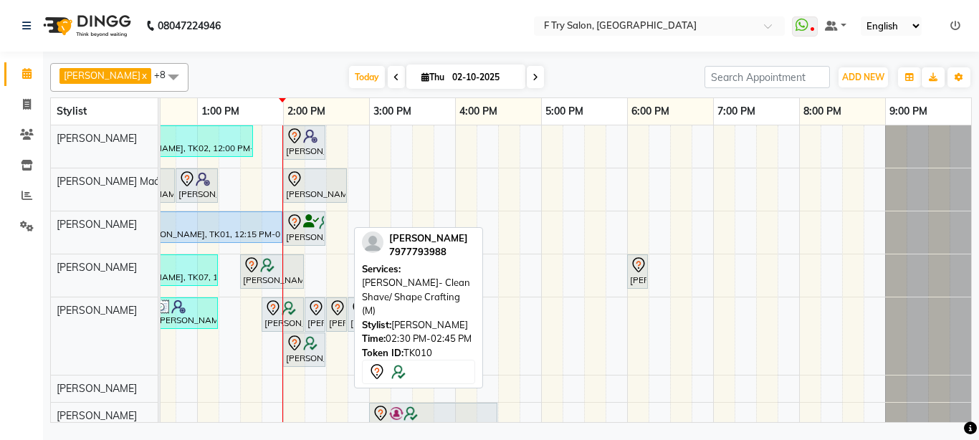
click at [337, 314] on icon at bounding box center [337, 307] width 12 height 15
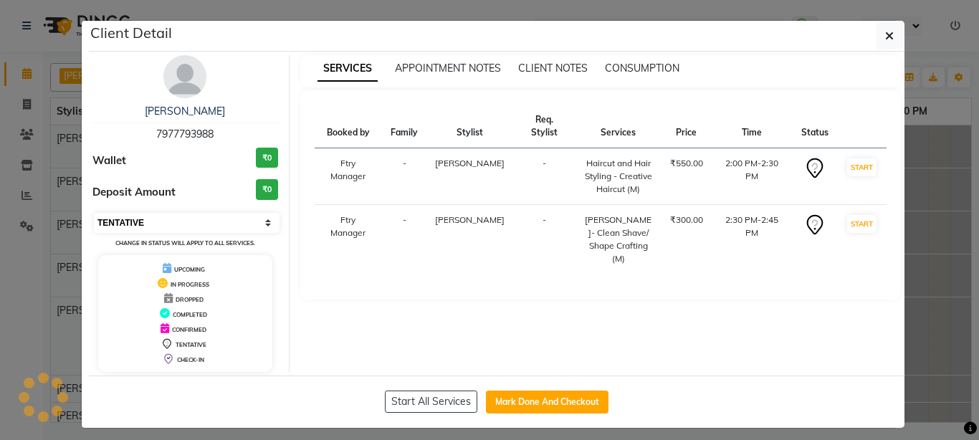
select select "5"
click at [94, 213] on select "Select IN SERVICE CONFIRMED TENTATIVE CHECK IN MARK DONE DROPPED UPCOMING" at bounding box center [187, 223] width 186 height 20
click at [933, 225] on ngb-modal-window "Client Detail [PERSON_NAME] 7977793988 Wallet ₹0 Deposit Amount ₹0 Select IN SE…" at bounding box center [489, 220] width 979 height 440
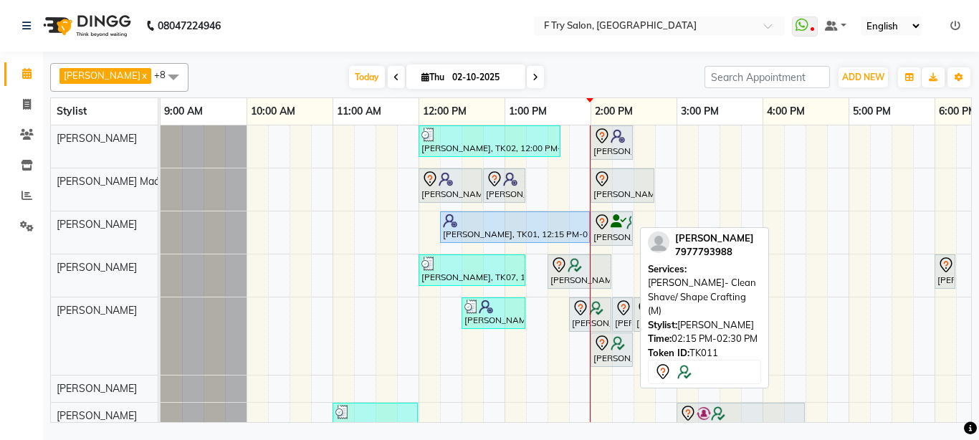
click at [618, 307] on icon at bounding box center [623, 307] width 12 height 15
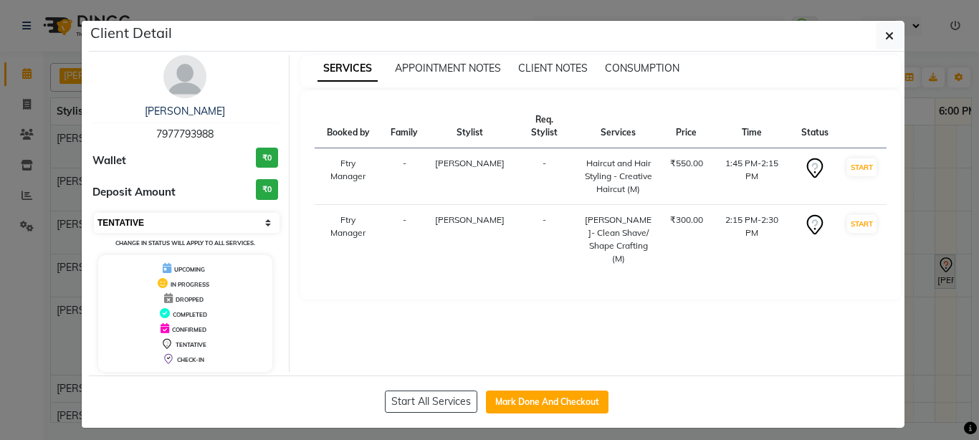
select select "5"
click at [94, 213] on select "Select IN SERVICE CONFIRMED TENTATIVE CHECK IN MARK DONE DROPPED UPCOMING" at bounding box center [187, 223] width 186 height 20
click at [911, 245] on ngb-modal-window "Client Detail [PERSON_NAME] 7977793988 Wallet ₹0 Deposit Amount ₹0 Select IN SE…" at bounding box center [489, 220] width 979 height 440
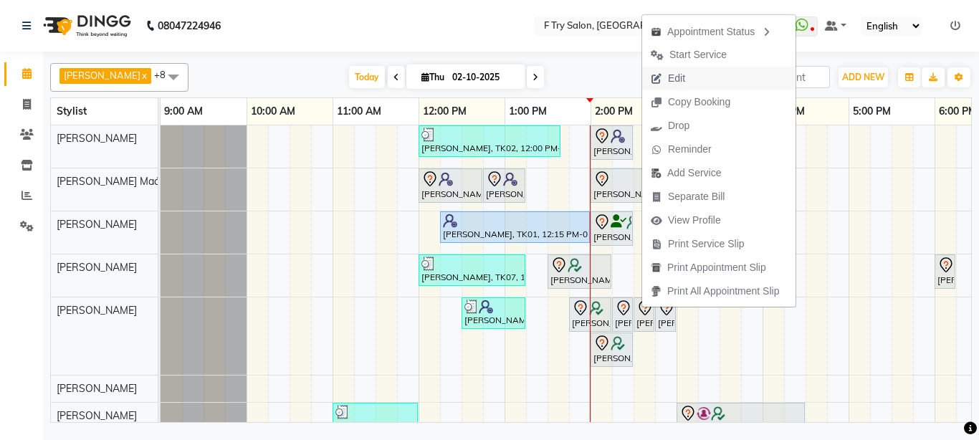
click at [679, 70] on span "Edit" at bounding box center [668, 79] width 52 height 24
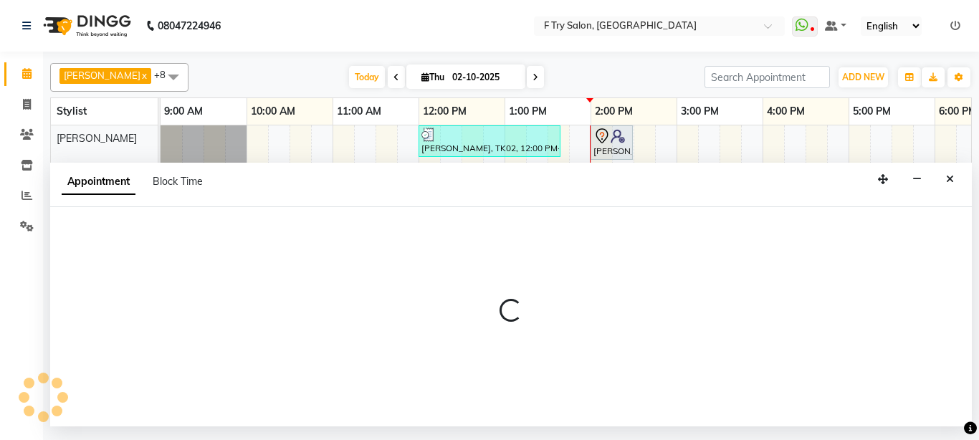
select select "tentative"
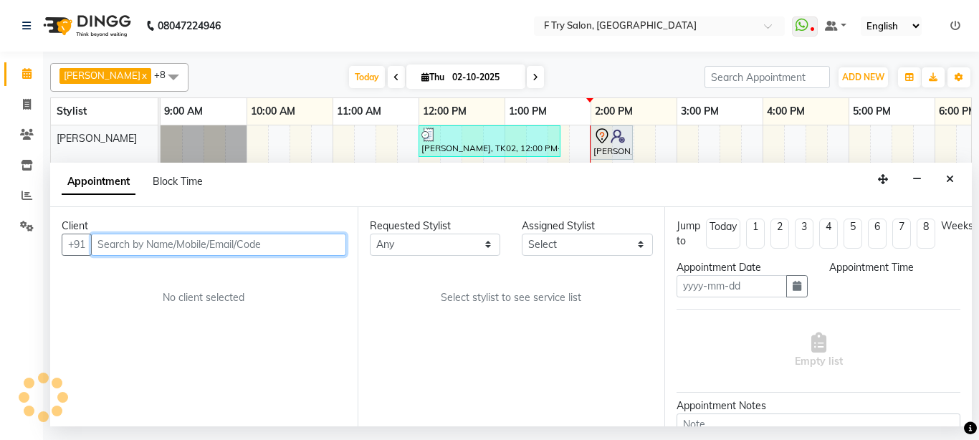
type input "02-10-2025"
select select "840"
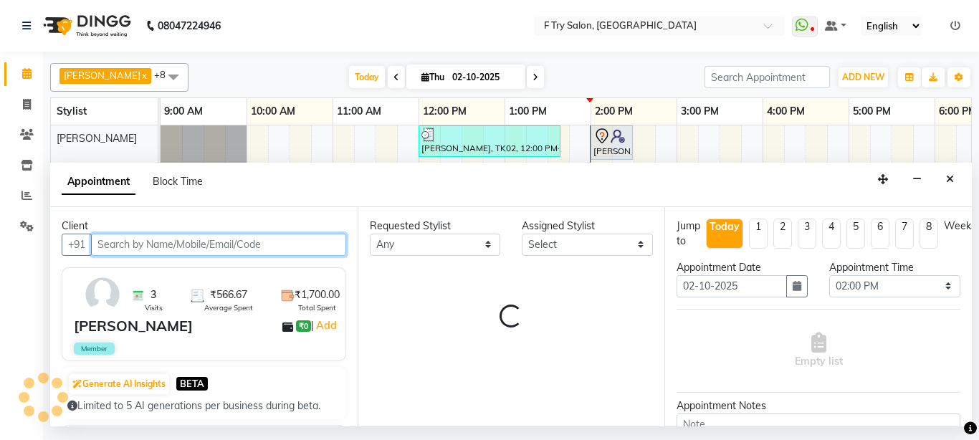
select select "70065"
select select "1252"
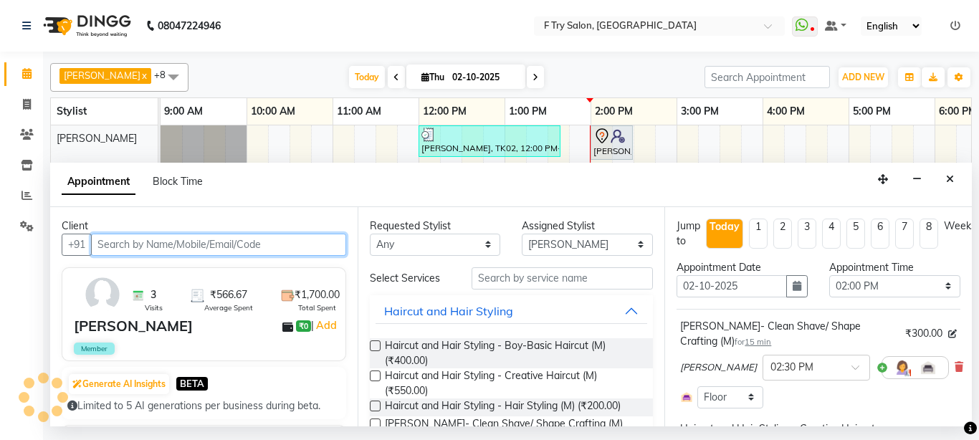
scroll to position [0, 308]
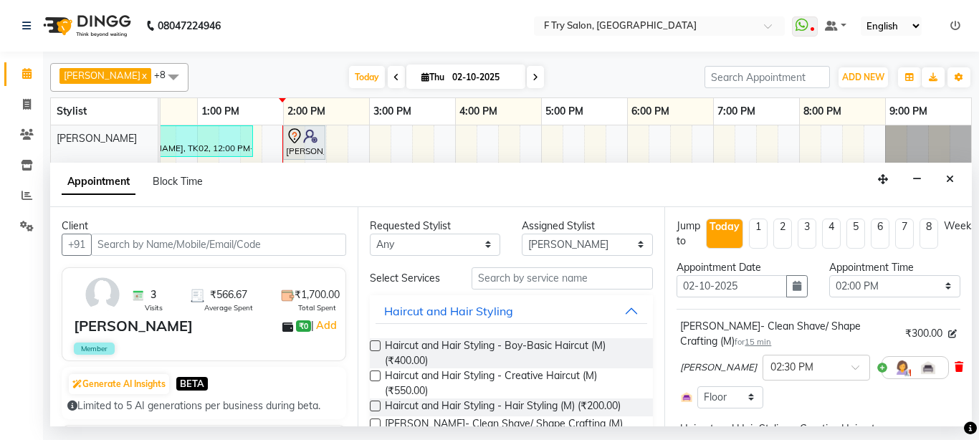
click at [955, 363] on icon at bounding box center [959, 367] width 9 height 10
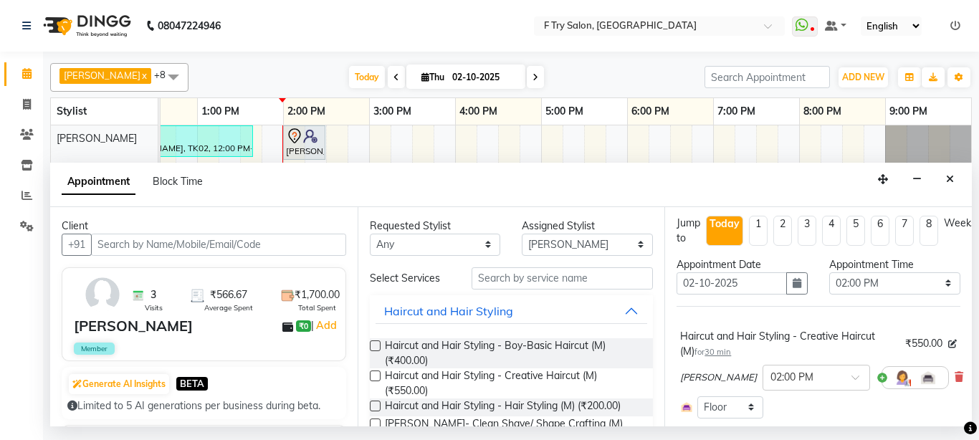
scroll to position [0, 0]
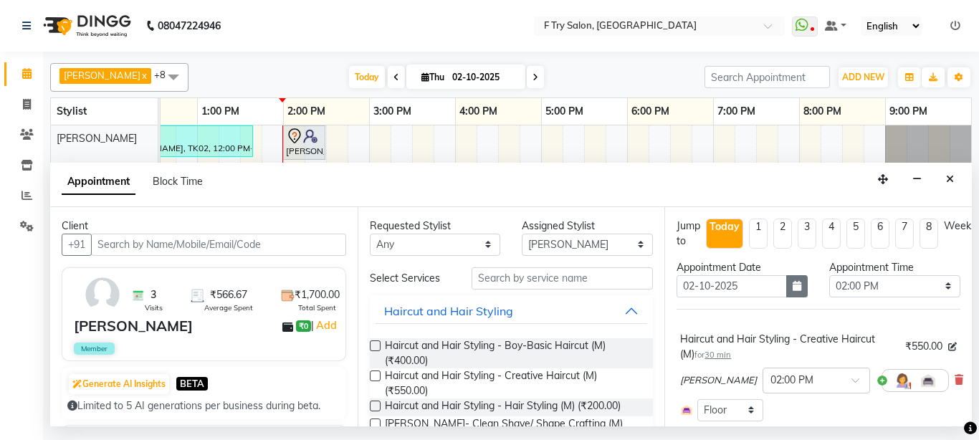
click at [792, 278] on button "button" at bounding box center [797, 286] width 22 height 22
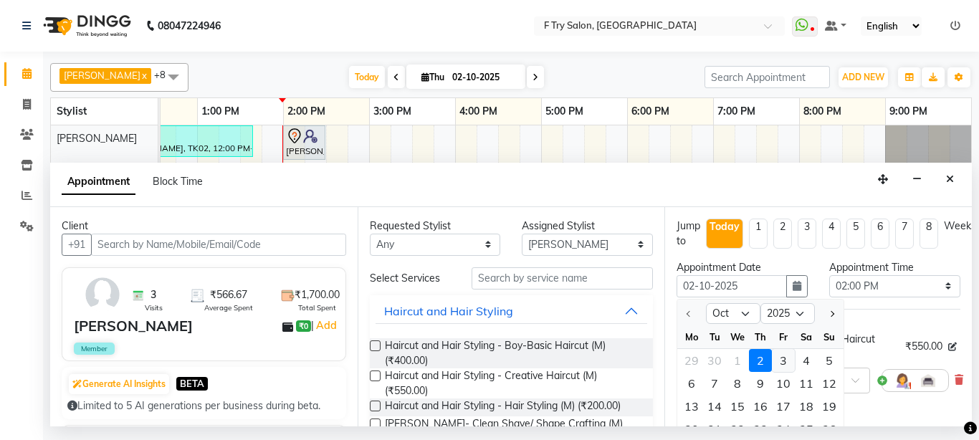
click at [784, 351] on div "3" at bounding box center [783, 360] width 23 height 23
type input "03-10-2025"
select select "840"
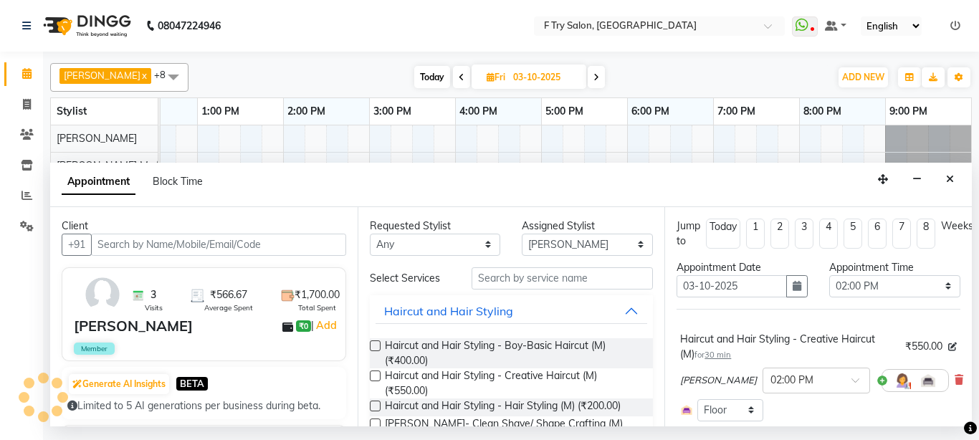
scroll to position [194, 0]
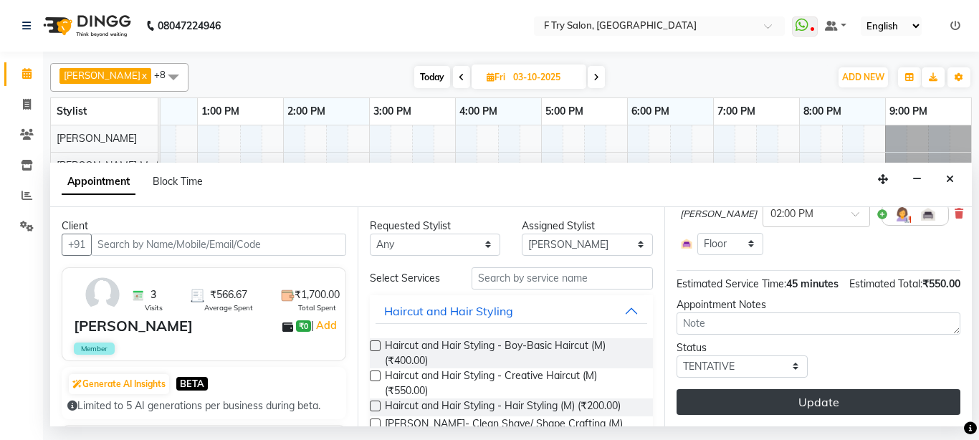
click at [801, 389] on button "Update" at bounding box center [819, 402] width 284 height 26
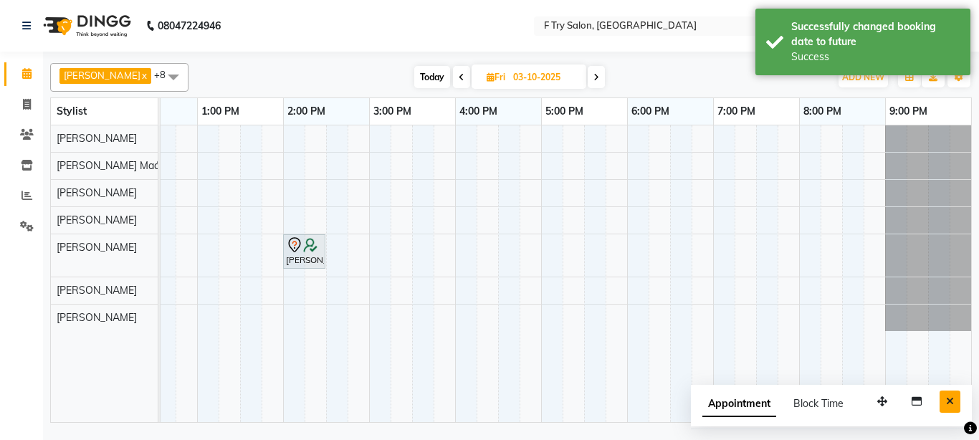
click at [946, 399] on icon "Close" at bounding box center [950, 401] width 8 height 10
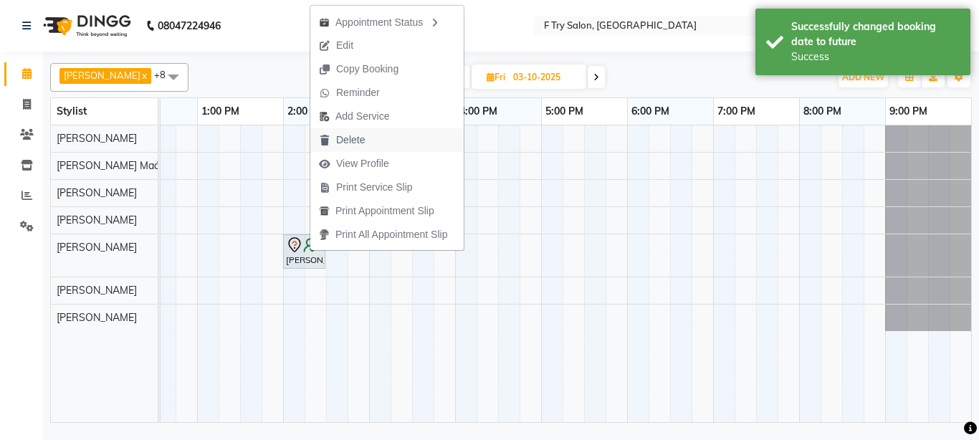
click at [347, 135] on span "Delete" at bounding box center [350, 140] width 29 height 15
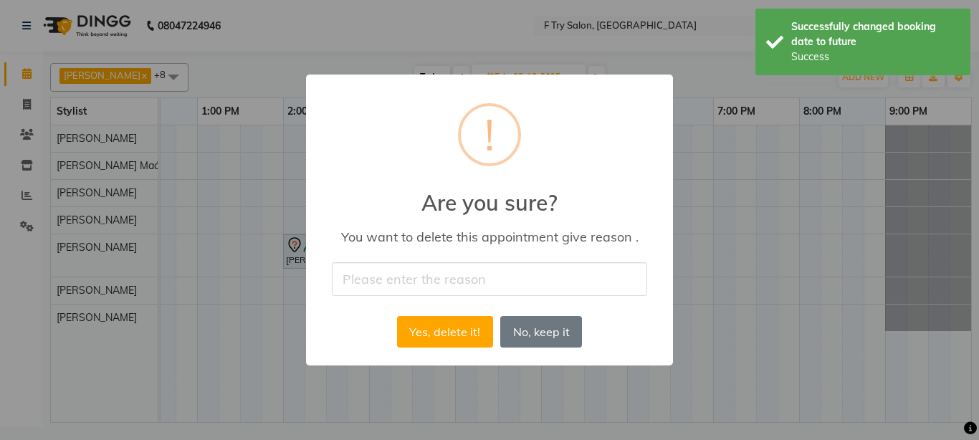
click at [380, 272] on input "text" at bounding box center [489, 279] width 315 height 34
type input "not correct"
click at [450, 343] on button "Yes, delete it!" at bounding box center [445, 332] width 96 height 32
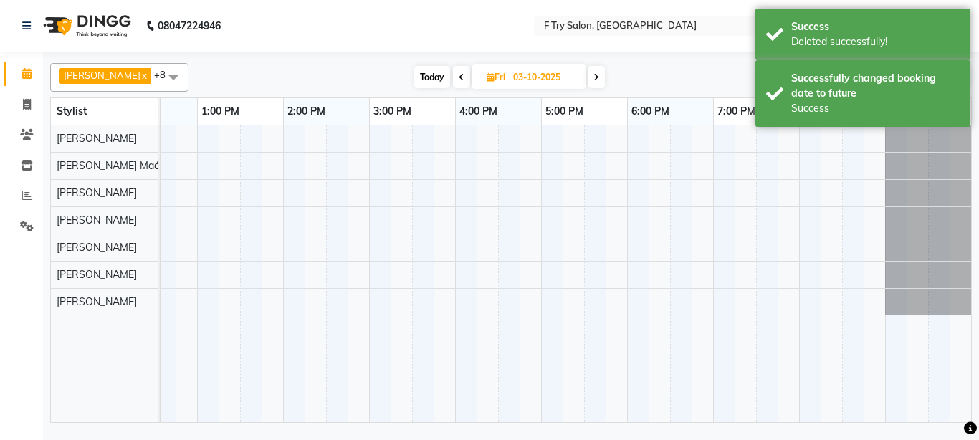
click at [426, 79] on span "Today" at bounding box center [432, 77] width 36 height 22
type input "02-10-2025"
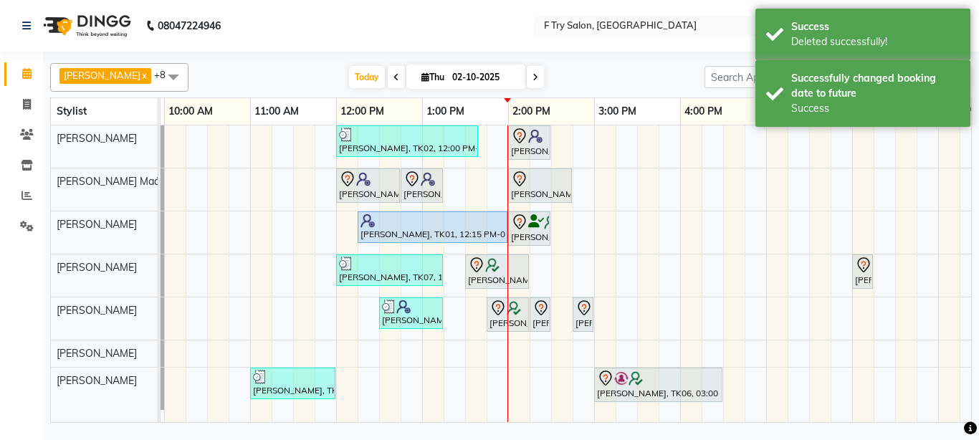
scroll to position [0, 58]
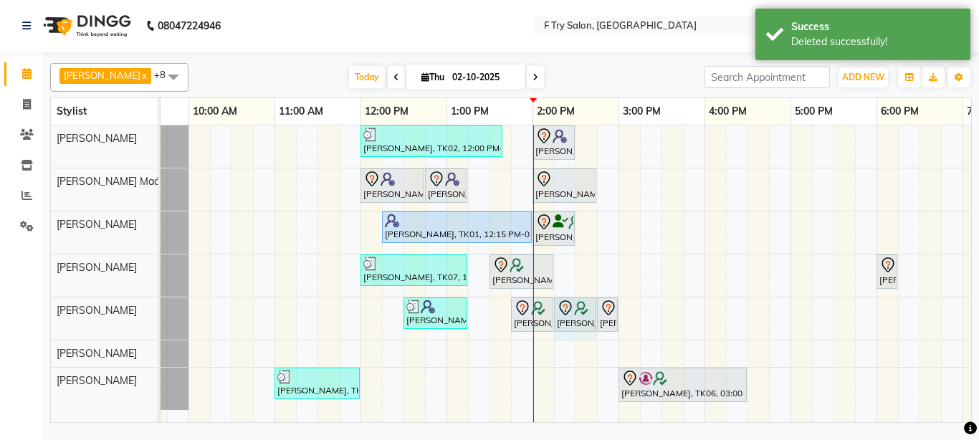
drag, startPoint x: 574, startPoint y: 312, endPoint x: 591, endPoint y: 312, distance: 16.5
click at [103, 312] on div "[PERSON_NAME], TK08, 12:30 PM-01:15 PM, Haircut - Creative Haircut (F) [PERSON_…" at bounding box center [103, 319] width 0 height 42
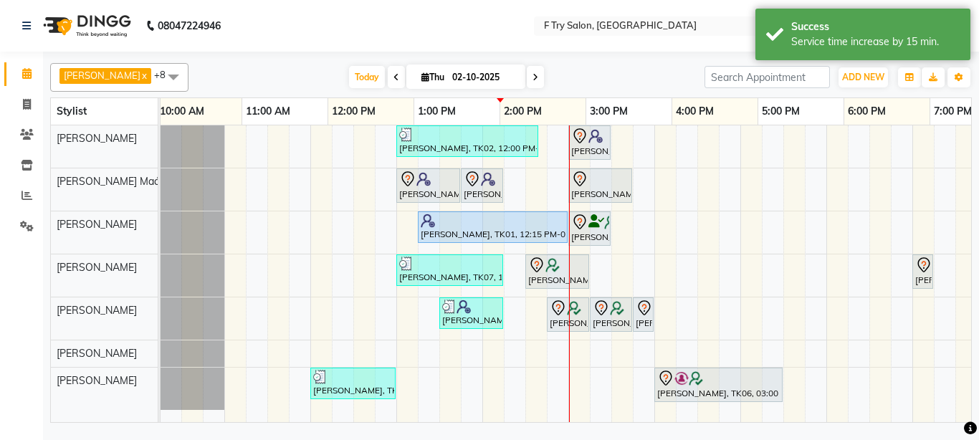
scroll to position [0, 22]
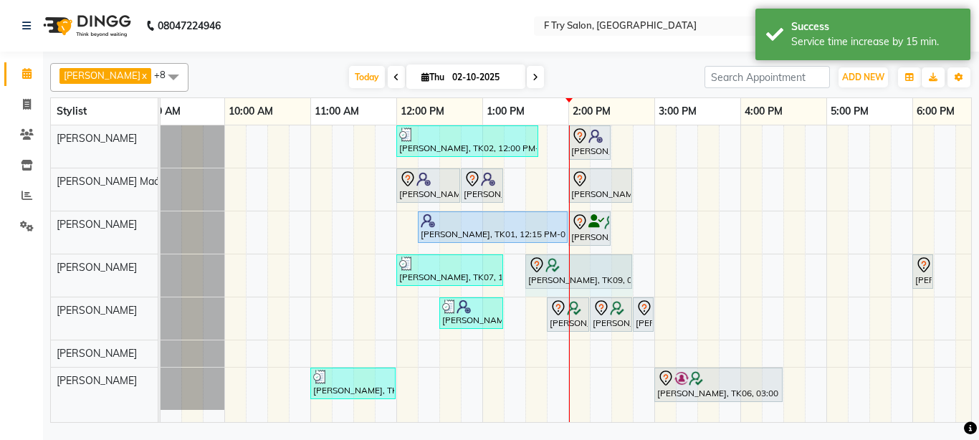
drag, startPoint x: 589, startPoint y: 269, endPoint x: 620, endPoint y: 269, distance: 30.8
click at [138, 269] on div "[PERSON_NAME], TK07, 12:00 PM-01:15 PM, Styling - Blow Dry Medium (F),Hair Wash…" at bounding box center [138, 276] width 0 height 42
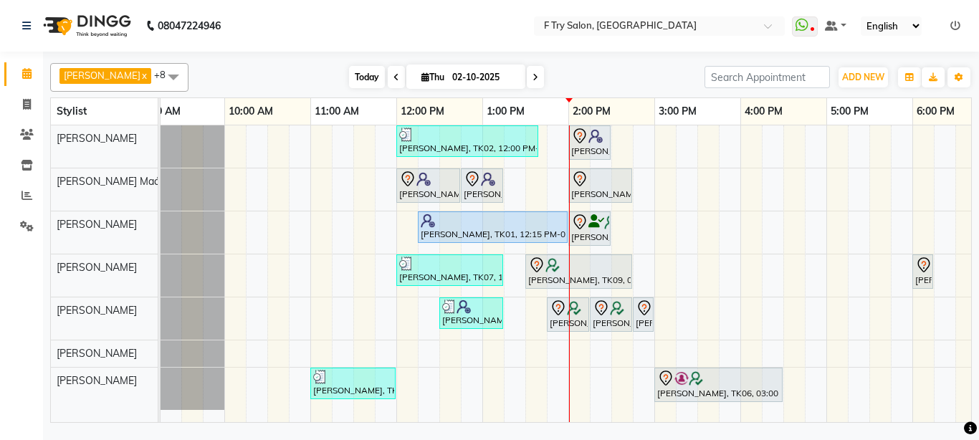
click at [349, 76] on span "Today" at bounding box center [367, 77] width 36 height 22
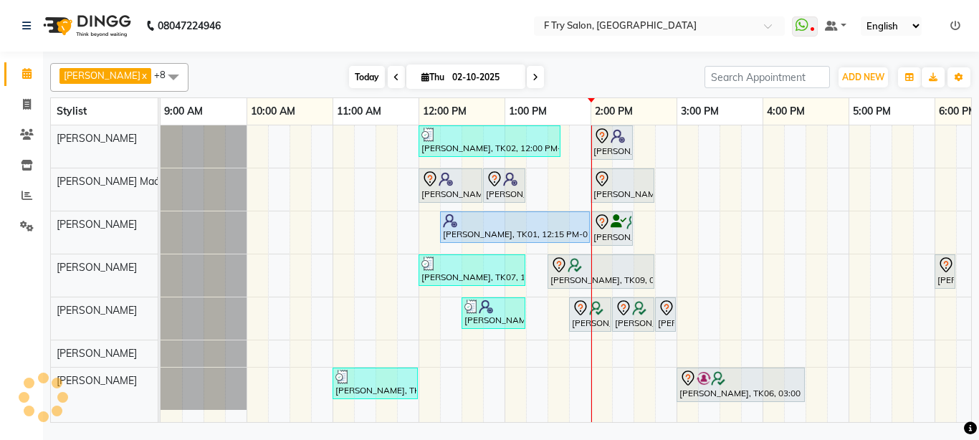
scroll to position [0, 308]
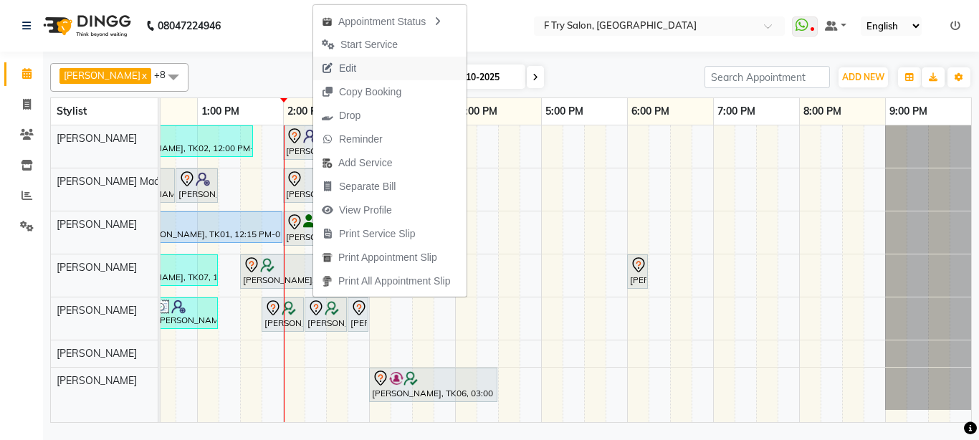
click at [367, 69] on button "Edit" at bounding box center [389, 69] width 153 height 24
select select "tentative"
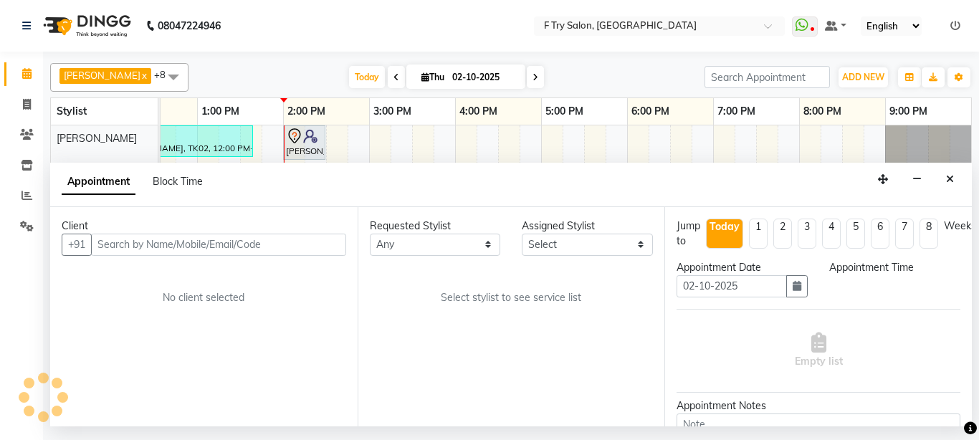
select select "13914"
select select "720"
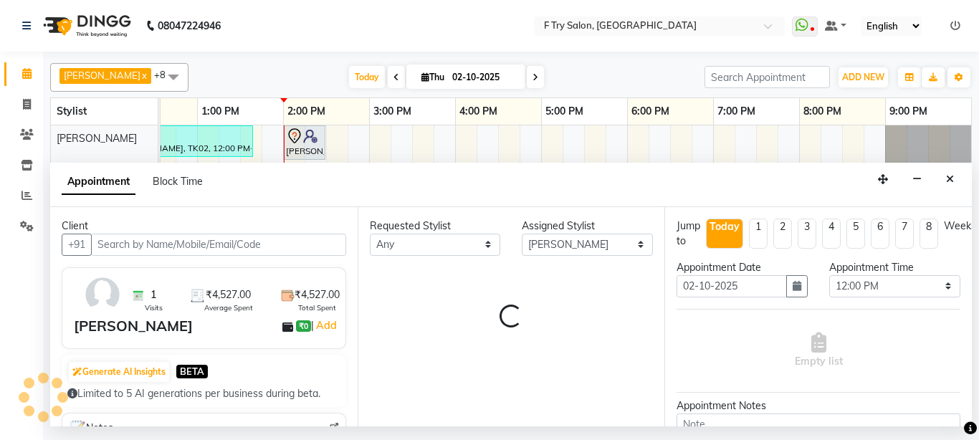
select select "1252"
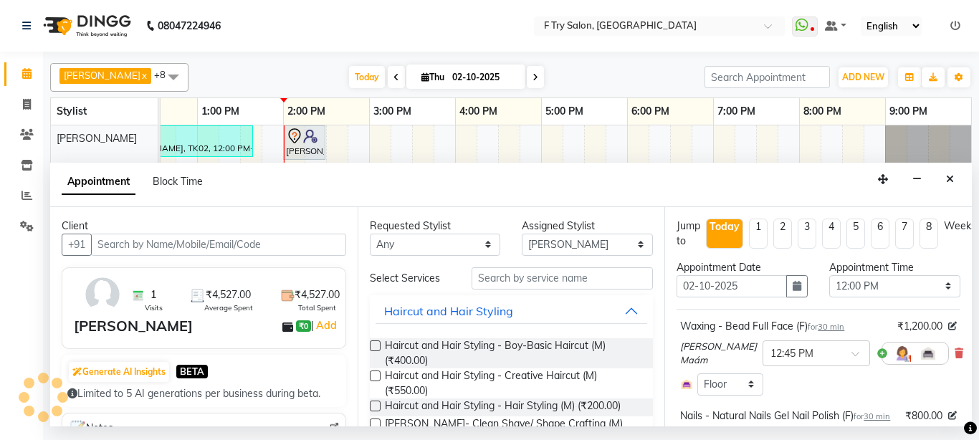
select select "1252"
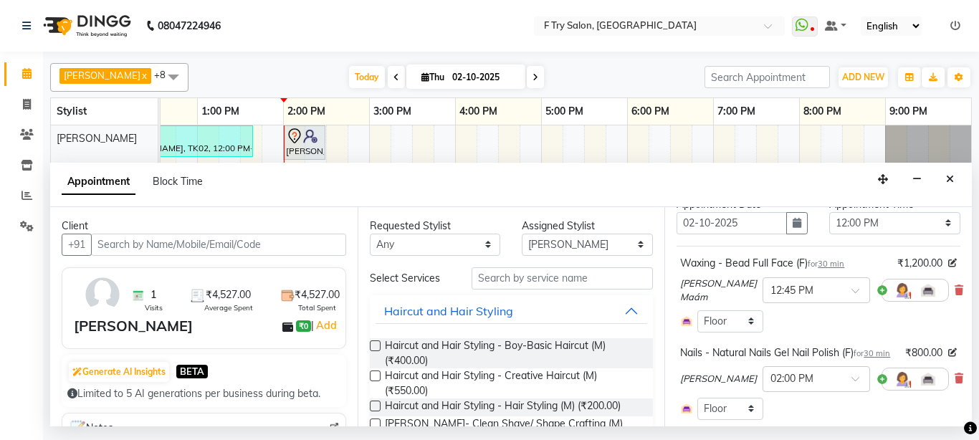
scroll to position [86, 0]
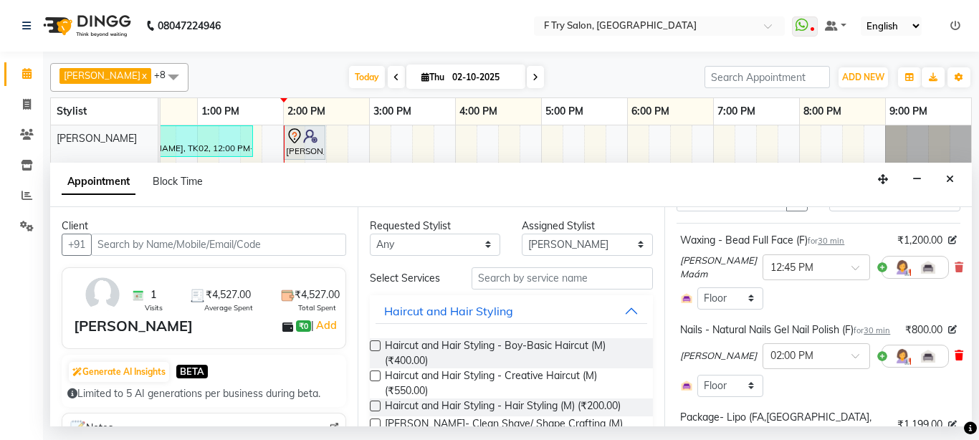
click at [955, 361] on icon at bounding box center [959, 356] width 9 height 10
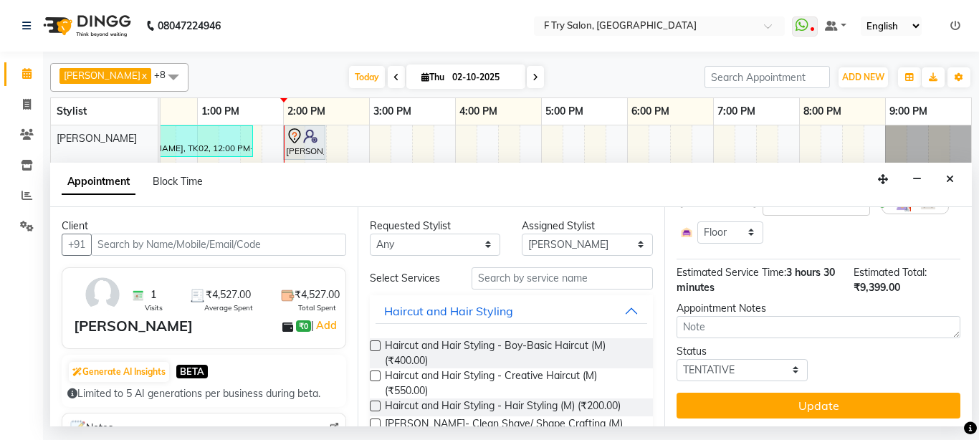
scroll to position [374, 0]
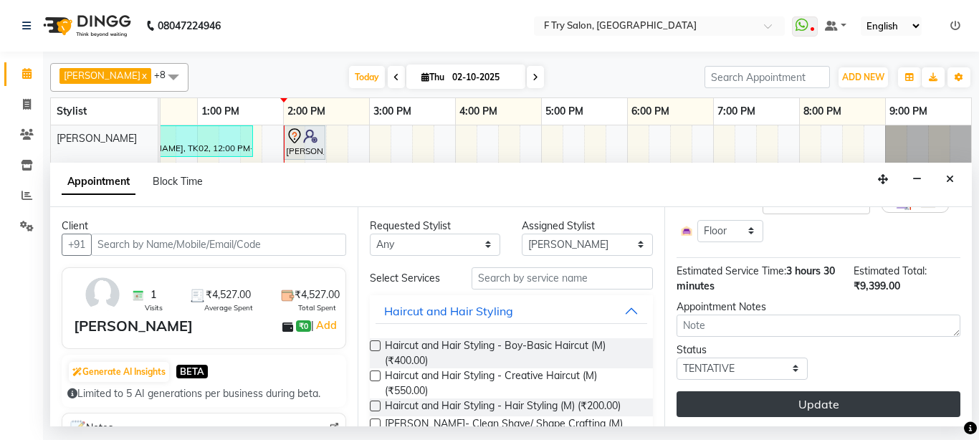
click at [793, 396] on button "Update" at bounding box center [819, 404] width 284 height 26
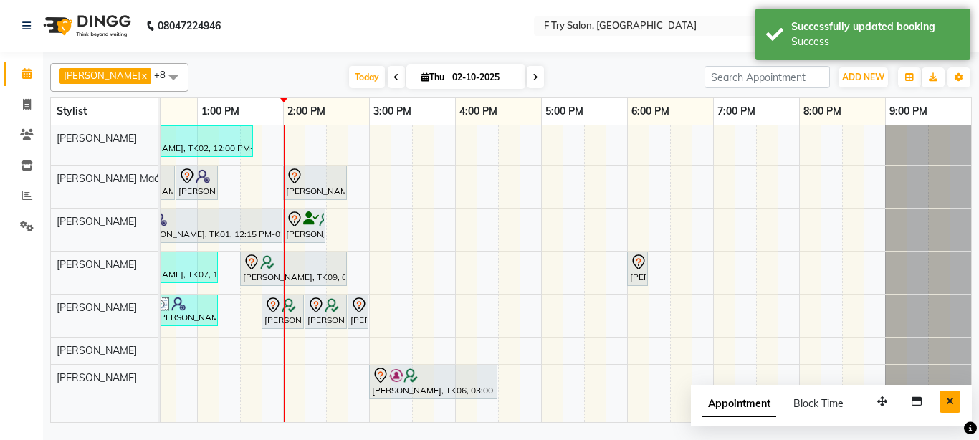
click at [948, 394] on button "Close" at bounding box center [950, 402] width 21 height 22
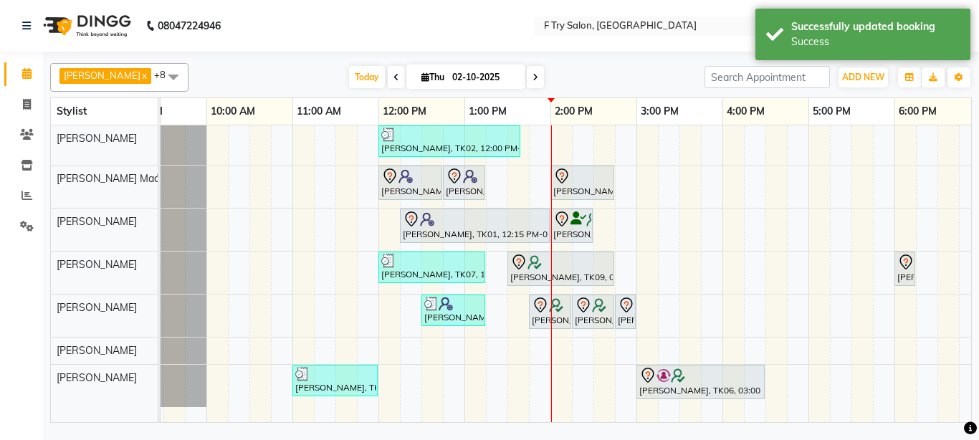
scroll to position [0, 0]
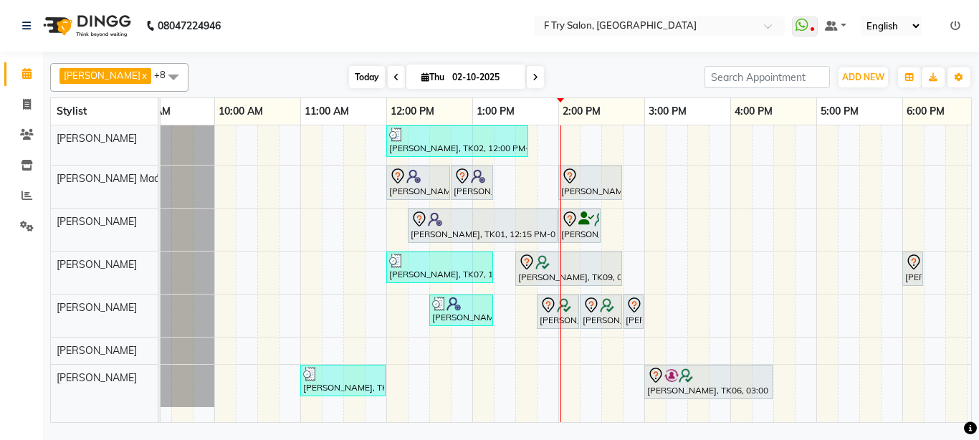
click at [349, 73] on span "Today" at bounding box center [367, 77] width 36 height 22
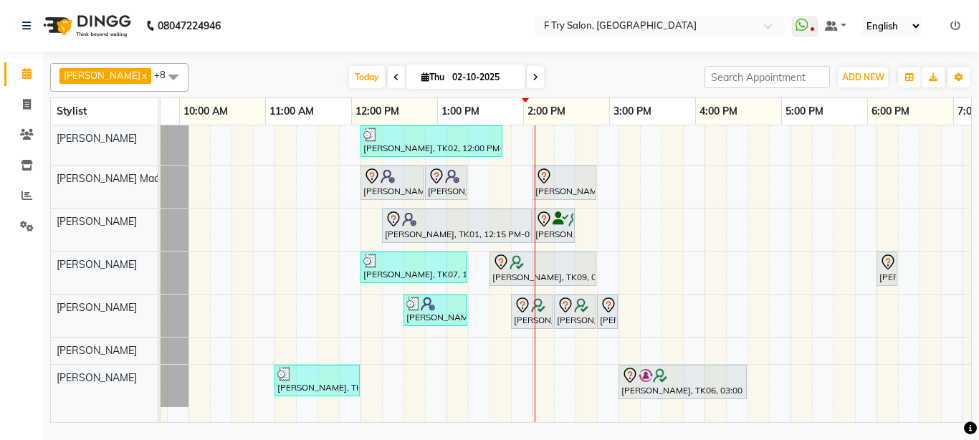
scroll to position [0, 58]
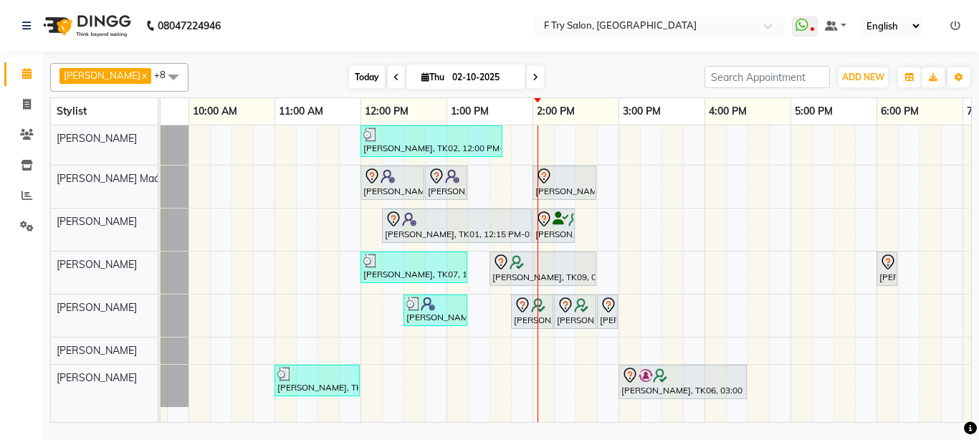
click at [353, 73] on span "Today" at bounding box center [367, 77] width 36 height 22
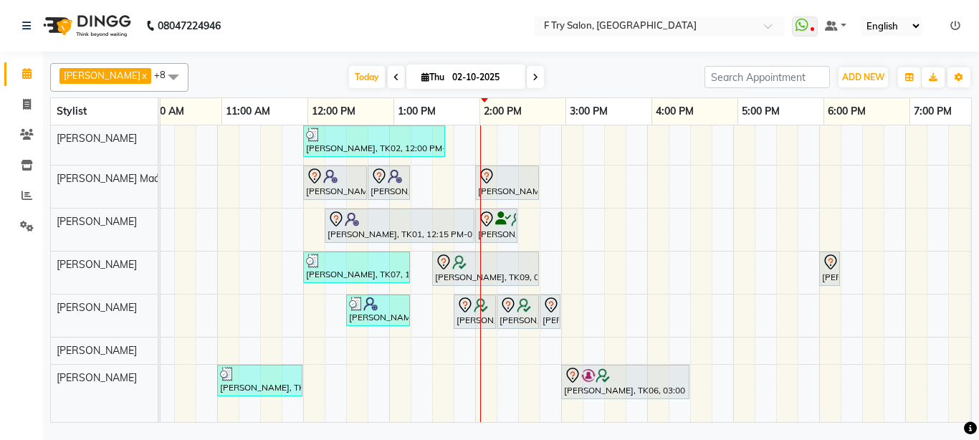
scroll to position [0, 115]
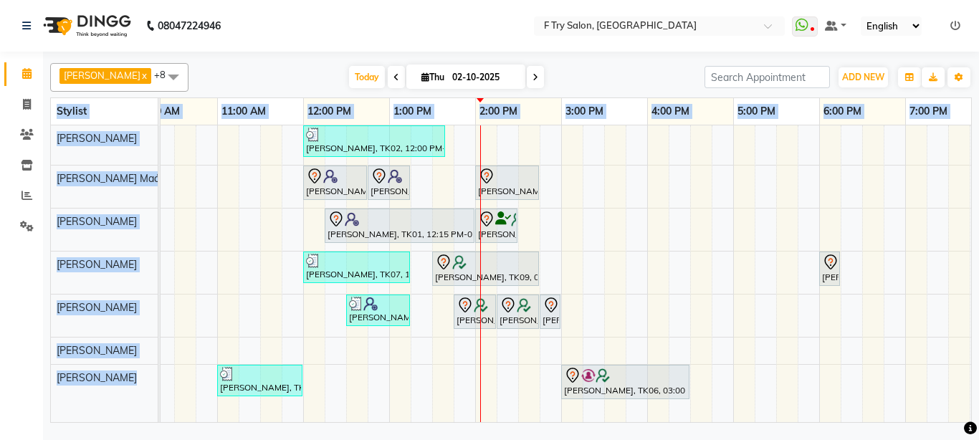
drag, startPoint x: 702, startPoint y: 414, endPoint x: 568, endPoint y: 424, distance: 134.5
click at [568, 424] on div "[PERSON_NAME] x [PERSON_NAME] Maám x [PERSON_NAME] x [PERSON_NAME] x [PERSON_NA…" at bounding box center [511, 239] width 936 height 375
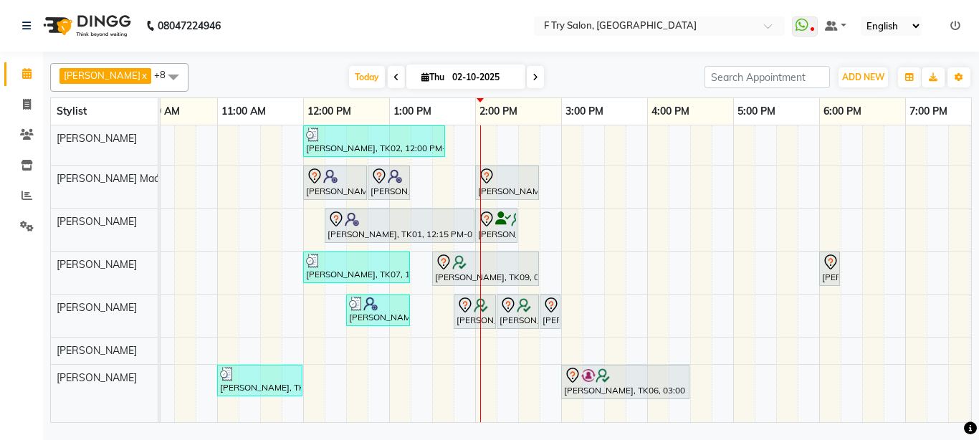
click at [568, 424] on div "[PERSON_NAME] x [PERSON_NAME] Maám x [PERSON_NAME] x [PERSON_NAME] x [PERSON_NA…" at bounding box center [511, 239] width 936 height 375
click at [349, 72] on span "Today" at bounding box center [367, 77] width 36 height 22
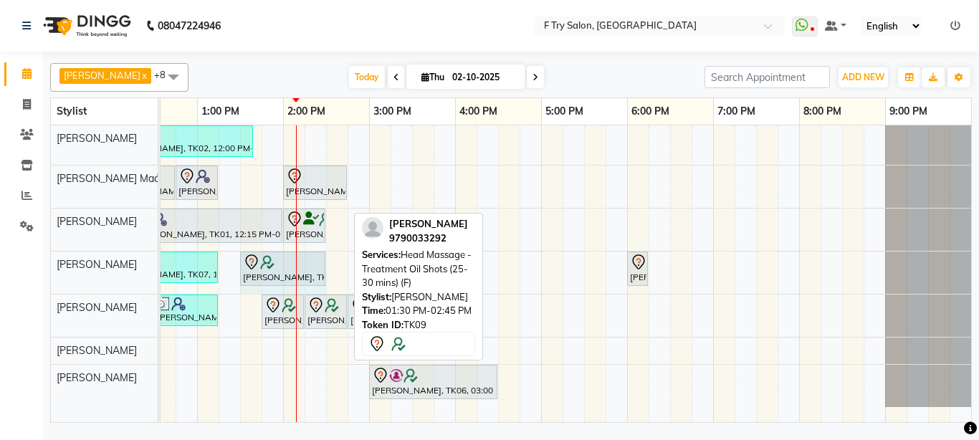
drag, startPoint x: 344, startPoint y: 266, endPoint x: 316, endPoint y: 272, distance: 28.7
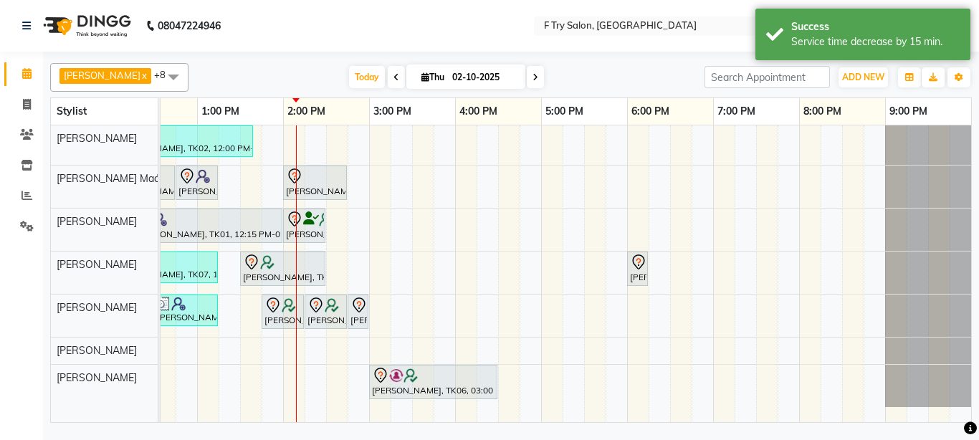
click at [333, 271] on div "[PERSON_NAME], TK02, 12:00 PM-01:40 PM, Pedicure - Bombini (M) [PERSON_NAME], T…" at bounding box center [412, 273] width 1118 height 297
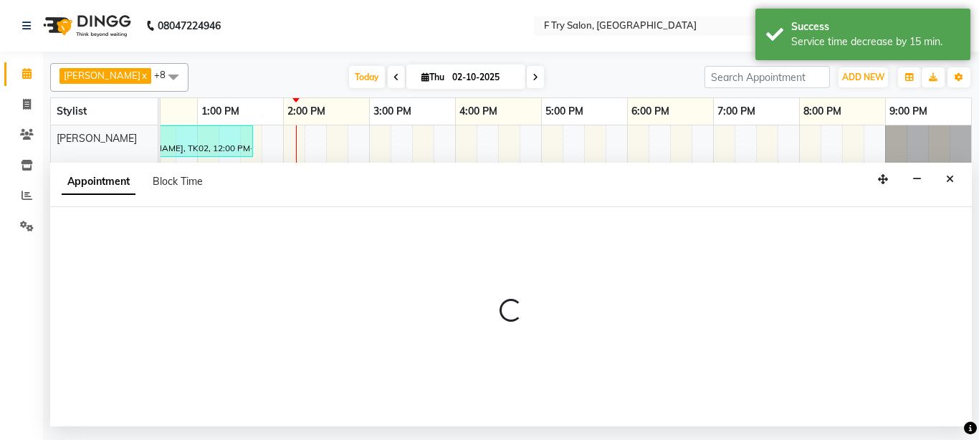
select select "51809"
select select "tentative"
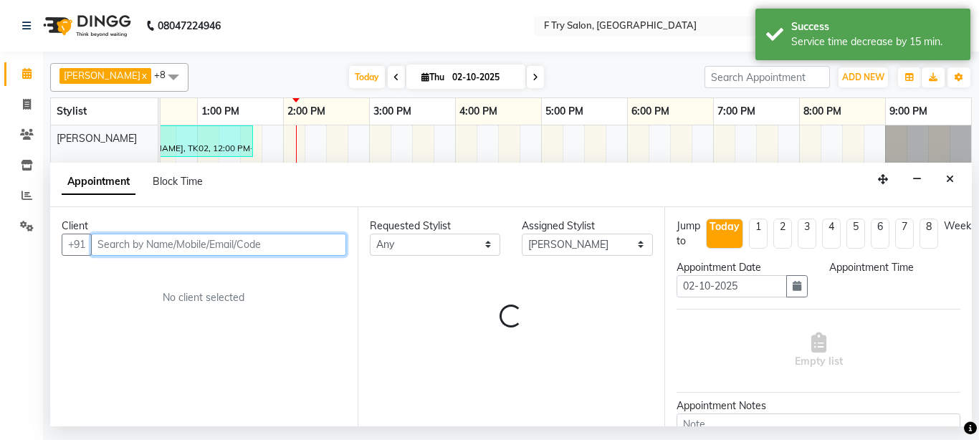
select select "870"
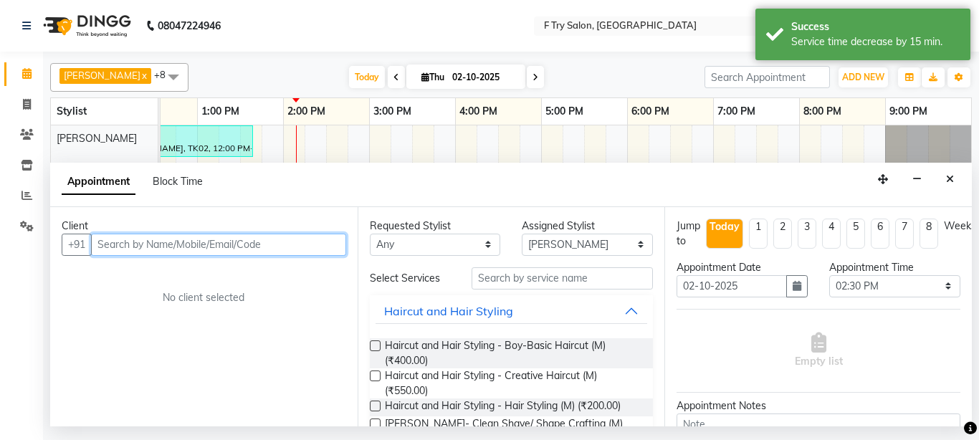
click at [210, 245] on input "text" at bounding box center [218, 245] width 255 height 22
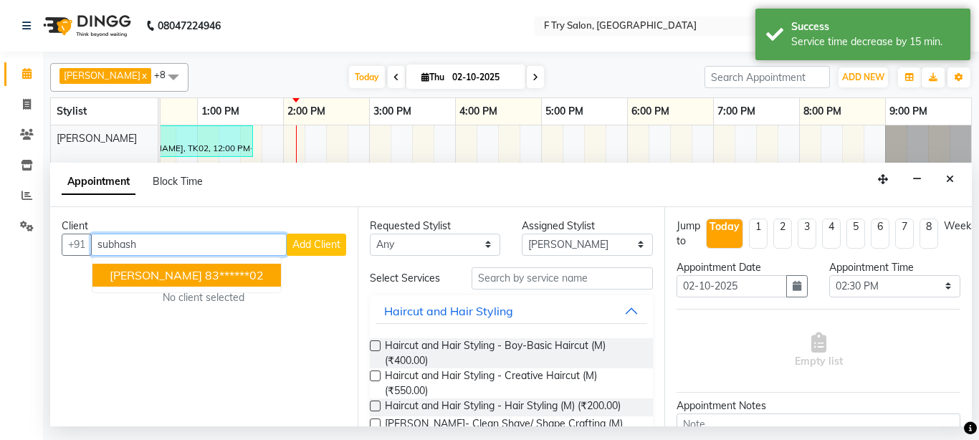
click at [200, 277] on span "[PERSON_NAME]" at bounding box center [156, 275] width 92 height 14
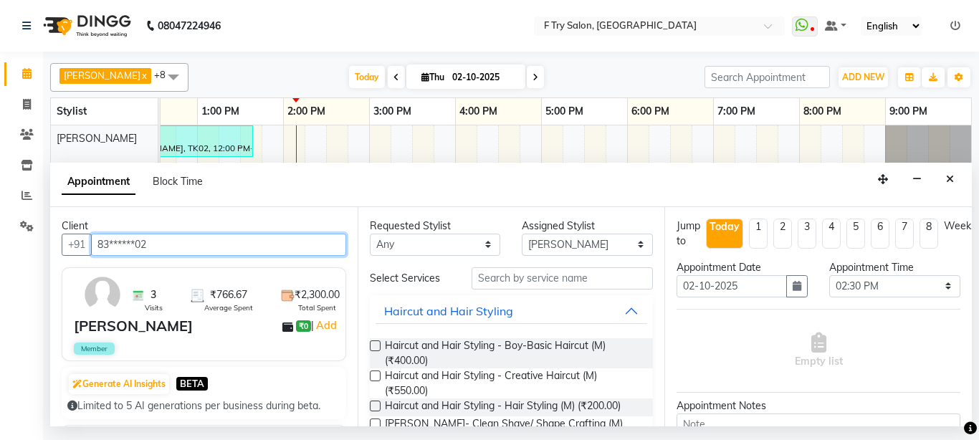
type input "83******02"
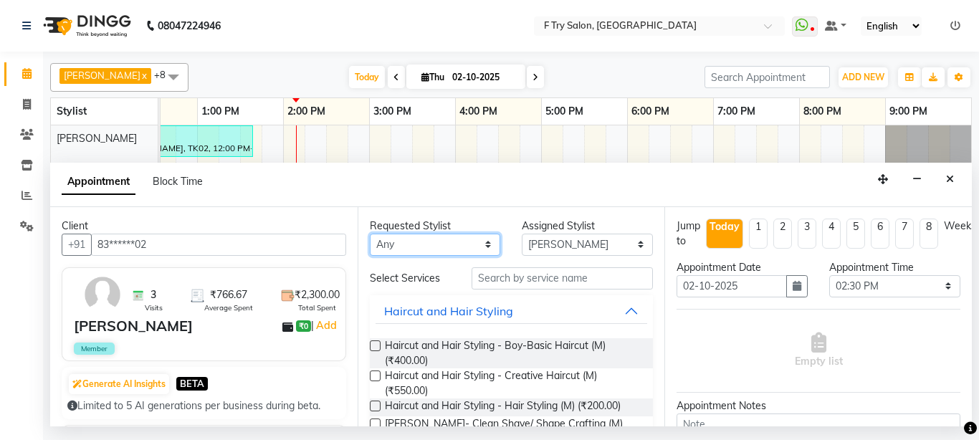
select select "51809"
click at [370, 234] on select "Any [PERSON_NAME] [PERSON_NAME] [PERSON_NAME] [PERSON_NAME] [PERSON_NAME]" at bounding box center [435, 245] width 131 height 22
click at [372, 374] on label at bounding box center [375, 376] width 11 height 11
click at [372, 374] on input "checkbox" at bounding box center [374, 377] width 9 height 9
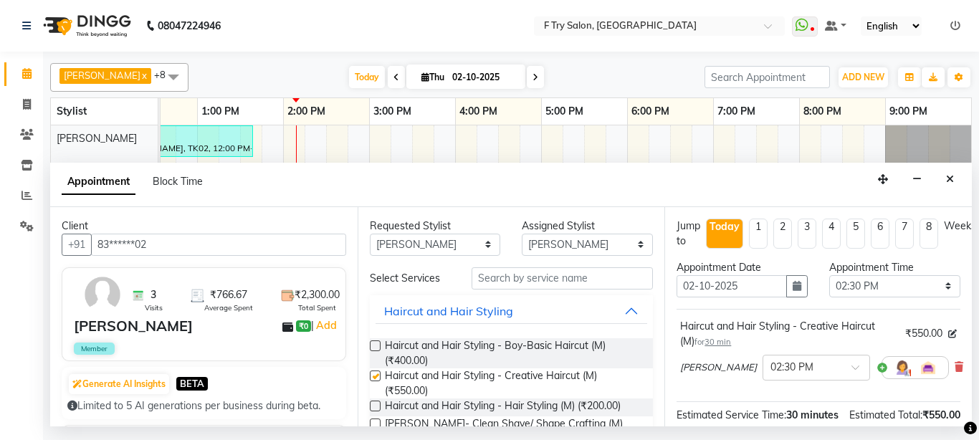
checkbox input "false"
click at [557, 283] on input "text" at bounding box center [563, 278] width 182 height 22
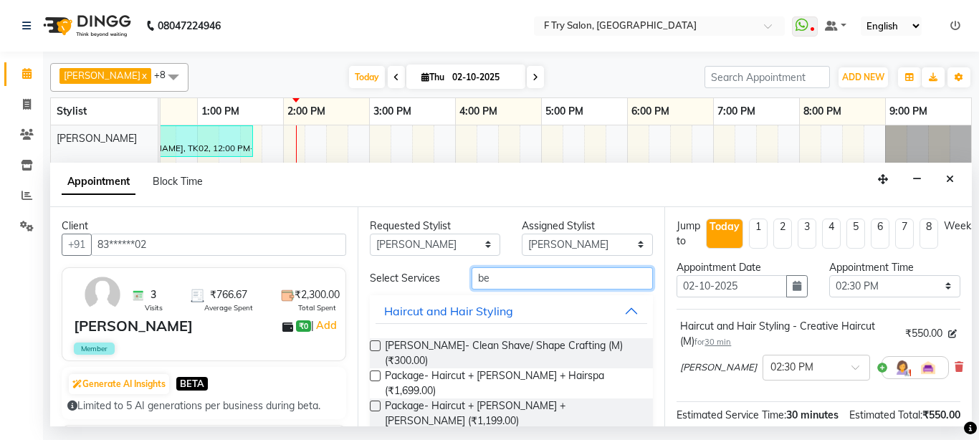
type input "be"
click at [377, 344] on label at bounding box center [375, 346] width 11 height 11
click at [377, 344] on input "checkbox" at bounding box center [374, 347] width 9 height 9
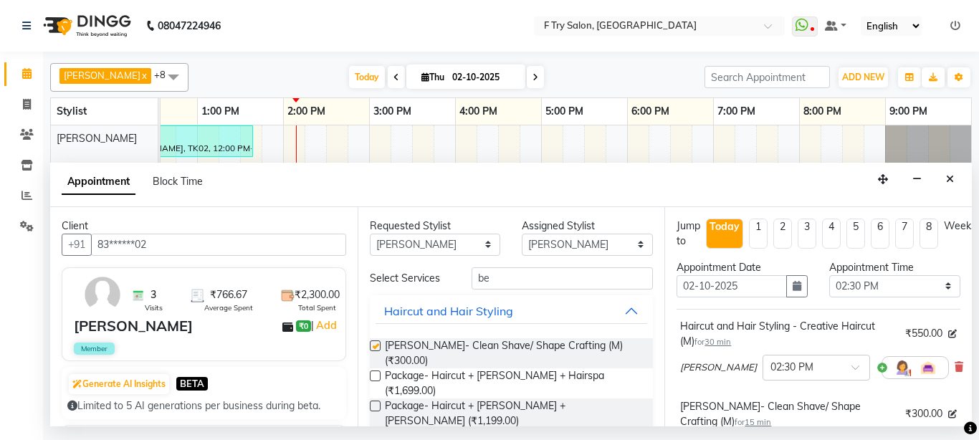
checkbox input "false"
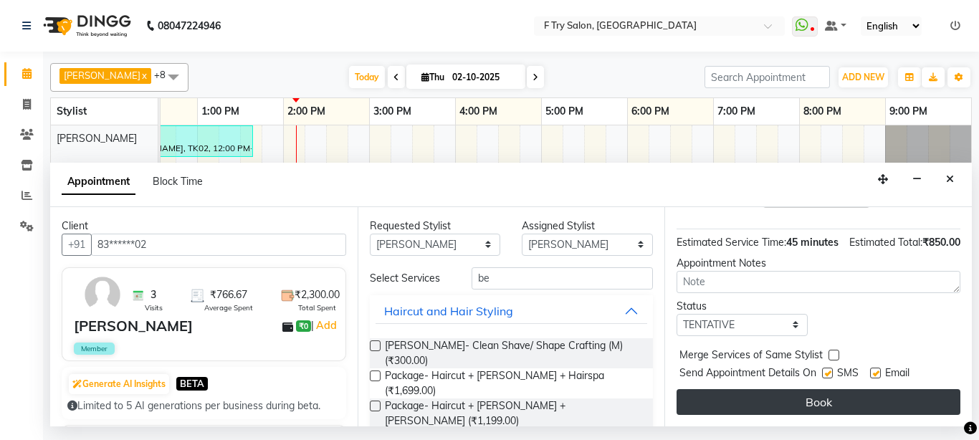
click at [765, 389] on button "Book" at bounding box center [819, 402] width 284 height 26
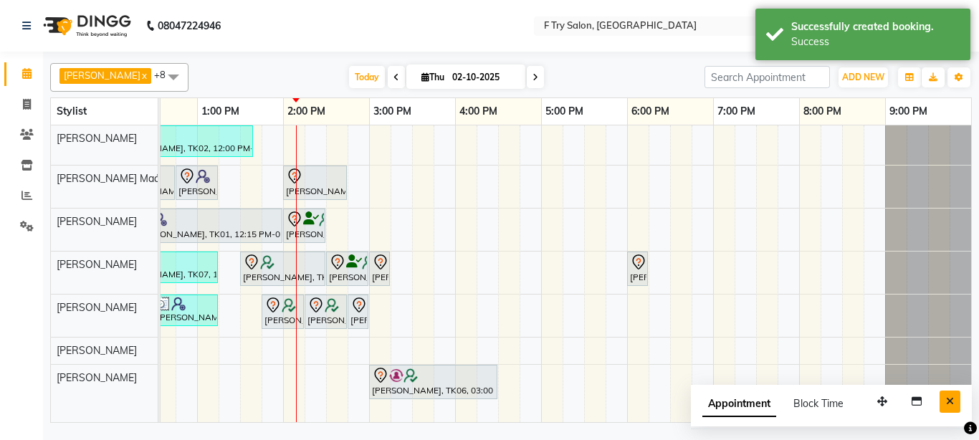
click at [953, 397] on icon "Close" at bounding box center [950, 401] width 8 height 10
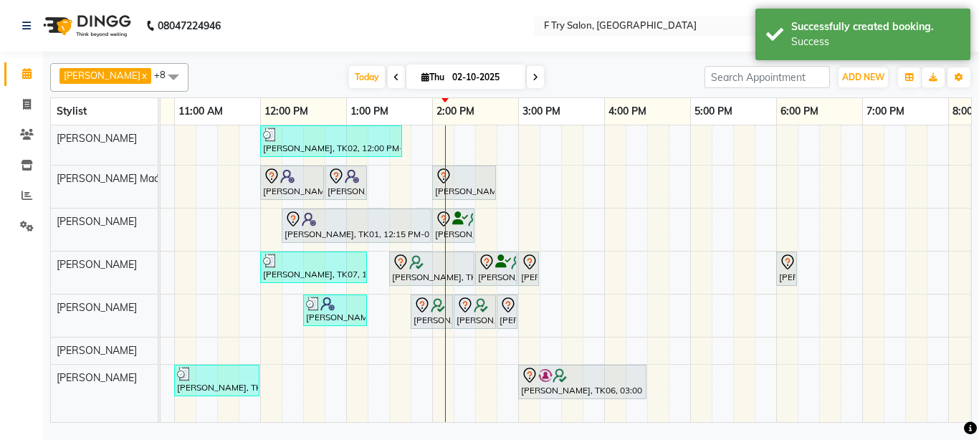
scroll to position [0, 0]
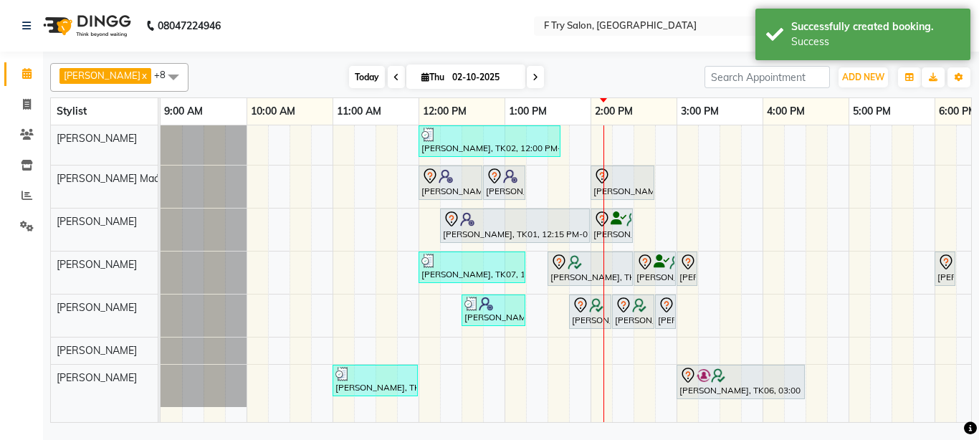
click at [352, 73] on span "Today" at bounding box center [367, 77] width 36 height 22
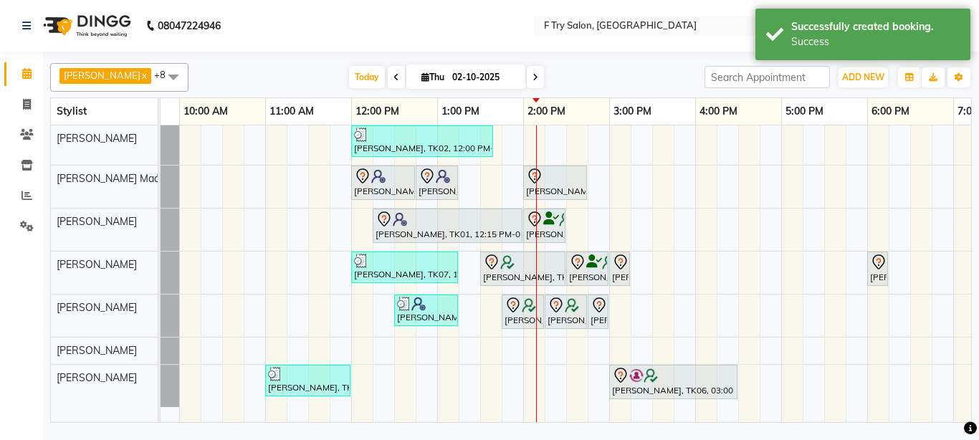
scroll to position [0, 60]
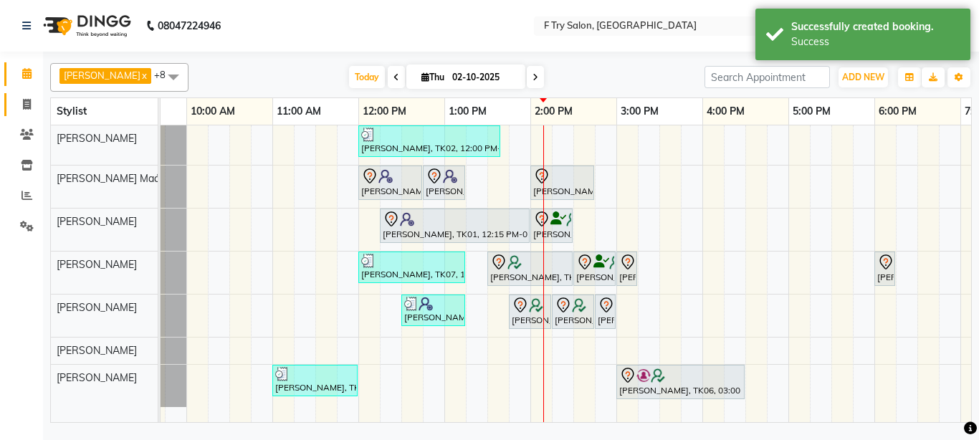
click at [30, 103] on icon at bounding box center [27, 104] width 8 height 11
select select "service"
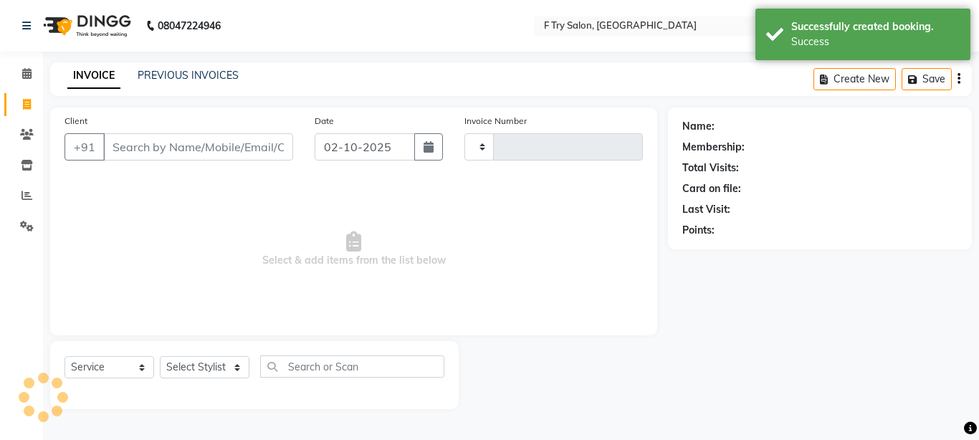
type input "2379"
select select "793"
click at [166, 75] on link "PREVIOUS INVOICES" at bounding box center [188, 75] width 101 height 13
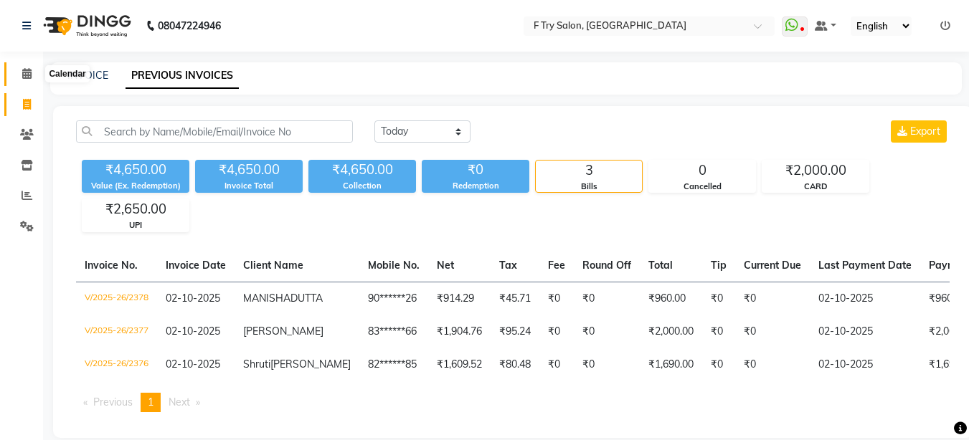
click at [24, 70] on icon at bounding box center [26, 73] width 9 height 11
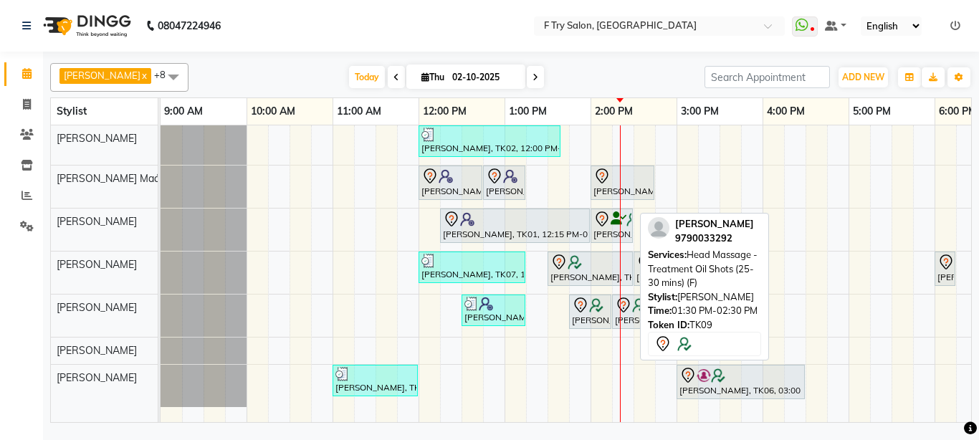
click at [574, 278] on div "[PERSON_NAME], TK09, 01:30 PM-02:30 PM, Head Massage - Treatment Oil Shots (25-…" at bounding box center [590, 269] width 82 height 30
select select "7"
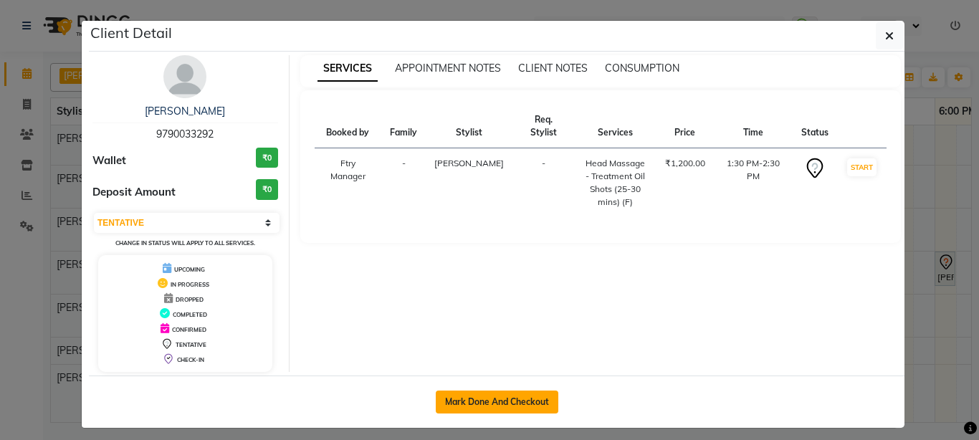
click at [479, 394] on button "Mark Done And Checkout" at bounding box center [497, 402] width 123 height 23
select select "service"
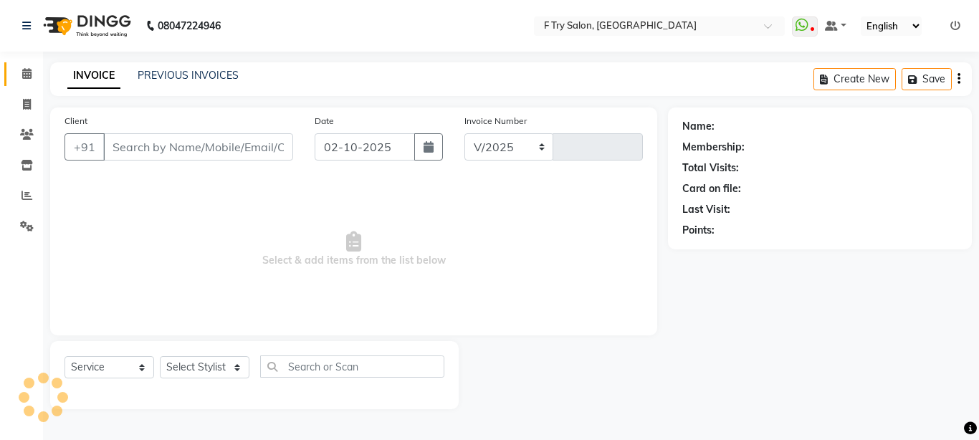
select select "793"
type input "2379"
type input "97******92"
select select "51809"
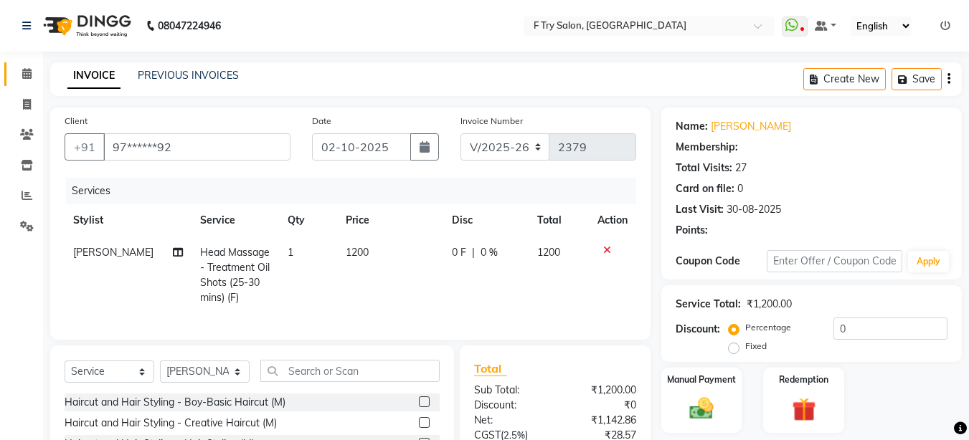
select select "1: Object"
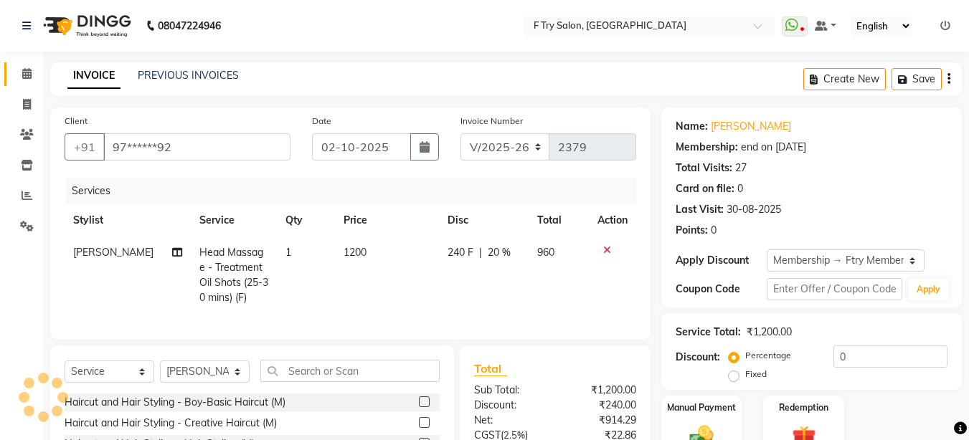
type input "20"
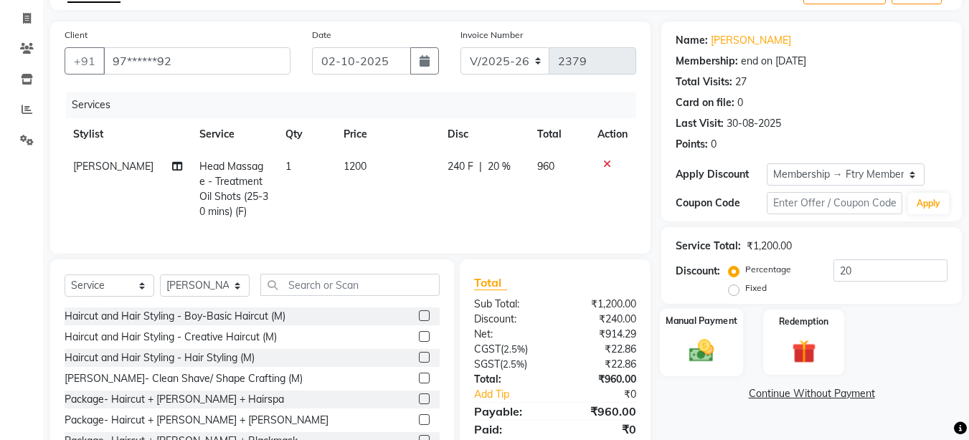
click at [710, 342] on img at bounding box center [701, 350] width 40 height 29
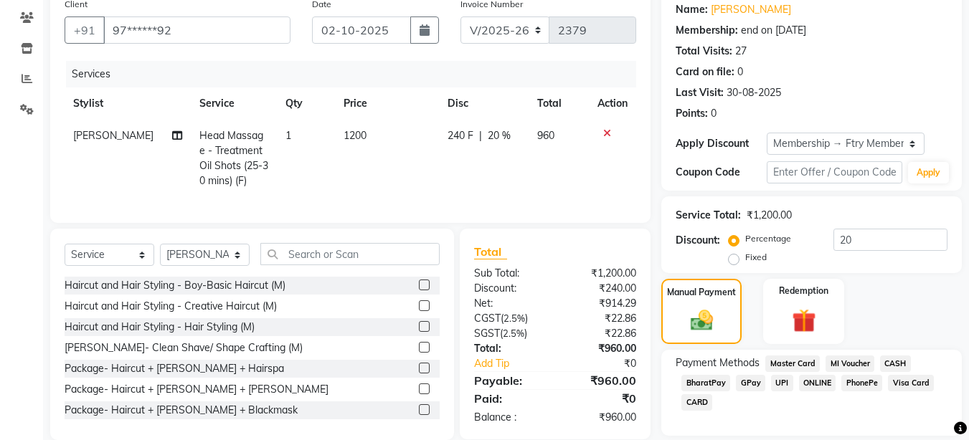
scroll to position [163, 0]
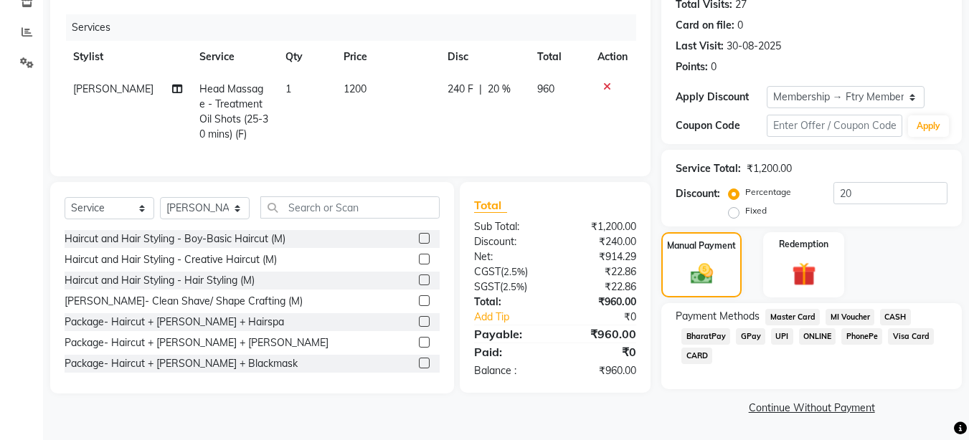
click at [779, 336] on span "UPI" at bounding box center [782, 336] width 22 height 16
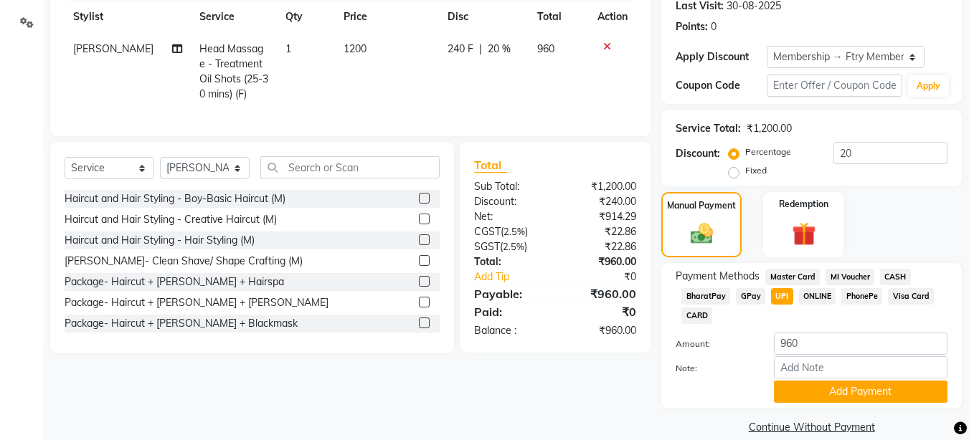
scroll to position [223, 0]
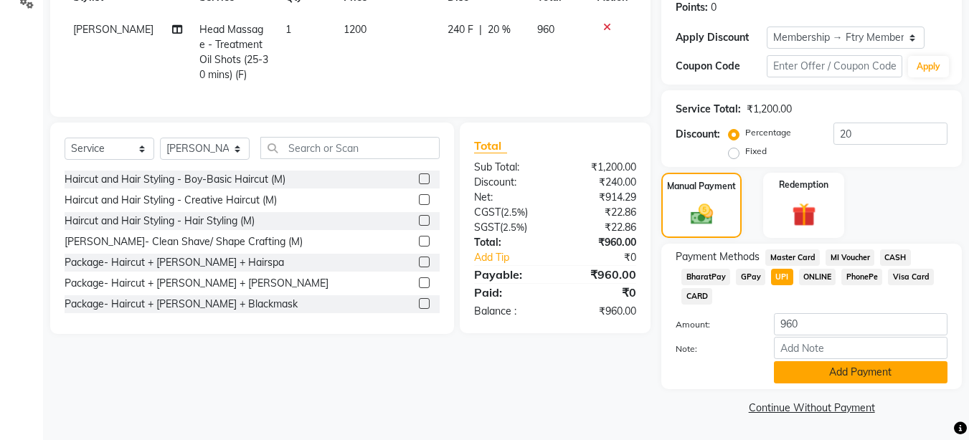
click at [851, 377] on button "Add Payment" at bounding box center [860, 372] width 173 height 22
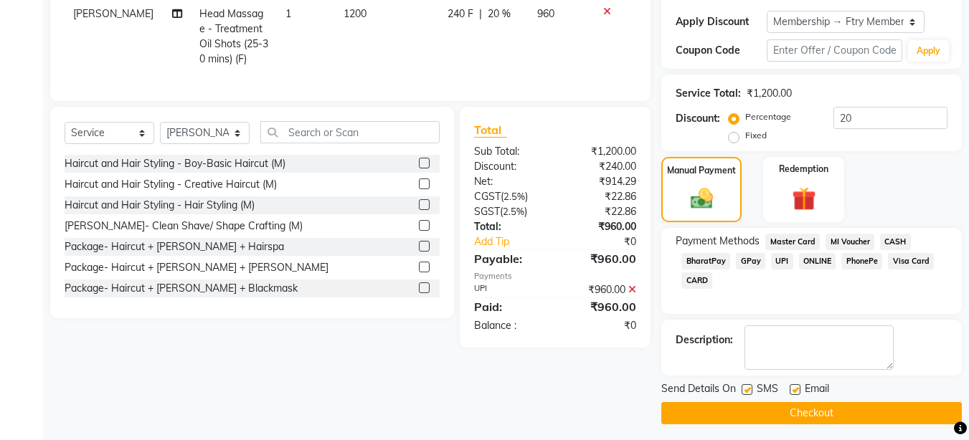
scroll to position [244, 0]
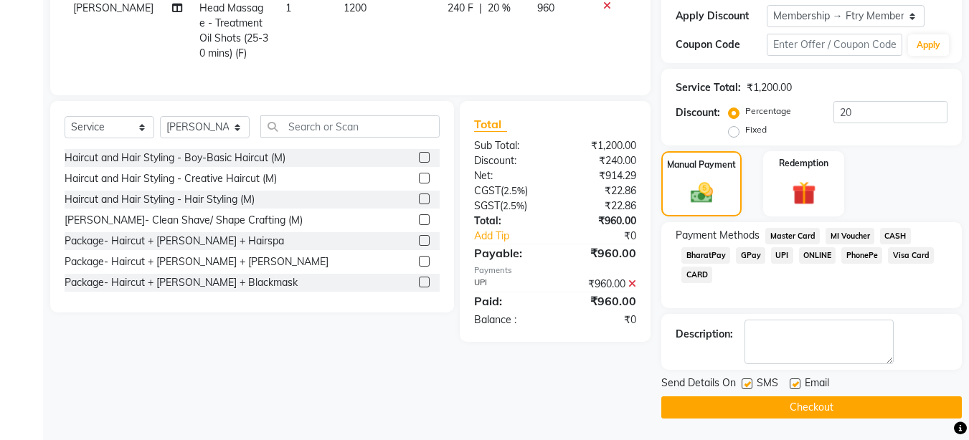
click at [836, 406] on button "Checkout" at bounding box center [811, 407] width 300 height 22
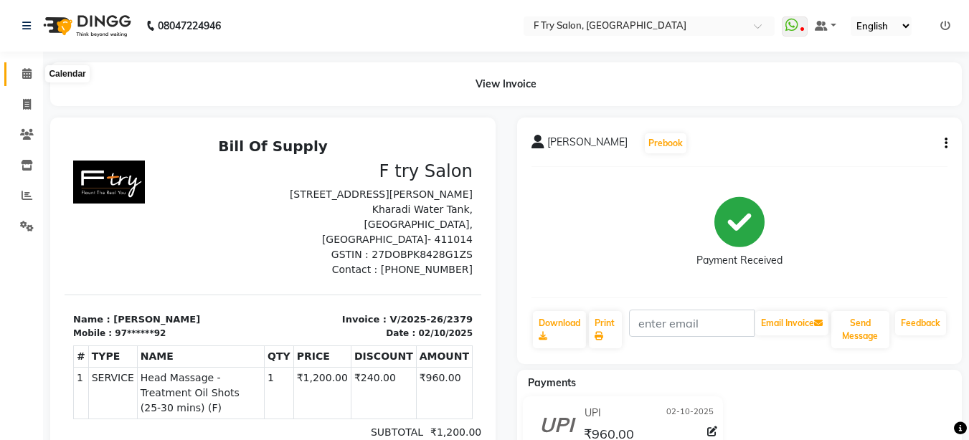
click at [32, 79] on span at bounding box center [26, 74] width 25 height 16
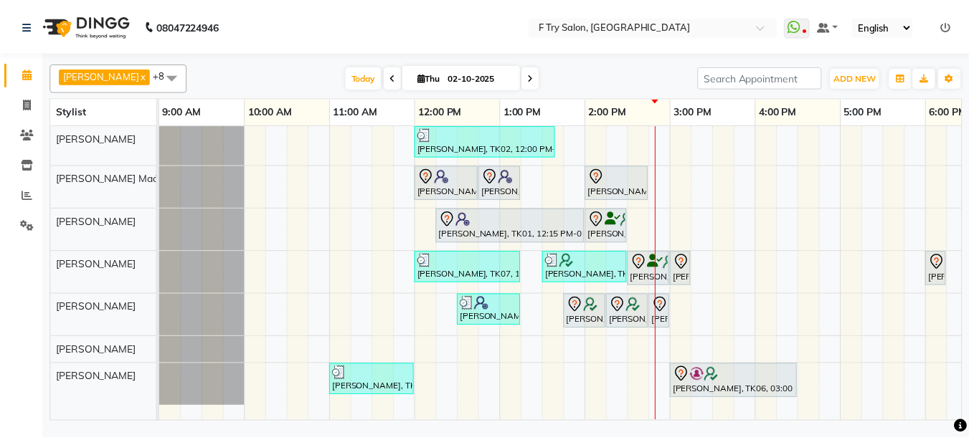
scroll to position [0, 231]
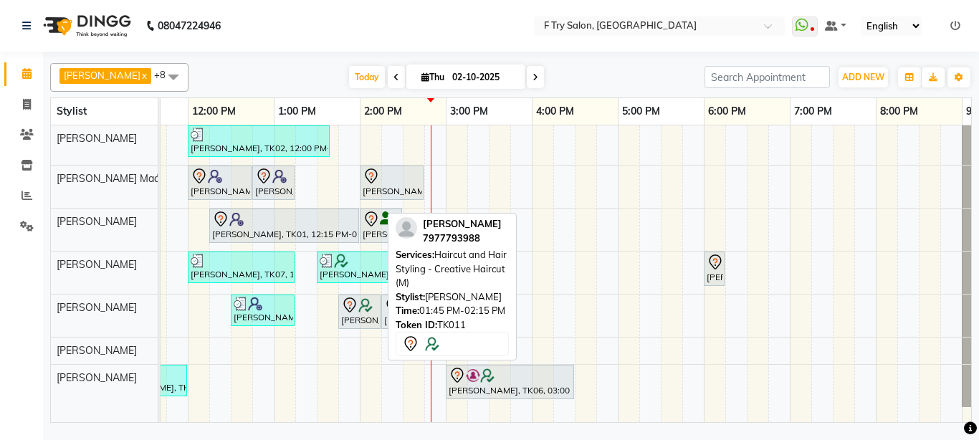
click at [365, 310] on img at bounding box center [365, 305] width 14 height 14
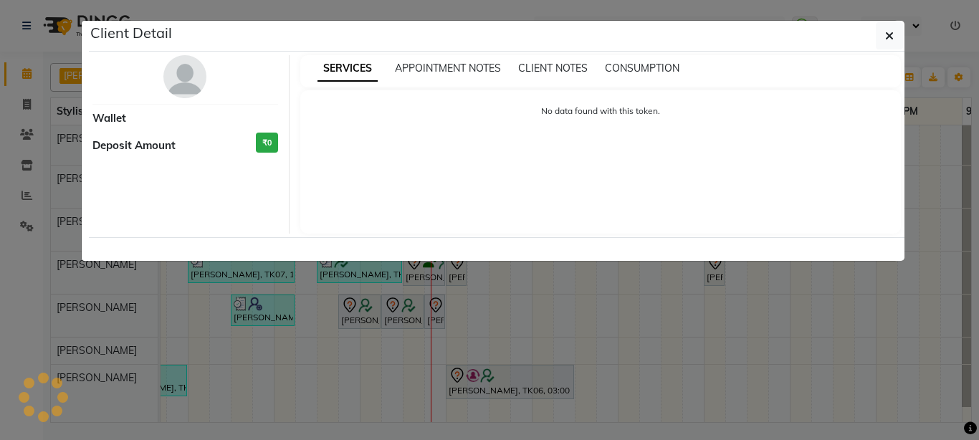
select select "7"
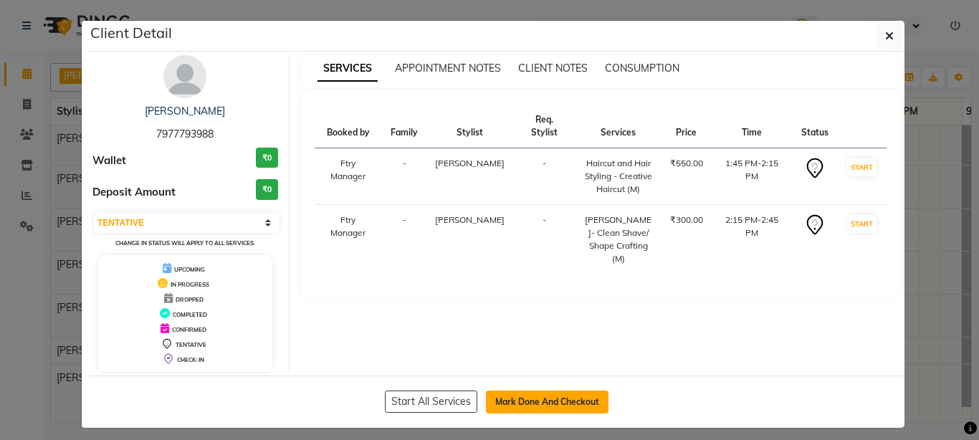
click at [539, 407] on button "Mark Done And Checkout" at bounding box center [547, 402] width 123 height 23
select select "service"
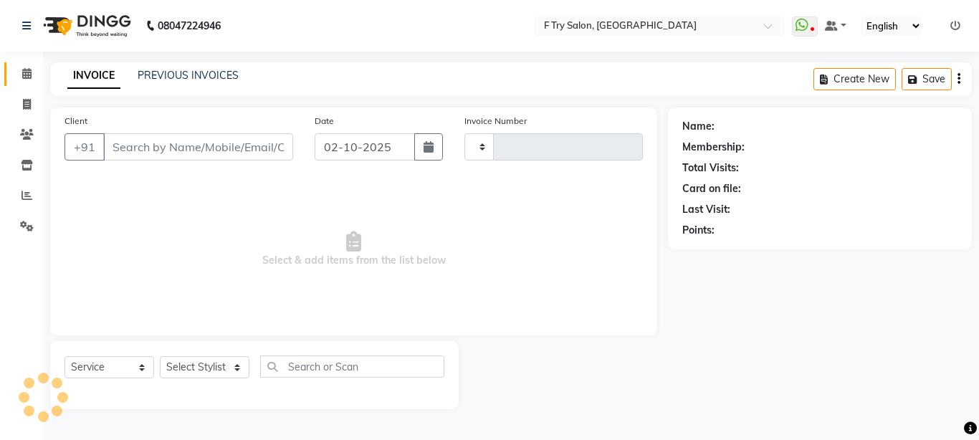
type input "2380"
select select "793"
type input "79******88"
select select "70065"
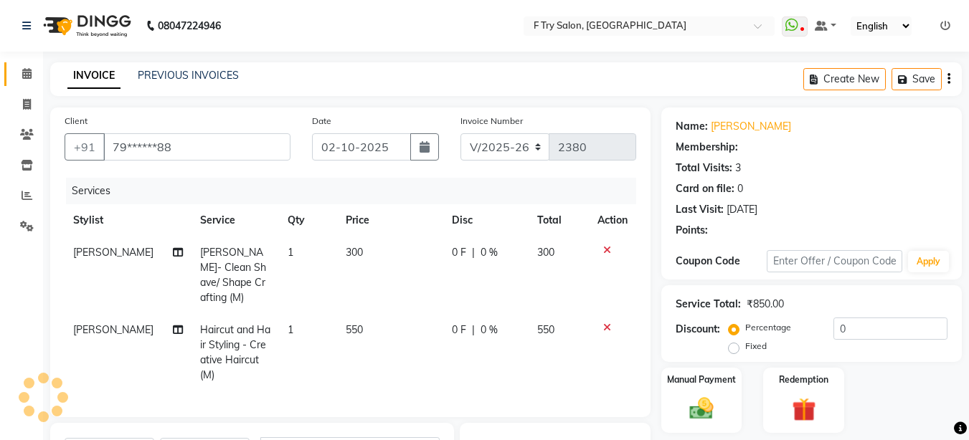
select select "1: Object"
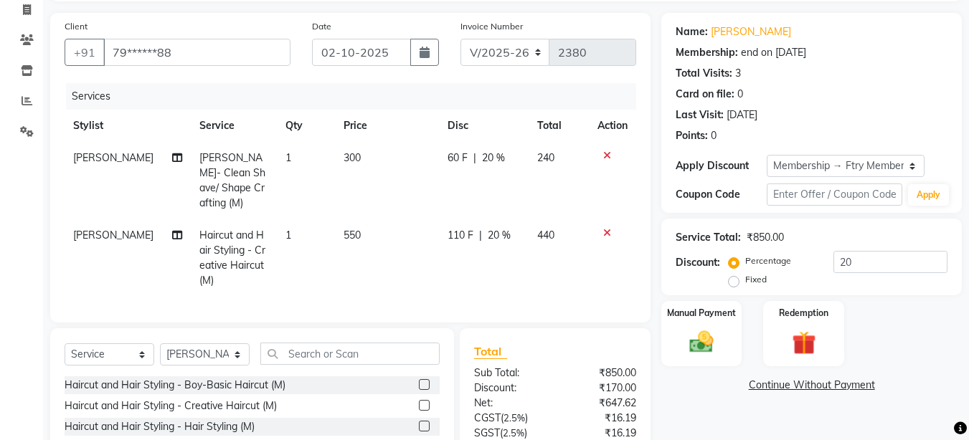
scroll to position [211, 0]
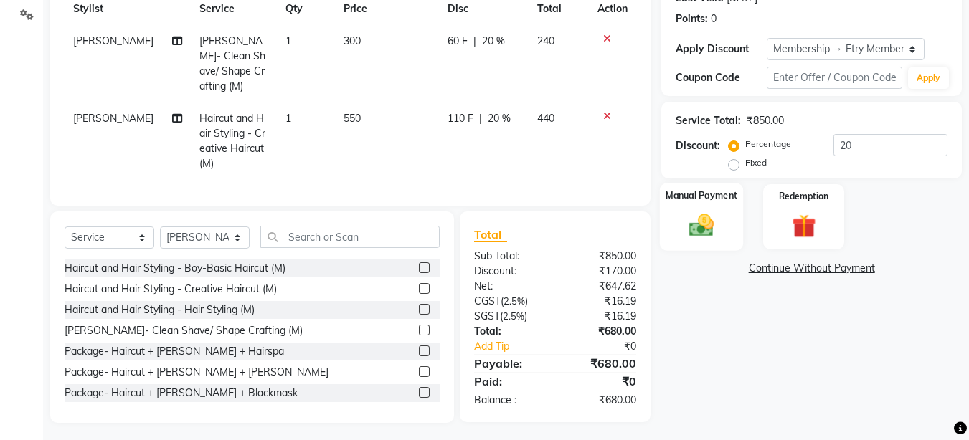
click at [713, 239] on img at bounding box center [701, 225] width 40 height 29
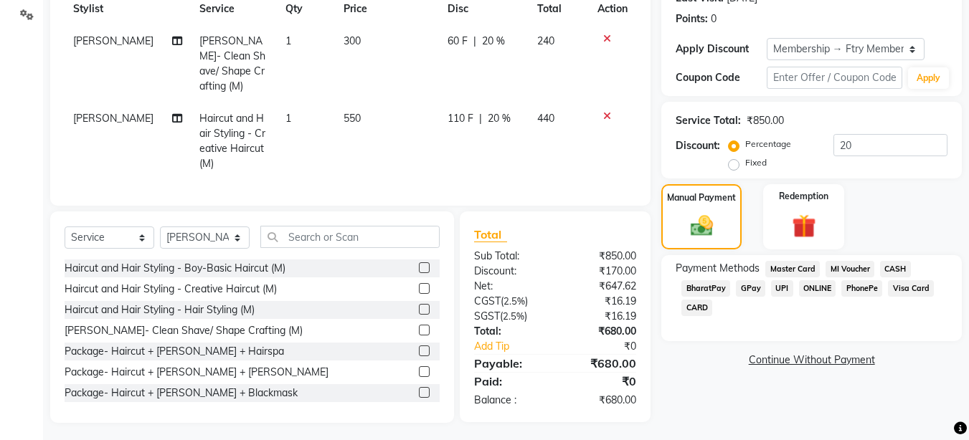
click at [782, 284] on span "UPI" at bounding box center [782, 288] width 22 height 16
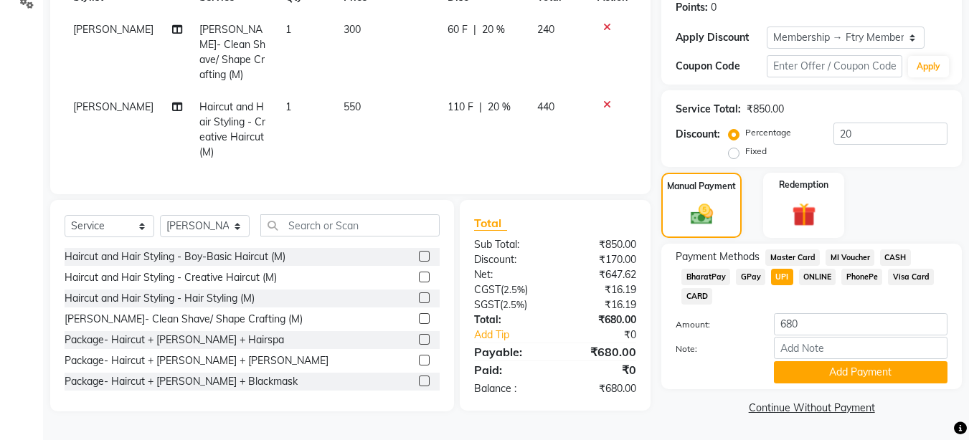
scroll to position [137, 0]
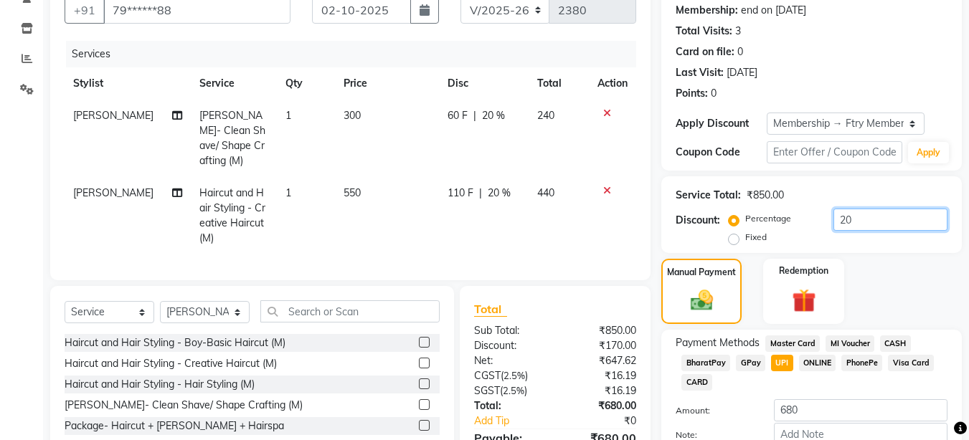
click at [900, 222] on input "20" at bounding box center [890, 220] width 114 height 22
type input "2"
type input "30"
click at [909, 286] on div "Manual Payment Redemption" at bounding box center [811, 291] width 322 height 65
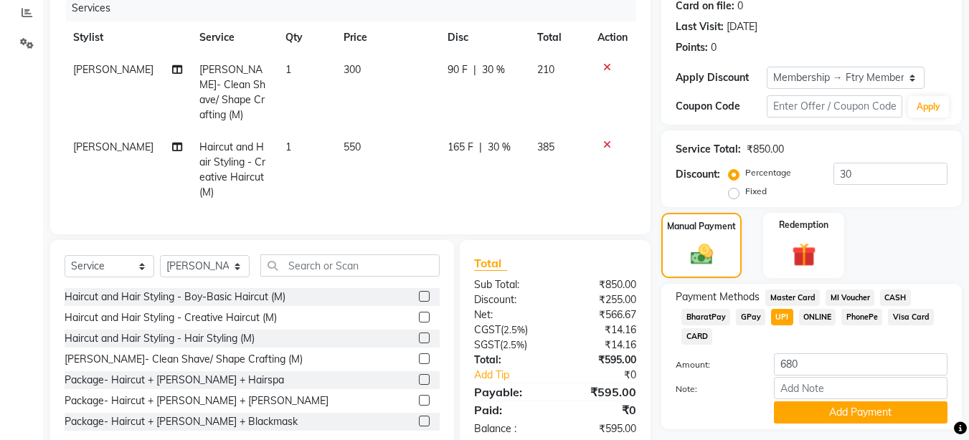
scroll to position [223, 0]
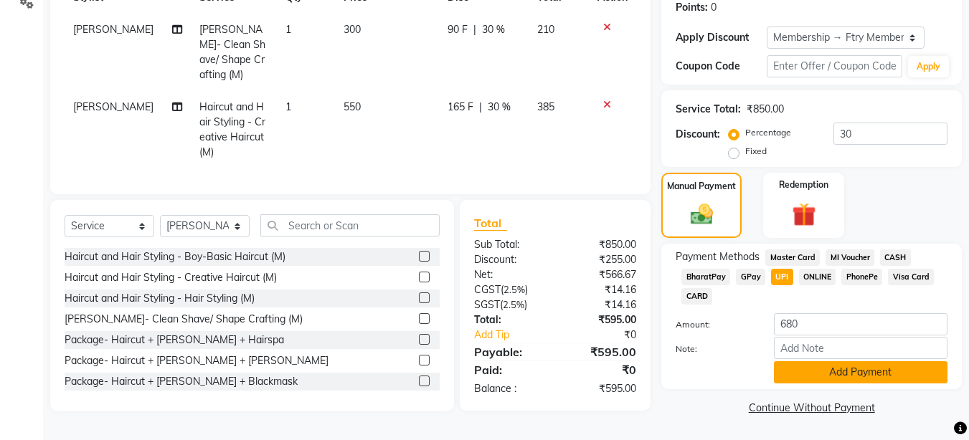
click at [812, 369] on button "Add Payment" at bounding box center [860, 372] width 173 height 22
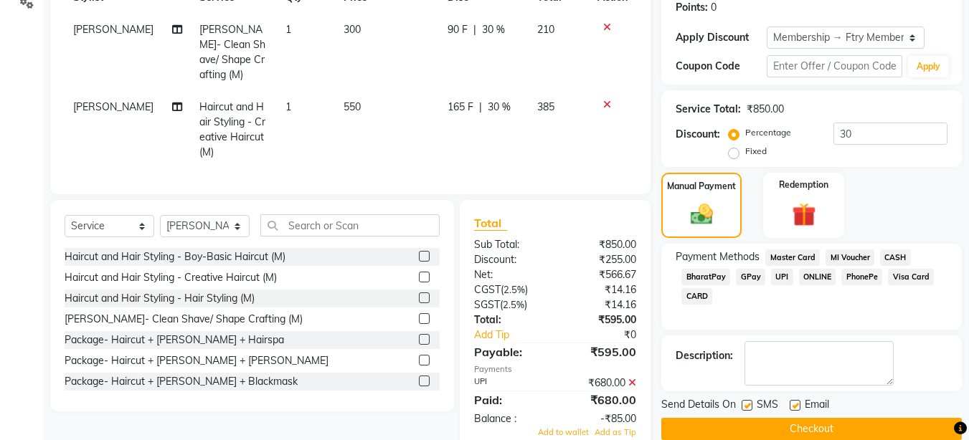
click at [634, 378] on icon at bounding box center [632, 383] width 8 height 10
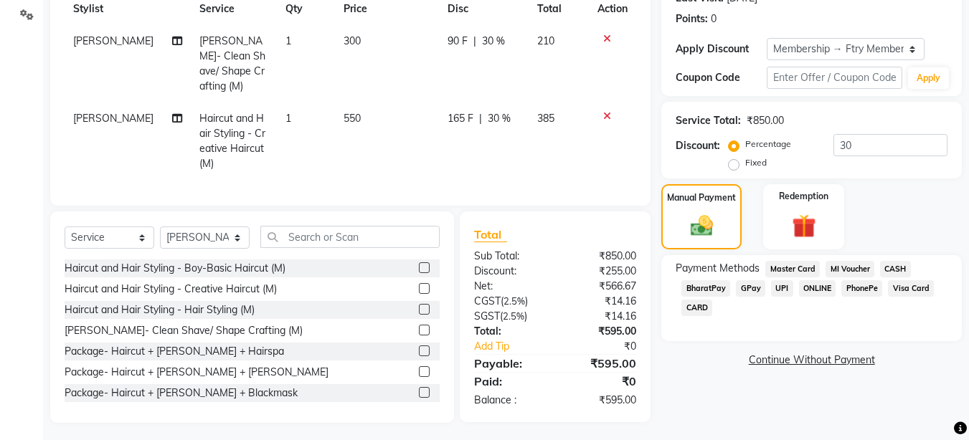
click at [782, 287] on span "UPI" at bounding box center [782, 288] width 22 height 16
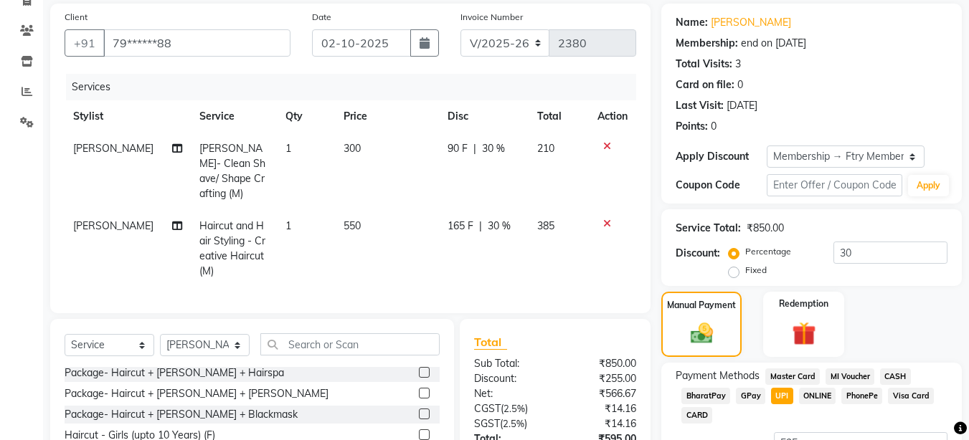
scroll to position [223, 0]
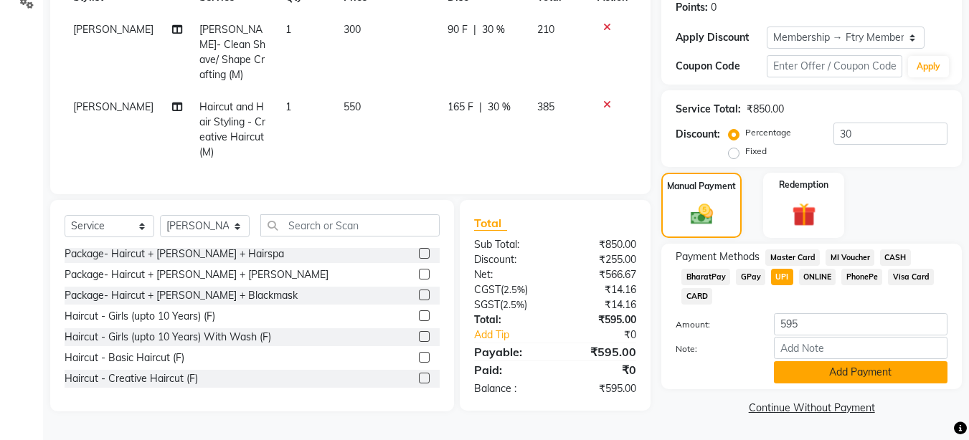
click at [846, 368] on button "Add Payment" at bounding box center [860, 372] width 173 height 22
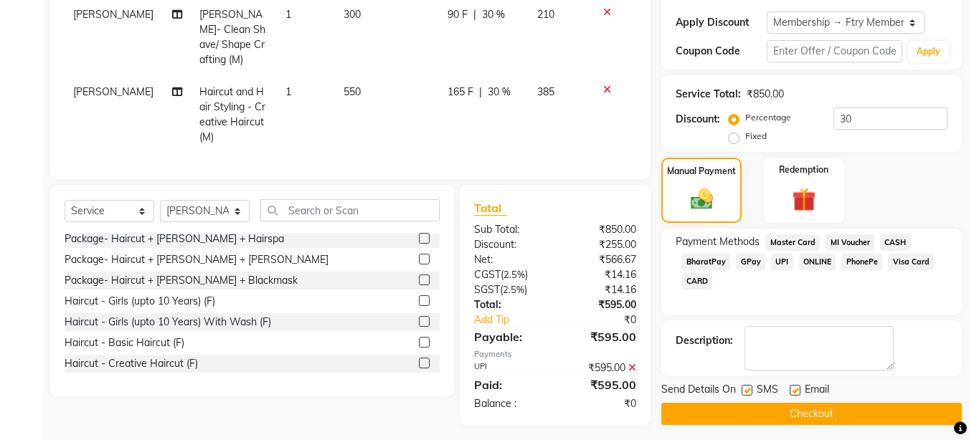
scroll to position [244, 0]
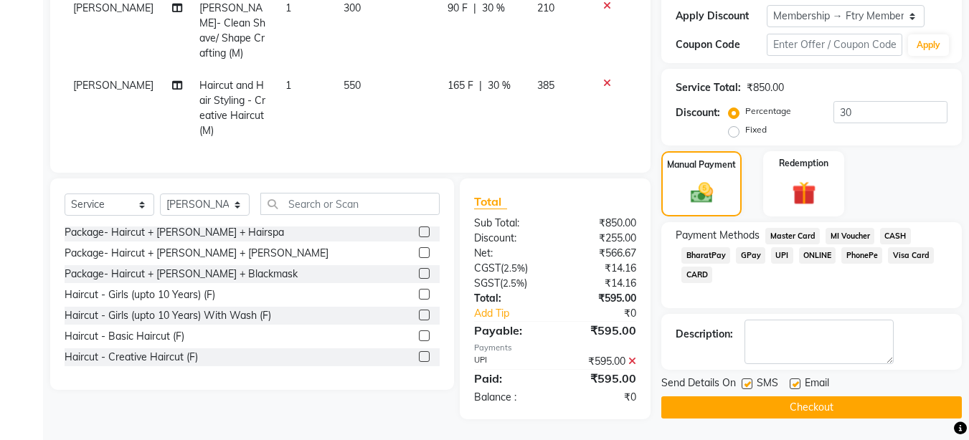
click at [717, 402] on button "Checkout" at bounding box center [811, 407] width 300 height 22
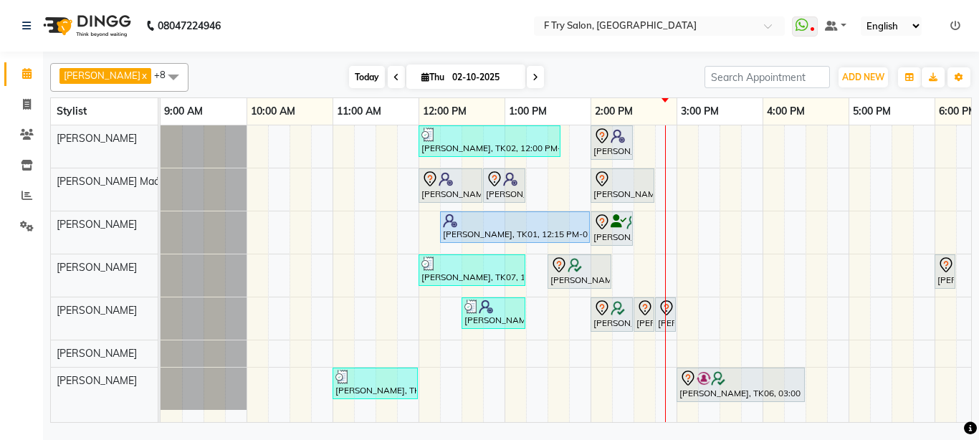
click at [349, 80] on span "Today" at bounding box center [367, 77] width 36 height 22
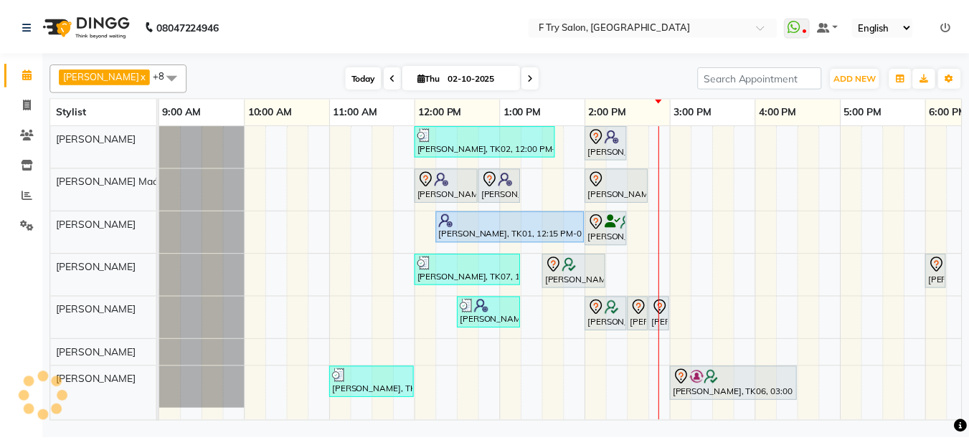
scroll to position [0, 308]
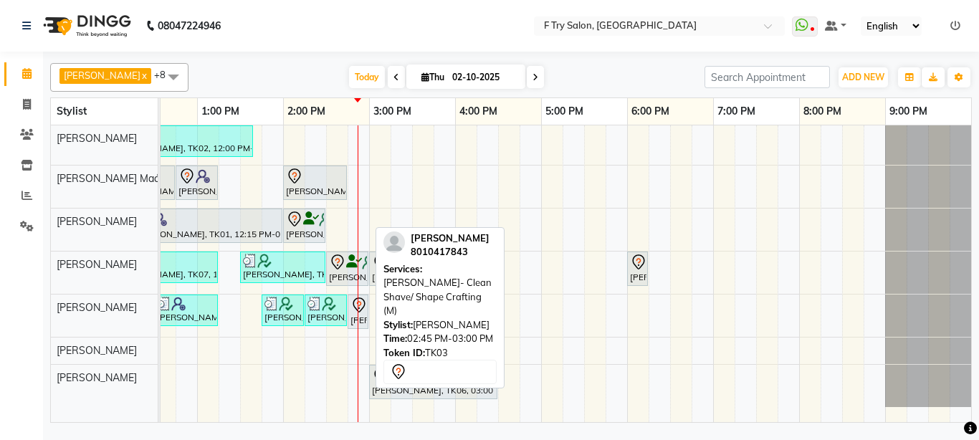
click at [367, 315] on div at bounding box center [368, 311] width 6 height 33
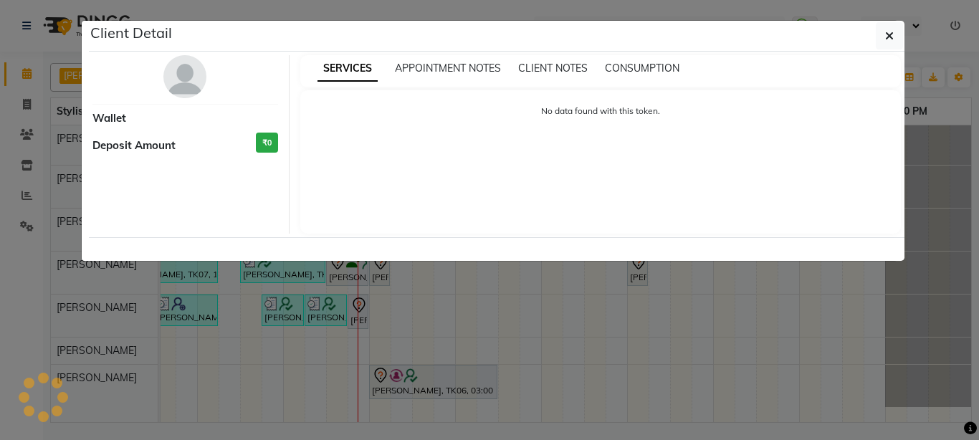
select select "7"
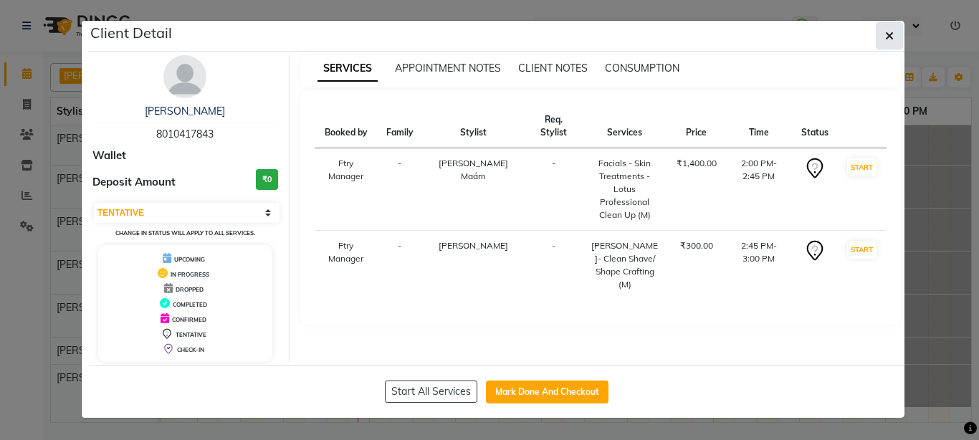
click at [896, 43] on button "button" at bounding box center [889, 35] width 27 height 27
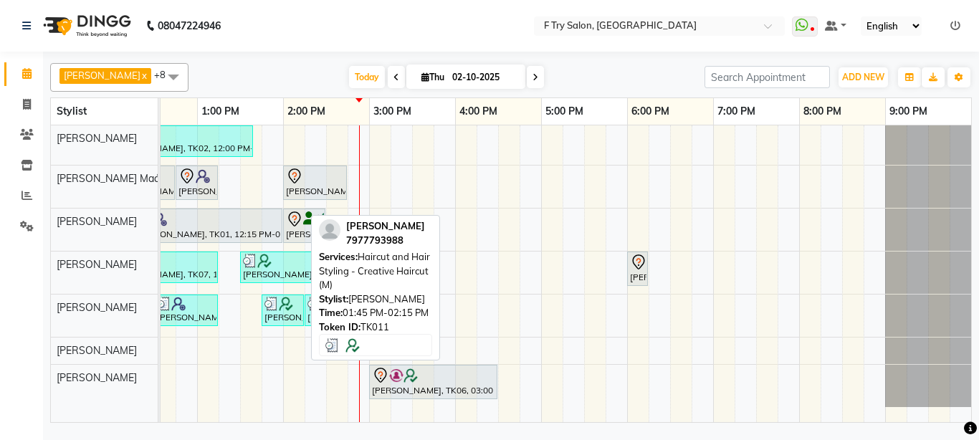
click at [288, 309] on img at bounding box center [286, 304] width 14 height 14
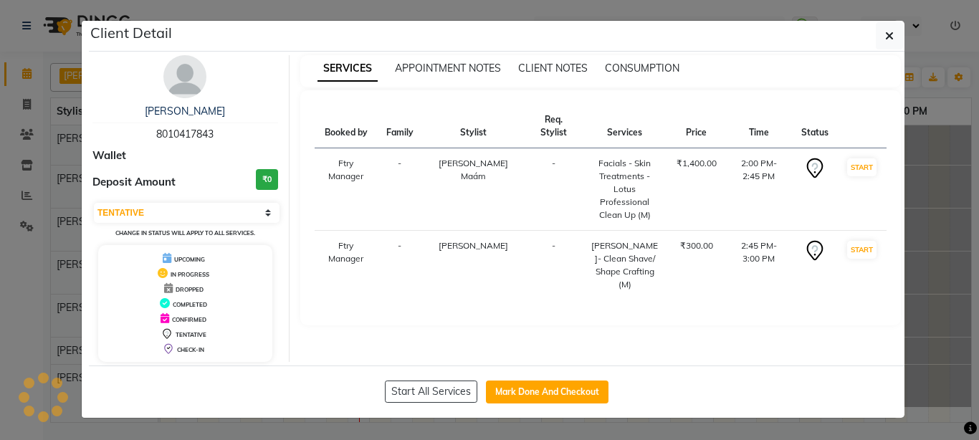
select select "3"
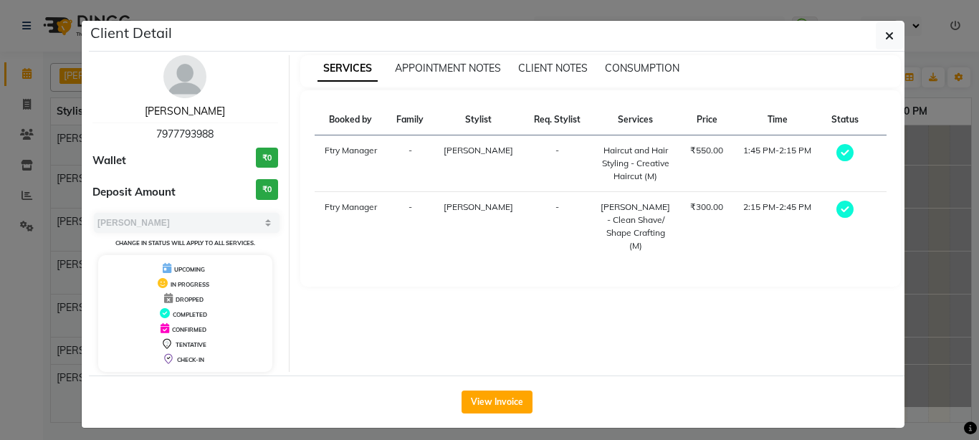
click at [164, 112] on link "[PERSON_NAME]" at bounding box center [185, 111] width 80 height 13
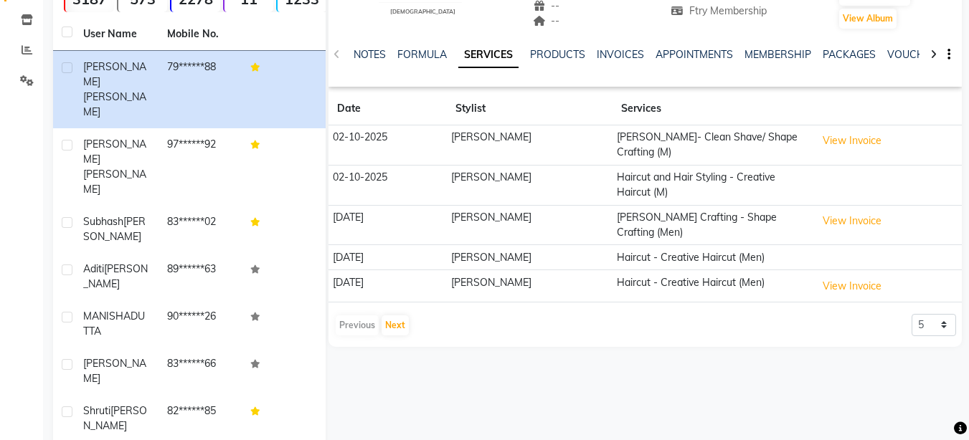
scroll to position [172, 0]
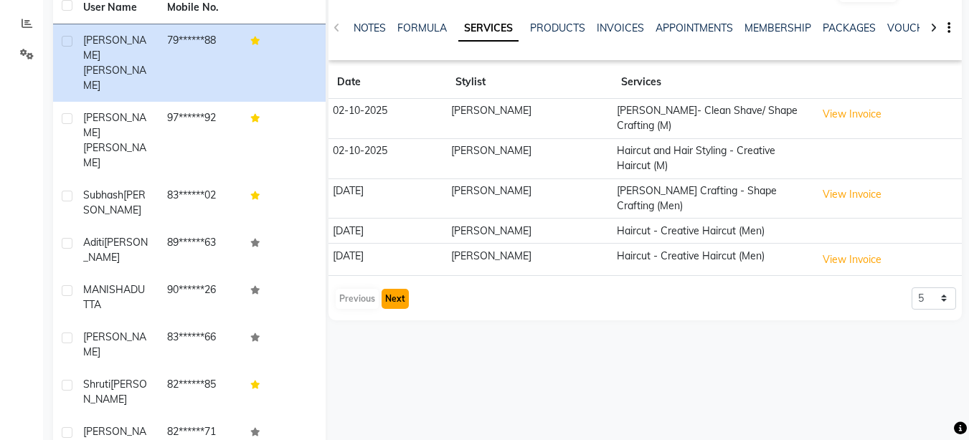
click at [391, 289] on button "Next" at bounding box center [394, 299] width 27 height 20
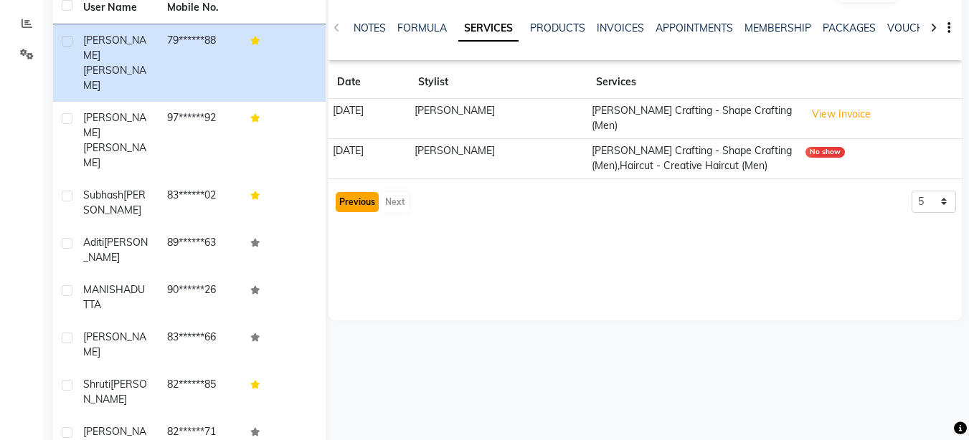
click at [349, 196] on button "Previous" at bounding box center [357, 202] width 43 height 20
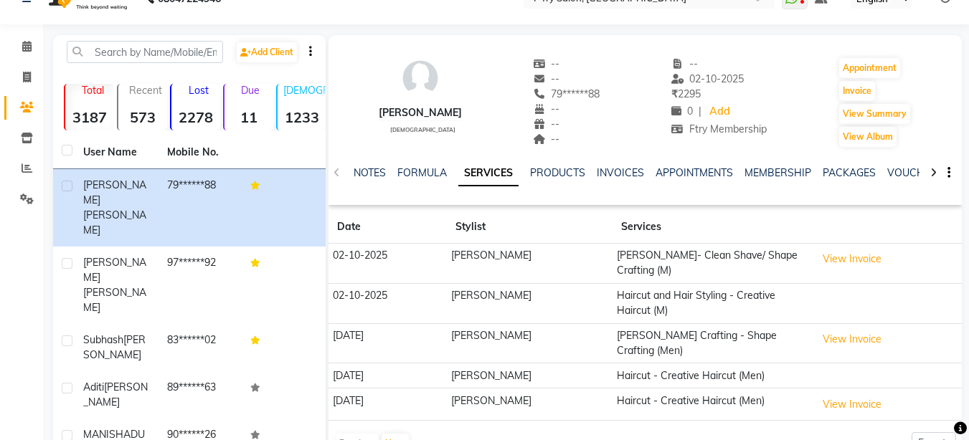
scroll to position [0, 0]
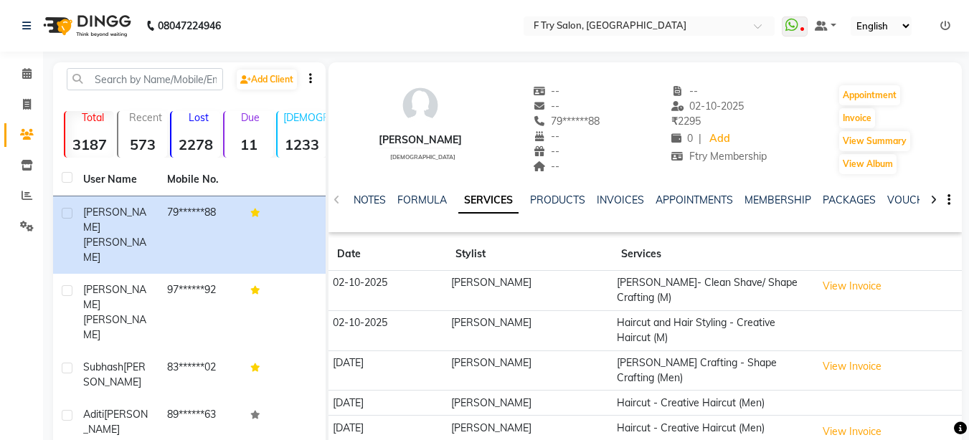
click at [761, 209] on div "NOTES FORMULA SERVICES PRODUCTS INVOICES APPOINTMENTS MEMBERSHIP PACKAGES VOUCH…" at bounding box center [627, 206] width 548 height 27
click at [763, 202] on link "MEMBERSHIP" at bounding box center [777, 200] width 67 height 13
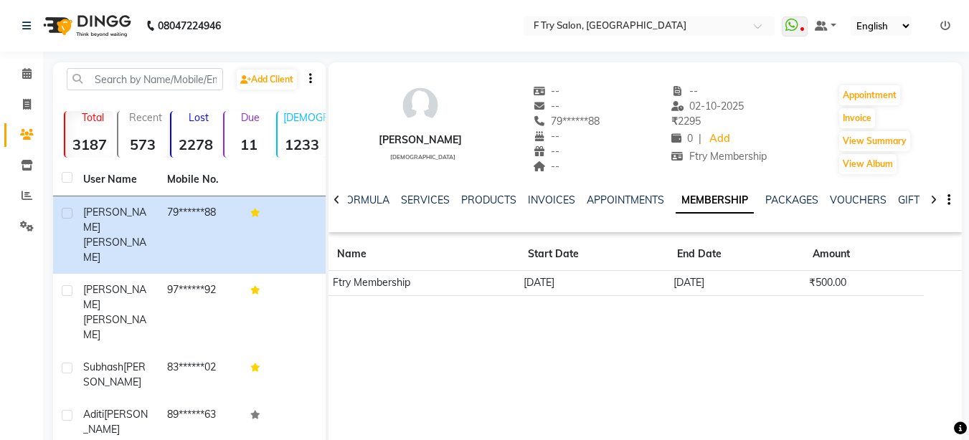
click at [594, 208] on div "NOTES FORMULA SERVICES PRODUCTS INVOICES APPOINTMENTS MEMBERSHIP PACKAGES VOUCH…" at bounding box center [627, 206] width 548 height 27
click at [602, 200] on link "APPOINTMENTS" at bounding box center [624, 200] width 77 height 13
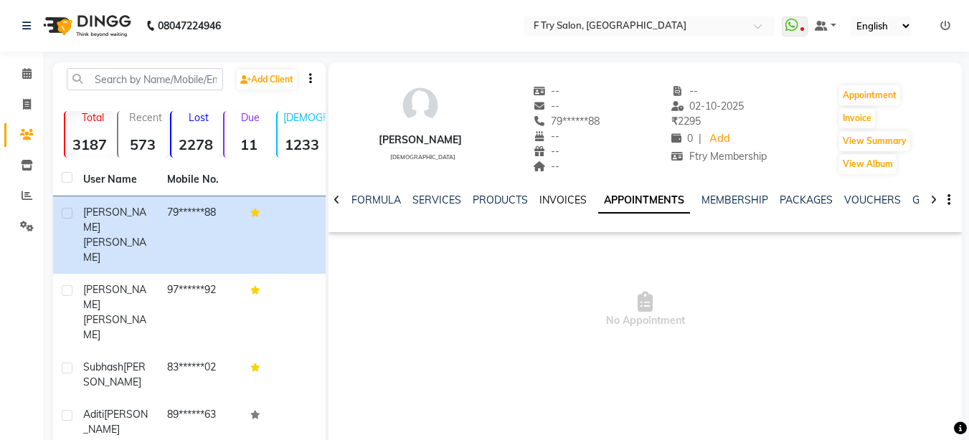
click at [576, 202] on link "INVOICES" at bounding box center [562, 200] width 47 height 13
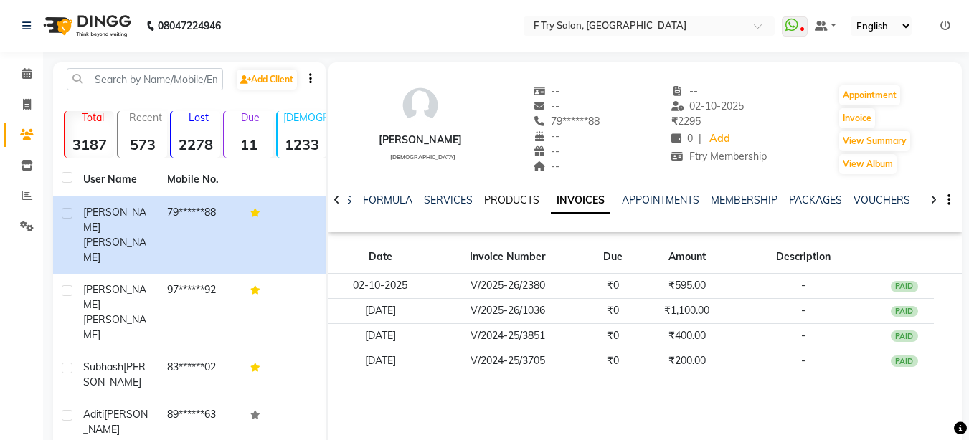
click at [517, 199] on link "PRODUCTS" at bounding box center [511, 200] width 55 height 13
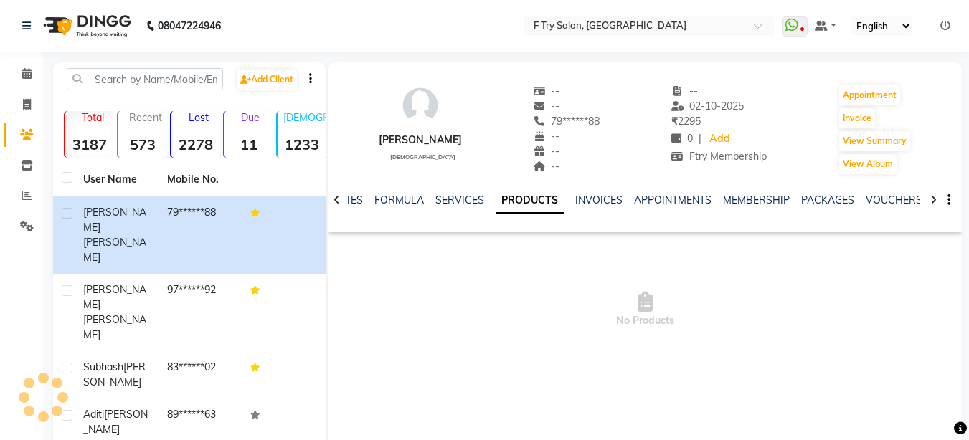
click at [497, 194] on link "PRODUCTS" at bounding box center [529, 201] width 68 height 26
click at [462, 197] on link "SERVICES" at bounding box center [459, 200] width 49 height 13
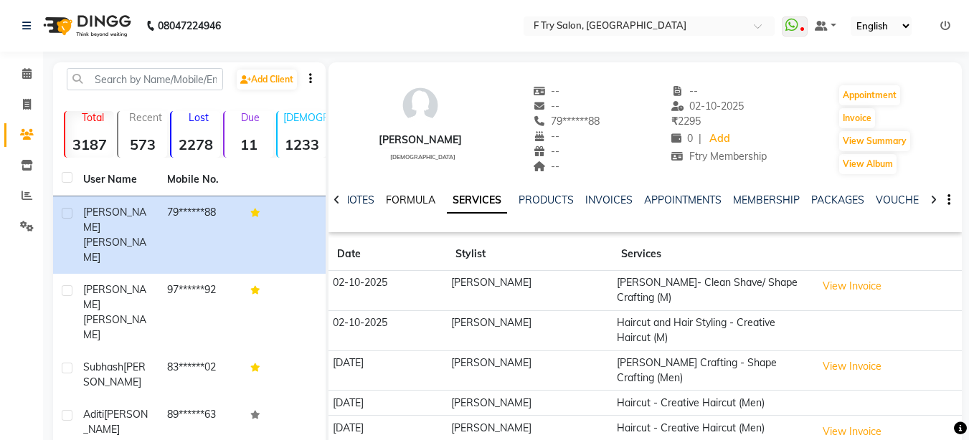
click at [408, 204] on link "FORMULA" at bounding box center [410, 200] width 49 height 13
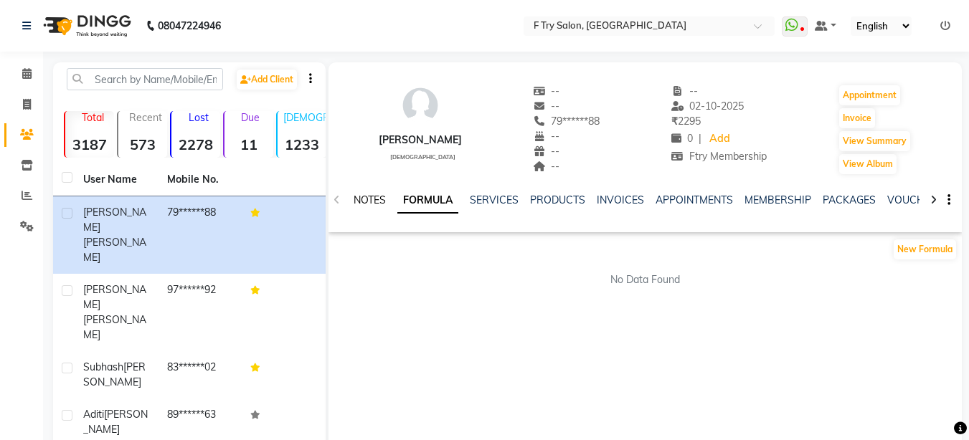
drag, startPoint x: 382, startPoint y: 198, endPoint x: 490, endPoint y: 183, distance: 109.3
click at [384, 197] on link "NOTES" at bounding box center [369, 200] width 32 height 13
click at [490, 198] on link "SERVICES" at bounding box center [495, 200] width 49 height 13
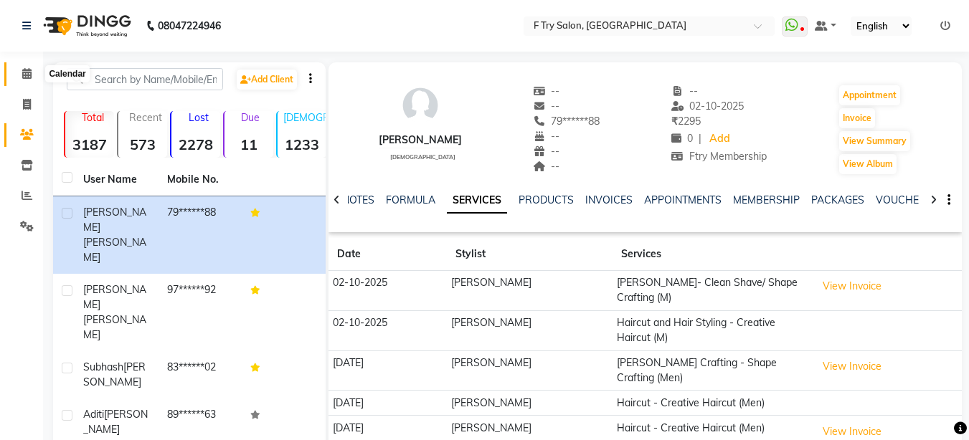
click at [30, 75] on icon at bounding box center [26, 73] width 9 height 11
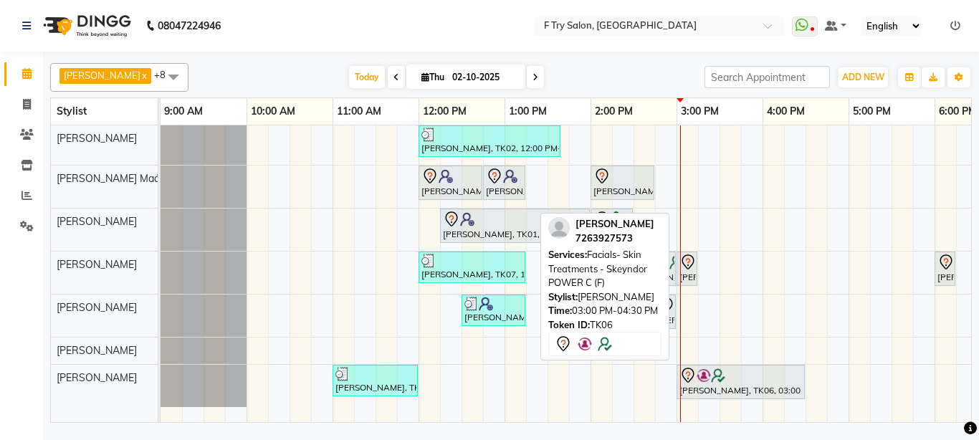
click at [718, 371] on img at bounding box center [718, 375] width 14 height 14
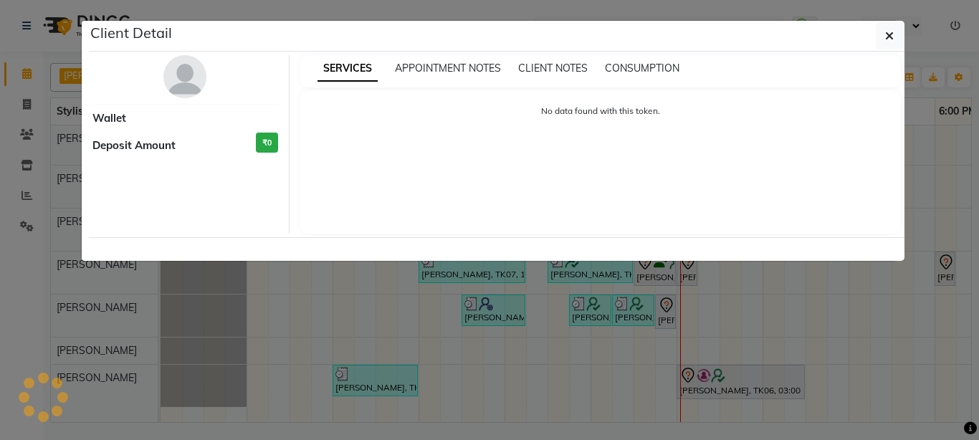
select select "7"
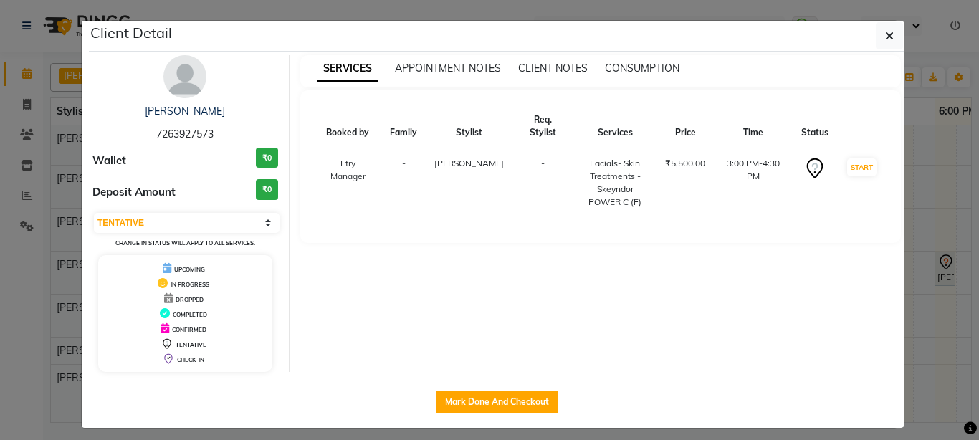
click at [128, 126] on div "[PERSON_NAME] 7263927573" at bounding box center [185, 123] width 186 height 38
click at [191, 73] on img at bounding box center [184, 76] width 43 height 43
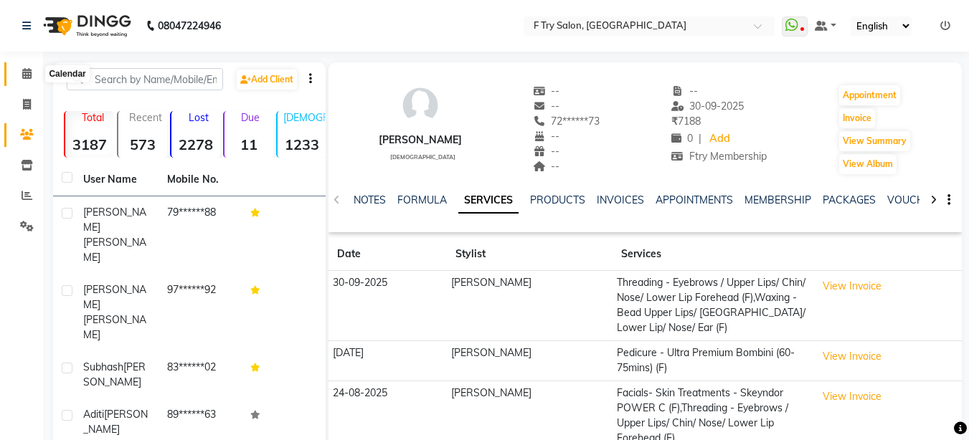
click at [33, 77] on span at bounding box center [26, 74] width 25 height 16
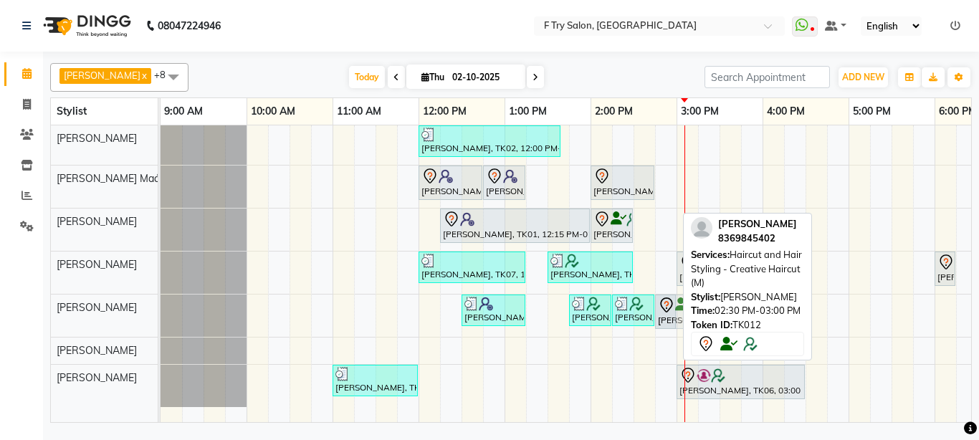
drag, startPoint x: 662, startPoint y: 267, endPoint x: 681, endPoint y: 302, distance: 39.8
click at [681, 302] on tbody "[PERSON_NAME], TK02, 12:00 PM-01:40 PM, Pedicure - Bombini (M) [PERSON_NAME], T…" at bounding box center [720, 266] width 1118 height 282
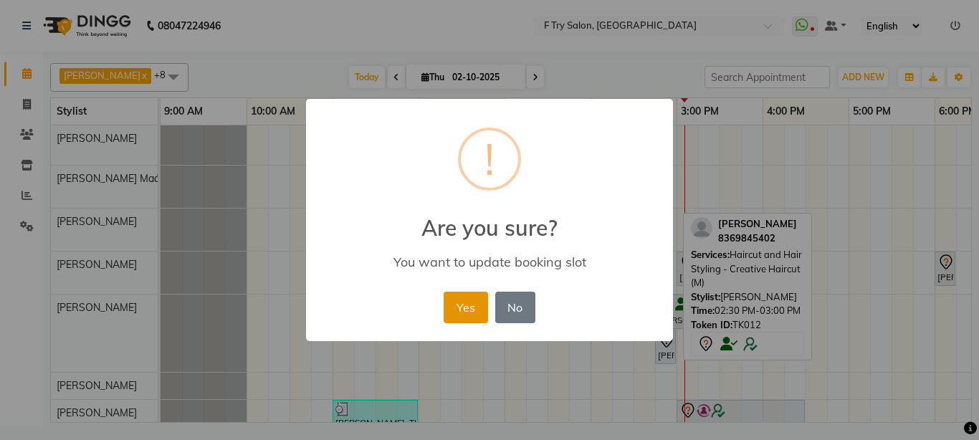
click at [455, 297] on button "Yes" at bounding box center [466, 308] width 44 height 32
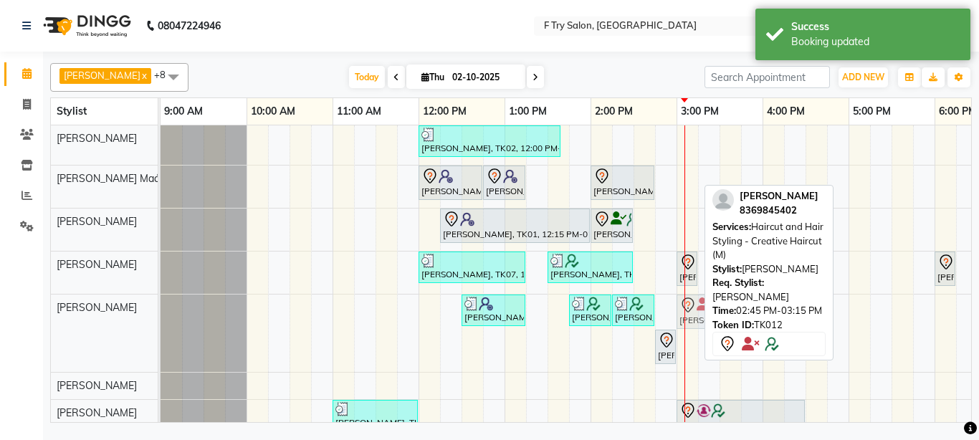
drag, startPoint x: 671, startPoint y: 310, endPoint x: 680, endPoint y: 310, distance: 8.6
click at [161, 310] on div "[PERSON_NAME], TK08, 12:30 PM-01:15 PM, Haircut - Creative Haircut (F) [PERSON_…" at bounding box center [161, 333] width 0 height 77
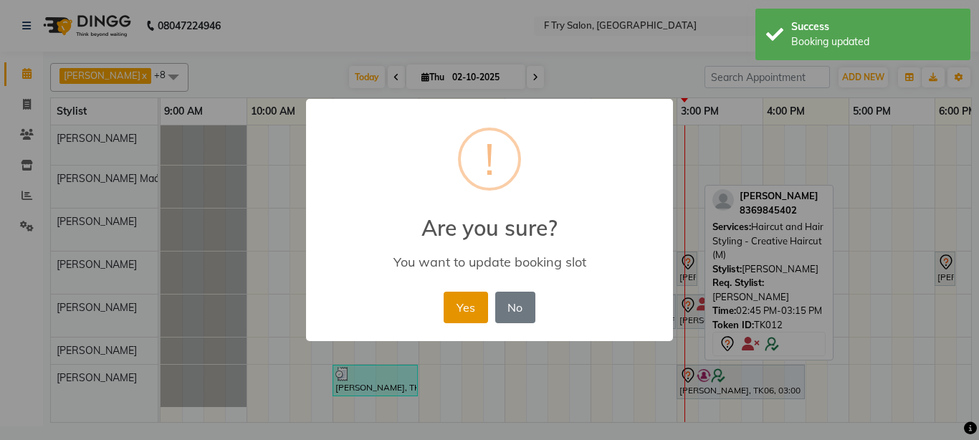
click at [474, 307] on button "Yes" at bounding box center [466, 308] width 44 height 32
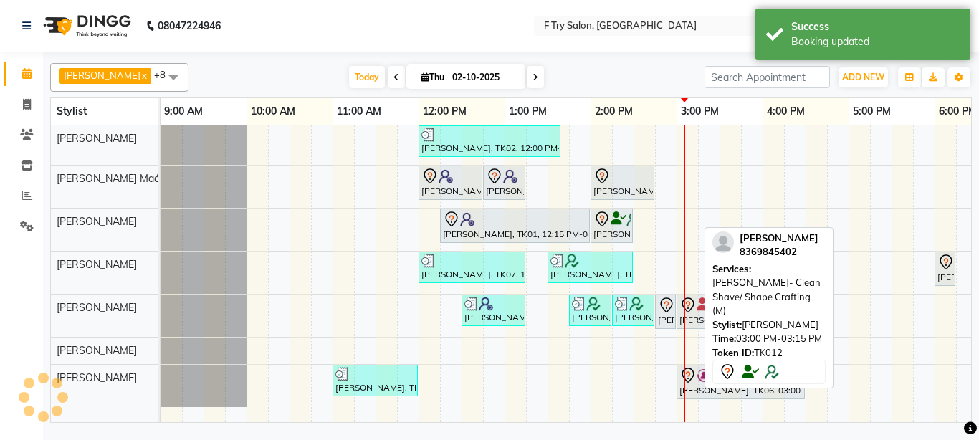
drag, startPoint x: 690, startPoint y: 267, endPoint x: 730, endPoint y: 306, distance: 55.3
click at [730, 306] on div "[PERSON_NAME] x [PERSON_NAME] Maám x [PERSON_NAME] x [PERSON_NAME] x [PERSON_NA…" at bounding box center [511, 240] width 922 height 366
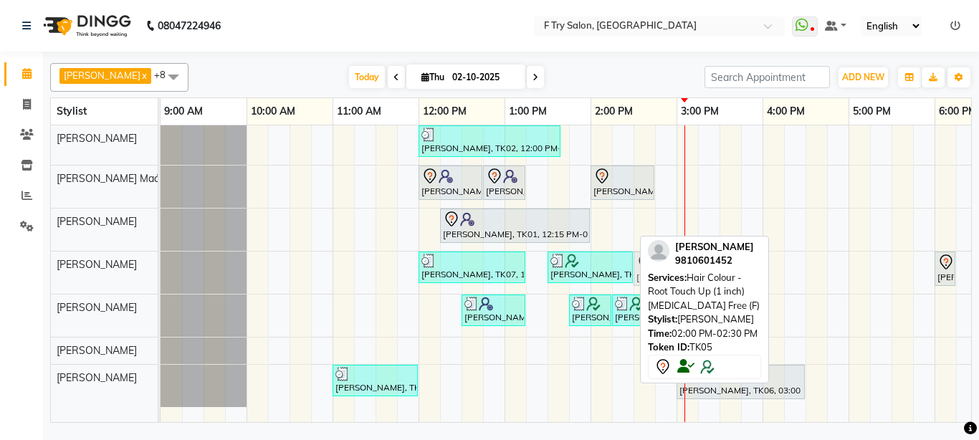
drag, startPoint x: 615, startPoint y: 222, endPoint x: 656, endPoint y: 264, distance: 58.3
click at [656, 264] on div "[PERSON_NAME] x [PERSON_NAME] Maám x [PERSON_NAME] x [PERSON_NAME] x [PERSON_NA…" at bounding box center [511, 240] width 922 height 366
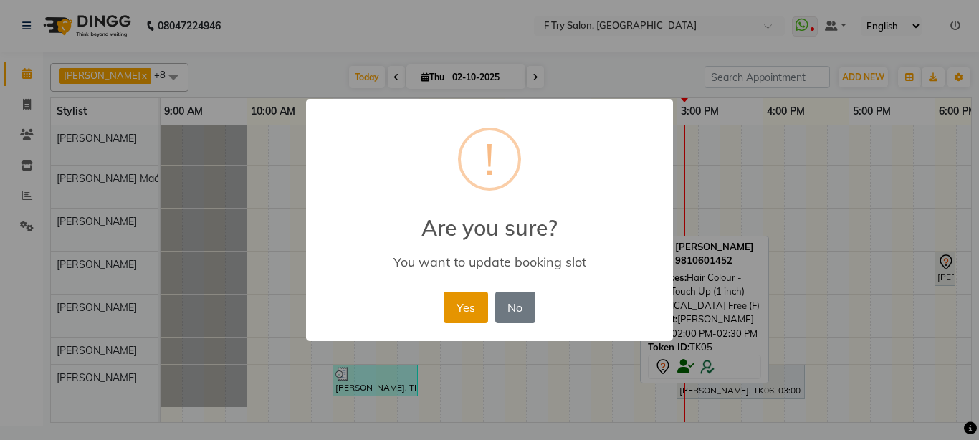
click at [463, 300] on button "Yes" at bounding box center [466, 308] width 44 height 32
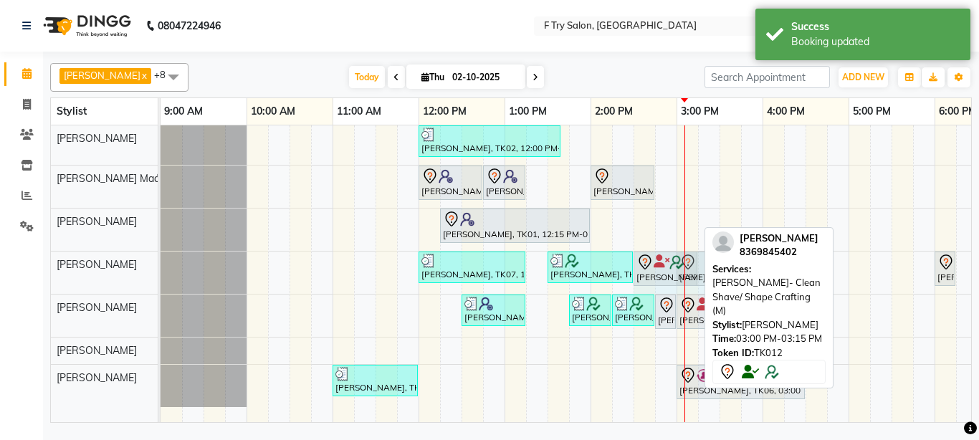
drag, startPoint x: 674, startPoint y: 268, endPoint x: 731, endPoint y: 267, distance: 57.4
click at [731, 267] on div "[PERSON_NAME] x [PERSON_NAME] Maám x [PERSON_NAME] x [PERSON_NAME] x [PERSON_NA…" at bounding box center [511, 240] width 922 height 366
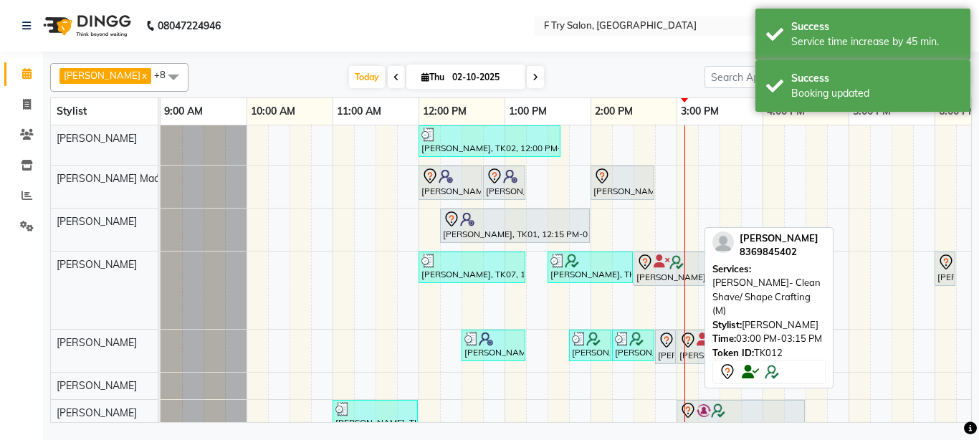
drag, startPoint x: 692, startPoint y: 302, endPoint x: 725, endPoint y: 337, distance: 48.2
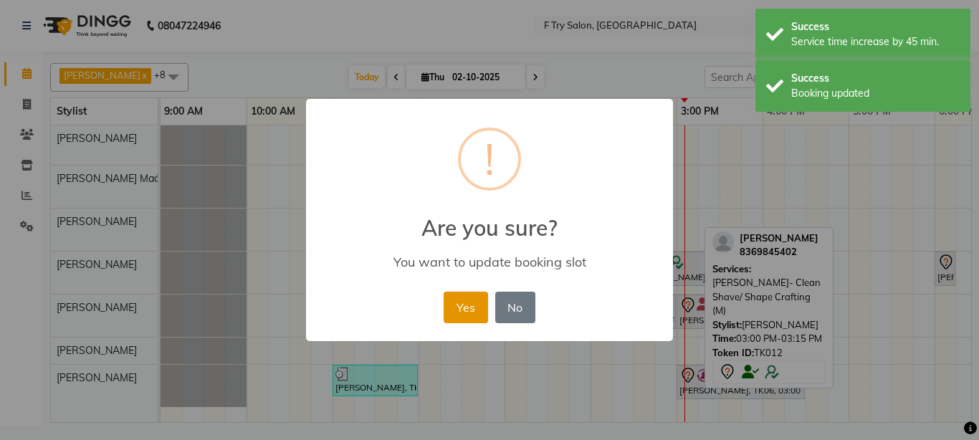
click at [455, 300] on button "Yes" at bounding box center [466, 308] width 44 height 32
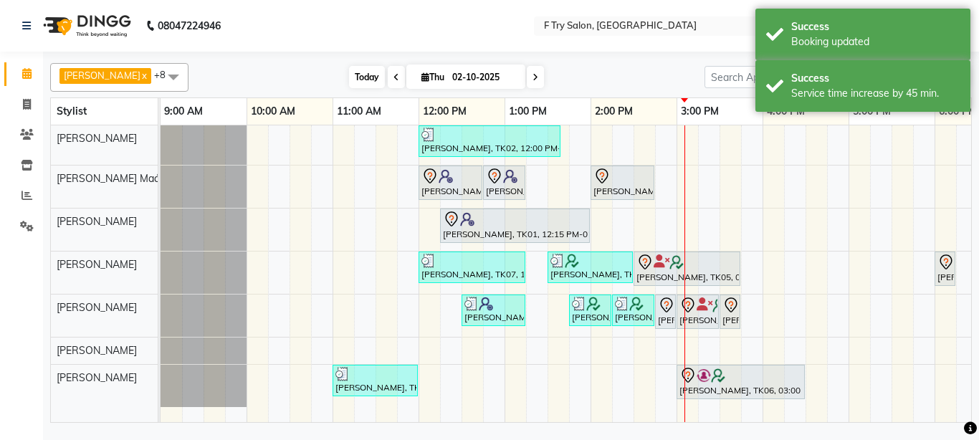
click at [349, 79] on span "Today" at bounding box center [367, 77] width 36 height 22
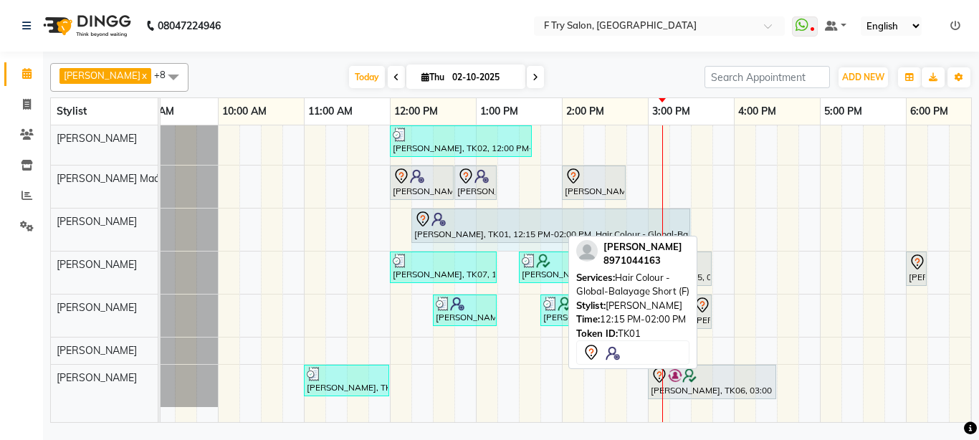
drag, startPoint x: 558, startPoint y: 224, endPoint x: 685, endPoint y: 232, distance: 127.1
click at [132, 232] on div "Aditi Gupta, TK01, 12:15 PM-02:00 PM, Hair Colour - Global-Balayage Short (F) A…" at bounding box center [132, 230] width 0 height 42
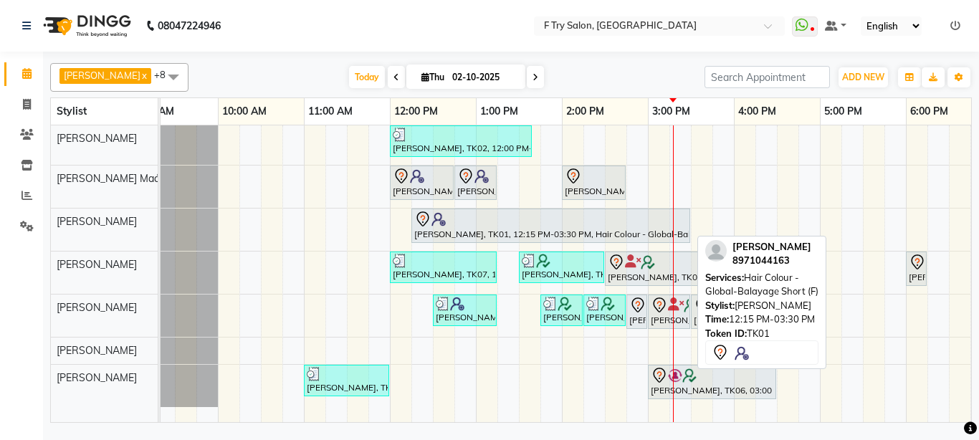
click at [667, 226] on div at bounding box center [550, 219] width 273 height 17
select select "7"
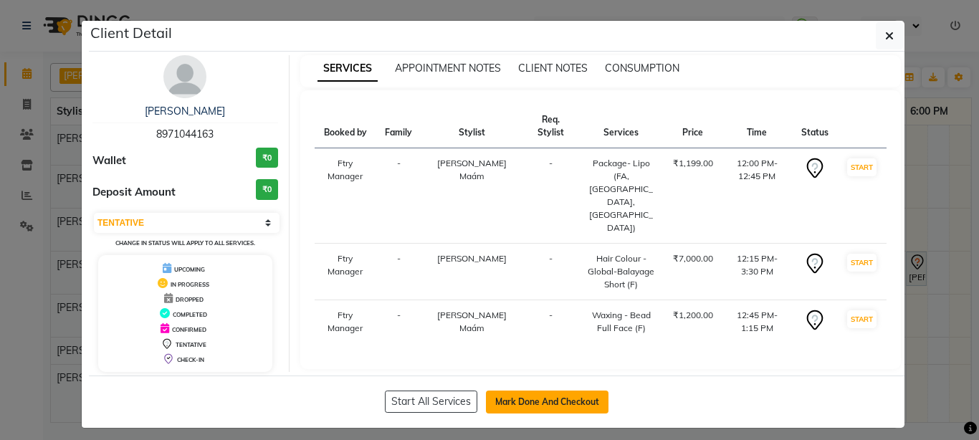
click at [576, 409] on button "Mark Done And Checkout" at bounding box center [547, 402] width 123 height 23
select select "service"
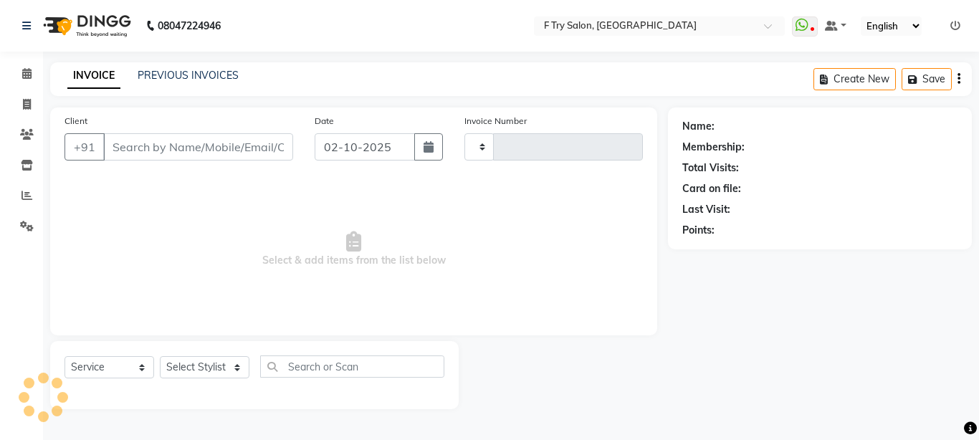
type input "2381"
select select "793"
type input "89******63"
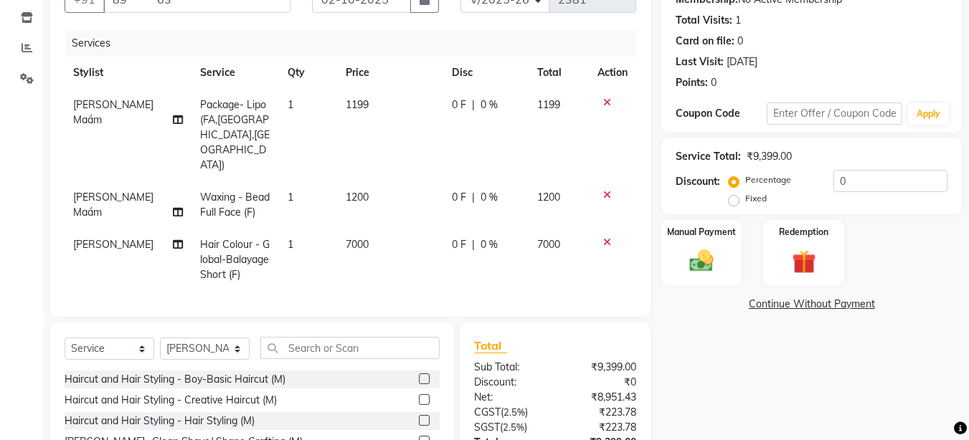
scroll to position [229, 0]
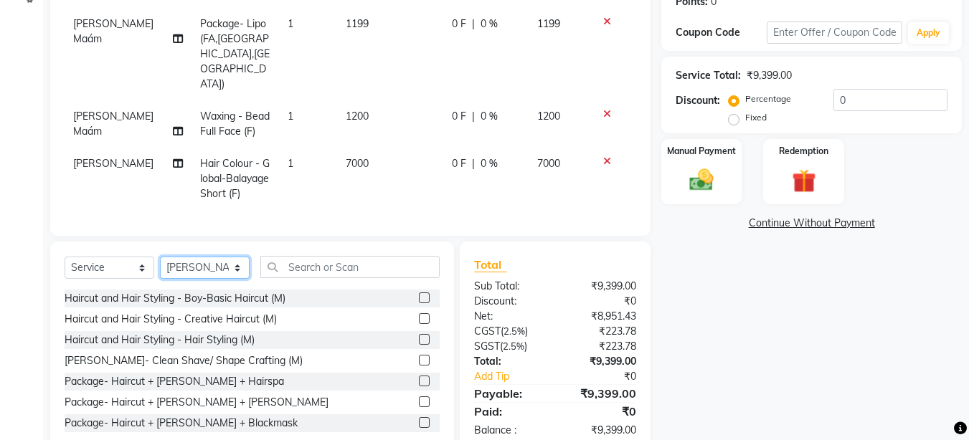
select select "13914"
click at [160, 257] on select "Select Stylist Aakash Warulkar Aditya Fulbhati Anshul Bisen Ftry Agent Ftry Man…" at bounding box center [205, 268] width 90 height 22
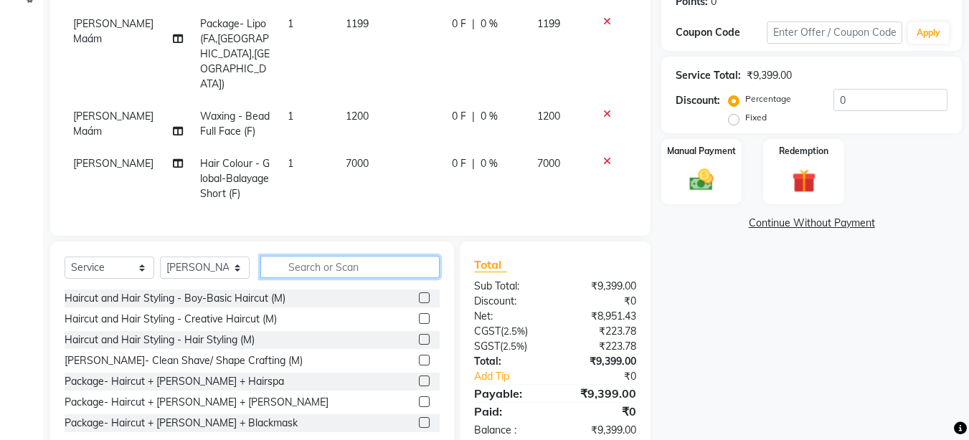
click at [350, 256] on input "text" at bounding box center [349, 267] width 179 height 22
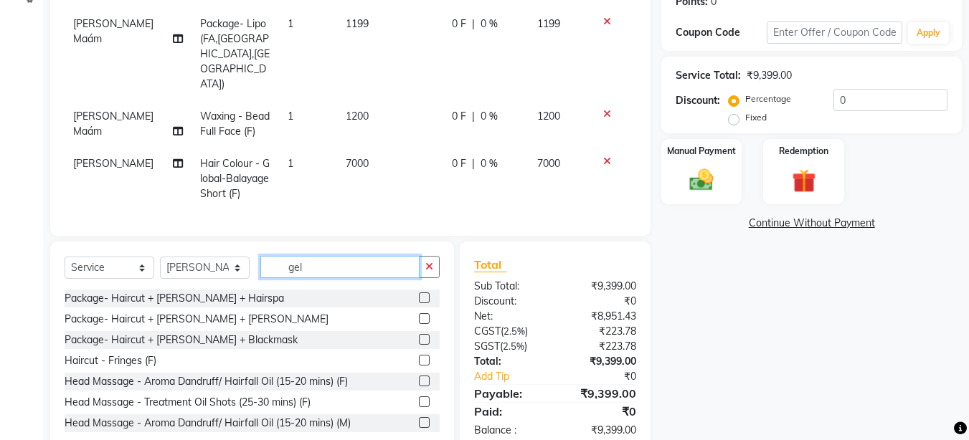
scroll to position [228, 0]
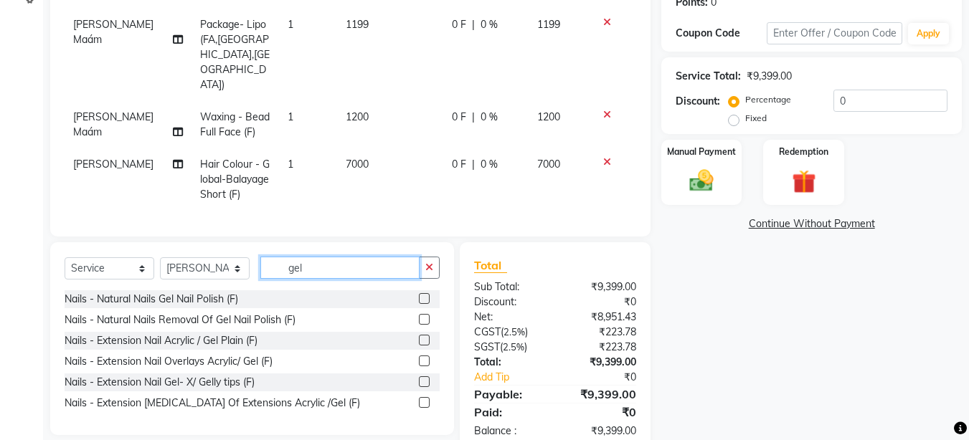
type input "gel"
click at [428, 314] on label at bounding box center [424, 319] width 11 height 11
click at [428, 315] on input "checkbox" at bounding box center [423, 319] width 9 height 9
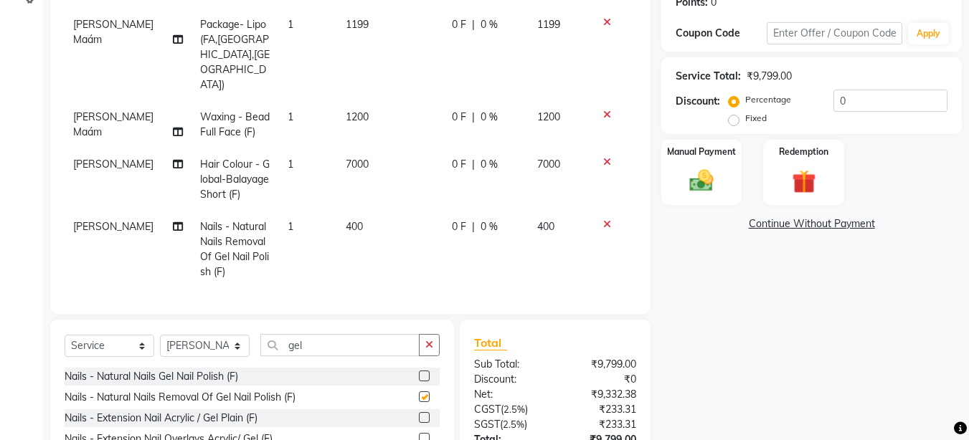
checkbox input "false"
click at [608, 219] on icon at bounding box center [607, 224] width 8 height 10
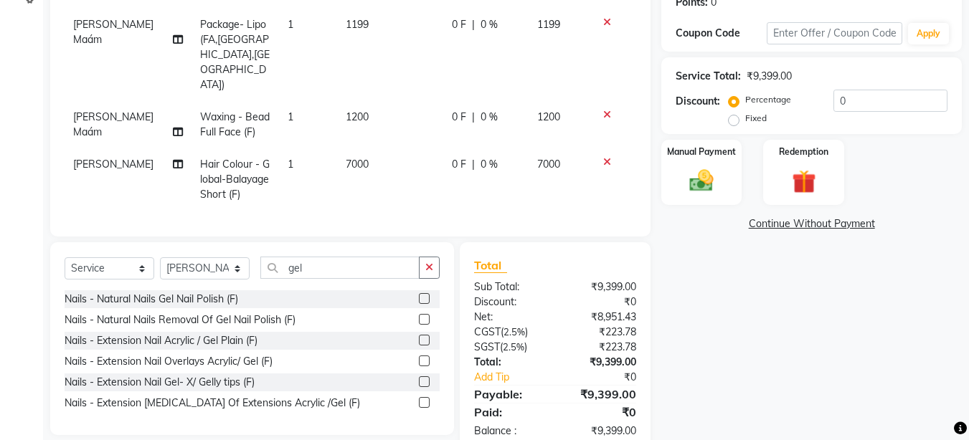
click at [427, 293] on label at bounding box center [424, 298] width 11 height 11
click at [427, 295] on input "checkbox" at bounding box center [423, 299] width 9 height 9
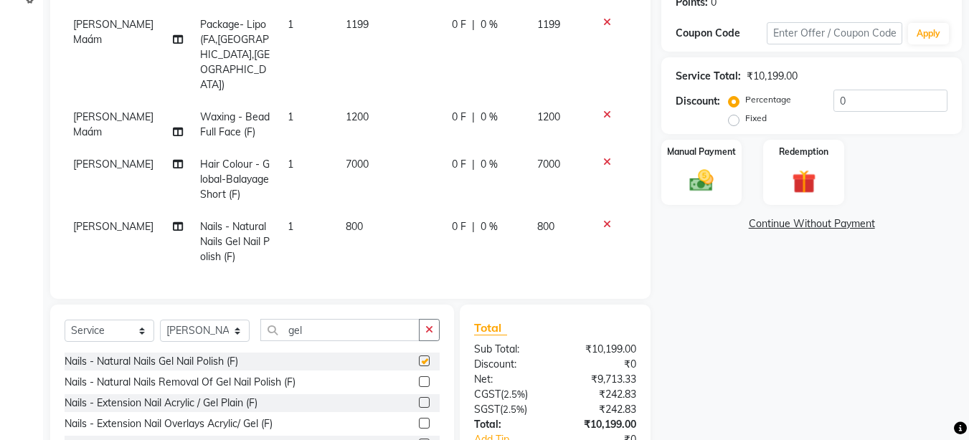
checkbox input "false"
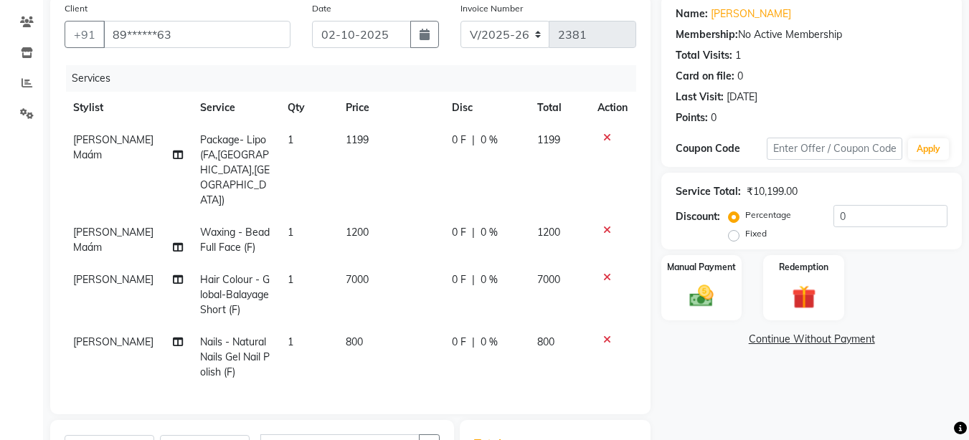
scroll to position [142, 0]
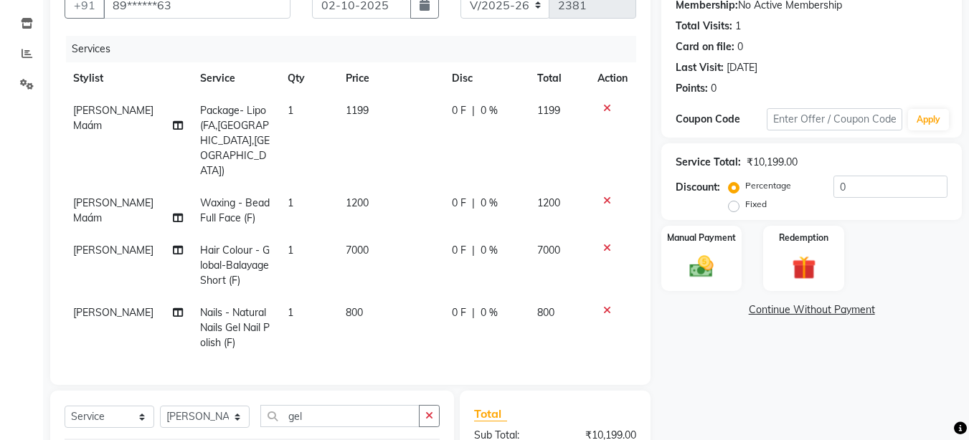
click at [482, 305] on span "0 %" at bounding box center [488, 312] width 17 height 15
select select "13914"
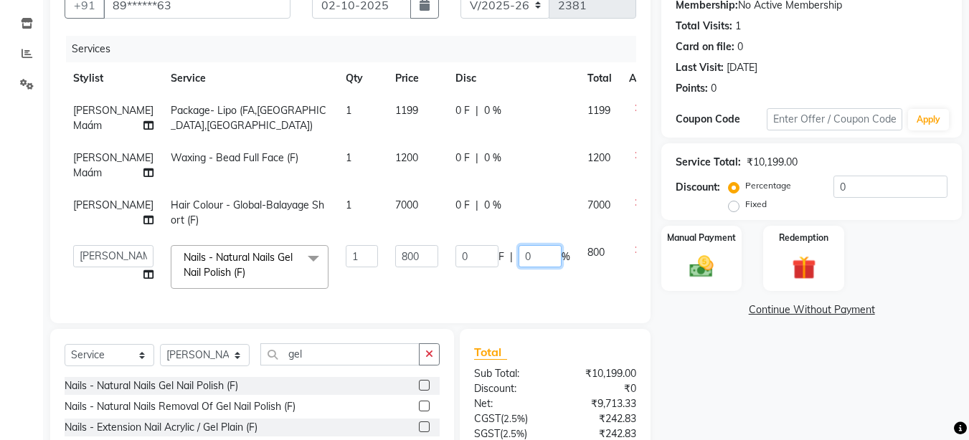
click at [518, 267] on input "0" at bounding box center [539, 256] width 43 height 22
type input "30"
click at [579, 296] on td "800" at bounding box center [600, 267] width 42 height 61
select select "13914"
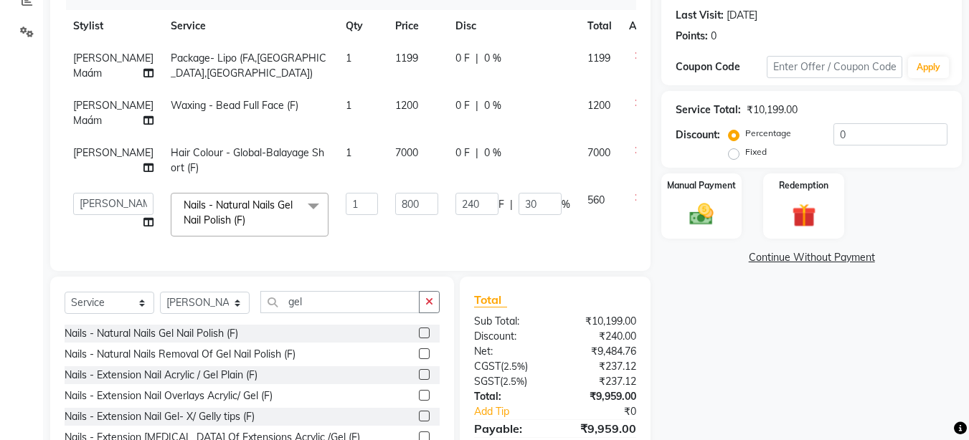
scroll to position [228, 0]
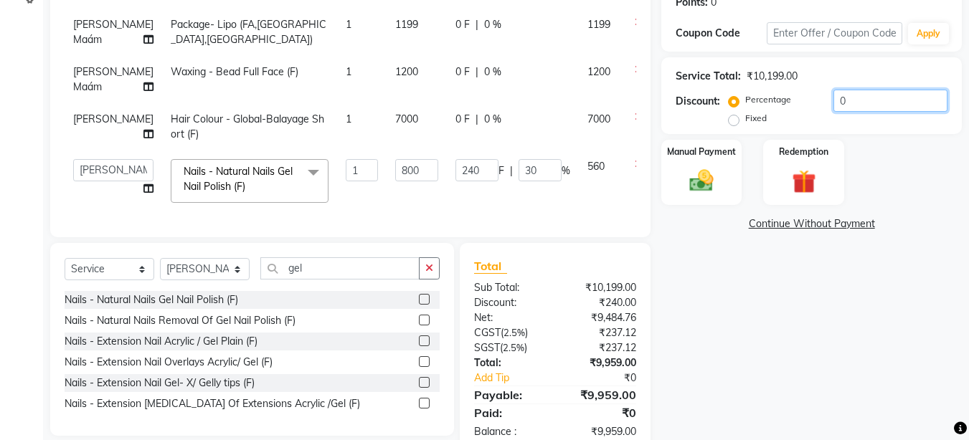
click at [847, 103] on input "0" at bounding box center [890, 101] width 114 height 22
type input "0"
type input "3"
type input "24"
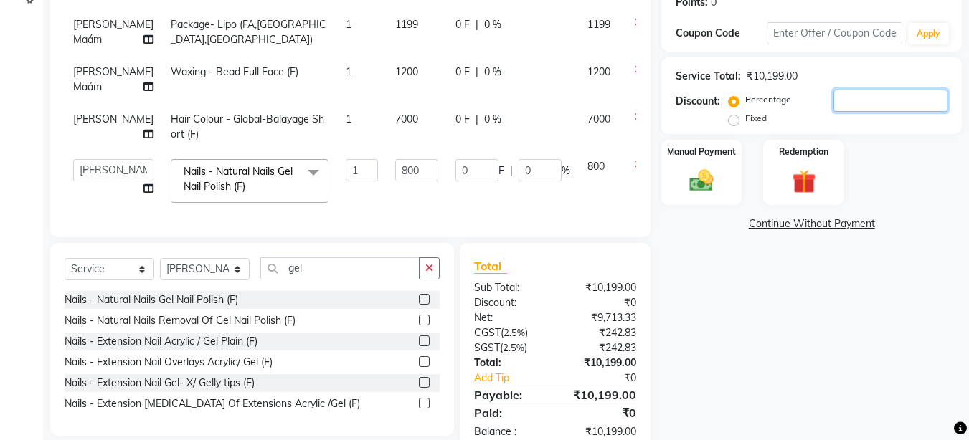
type input "3"
type input "30"
type input "240"
type input "30"
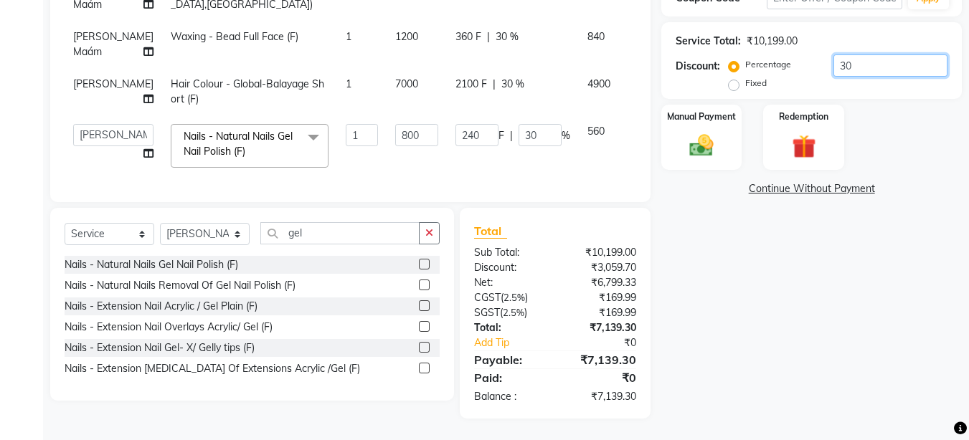
scroll to position [289, 0]
type input "30"
select select "membership"
click at [65, 223] on select "Select Service Product Membership Package Voucher Prepaid Gift Card" at bounding box center [110, 234] width 90 height 22
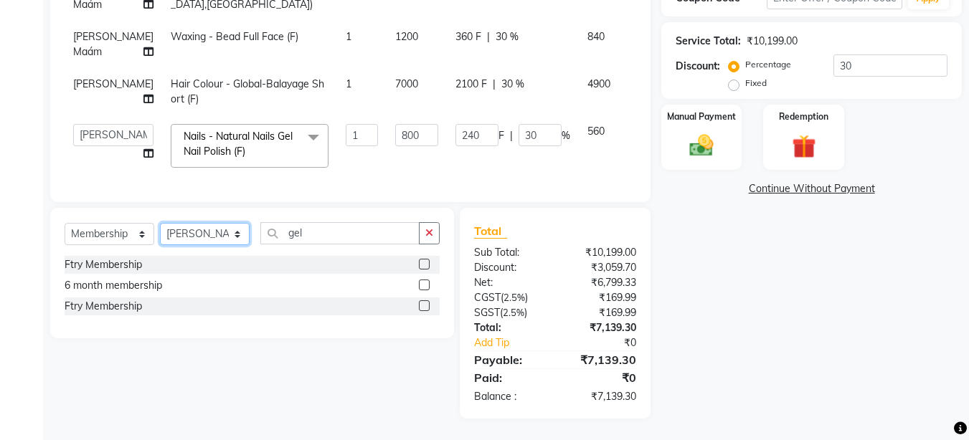
select select "54011"
click at [160, 223] on select "Select Stylist Aakash Warulkar Aditya Fulbhati Anshul Bisen Ftry Agent Ftry Man…" at bounding box center [205, 234] width 90 height 22
click at [432, 233] on icon "button" at bounding box center [429, 233] width 8 height 10
click at [424, 305] on label at bounding box center [424, 305] width 11 height 11
click at [424, 305] on input "checkbox" at bounding box center [423, 306] width 9 height 9
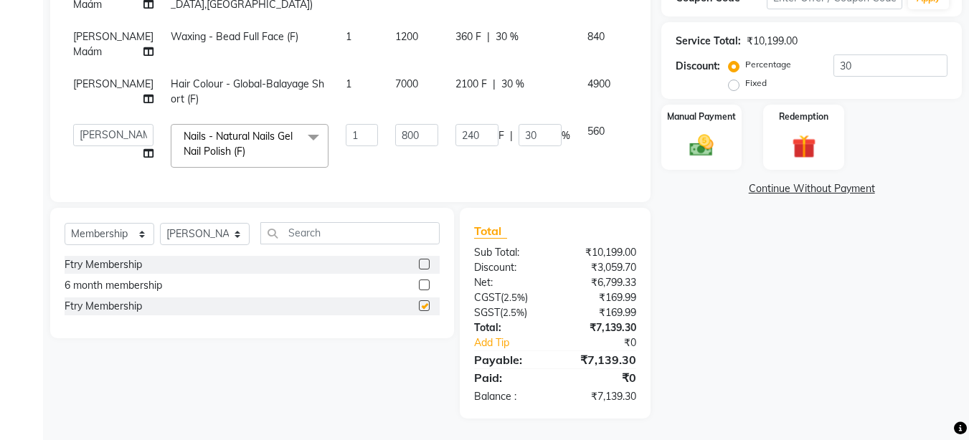
select select "select"
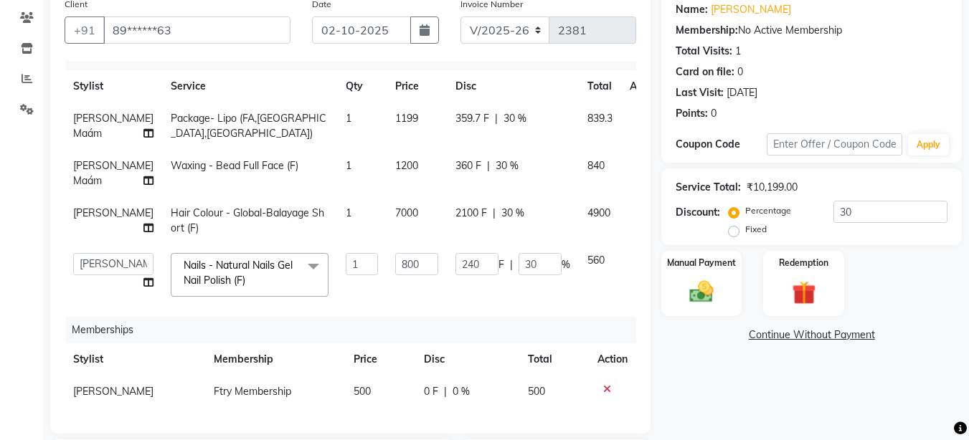
scroll to position [0, 0]
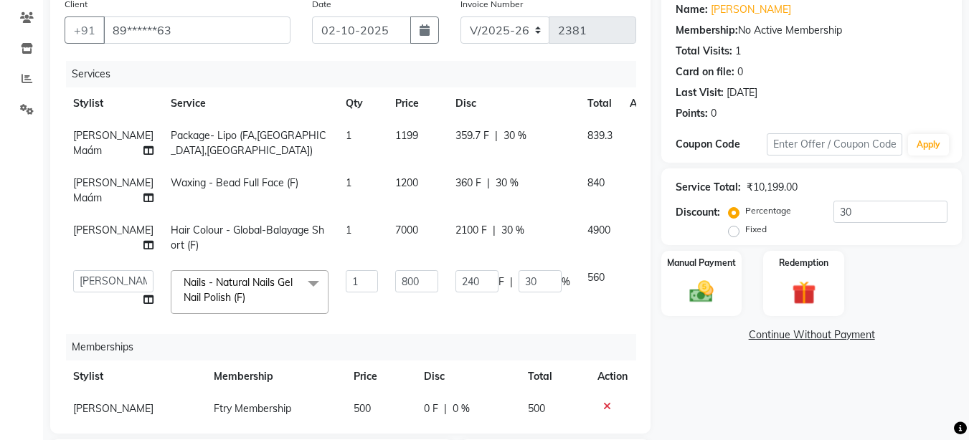
click at [503, 136] on span "30 %" at bounding box center [514, 135] width 23 height 15
select select "14056"
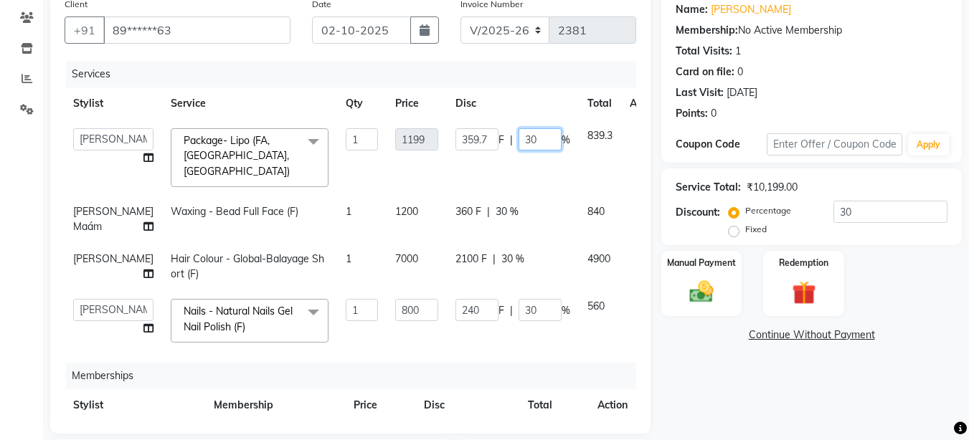
click at [518, 141] on input "30" at bounding box center [539, 139] width 43 height 22
type input "3"
click at [475, 164] on td "359.7 F | %" at bounding box center [513, 158] width 132 height 76
select select "14056"
click at [495, 204] on span "30 %" at bounding box center [506, 211] width 23 height 15
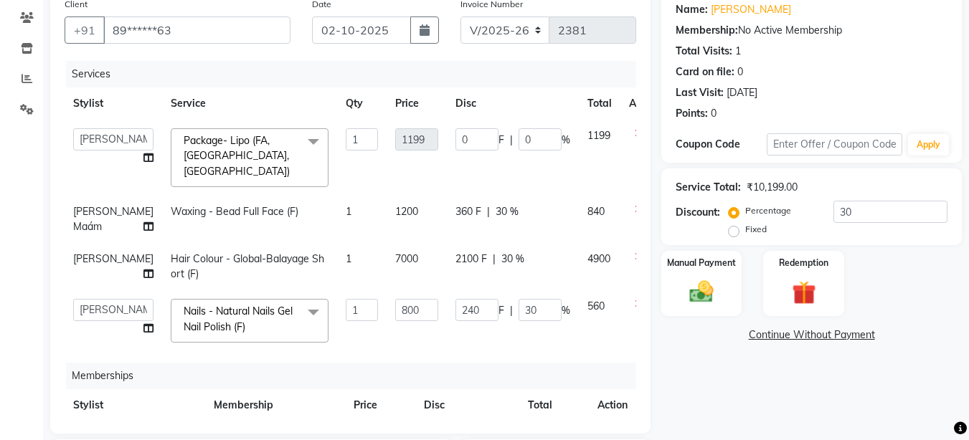
select select "14056"
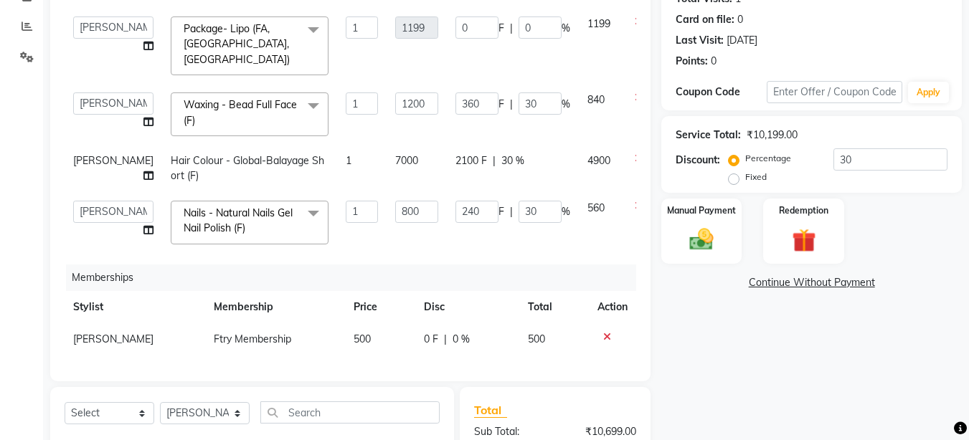
scroll to position [203, 0]
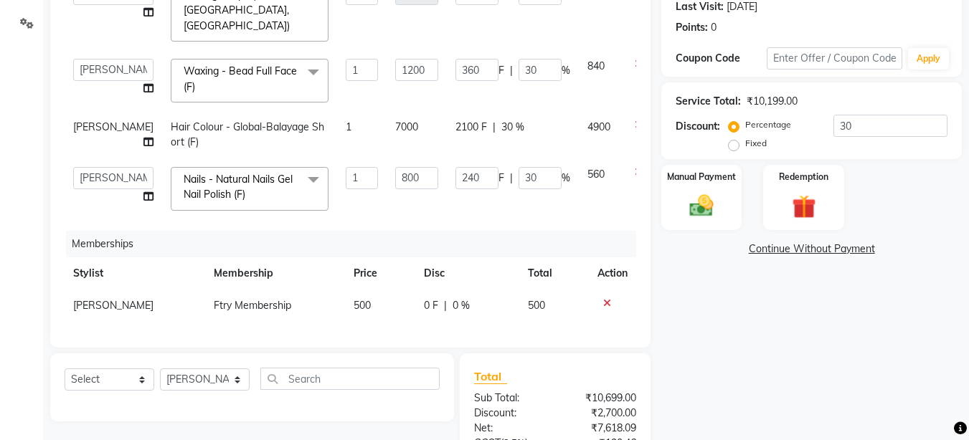
click at [455, 120] on div "2100 F | 30 %" at bounding box center [512, 127] width 115 height 15
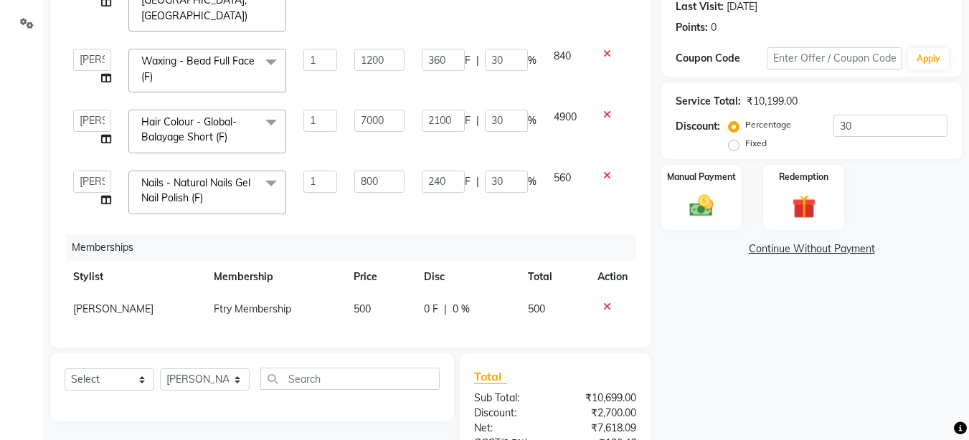
scroll to position [68, 0]
click at [381, 111] on input "7000" at bounding box center [378, 122] width 49 height 22
type input "7"
type input "2500"
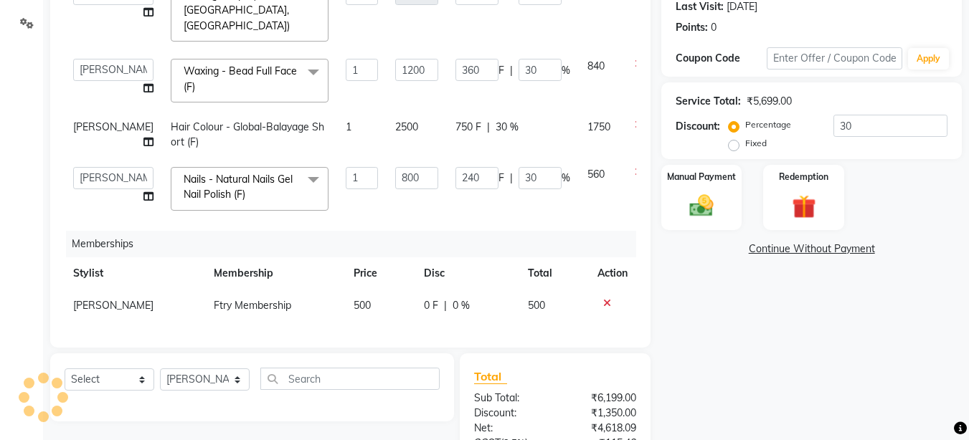
click at [495, 120] on span "30 %" at bounding box center [506, 127] width 23 height 15
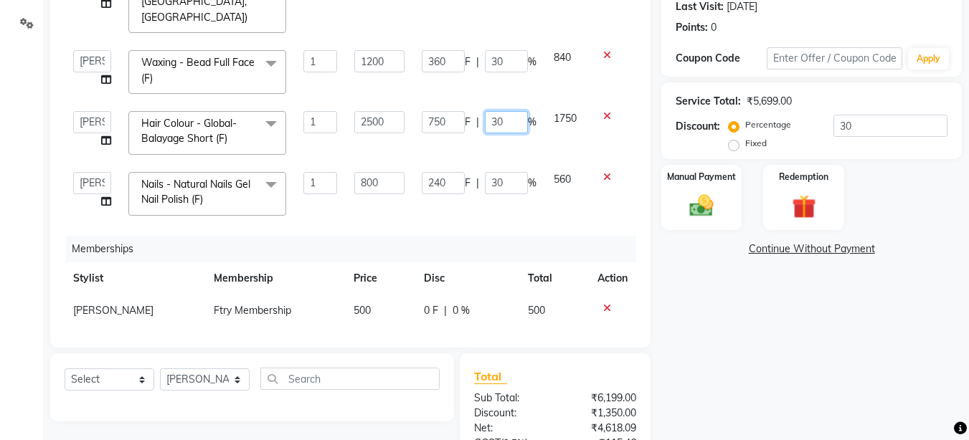
click at [498, 111] on input "30" at bounding box center [506, 122] width 43 height 22
type input "3"
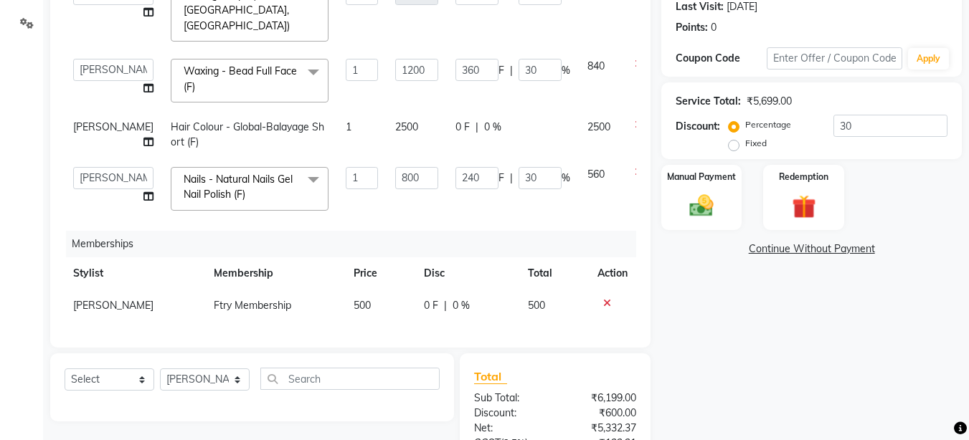
click at [484, 158] on td "240 F | 30 %" at bounding box center [513, 188] width 132 height 61
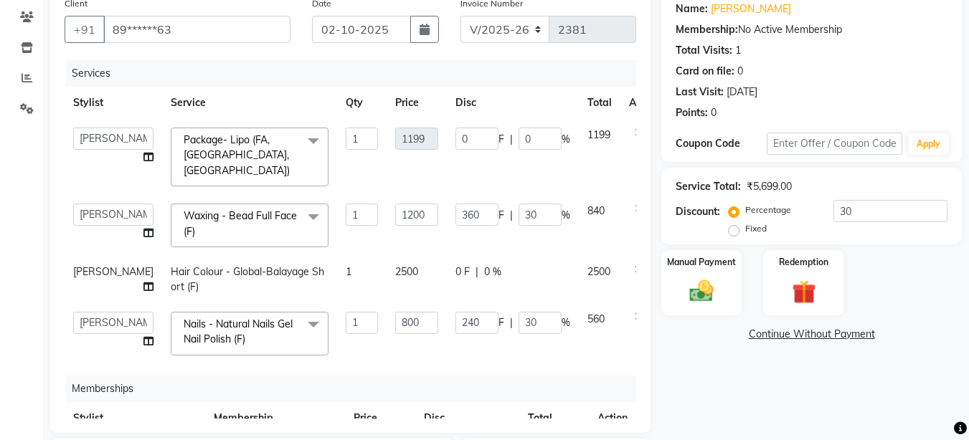
scroll to position [176, 0]
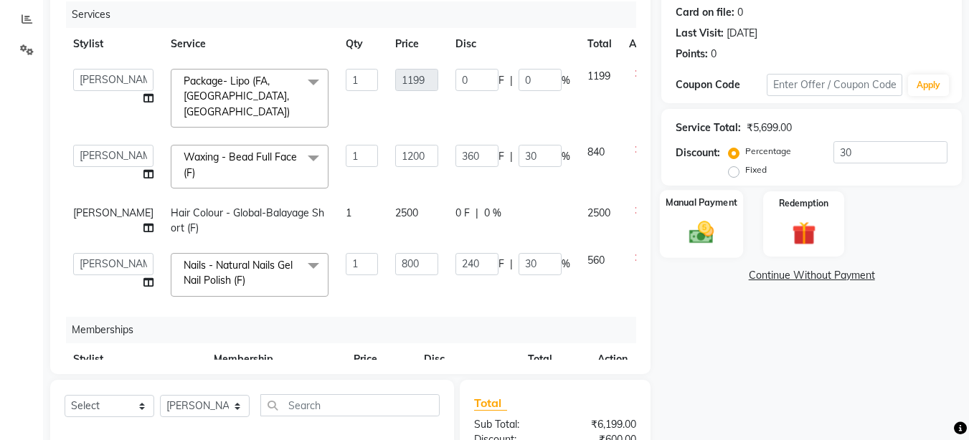
click at [710, 236] on img at bounding box center [701, 232] width 40 height 29
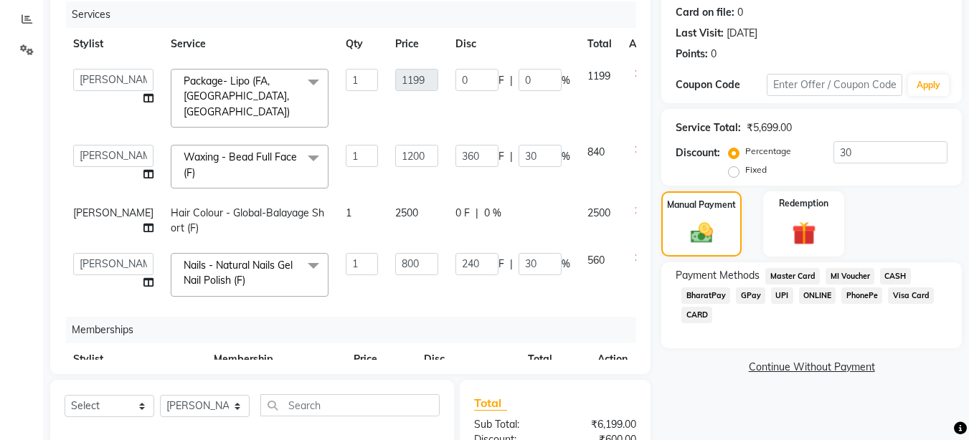
click at [780, 295] on span "UPI" at bounding box center [782, 295] width 22 height 16
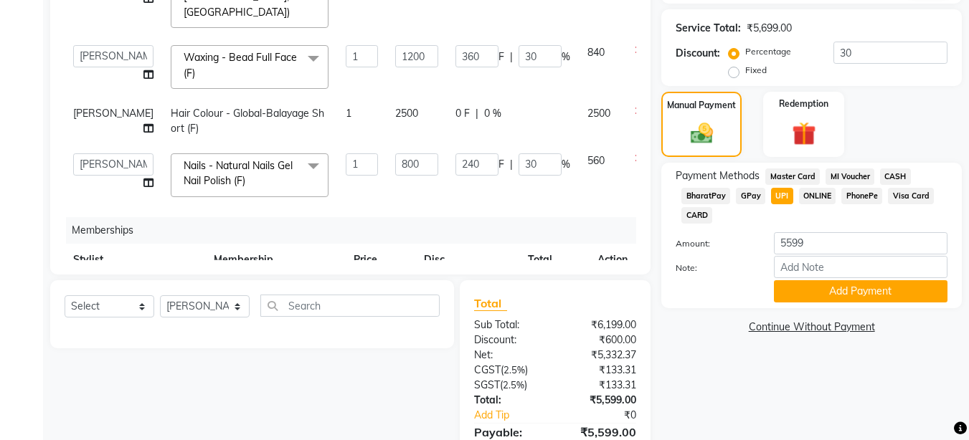
scroll to position [348, 0]
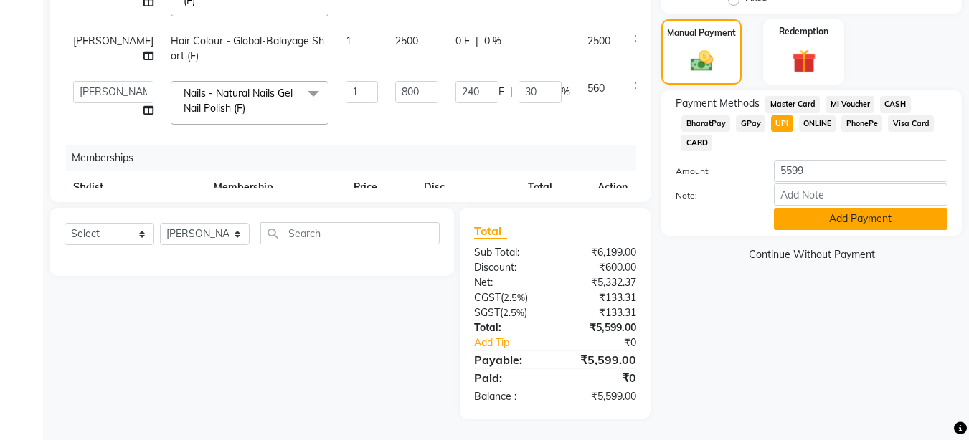
click at [848, 216] on button "Add Payment" at bounding box center [860, 219] width 173 height 22
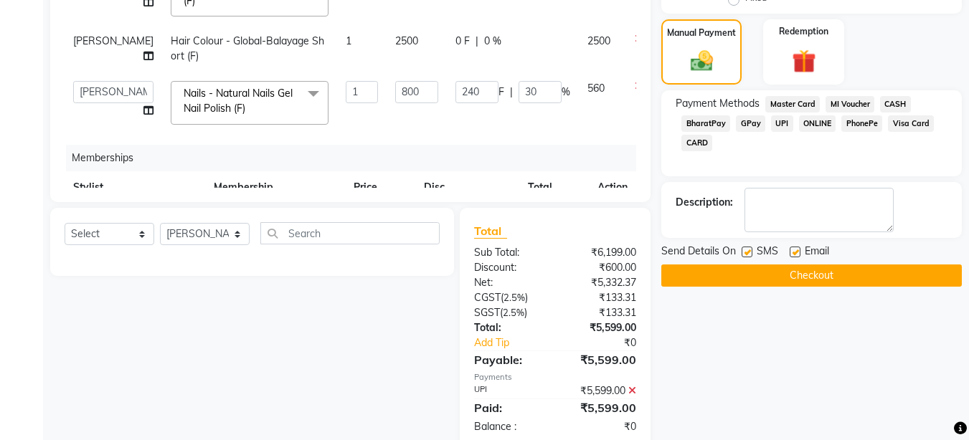
click at [815, 269] on button "Checkout" at bounding box center [811, 276] width 300 height 22
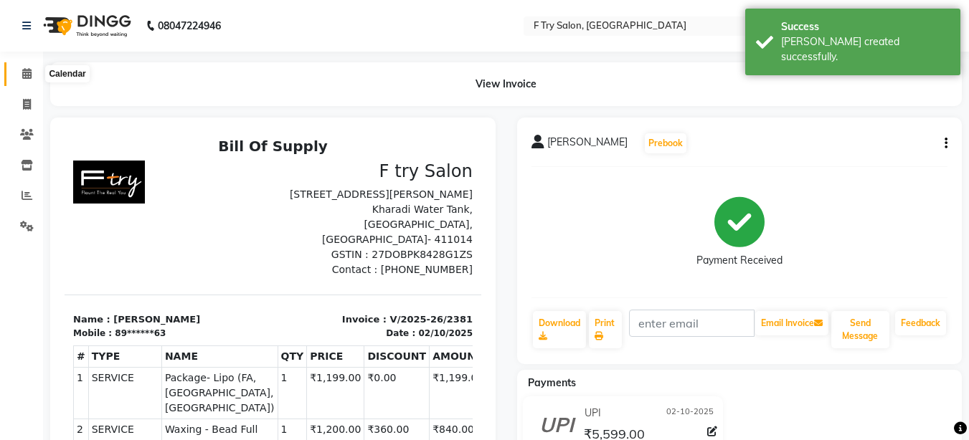
click at [27, 69] on icon at bounding box center [26, 73] width 9 height 11
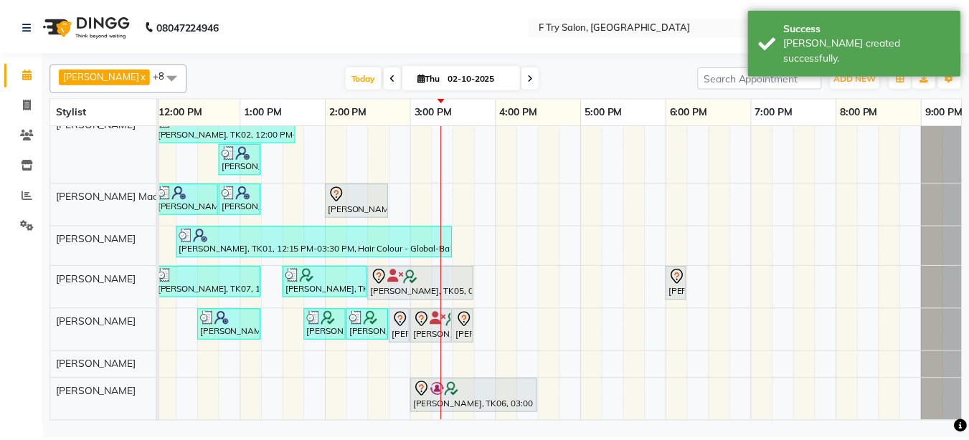
scroll to position [25, 0]
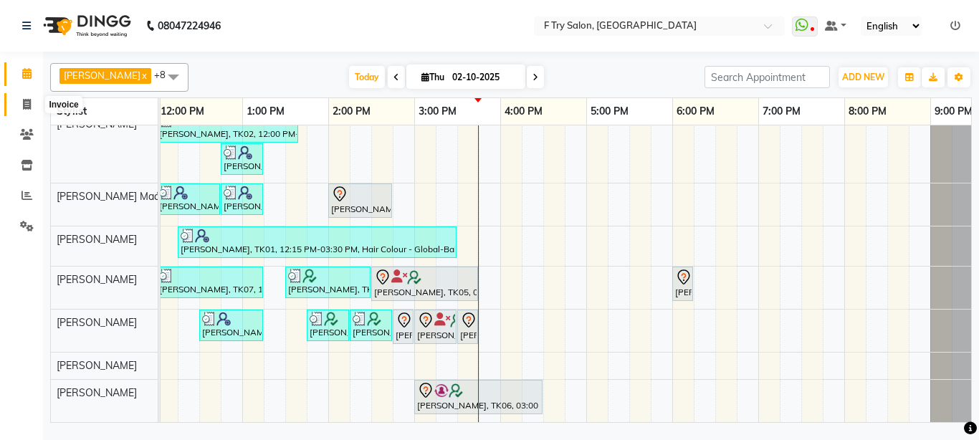
click at [29, 100] on icon at bounding box center [27, 104] width 8 height 11
select select "service"
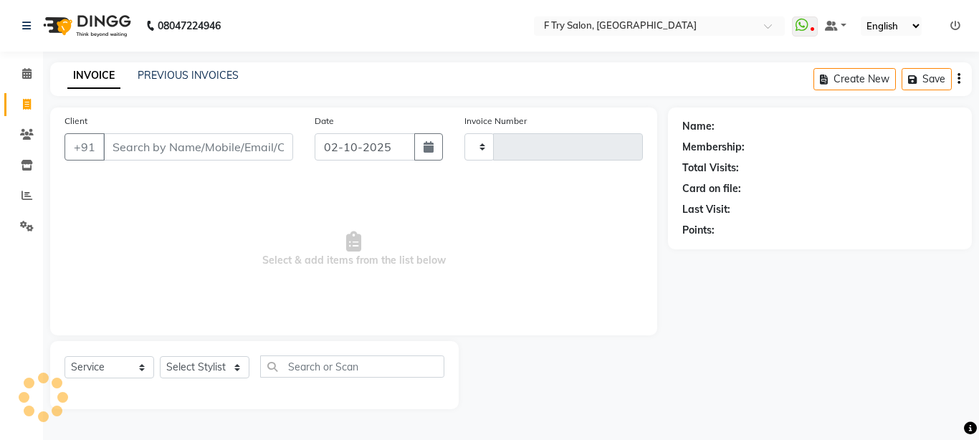
type input "2382"
select select "793"
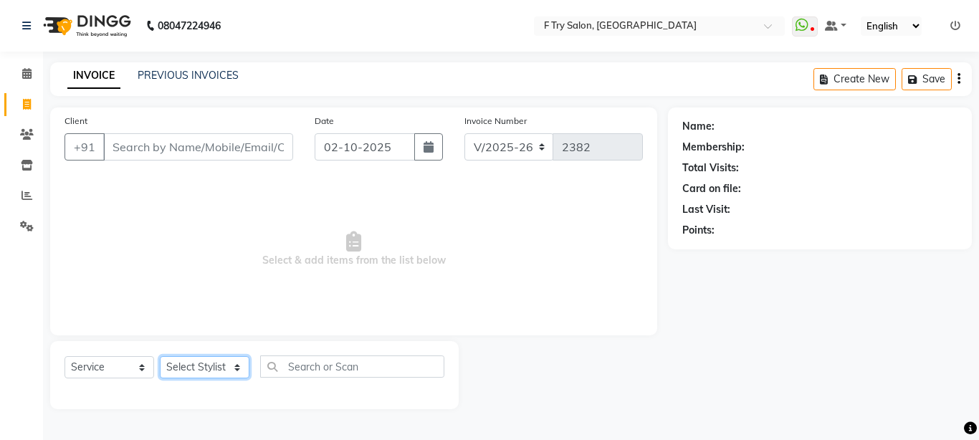
select select "14056"
click at [160, 356] on select "Select Stylist Aakash Warulkar Aditya Fulbhati Anshul Bisen Ftry Agent Ftry Man…" at bounding box center [205, 367] width 90 height 22
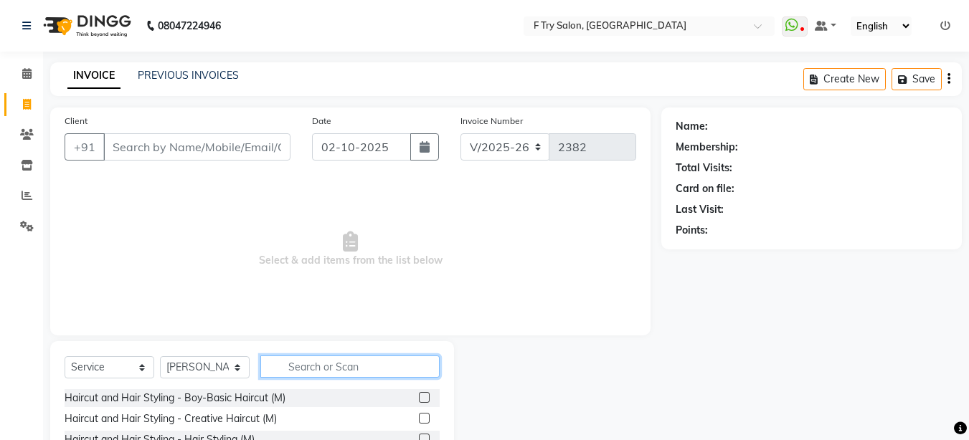
click at [336, 367] on input "text" at bounding box center [349, 367] width 179 height 22
type input "thread"
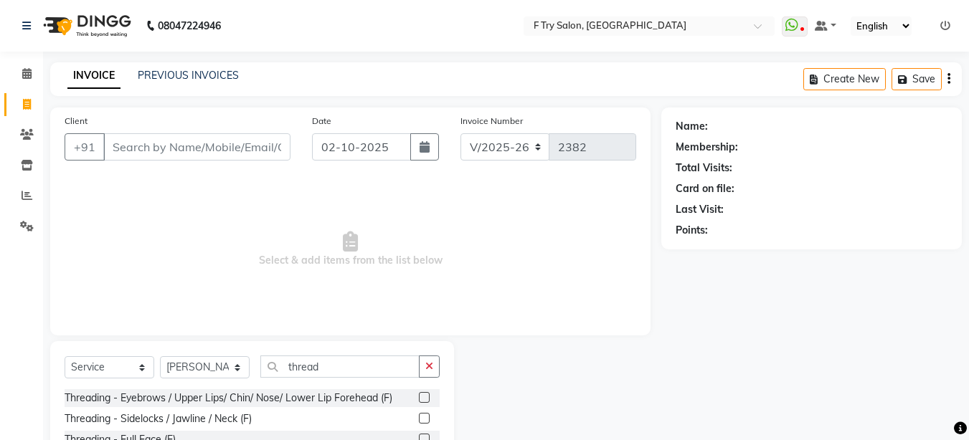
click at [419, 392] on label at bounding box center [424, 397] width 11 height 11
click at [419, 394] on input "checkbox" at bounding box center [423, 398] width 9 height 9
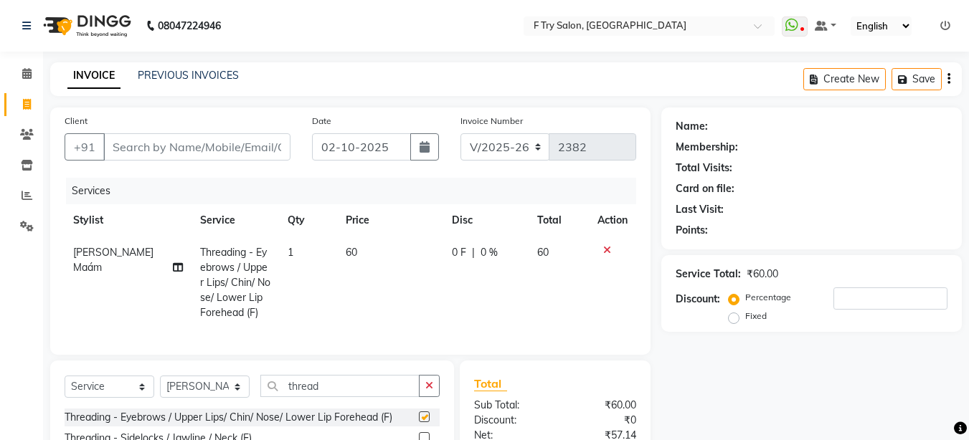
checkbox input "false"
click at [285, 252] on td "1" at bounding box center [308, 283] width 58 height 92
select select "14056"
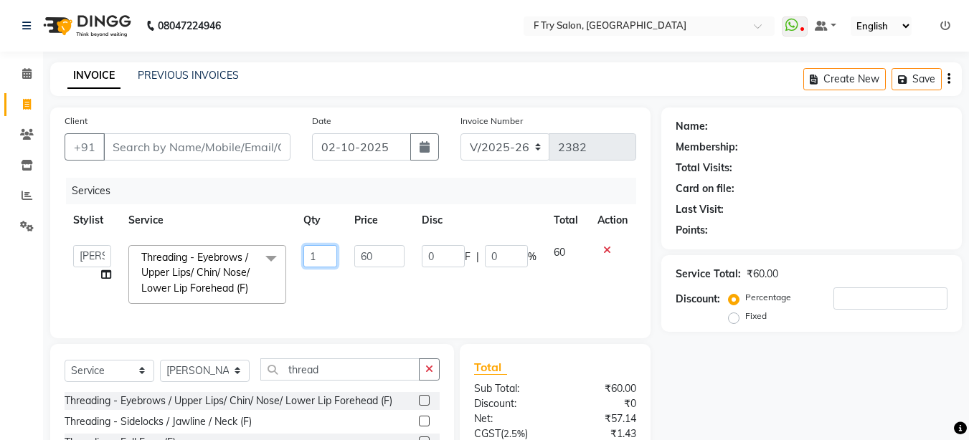
click at [331, 256] on input "1" at bounding box center [320, 256] width 34 height 22
type input "2"
click at [724, 396] on div "Name: Membership: Total Visits: Card on file: Last Visit: Points: Service Total…" at bounding box center [816, 331] width 311 height 447
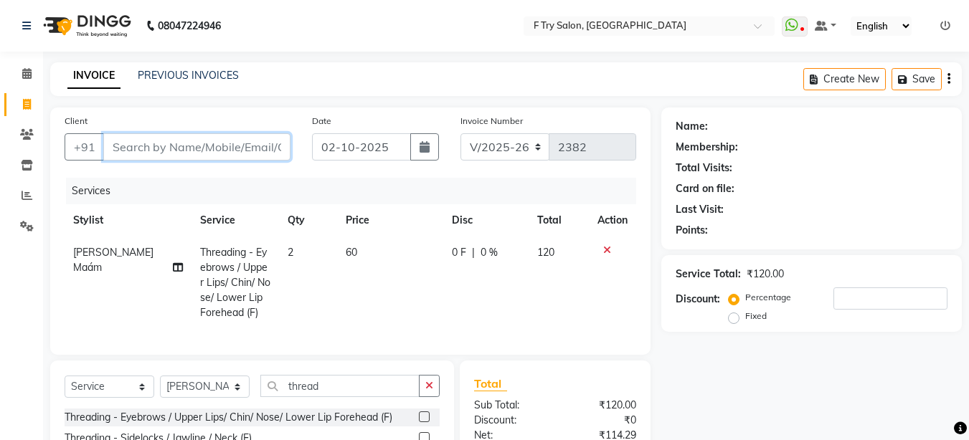
click at [192, 146] on input "Client" at bounding box center [196, 146] width 187 height 27
type input "7"
type input "0"
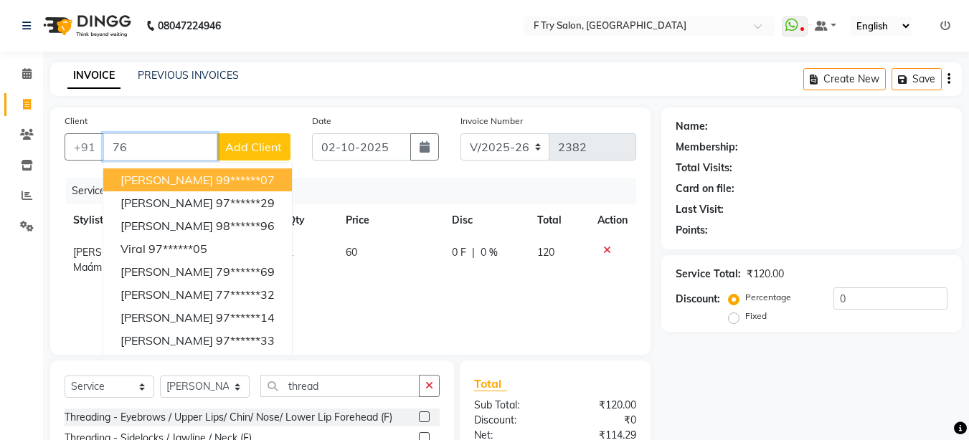
type input "7"
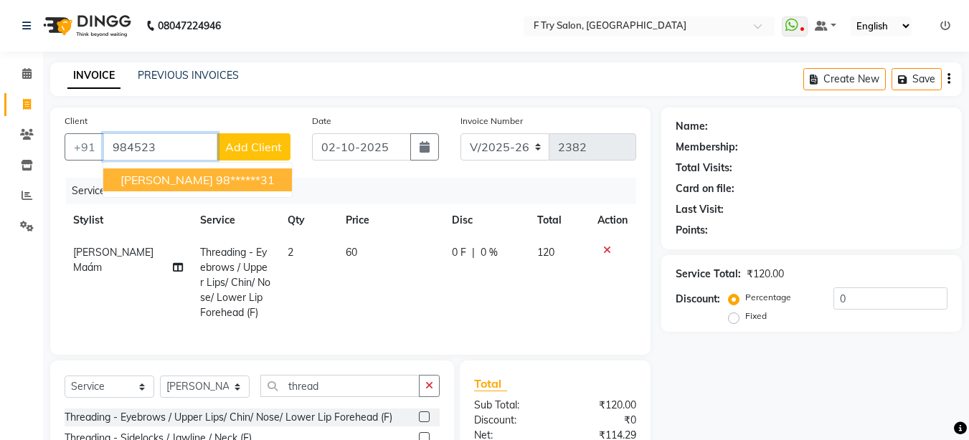
click at [189, 182] on span "[PERSON_NAME]" at bounding box center [166, 180] width 92 height 14
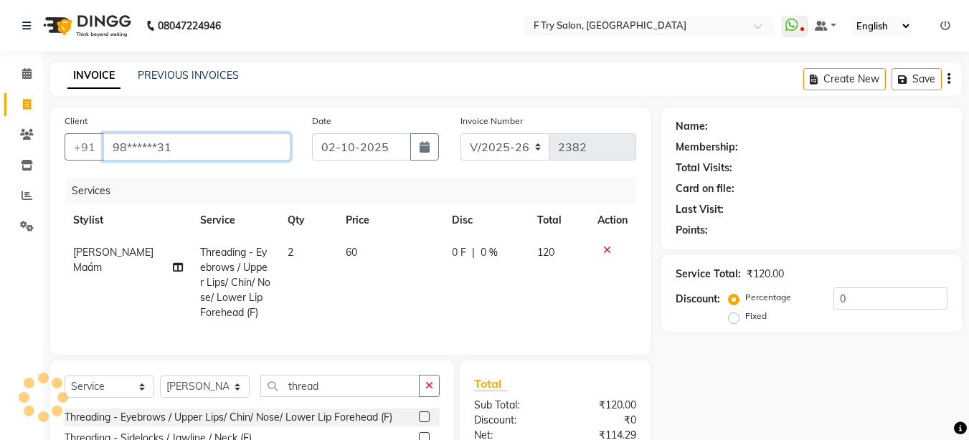
type input "98******31"
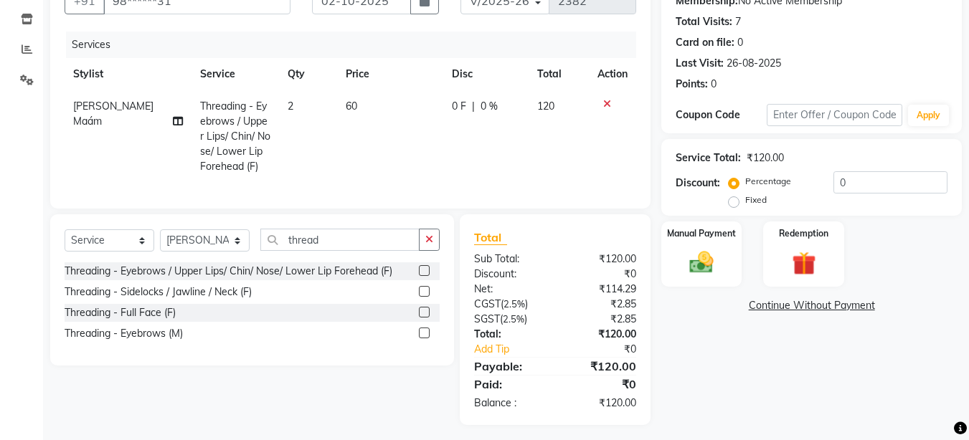
scroll to position [163, 0]
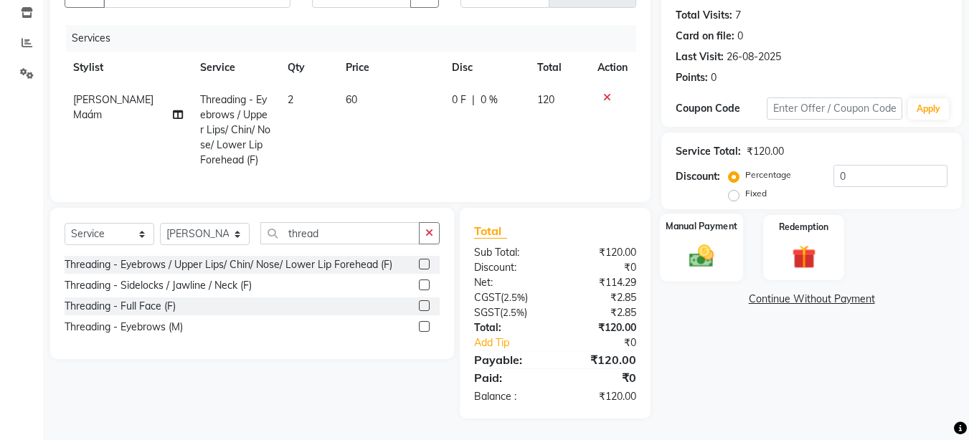
click at [685, 247] on img at bounding box center [701, 256] width 40 height 29
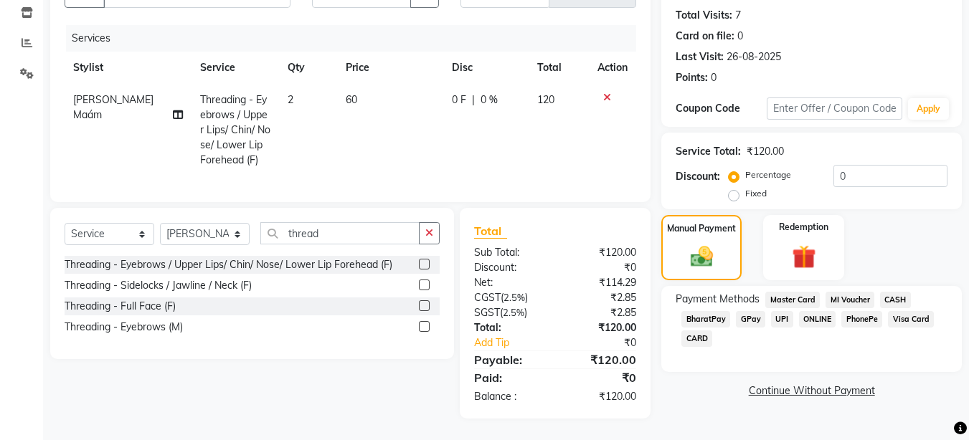
click at [781, 311] on span "UPI" at bounding box center [782, 319] width 22 height 16
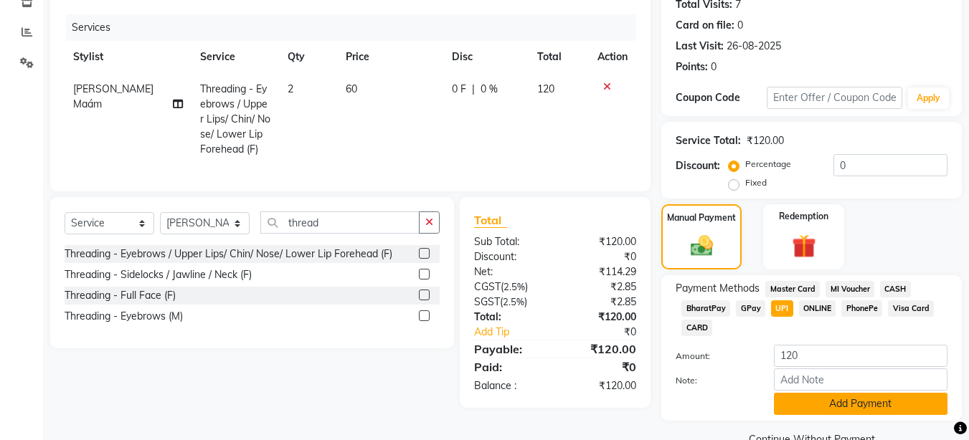
click at [850, 401] on button "Add Payment" at bounding box center [860, 404] width 173 height 22
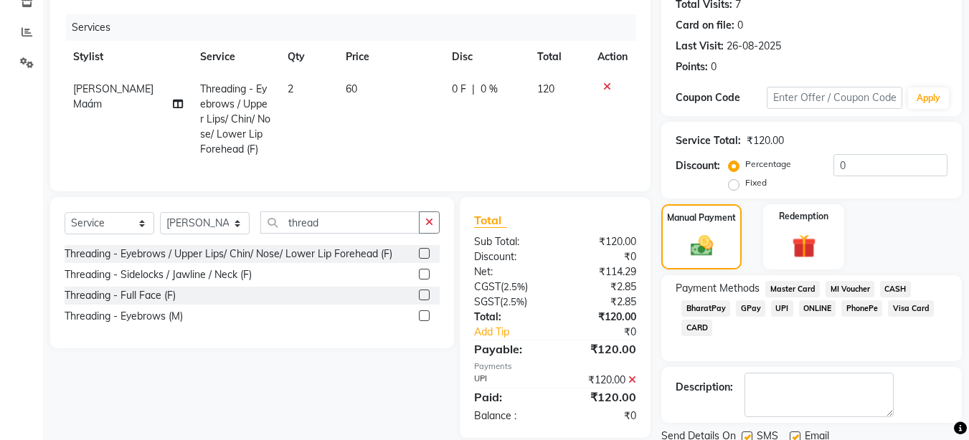
click at [782, 308] on span "UPI" at bounding box center [782, 308] width 22 height 16
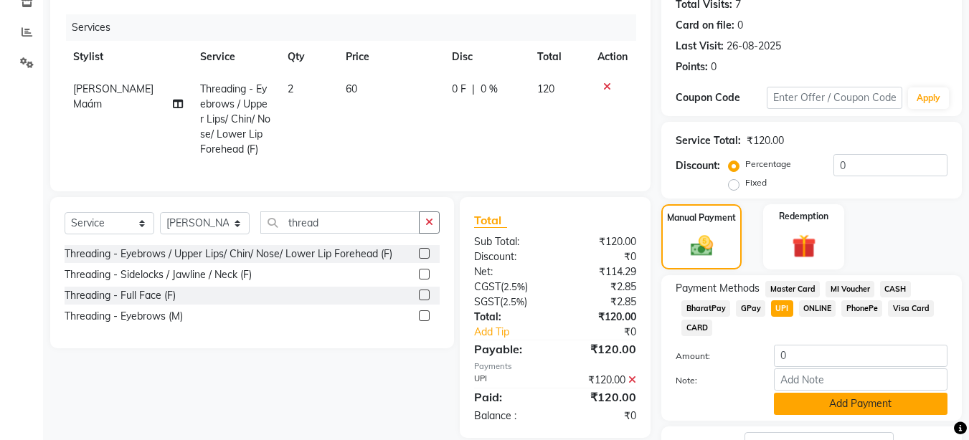
click at [856, 404] on button "Add Payment" at bounding box center [860, 404] width 173 height 22
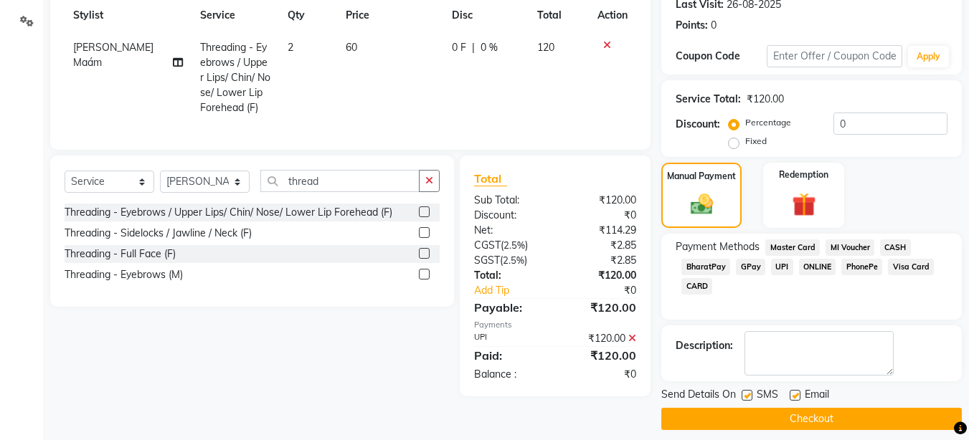
scroll to position [217, 0]
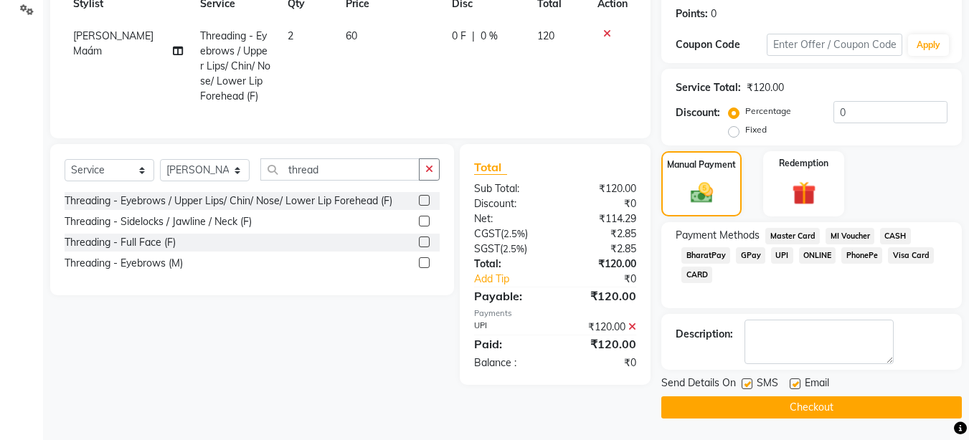
click at [750, 409] on button "Checkout" at bounding box center [811, 407] width 300 height 22
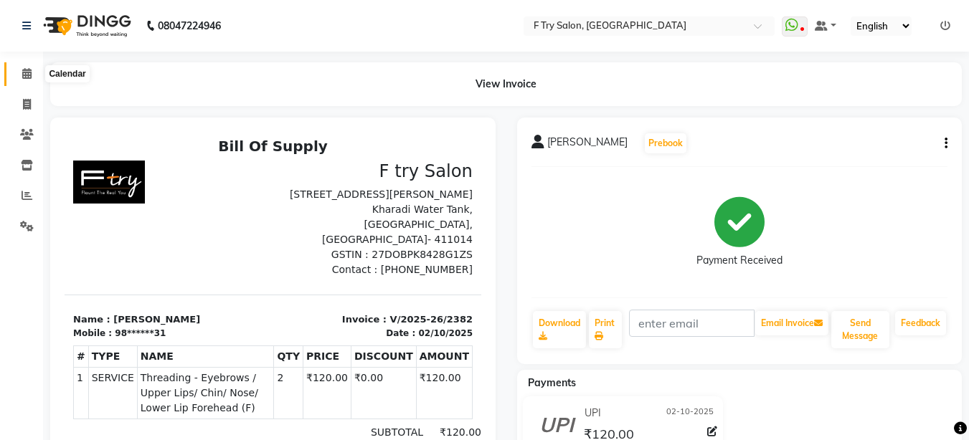
click at [29, 74] on icon at bounding box center [26, 73] width 9 height 11
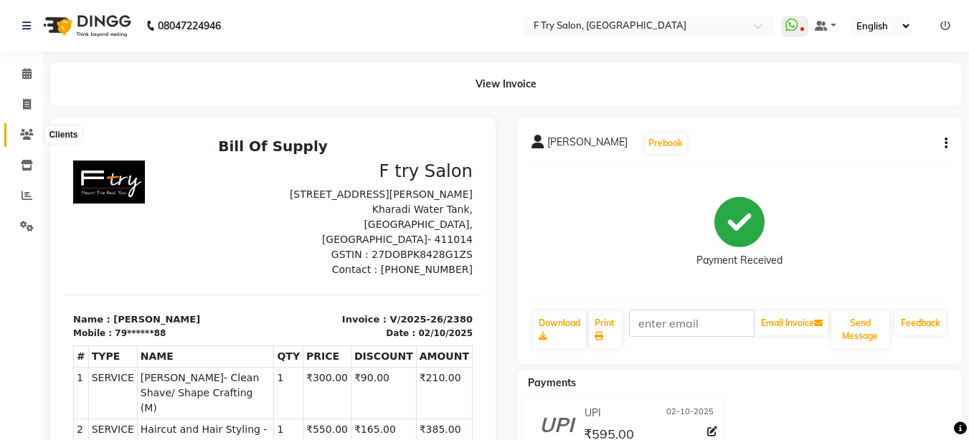
click at [29, 127] on span at bounding box center [26, 135] width 25 height 16
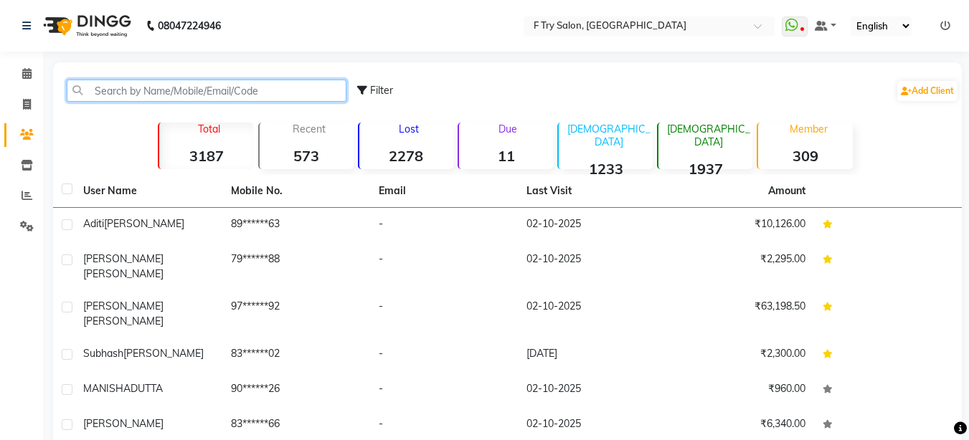
click at [126, 80] on input "text" at bounding box center [207, 91] width 280 height 22
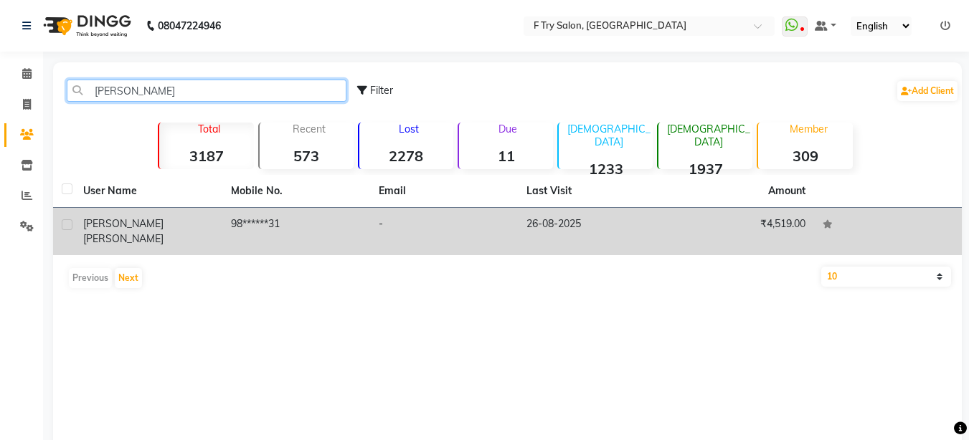
type input "[PERSON_NAME]"
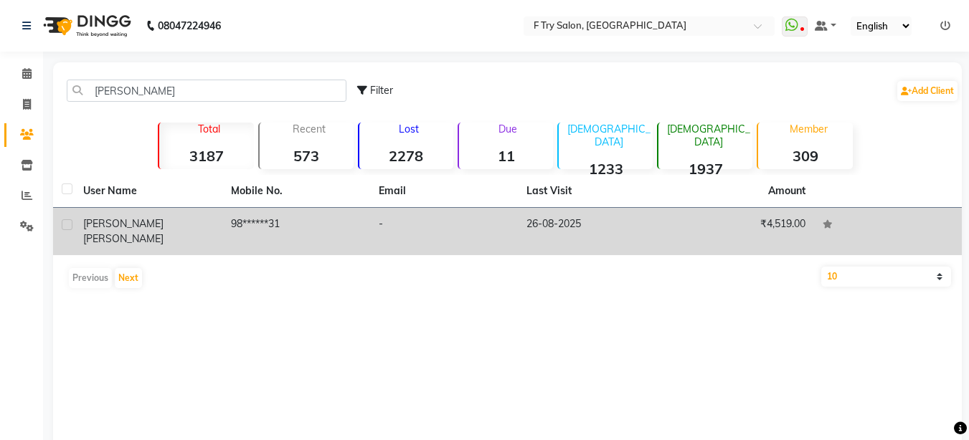
click at [141, 232] on span "[PERSON_NAME]" at bounding box center [123, 238] width 80 height 13
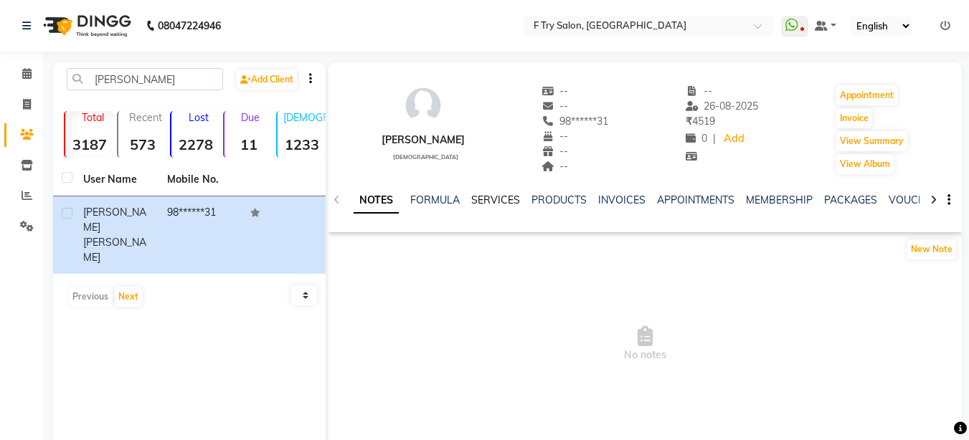
click at [488, 201] on link "SERVICES" at bounding box center [495, 200] width 49 height 13
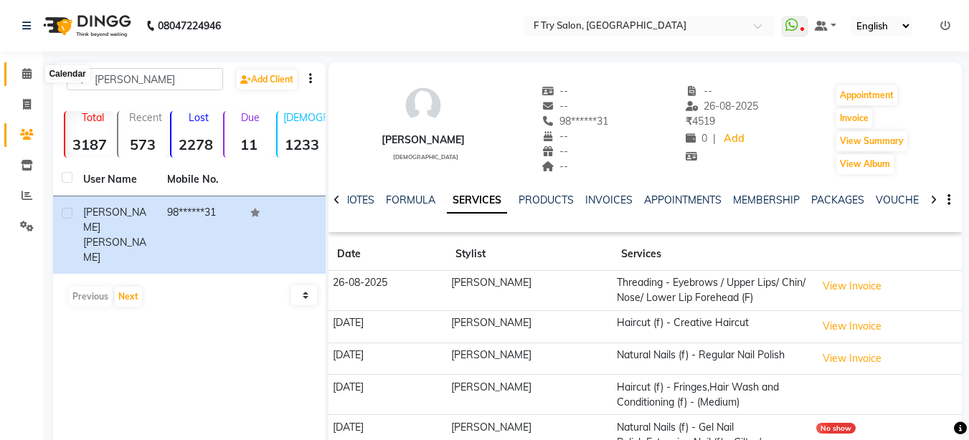
click at [29, 75] on icon at bounding box center [26, 73] width 9 height 11
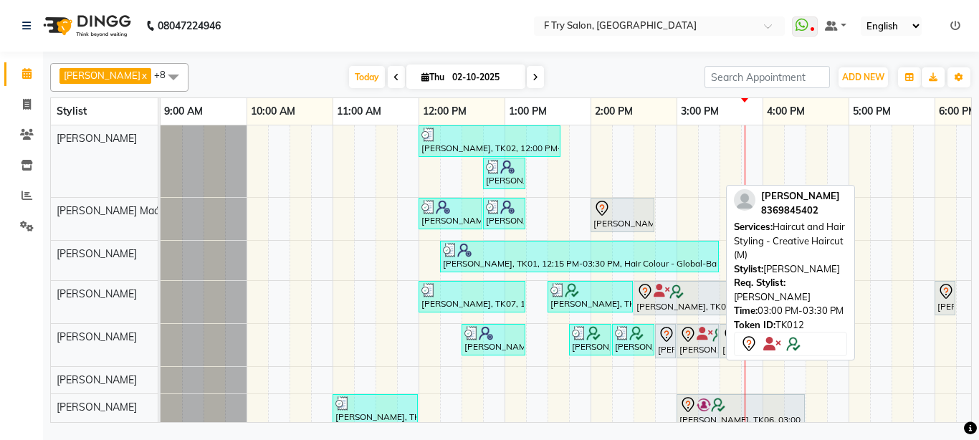
click at [692, 341] on icon at bounding box center [688, 334] width 17 height 17
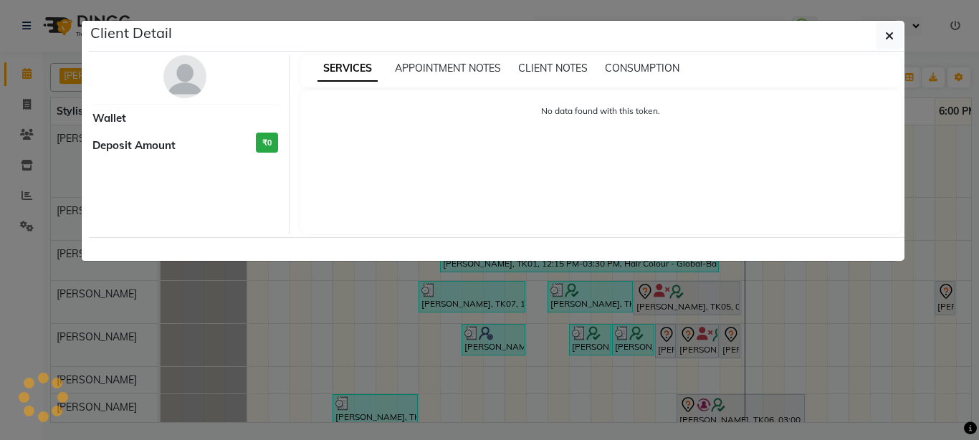
select select "7"
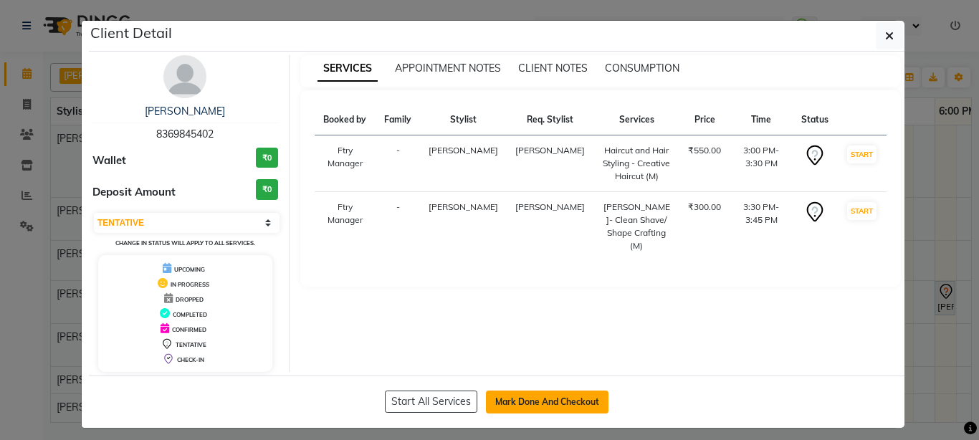
click at [525, 391] on button "Mark Done And Checkout" at bounding box center [547, 402] width 123 height 23
select select "service"
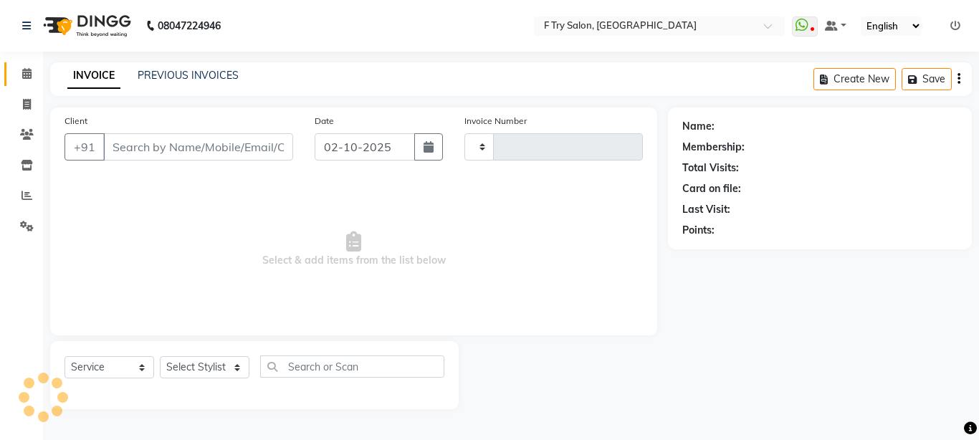
type input "2383"
select select "793"
type input "83******02"
select select "70065"
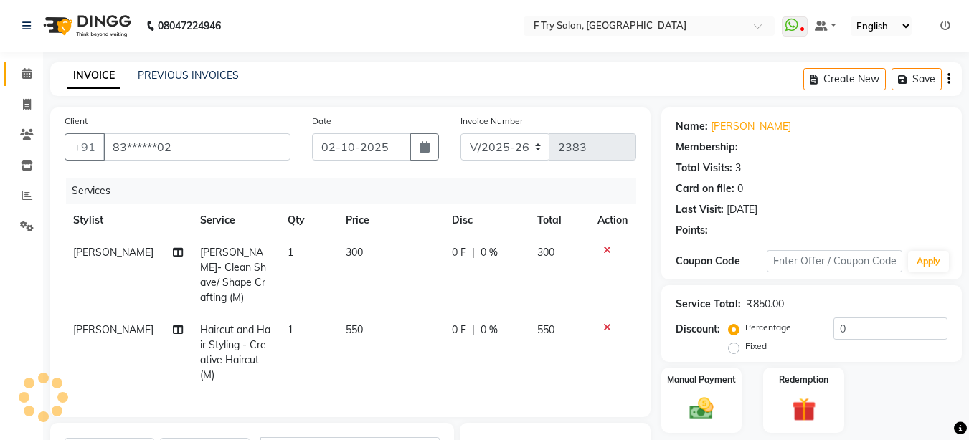
select select "1: Object"
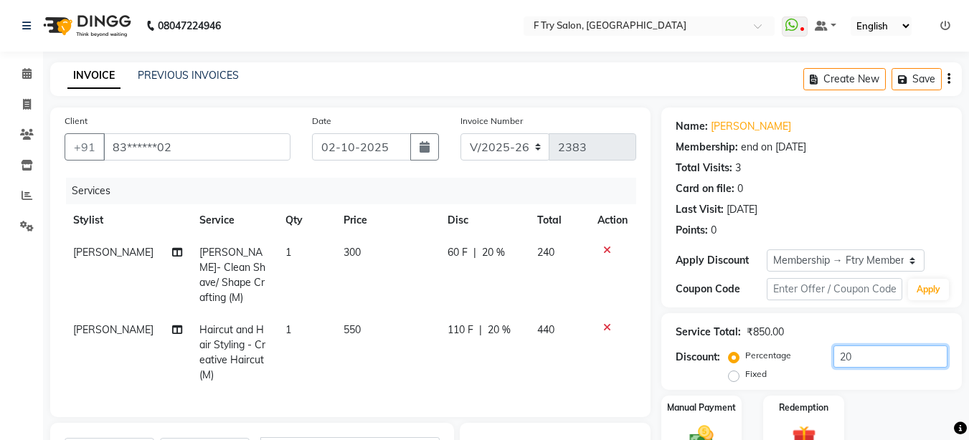
click at [869, 357] on input "20" at bounding box center [890, 357] width 114 height 22
type input "2"
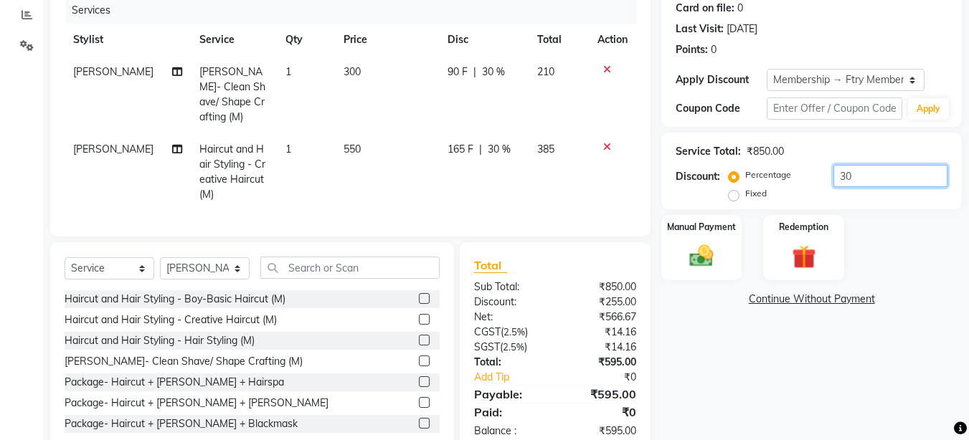
scroll to position [211, 0]
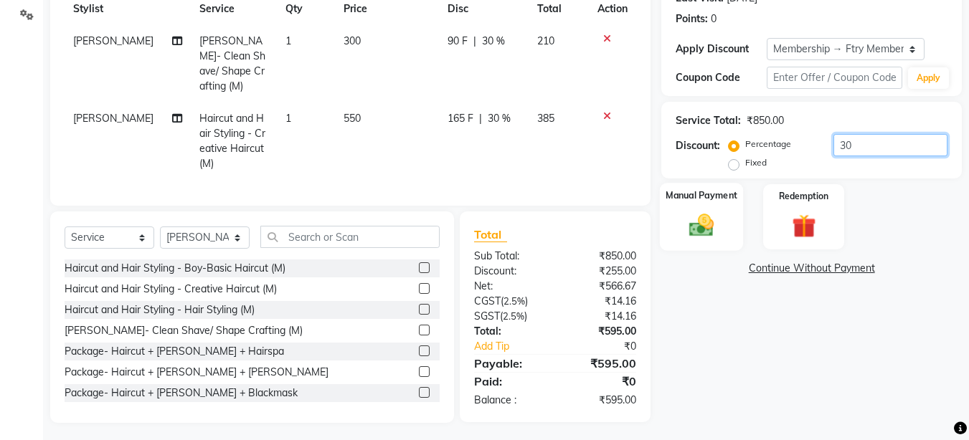
type input "30"
click at [720, 239] on img at bounding box center [701, 225] width 40 height 29
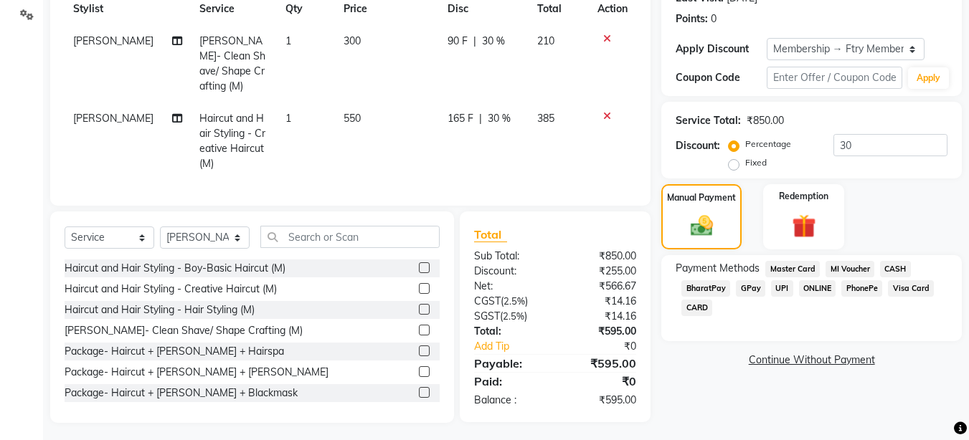
click at [781, 285] on span "UPI" at bounding box center [782, 288] width 22 height 16
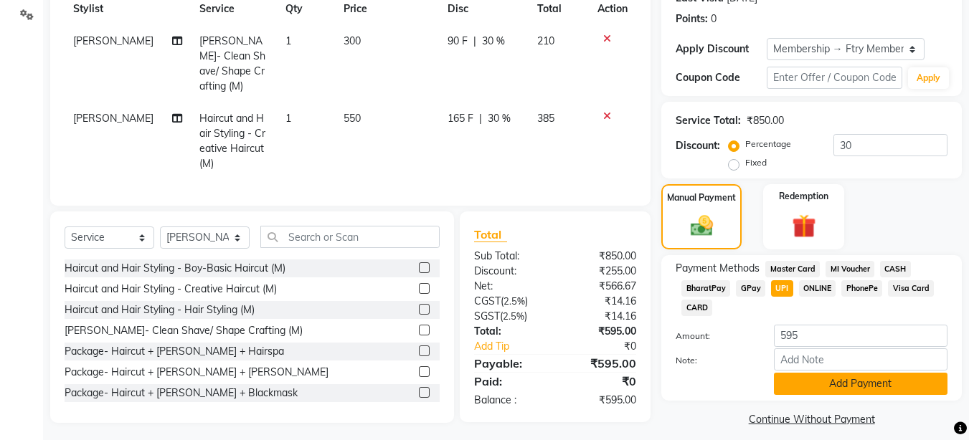
click at [876, 387] on button "Add Payment" at bounding box center [860, 384] width 173 height 22
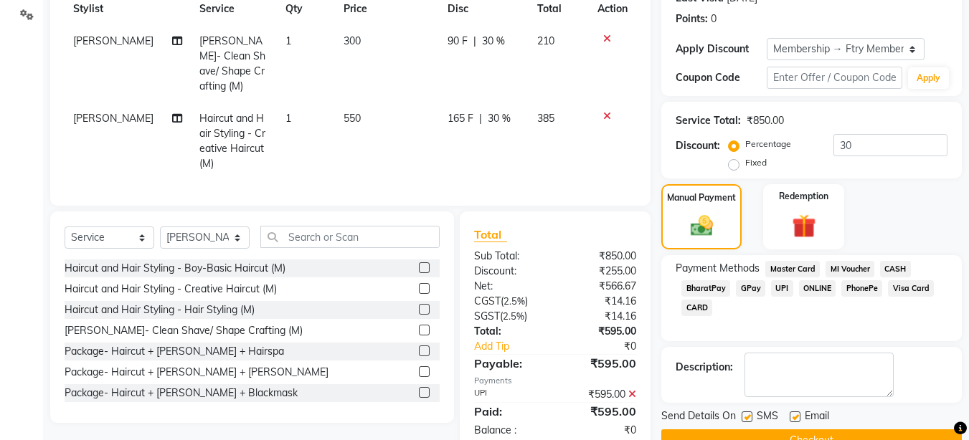
scroll to position [244, 0]
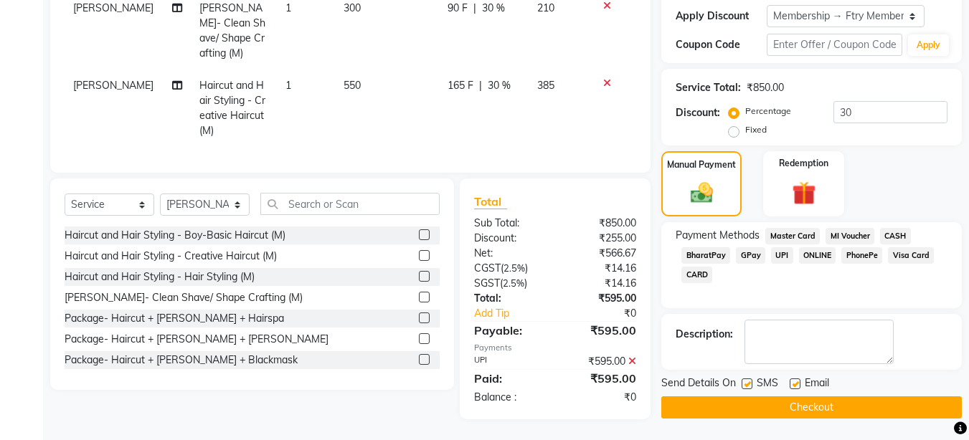
click at [765, 400] on button "Checkout" at bounding box center [811, 407] width 300 height 22
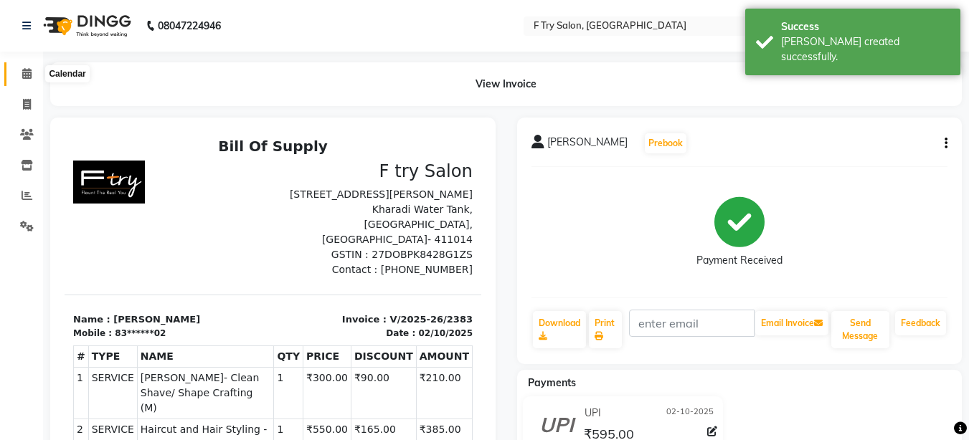
click at [24, 67] on span at bounding box center [26, 74] width 25 height 16
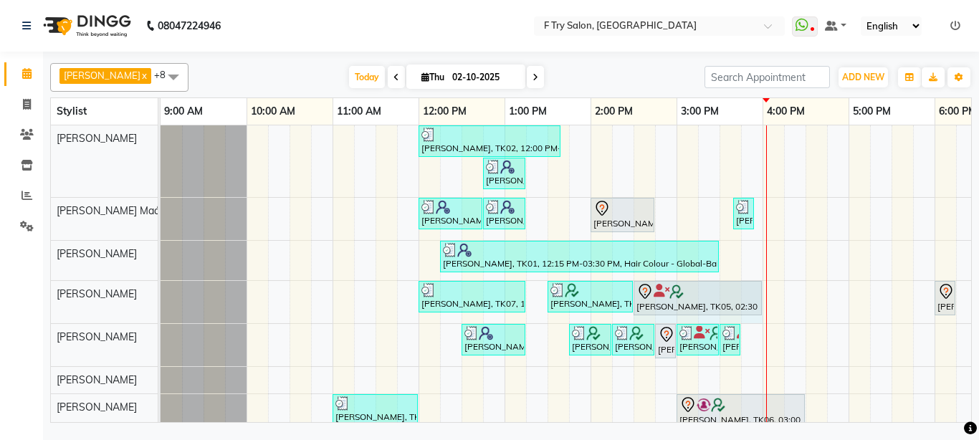
click at [161, 298] on div "[PERSON_NAME], TK07, 12:00 PM-01:15 PM, Styling - Blow Dry Medium (F),Hair Wash…" at bounding box center [161, 302] width 0 height 42
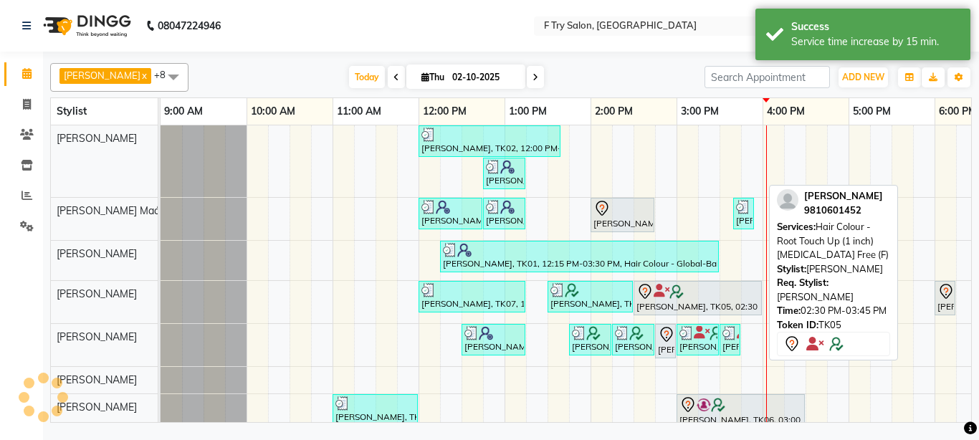
click at [727, 298] on div at bounding box center [698, 291] width 123 height 17
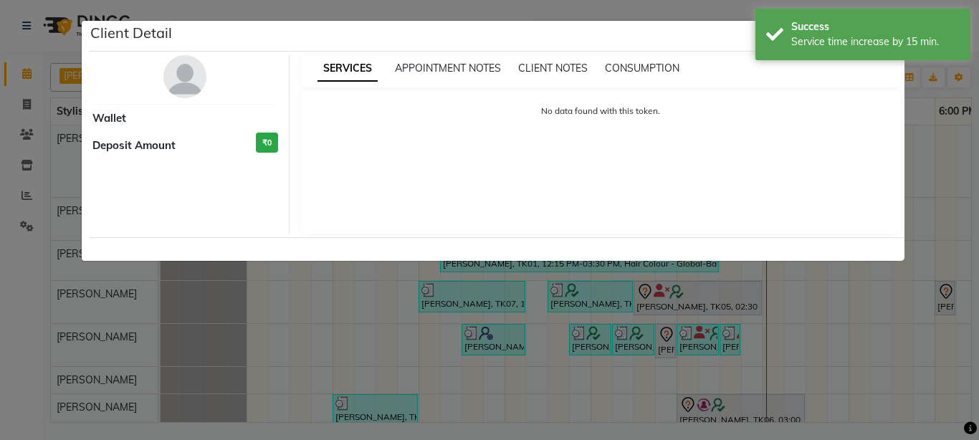
select select "7"
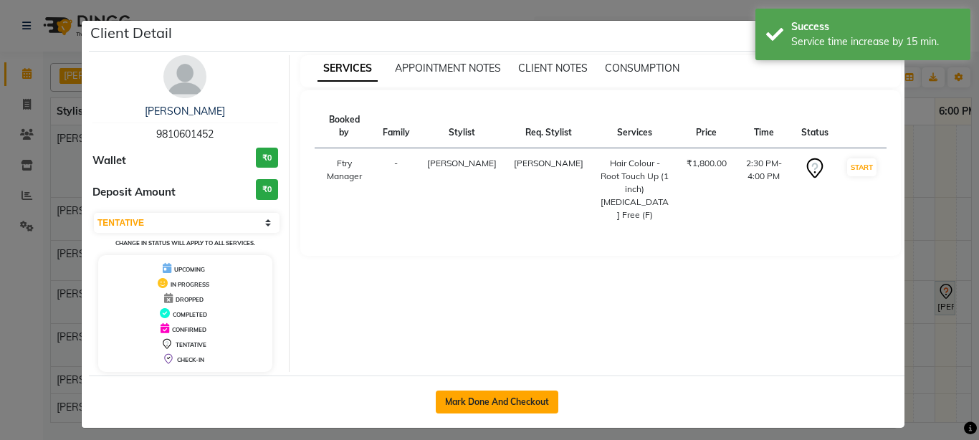
click at [485, 400] on button "Mark Done And Checkout" at bounding box center [497, 402] width 123 height 23
select select "service"
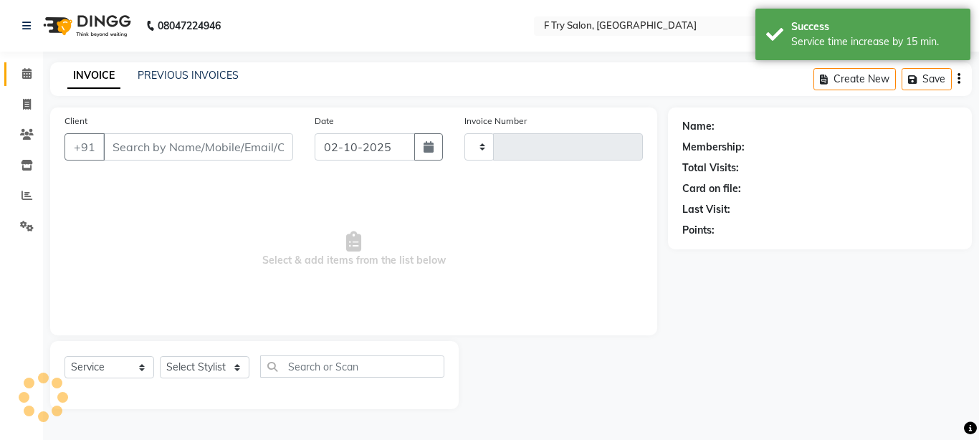
type input "2384"
select select "793"
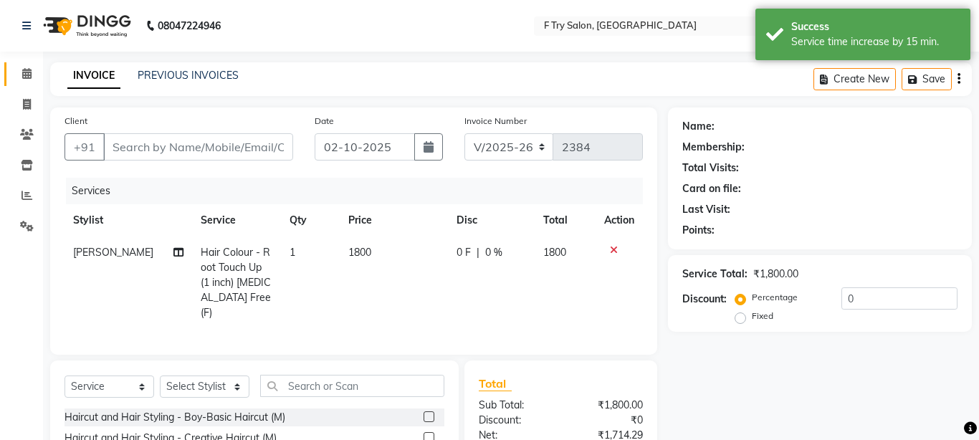
type input "98******52"
select select "51809"
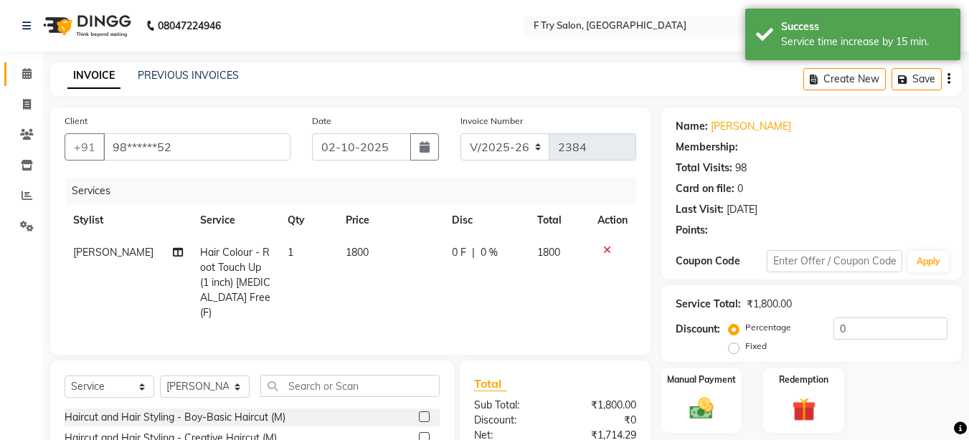
type input "20"
select select "1: Object"
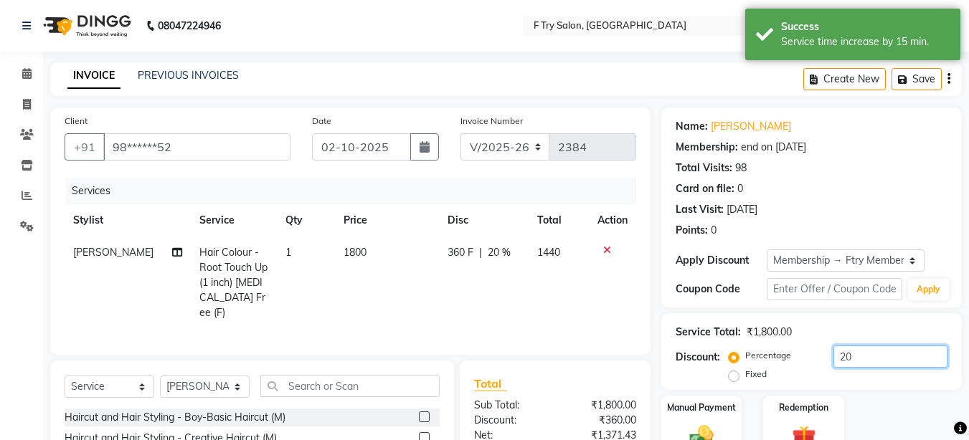
click at [873, 361] on input "20" at bounding box center [890, 357] width 114 height 22
type input "2"
type input "30"
click at [536, 301] on td "1260" at bounding box center [558, 283] width 60 height 92
select select "51809"
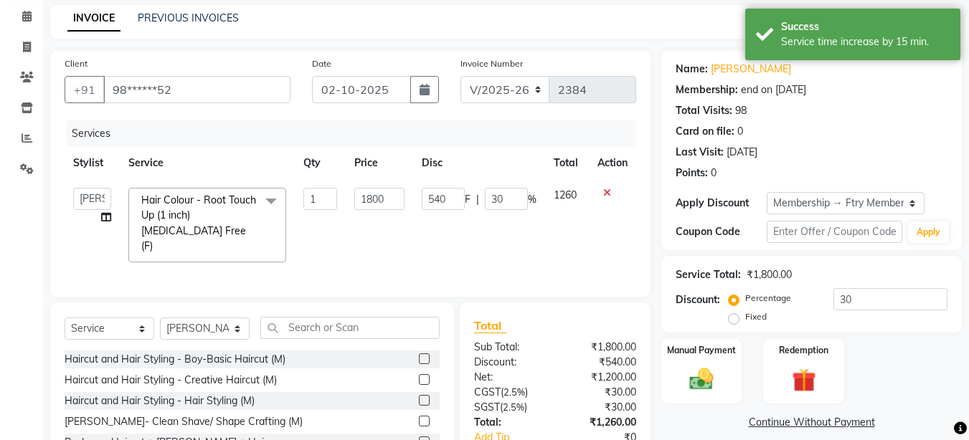
scroll to position [86, 0]
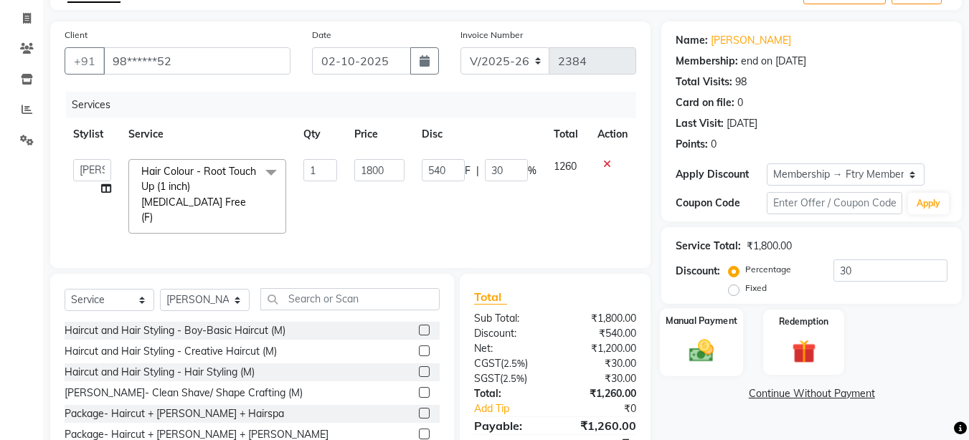
click at [714, 333] on div "Manual Payment" at bounding box center [702, 342] width 84 height 68
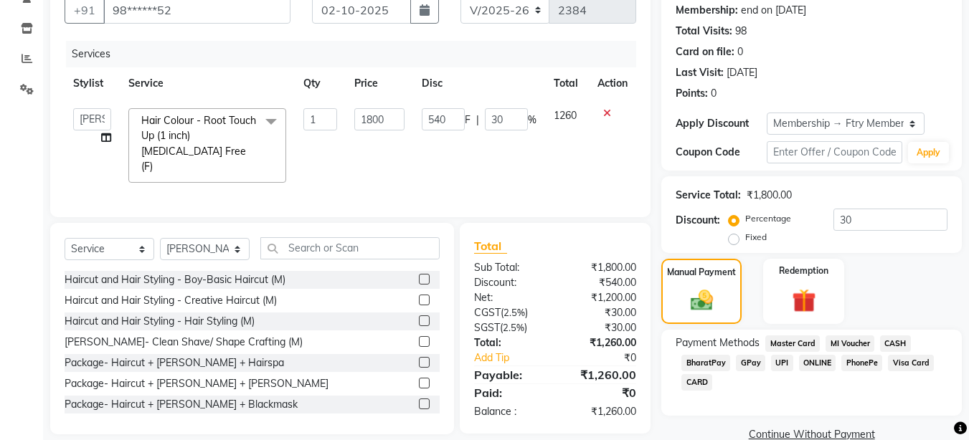
scroll to position [163, 0]
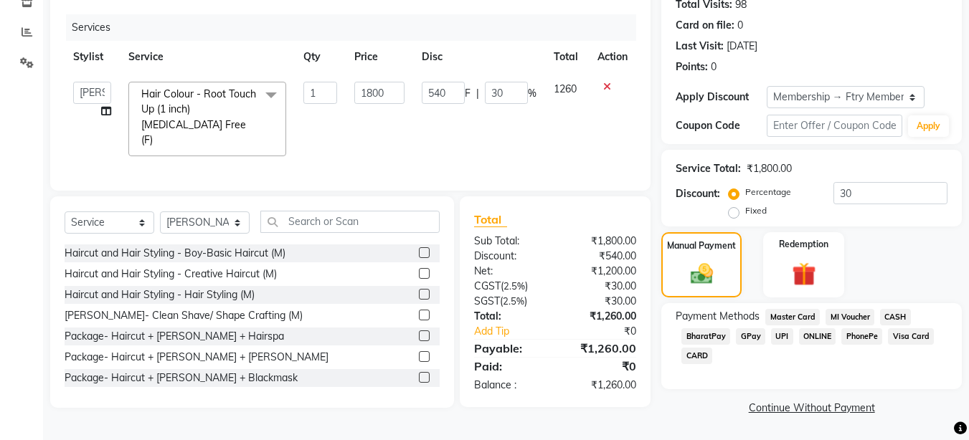
click at [779, 334] on span "UPI" at bounding box center [782, 336] width 22 height 16
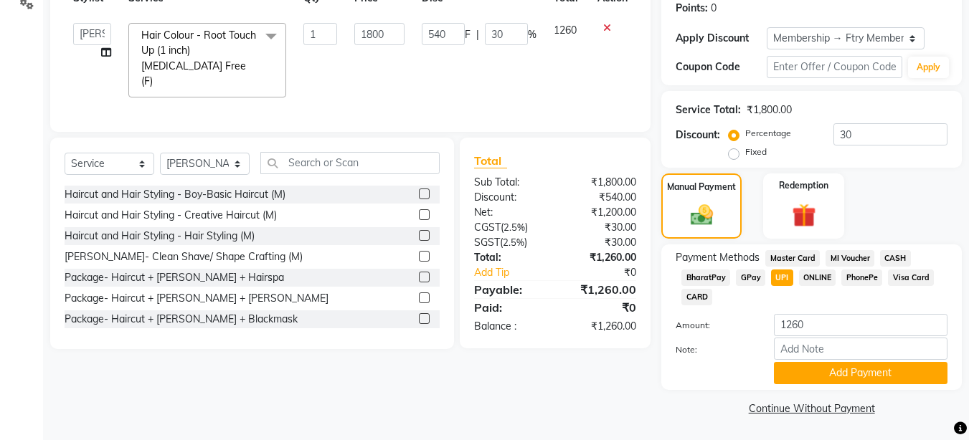
scroll to position [223, 0]
click at [880, 367] on button "Add Payment" at bounding box center [860, 372] width 173 height 22
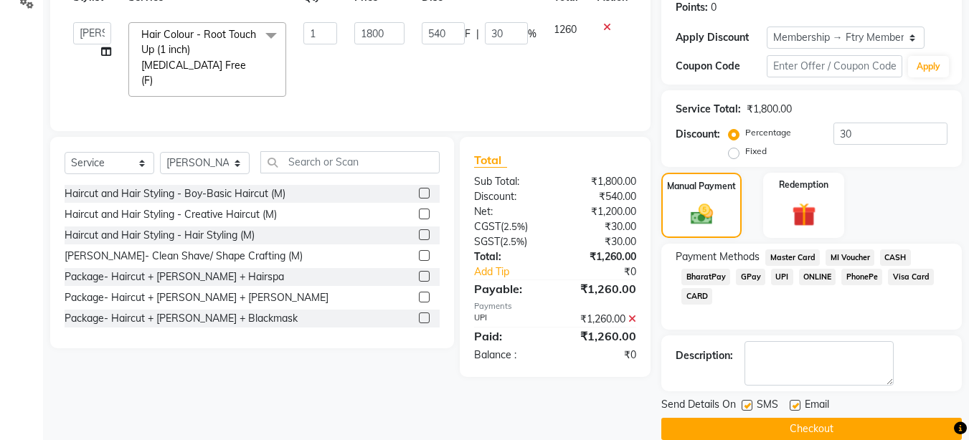
click at [832, 427] on button "Checkout" at bounding box center [811, 429] width 300 height 22
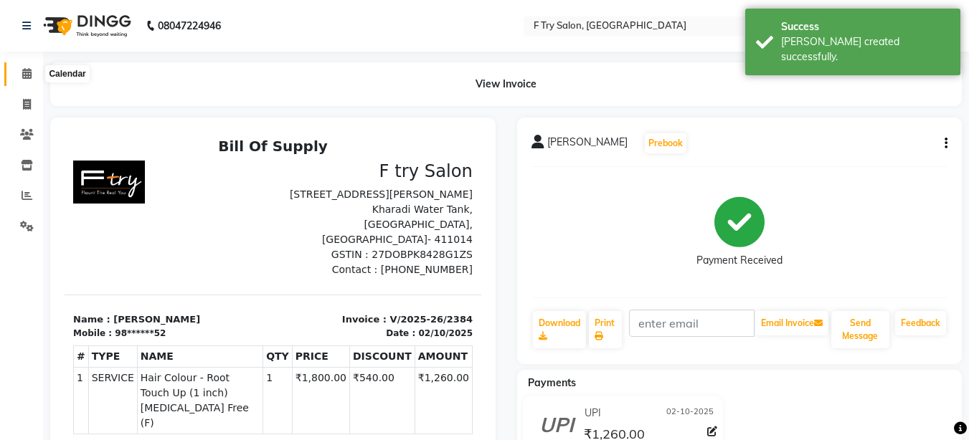
click at [27, 70] on icon at bounding box center [26, 73] width 9 height 11
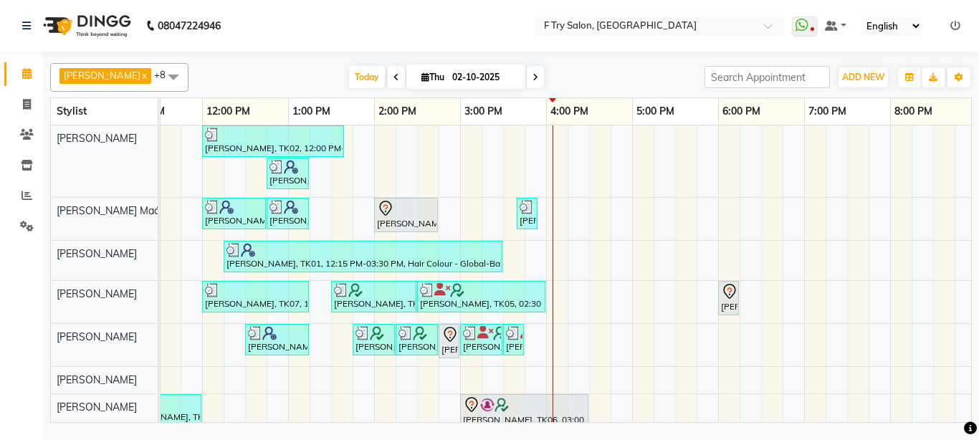
click at [527, 72] on span at bounding box center [535, 77] width 17 height 22
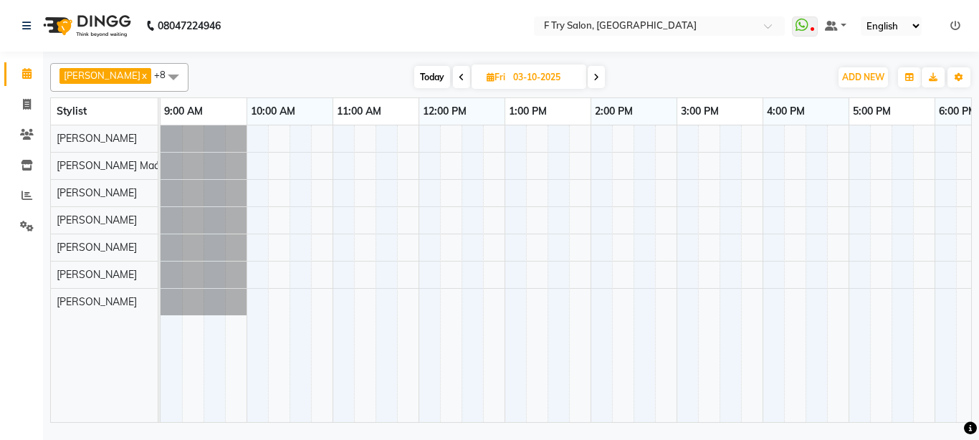
click at [415, 77] on span "Today" at bounding box center [432, 77] width 36 height 22
type input "02-10-2025"
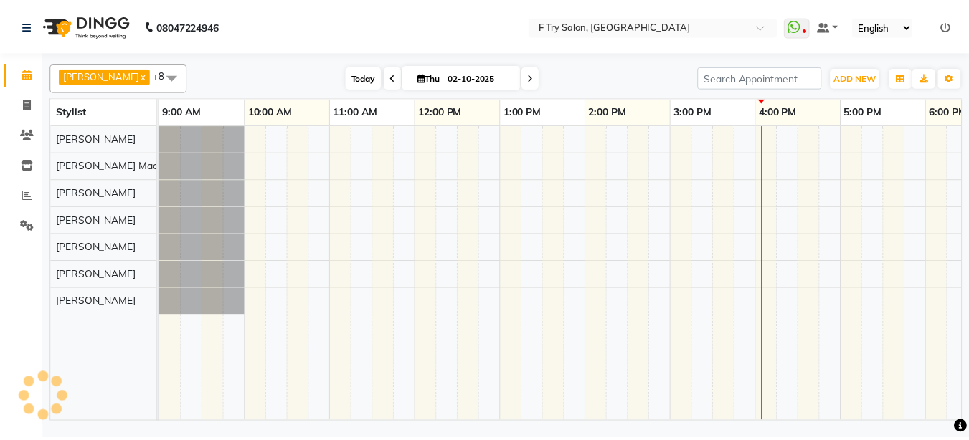
scroll to position [0, 308]
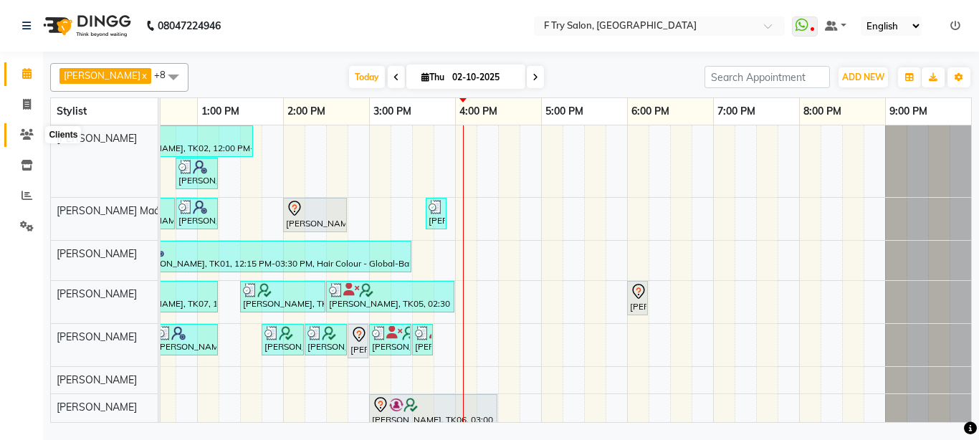
click at [31, 132] on icon at bounding box center [27, 134] width 14 height 11
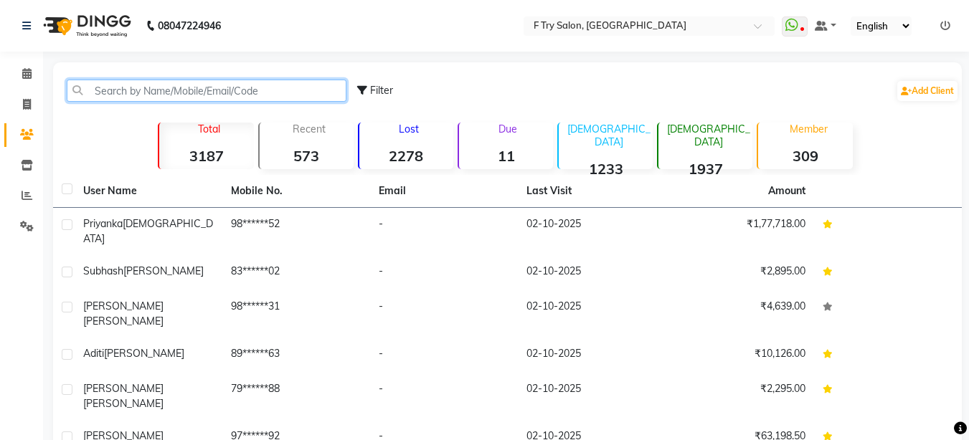
click at [130, 93] on input "text" at bounding box center [207, 91] width 280 height 22
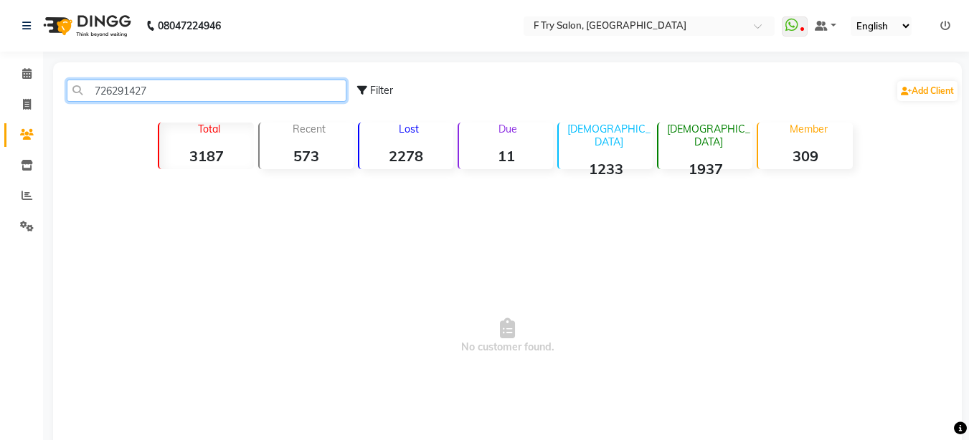
type input "7262914276"
